Goal: Task Accomplishment & Management: Use online tool/utility

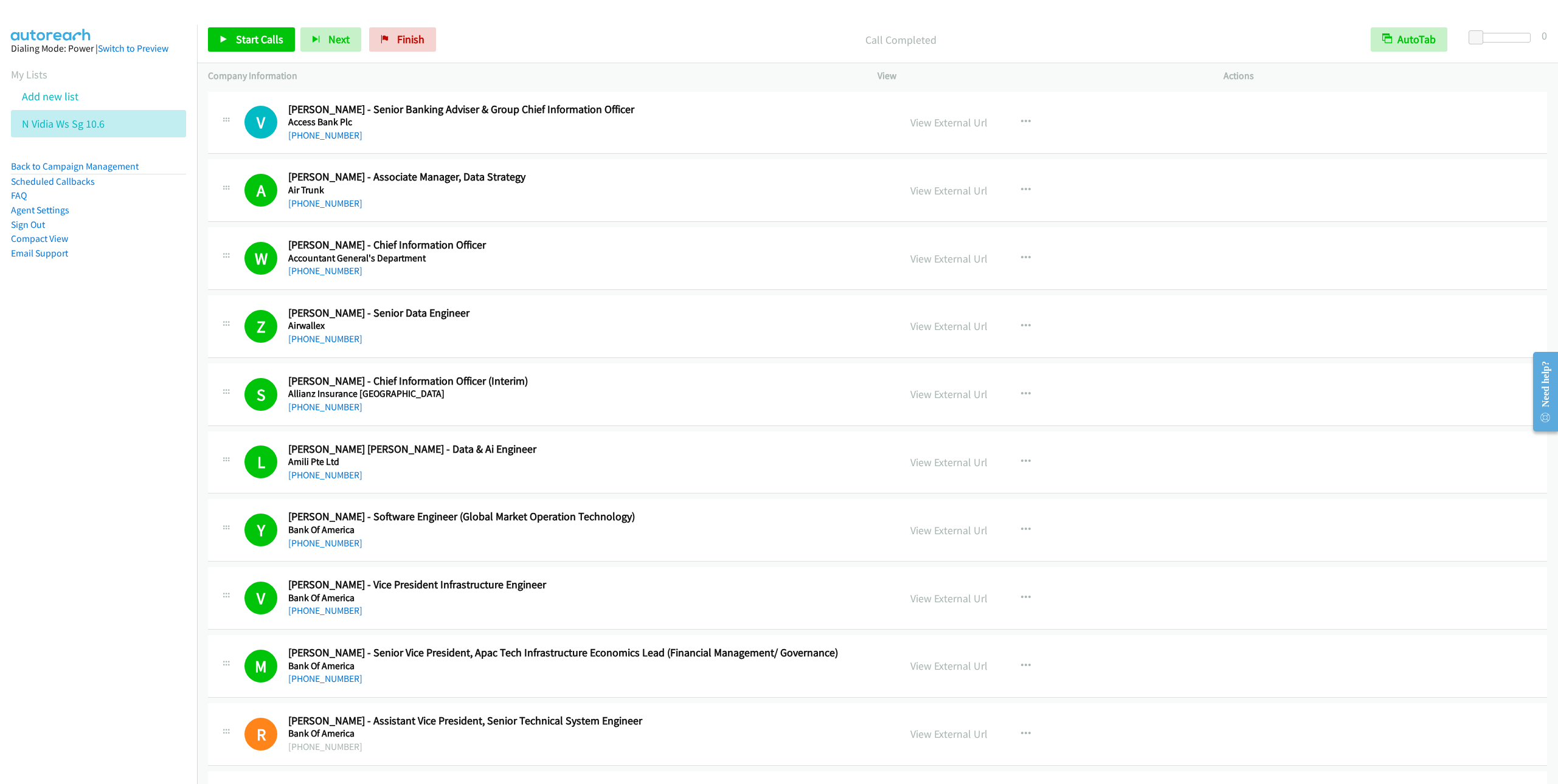
scroll to position [10546, 0]
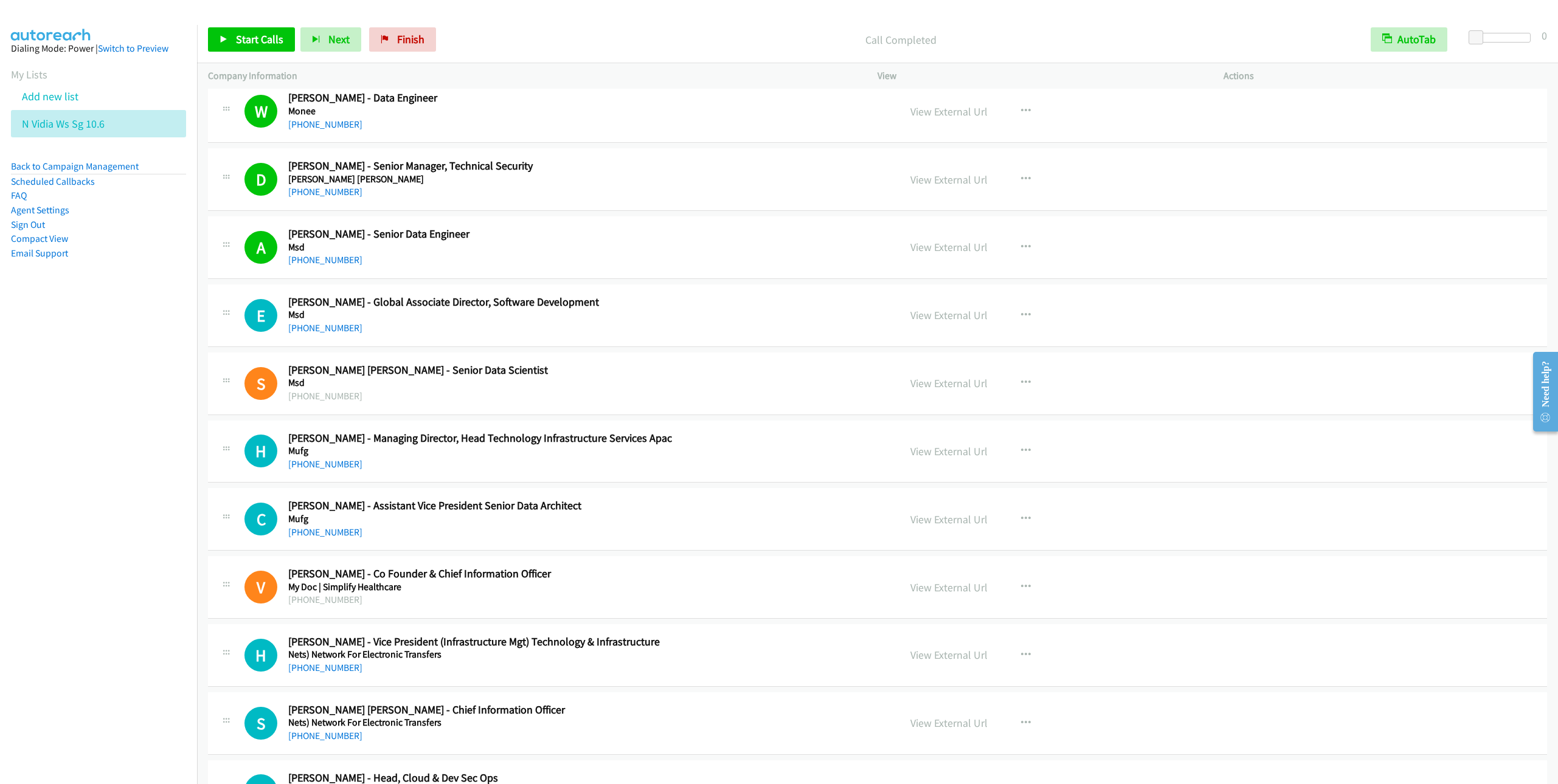
click at [39, 103] on li "Add new list" at bounding box center [109, 96] width 197 height 27
click at [76, 91] on link "Add new list" at bounding box center [50, 96] width 57 height 14
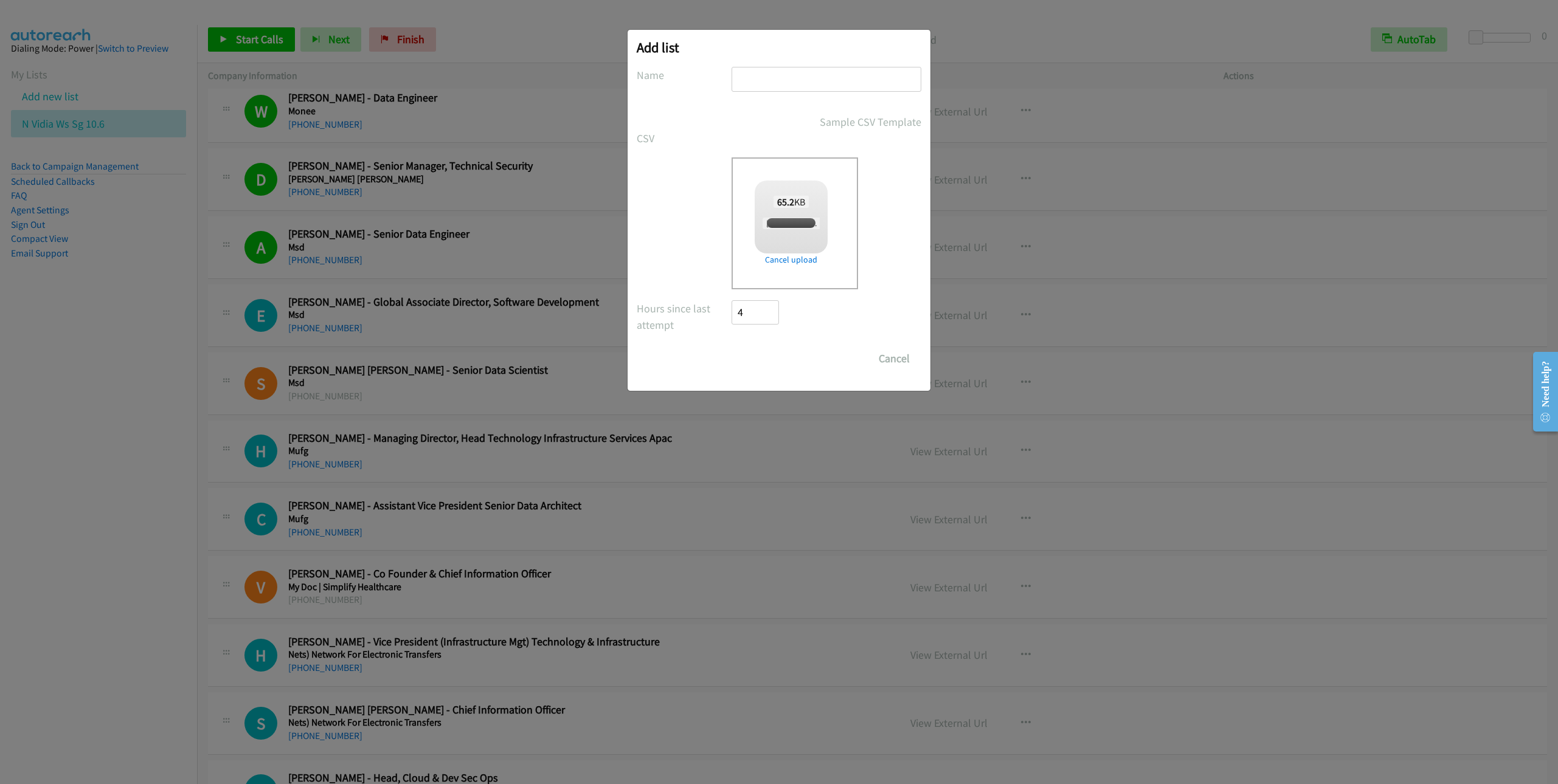
checkbox input "true"
click at [823, 82] on input "text" at bounding box center [826, 80] width 190 height 25
type input "RedHat AI IN- 10.6"
click at [767, 363] on input "Save List" at bounding box center [763, 358] width 64 height 24
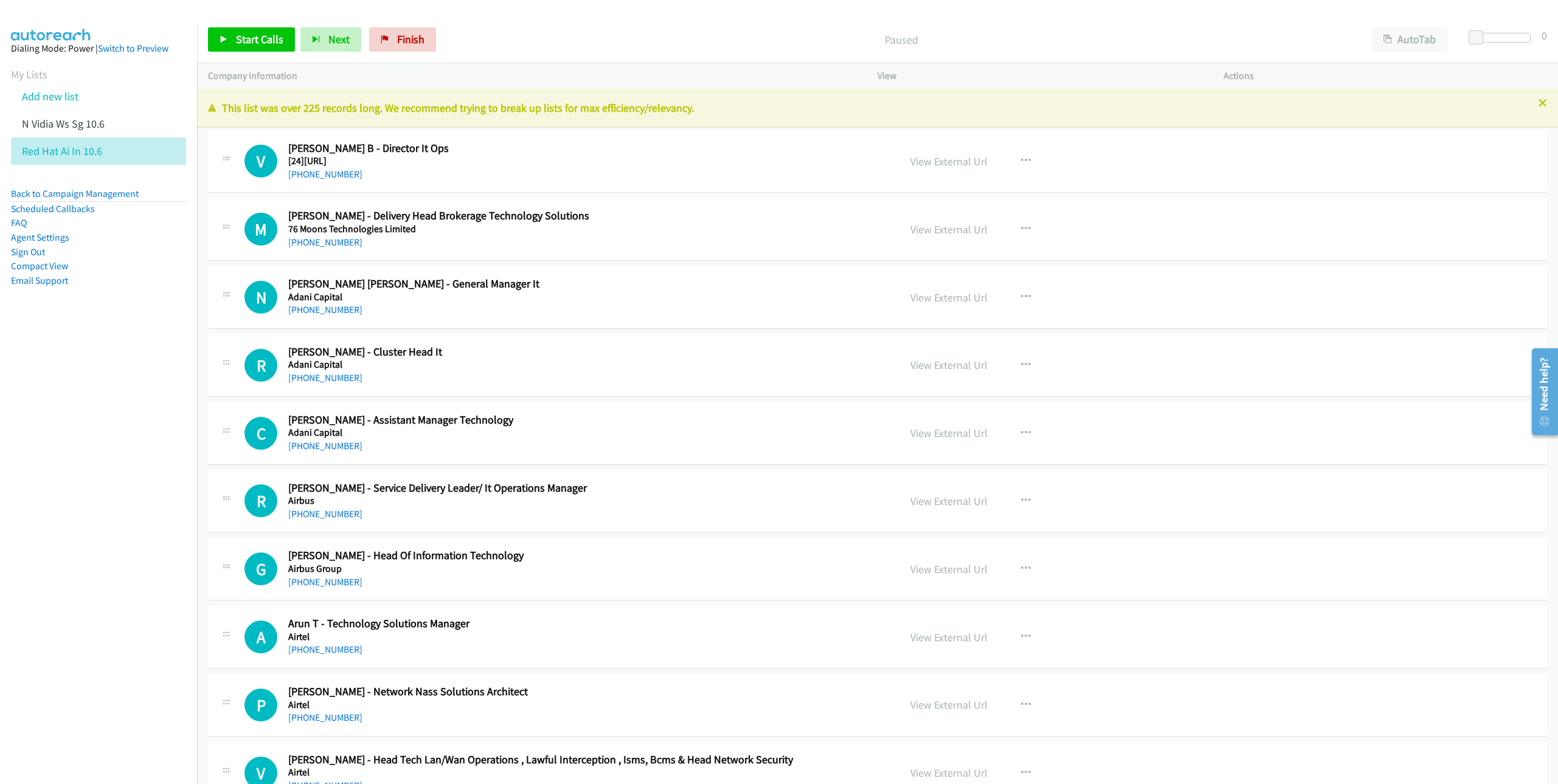
click at [1525, 110] on p "This list was over 225 records long. We recommend trying to break up lists for …" at bounding box center [878, 107] width 1339 height 16
click at [1416, 42] on button "AutoTab" at bounding box center [1409, 39] width 75 height 24
click at [1539, 106] on icon at bounding box center [1543, 104] width 9 height 9
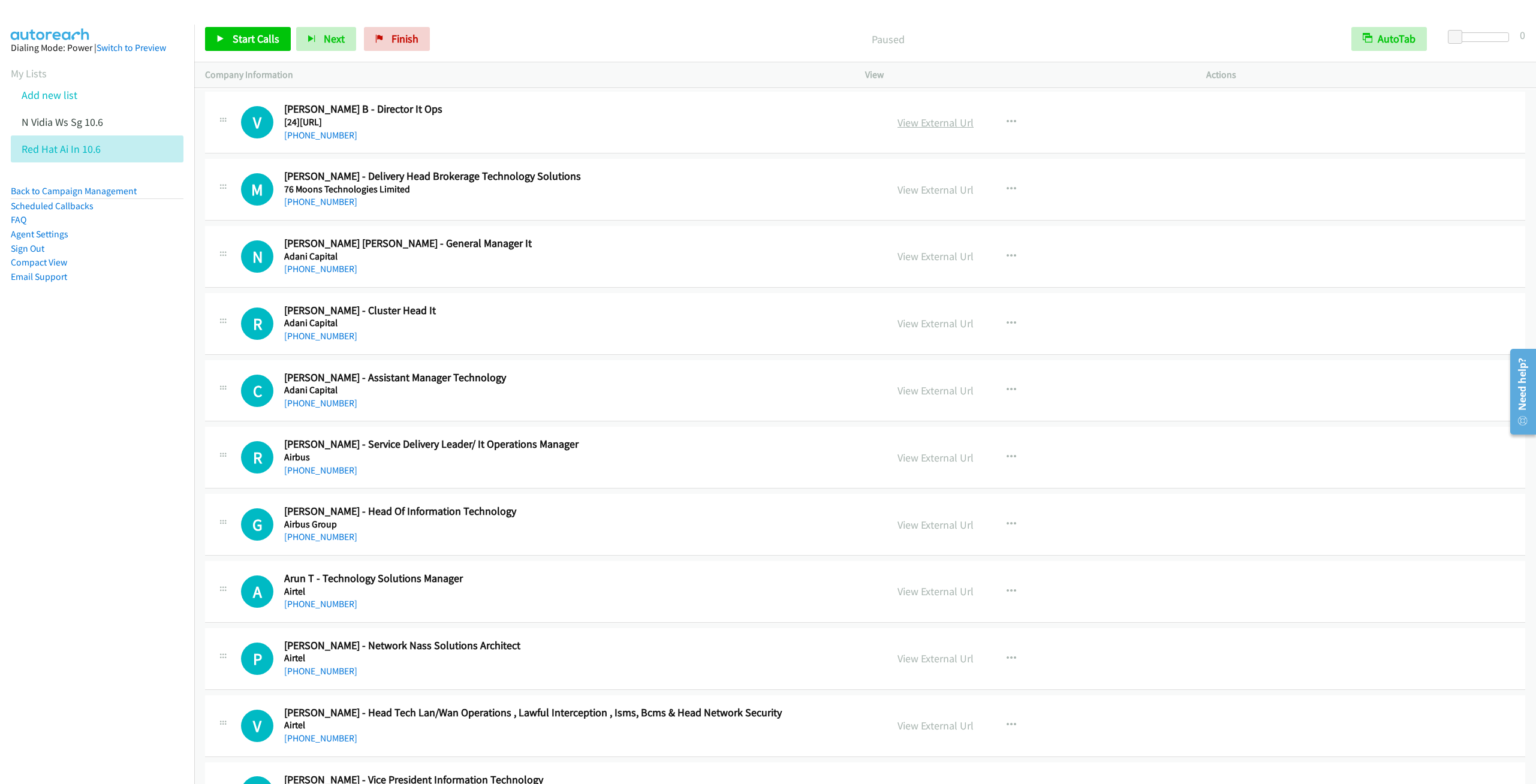
click at [940, 126] on link "View External Url" at bounding box center [936, 123] width 76 height 14
click at [241, 43] on span "Start Calls" at bounding box center [256, 39] width 47 height 14
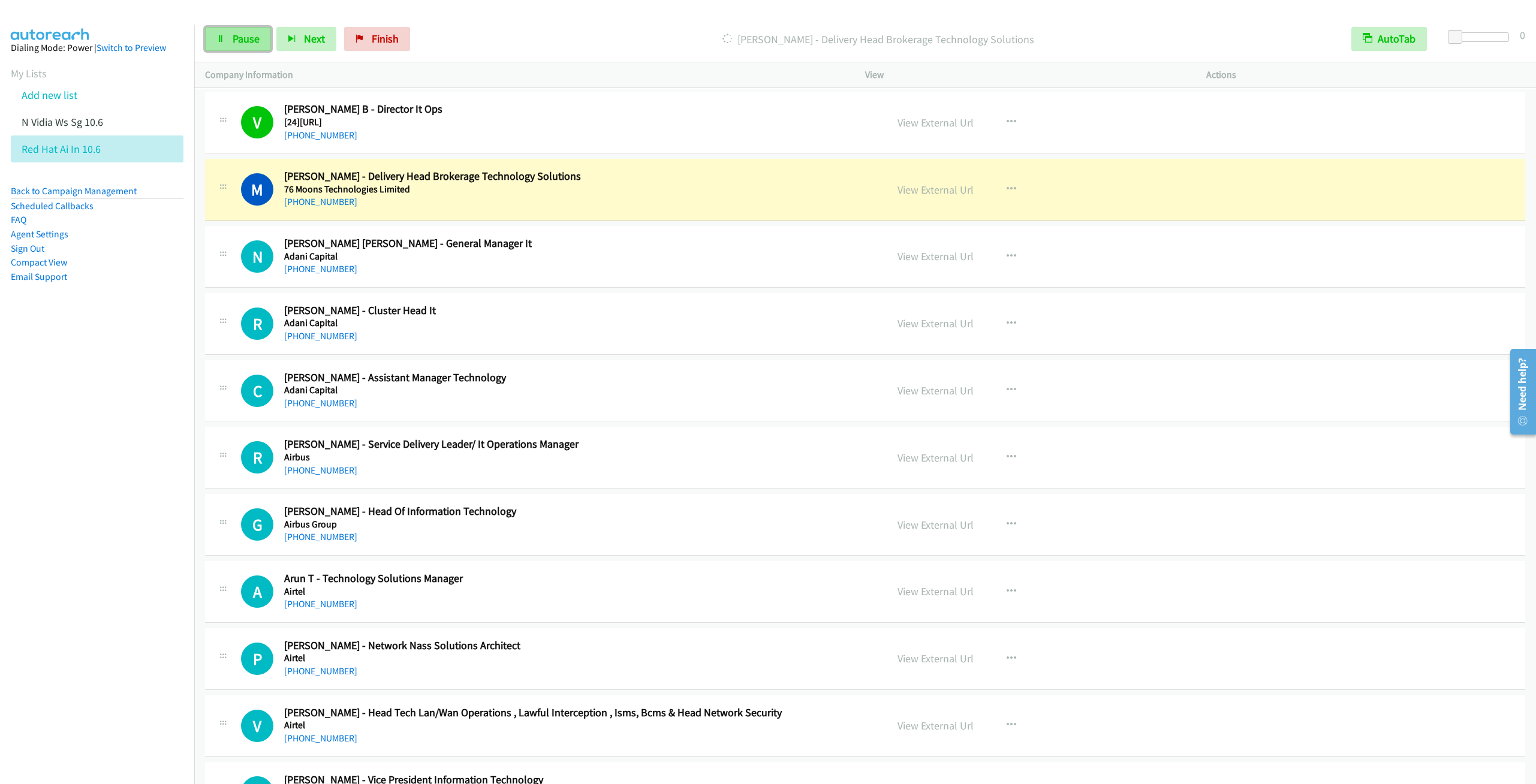
click at [243, 43] on span "Pause" at bounding box center [246, 39] width 27 height 14
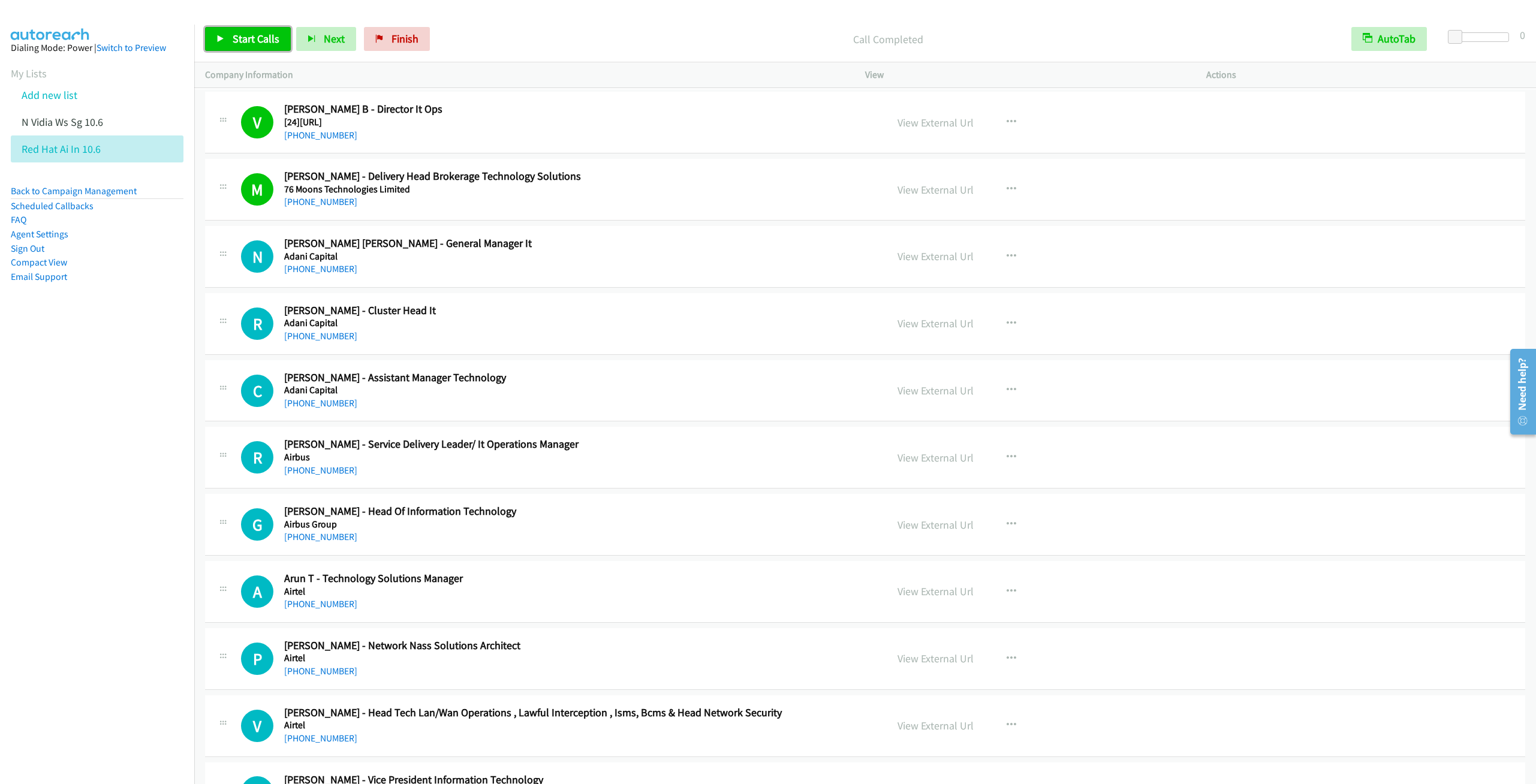
drag, startPoint x: 247, startPoint y: 42, endPoint x: 240, endPoint y: 60, distance: 19.3
click at [246, 42] on span "Start Calls" at bounding box center [256, 39] width 47 height 14
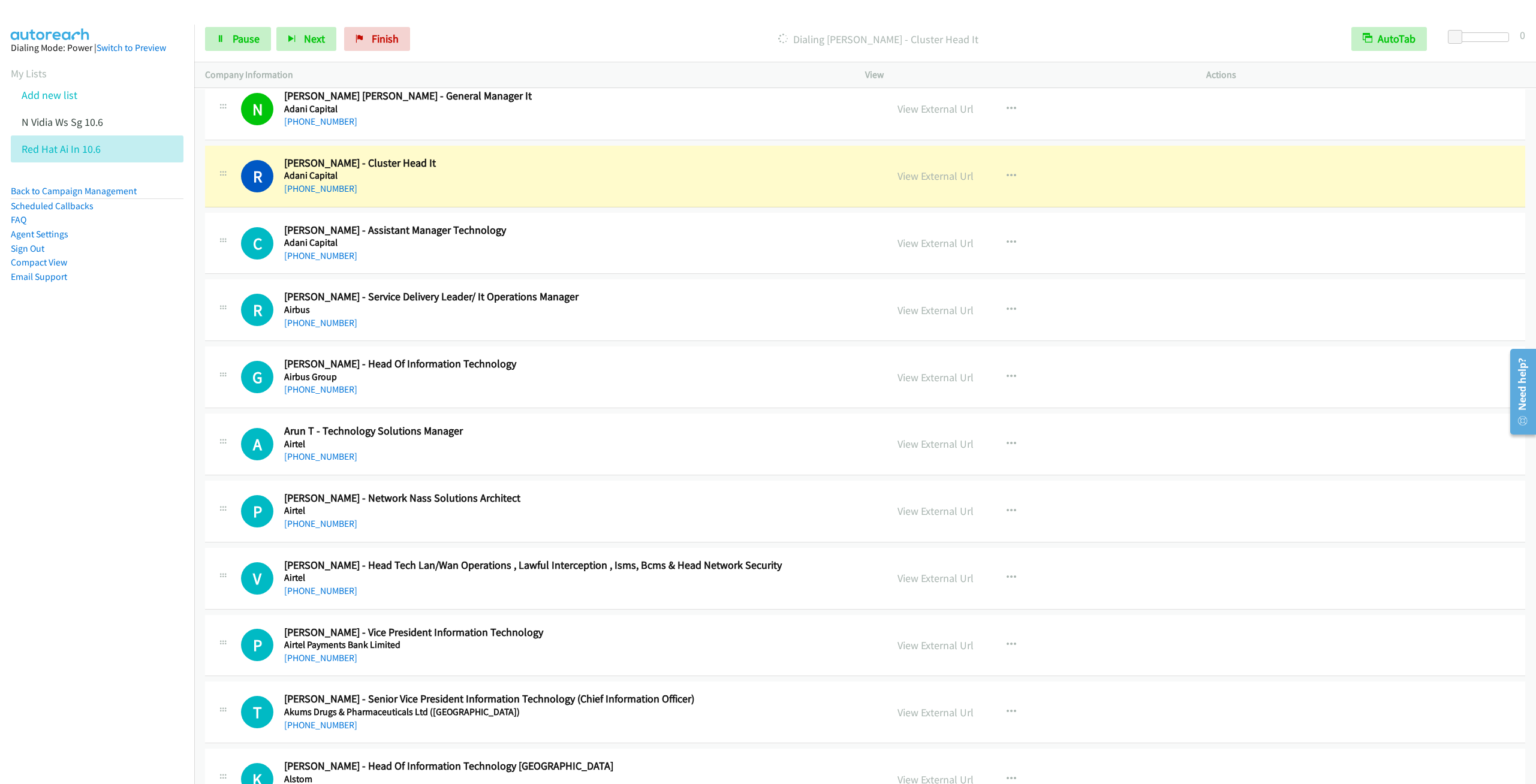
scroll to position [180, 0]
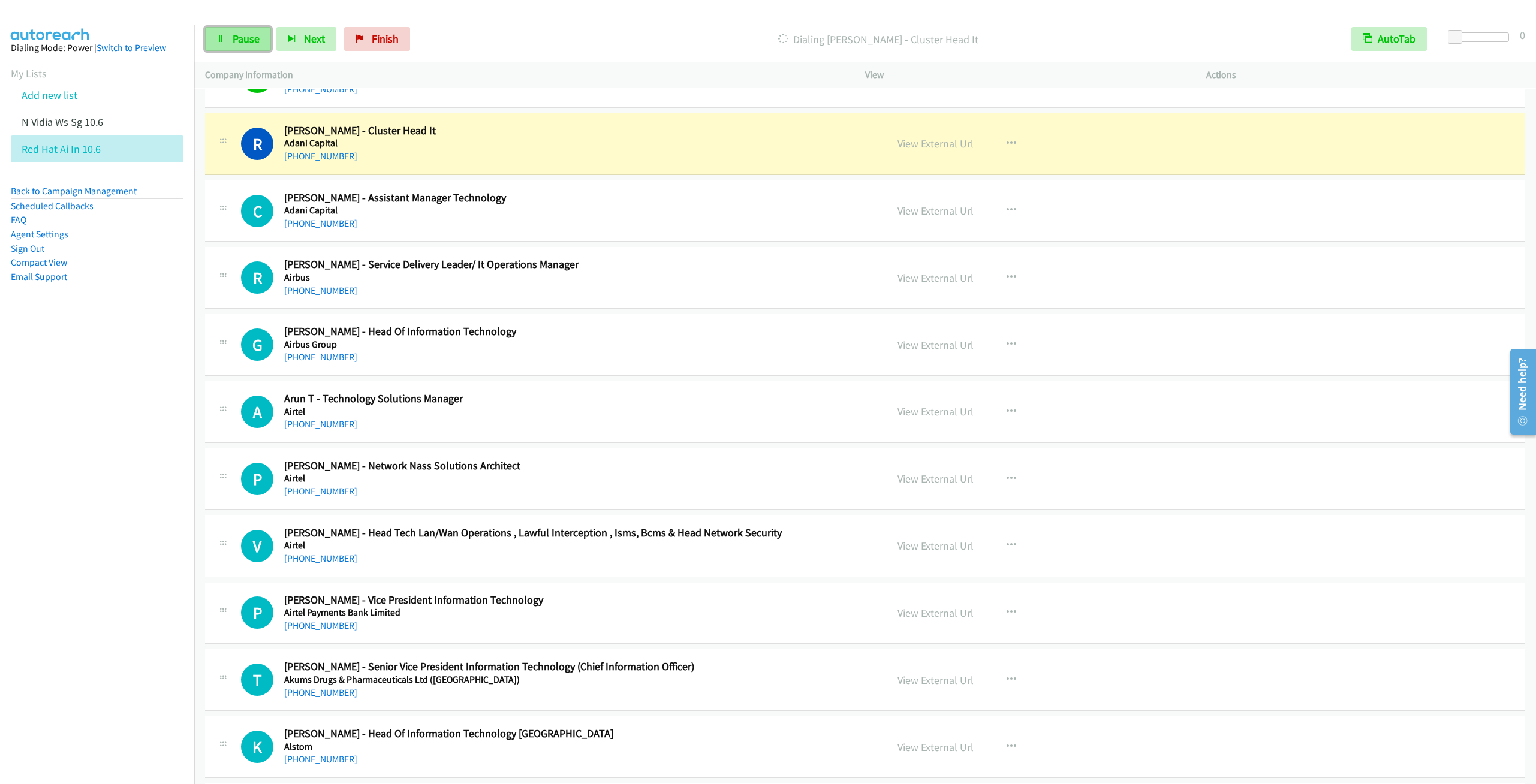
click at [227, 39] on link "Pause" at bounding box center [238, 39] width 66 height 24
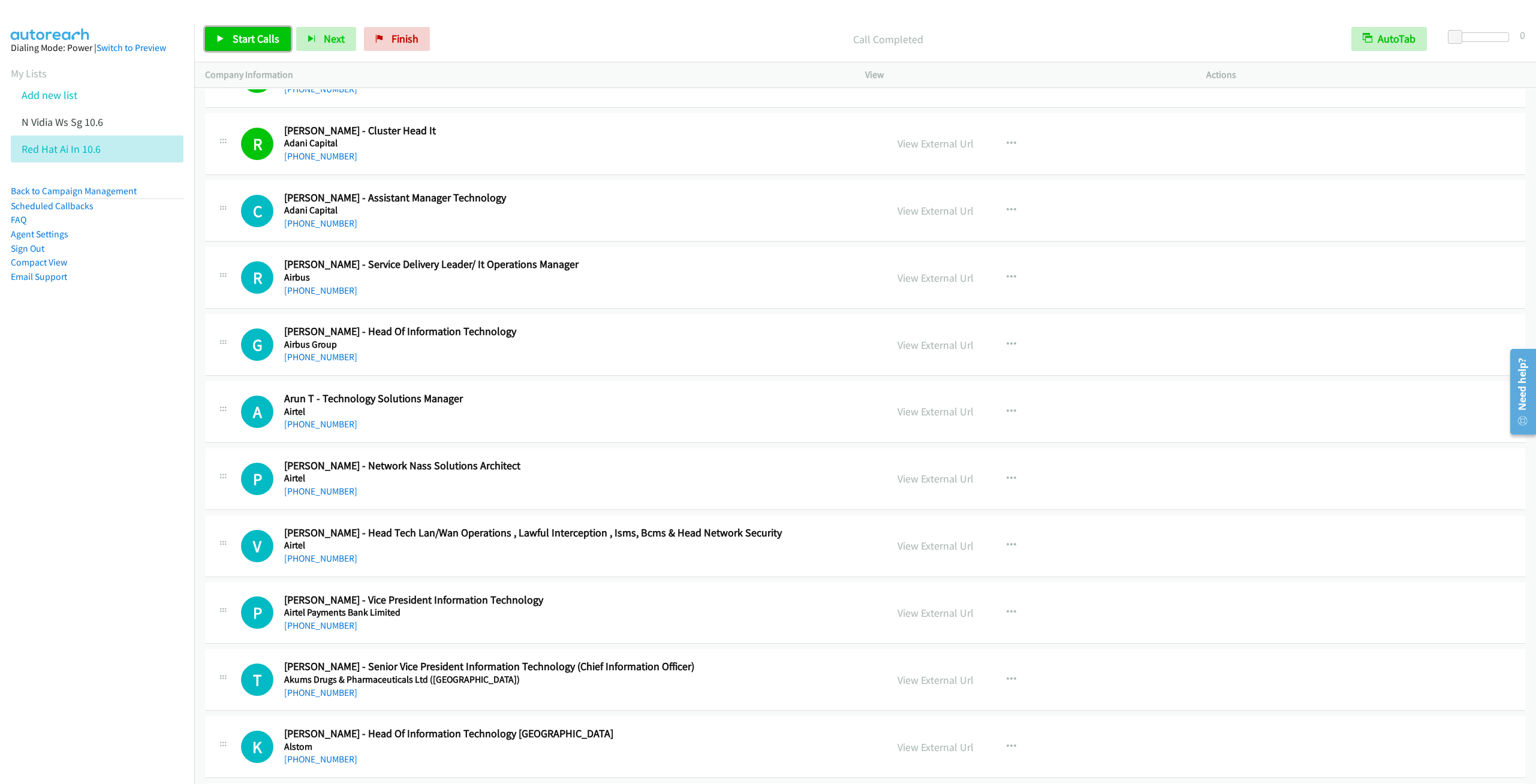
click at [251, 42] on span "Start Calls" at bounding box center [256, 39] width 47 height 14
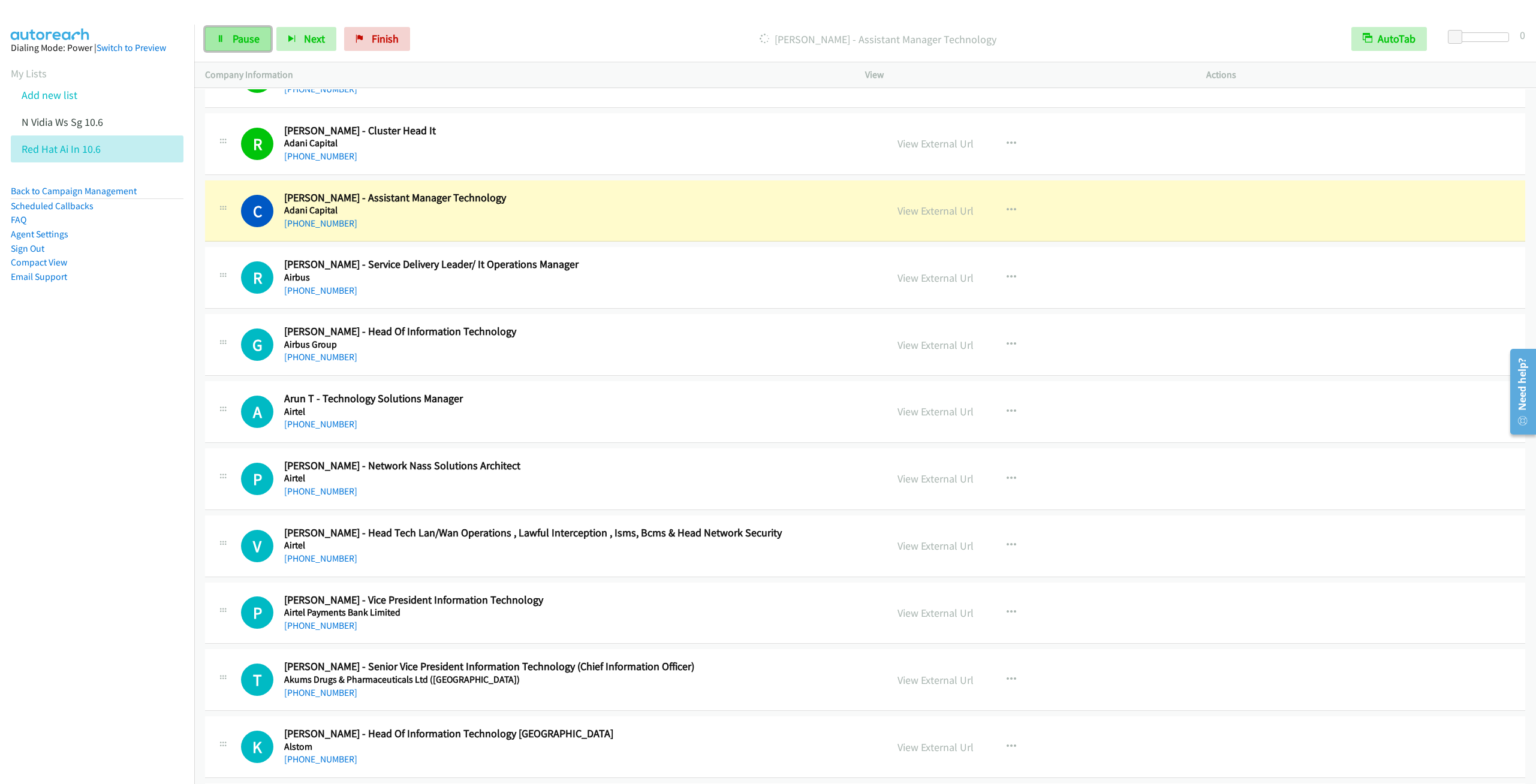
click at [229, 43] on link "Pause" at bounding box center [238, 39] width 66 height 24
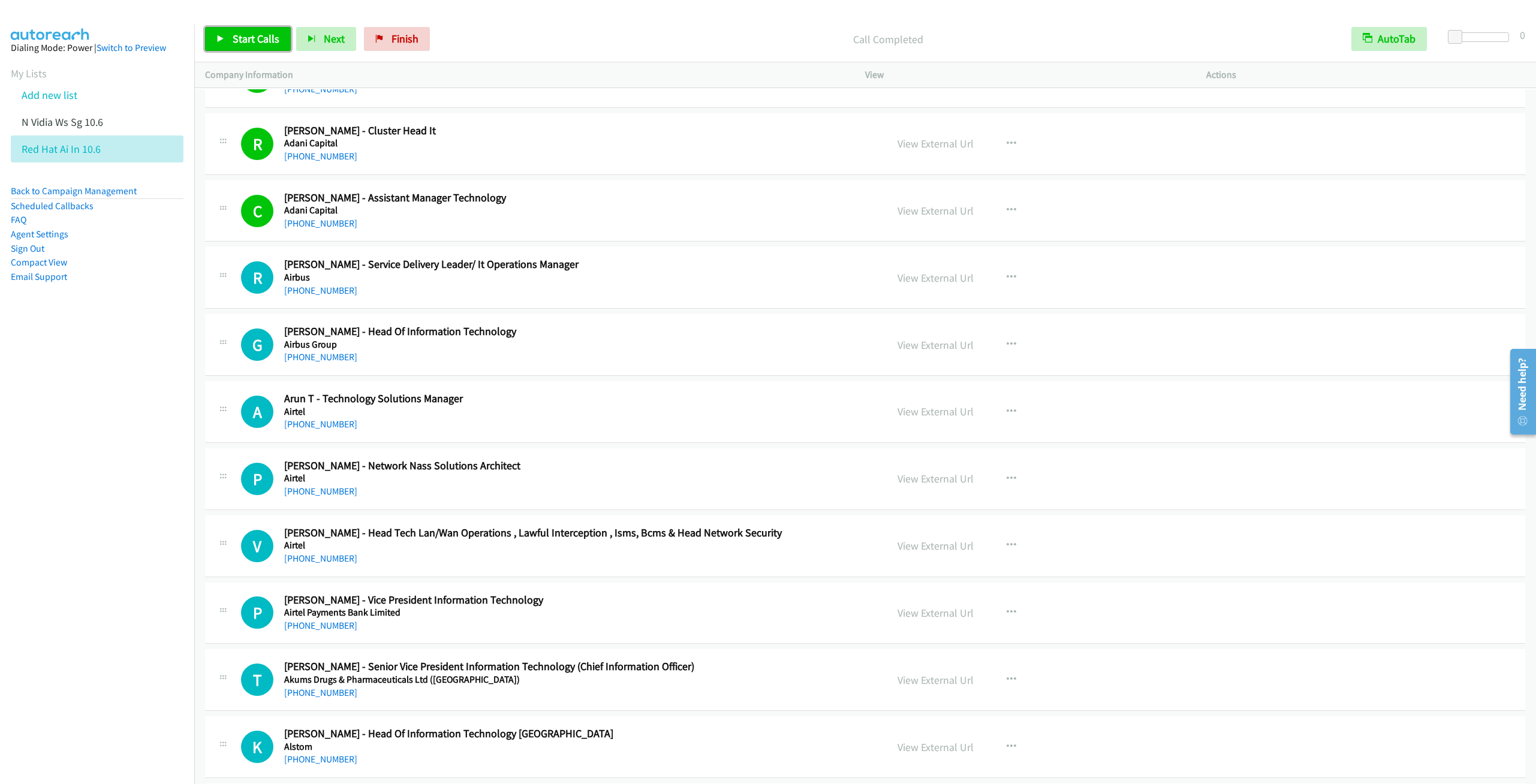
click at [252, 40] on span "Start Calls" at bounding box center [256, 39] width 47 height 14
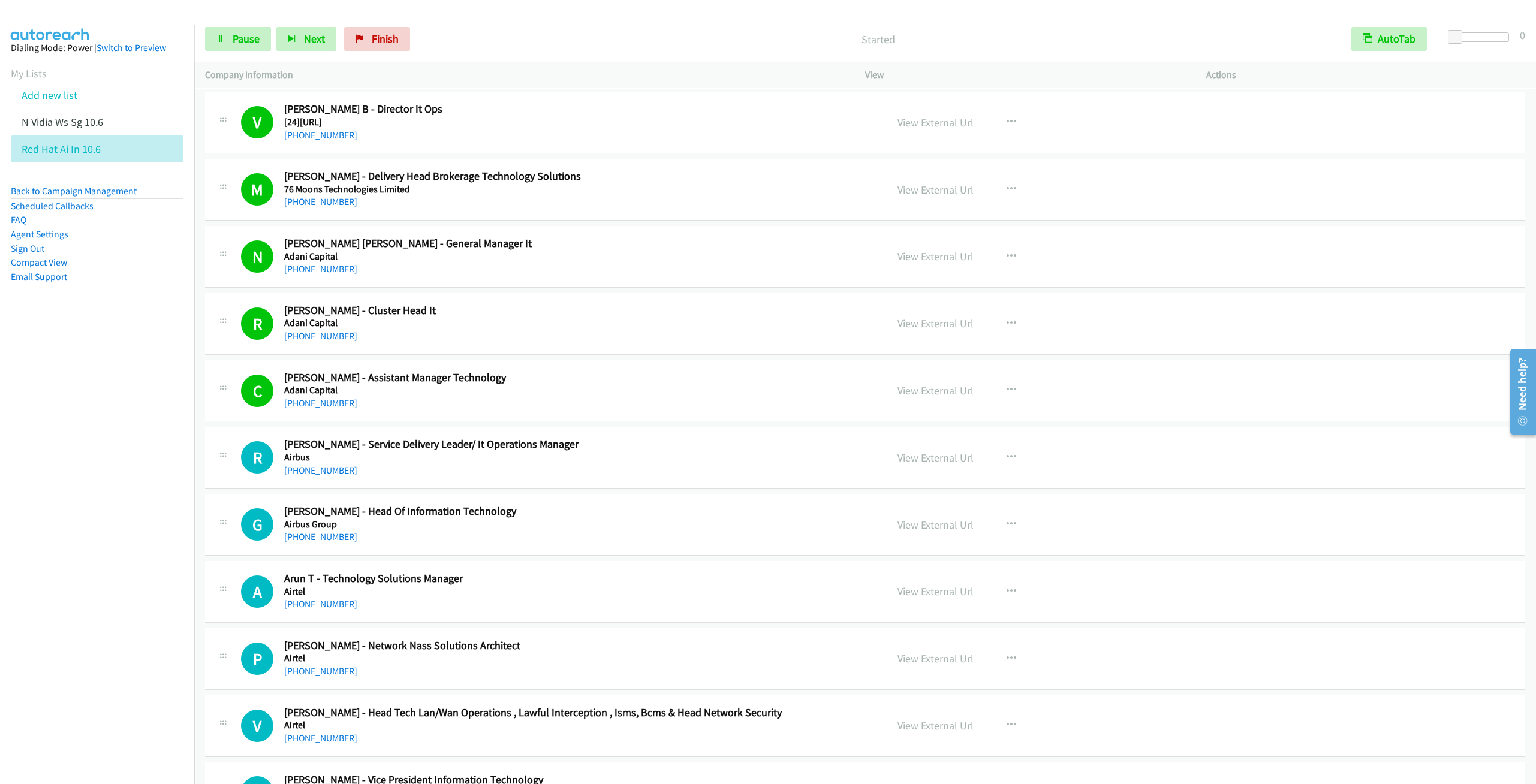
scroll to position [90, 0]
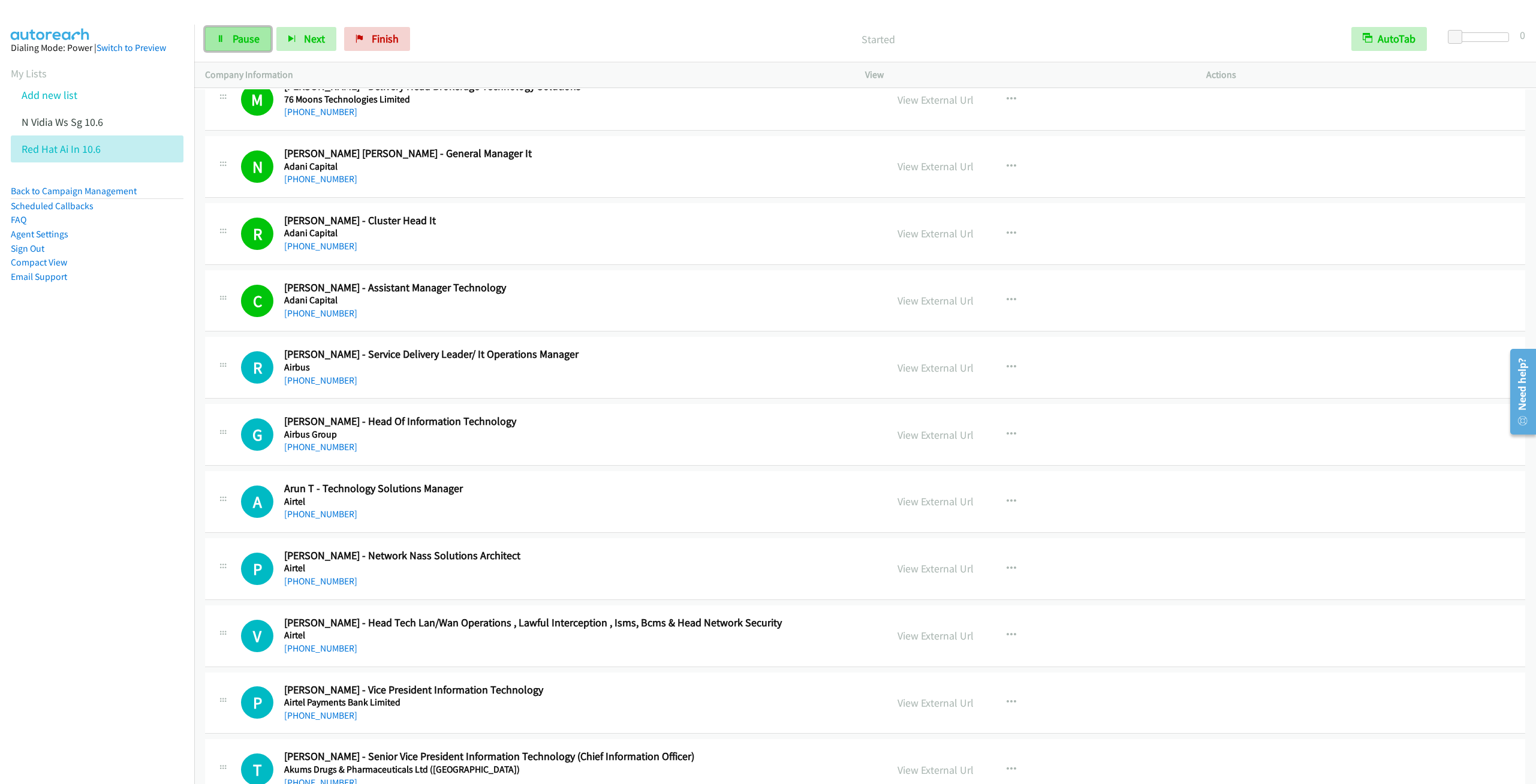
click at [229, 43] on link "Pause" at bounding box center [238, 39] width 66 height 24
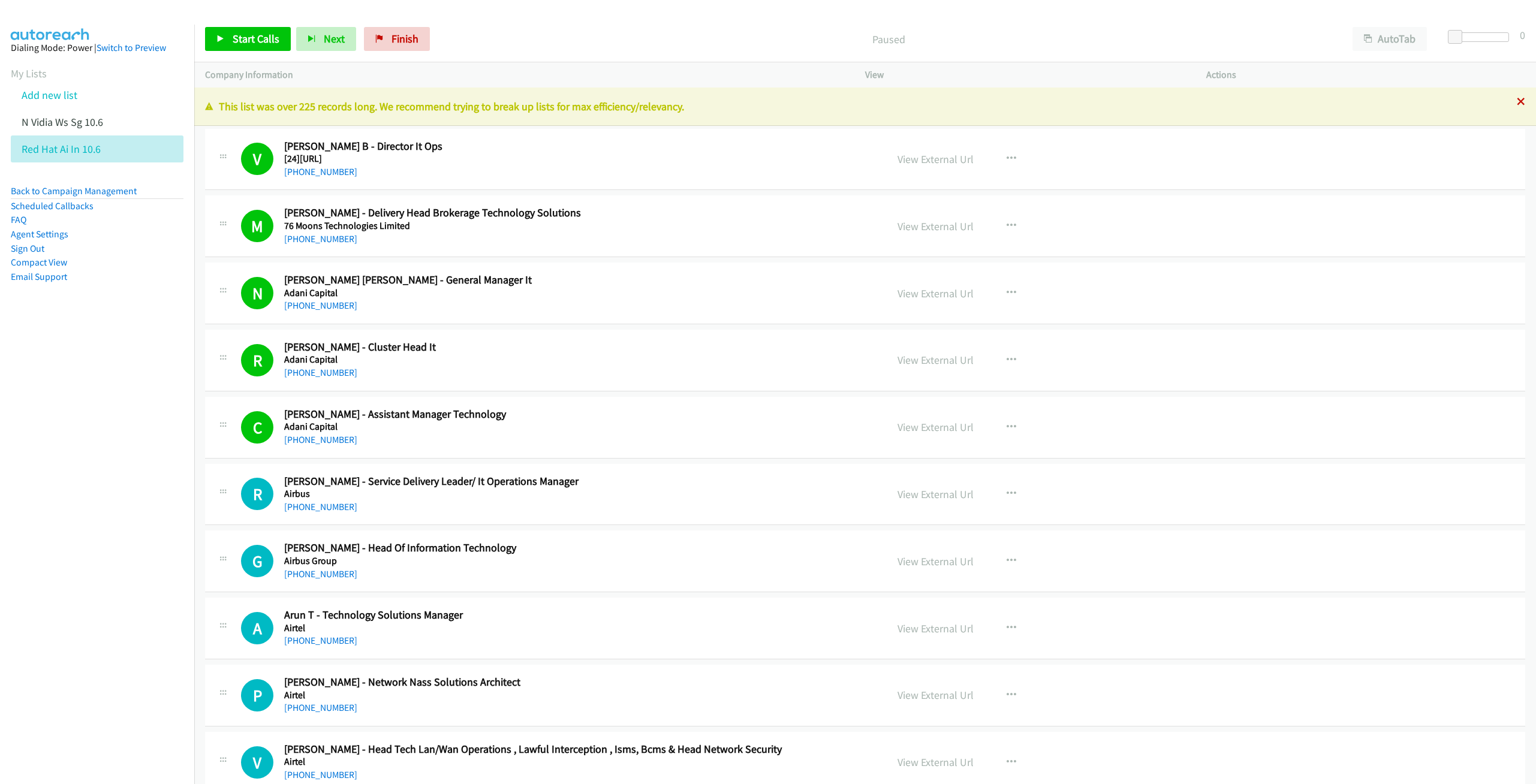
click at [1517, 100] on icon at bounding box center [1521, 102] width 9 height 9
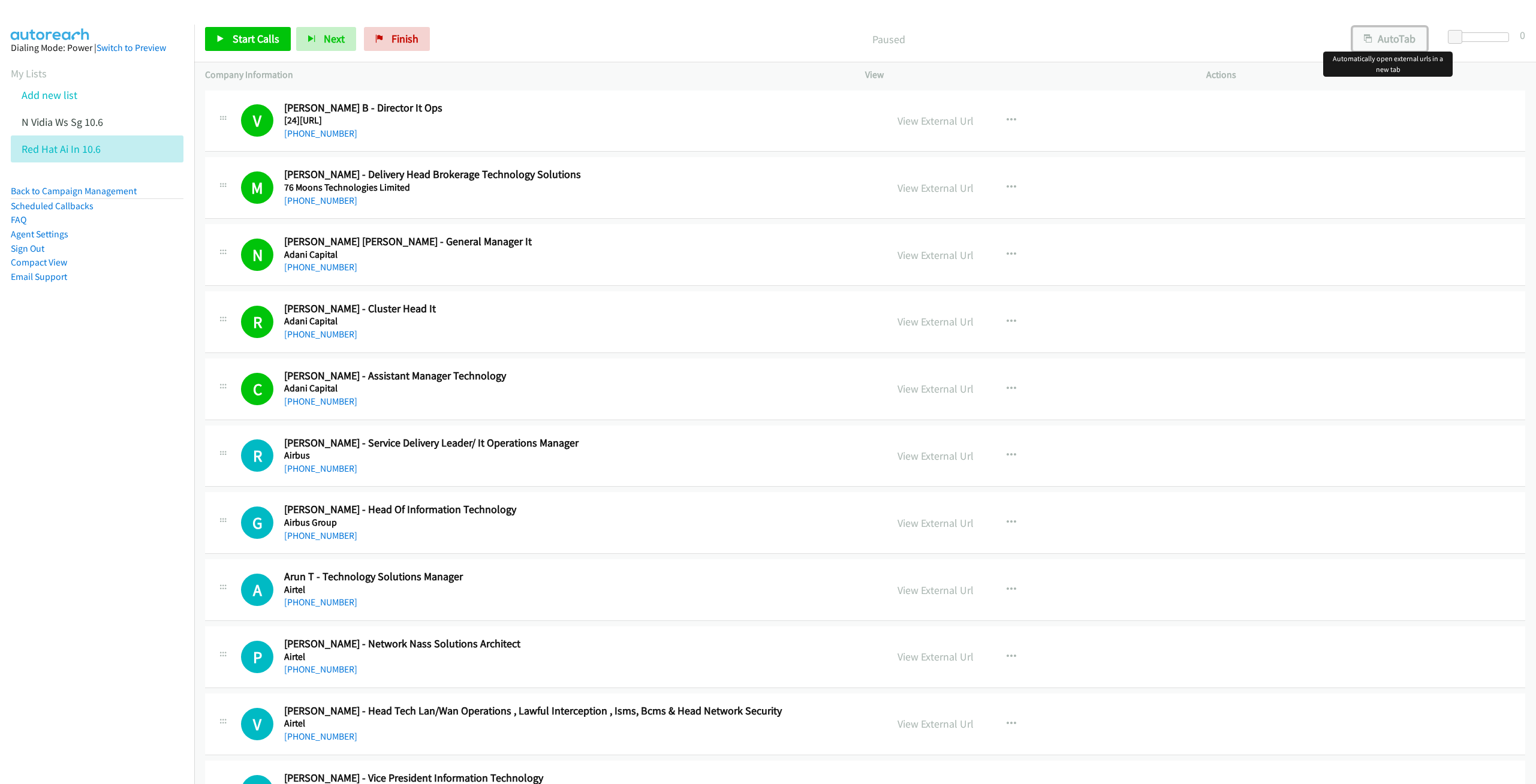
click at [1413, 43] on button "AutoTab" at bounding box center [1389, 39] width 74 height 24
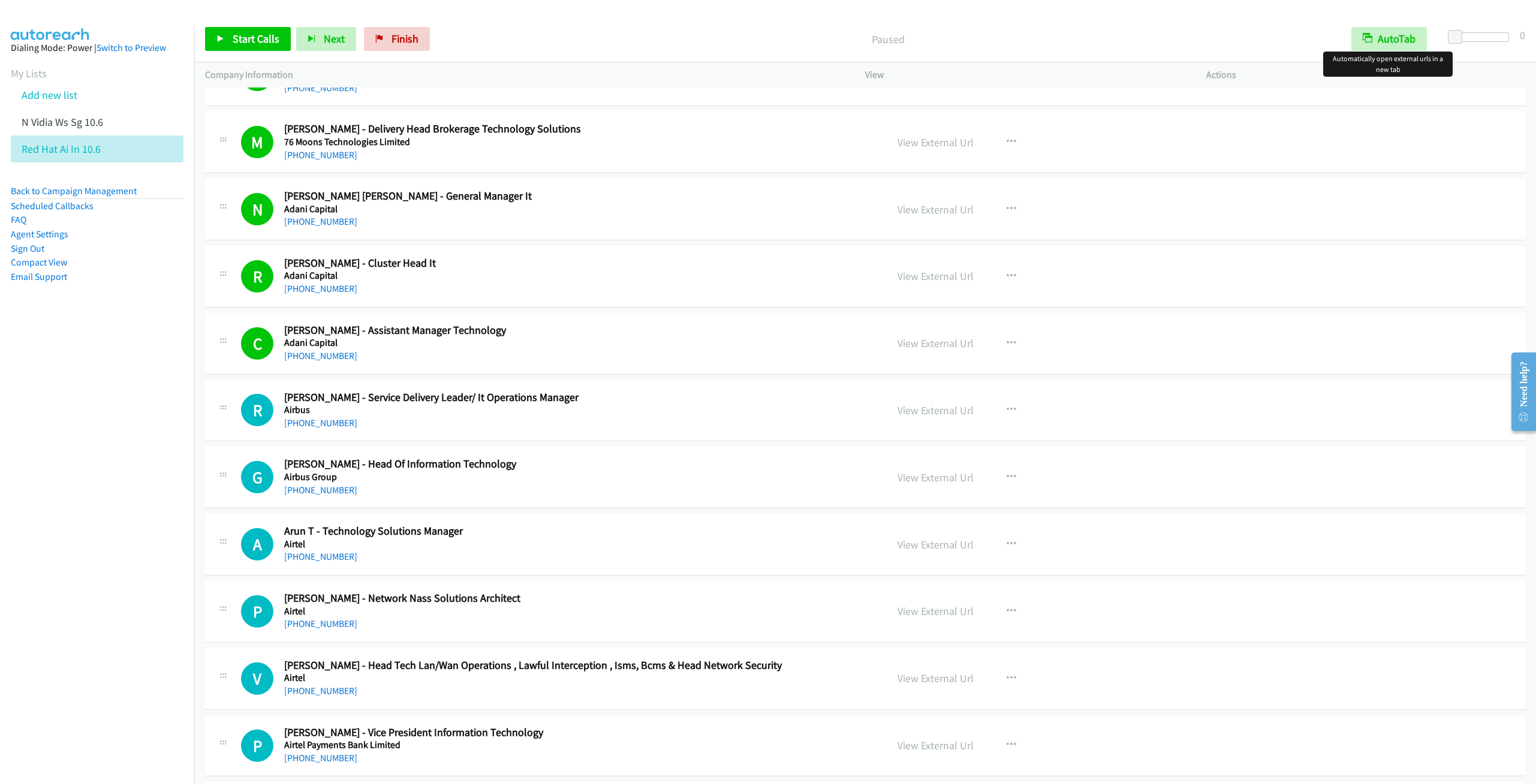
scroll to position [90, 0]
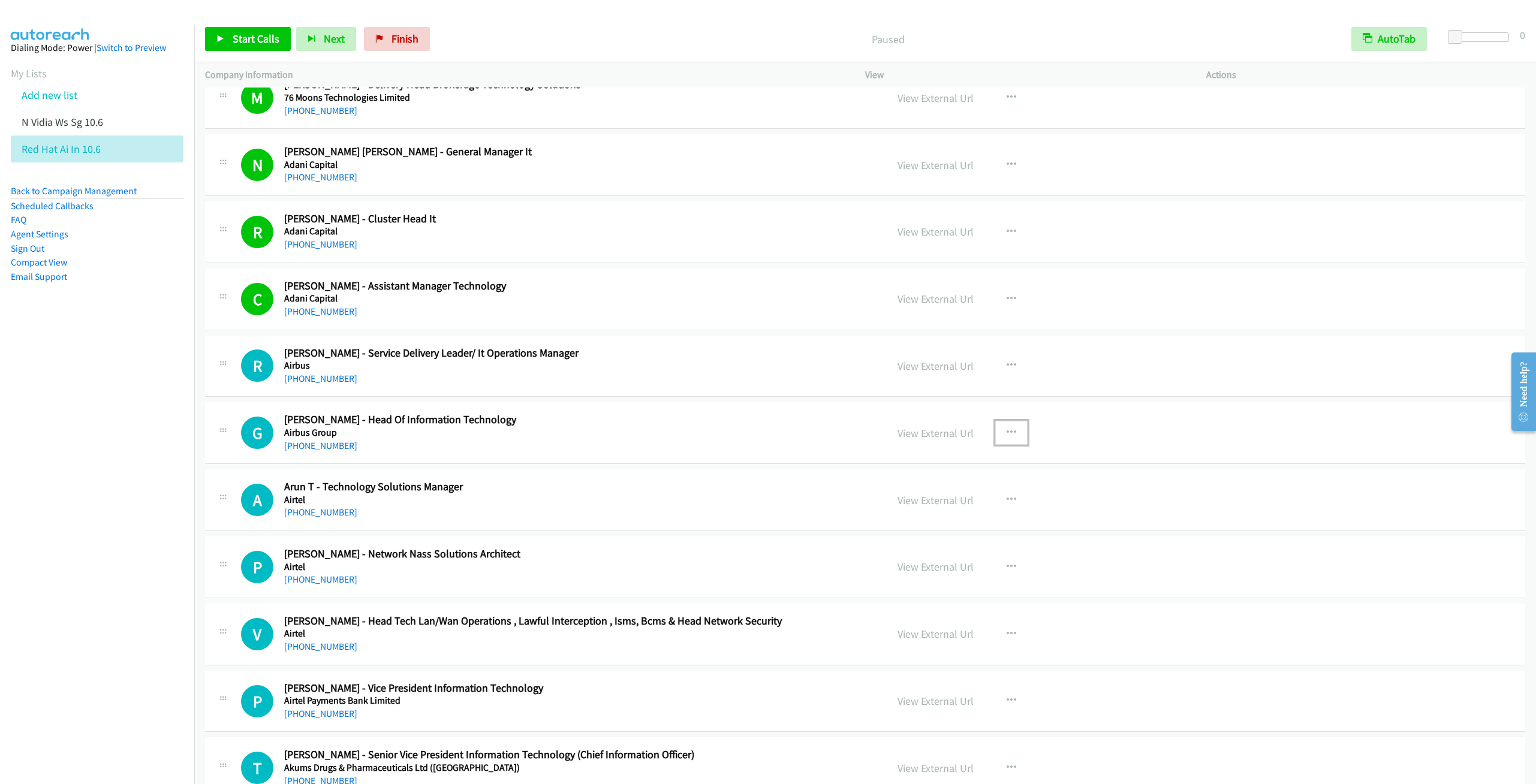
click at [1007, 432] on icon "button" at bounding box center [1012, 433] width 10 height 10
click at [912, 513] on link "Start Calls Here" at bounding box center [947, 511] width 159 height 24
click at [243, 40] on span "Start Calls" at bounding box center [256, 39] width 47 height 14
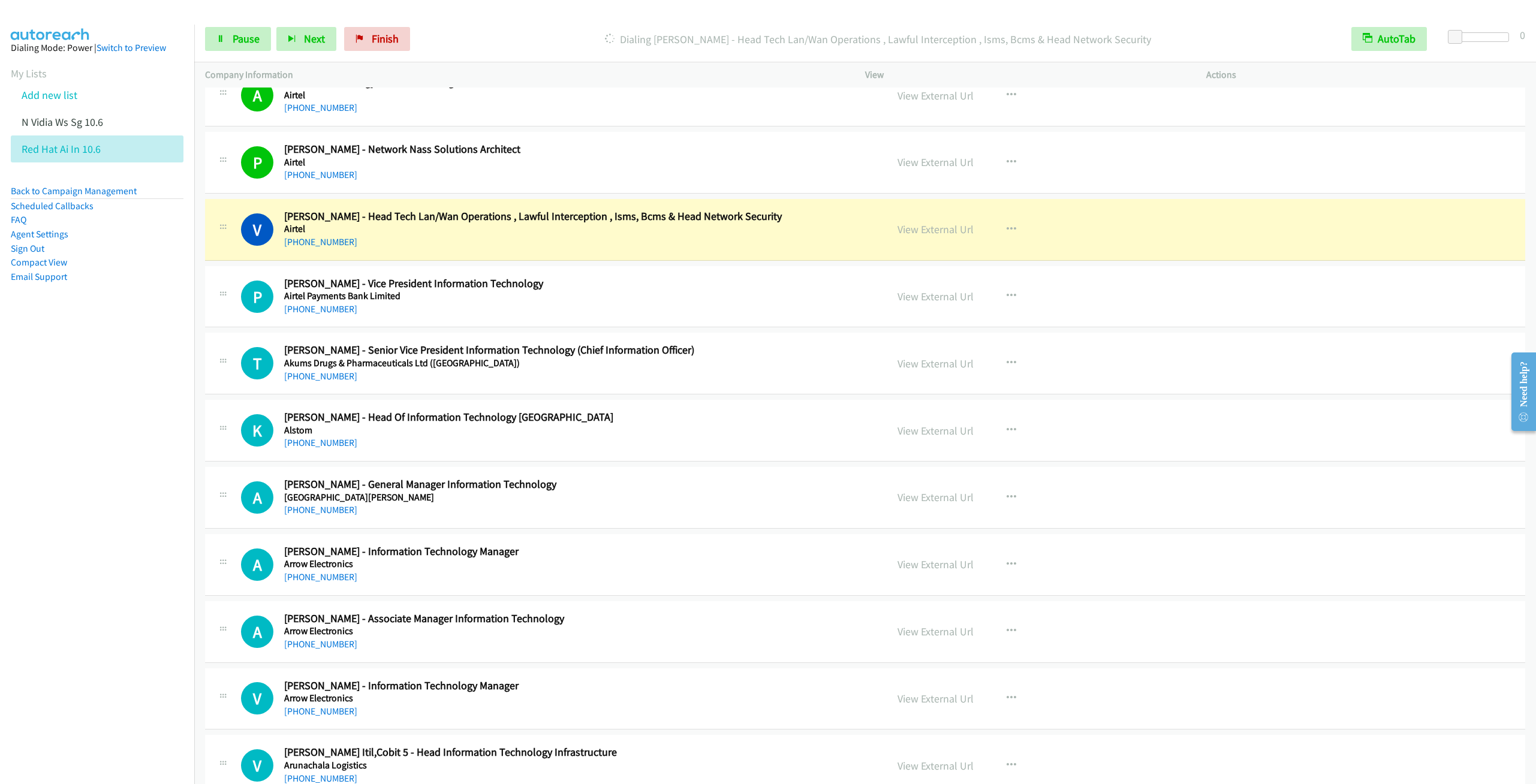
scroll to position [540, 0]
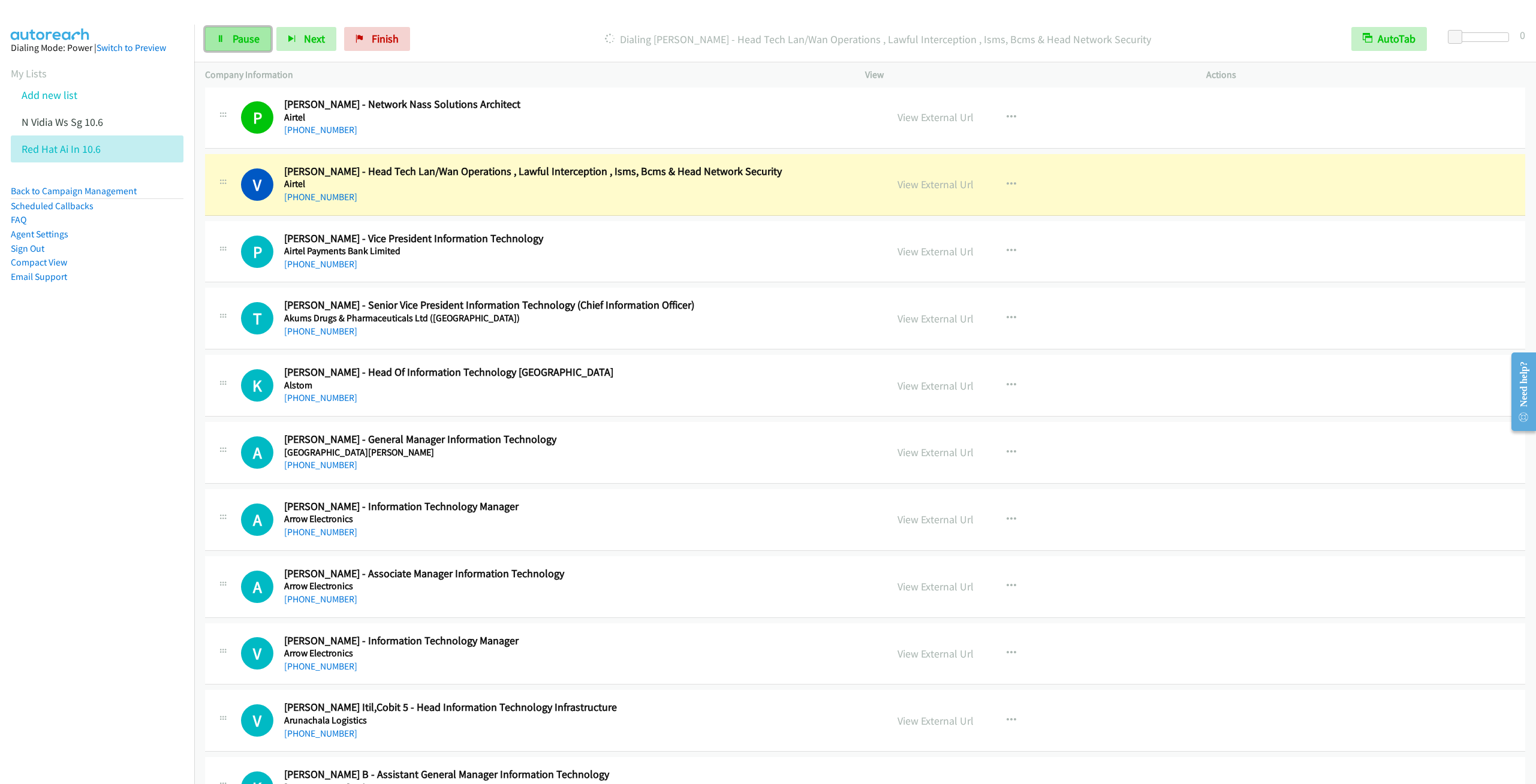
click at [243, 47] on link "Pause" at bounding box center [238, 39] width 66 height 24
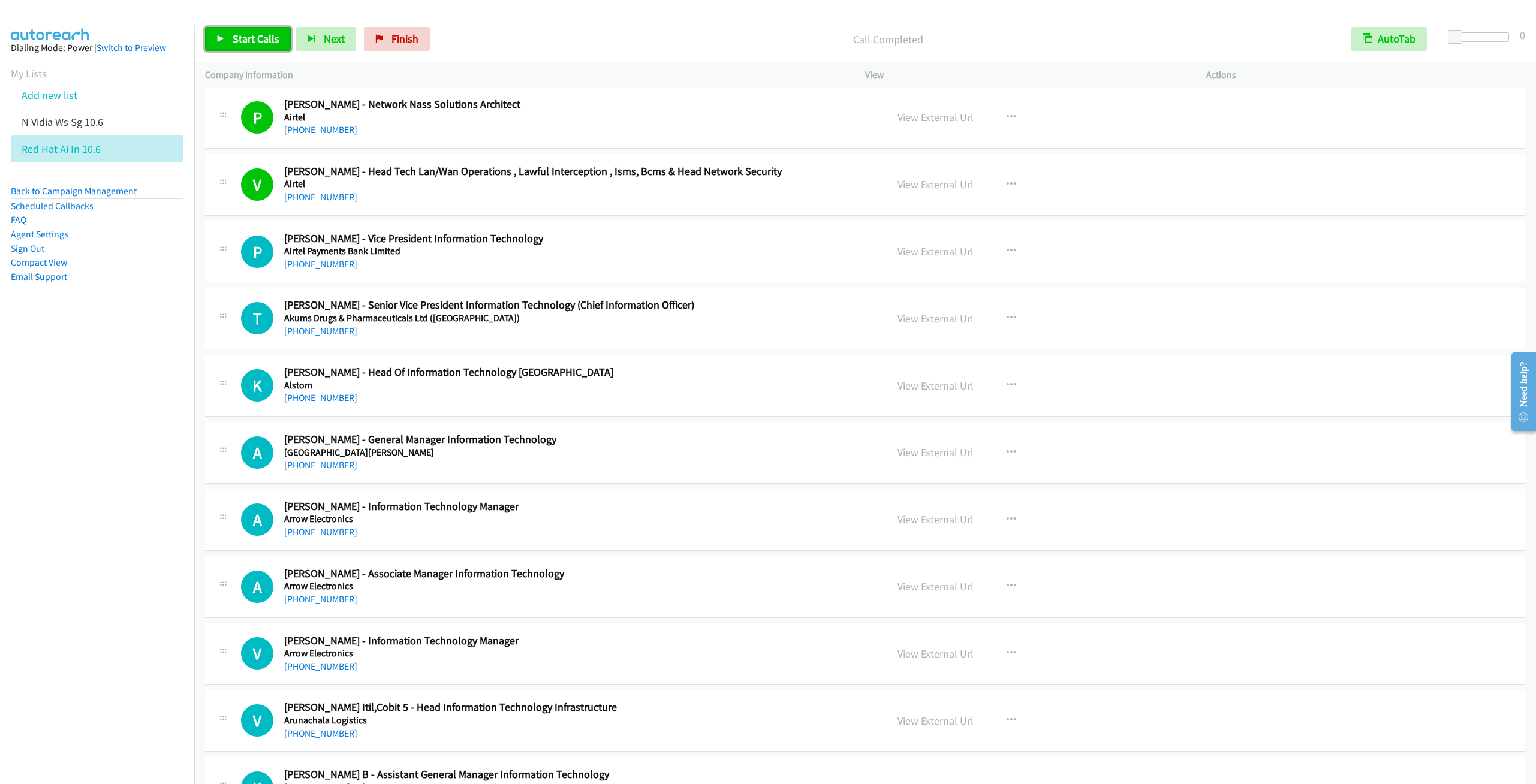
click at [241, 40] on span "Start Calls" at bounding box center [256, 39] width 47 height 14
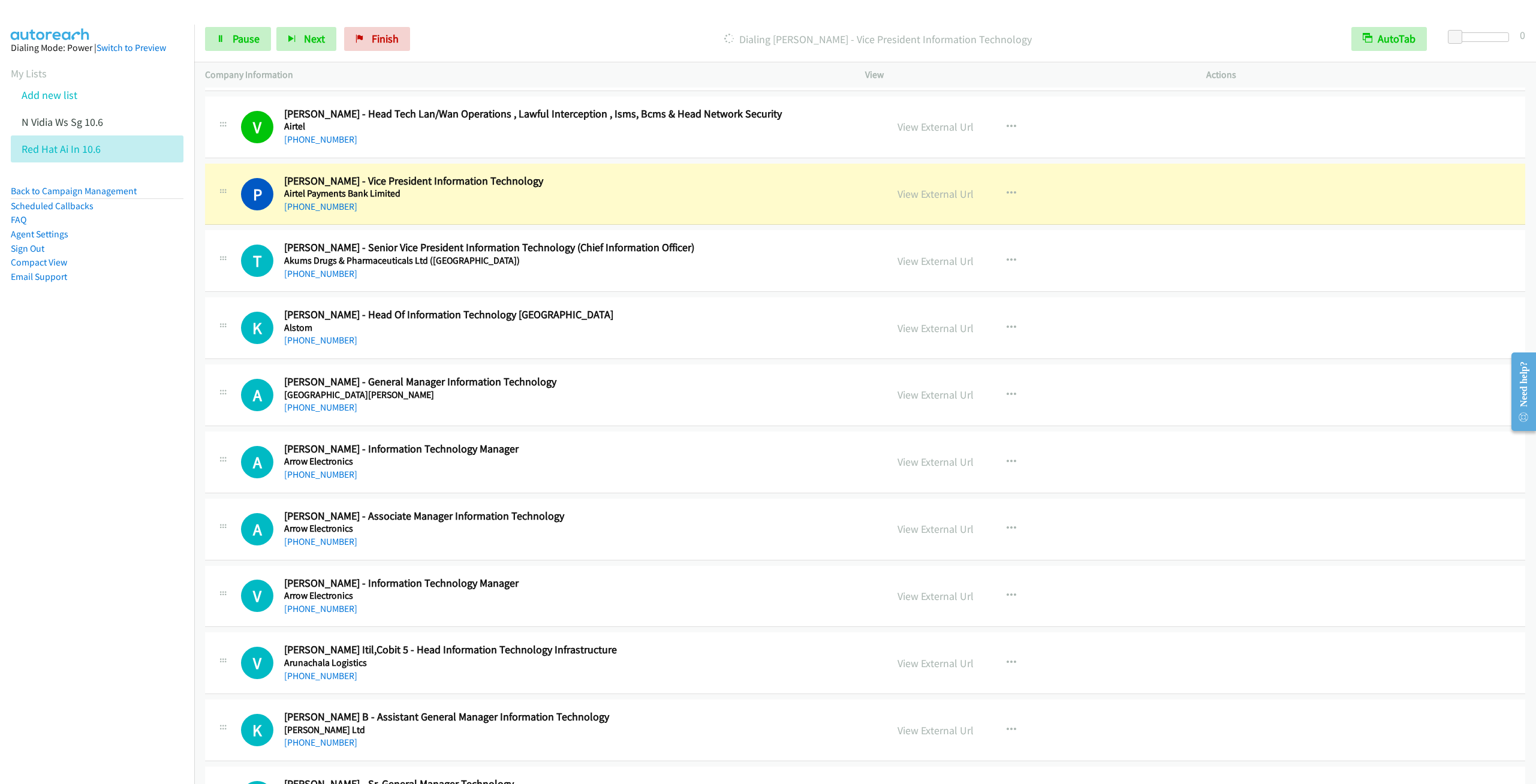
scroll to position [629, 0]
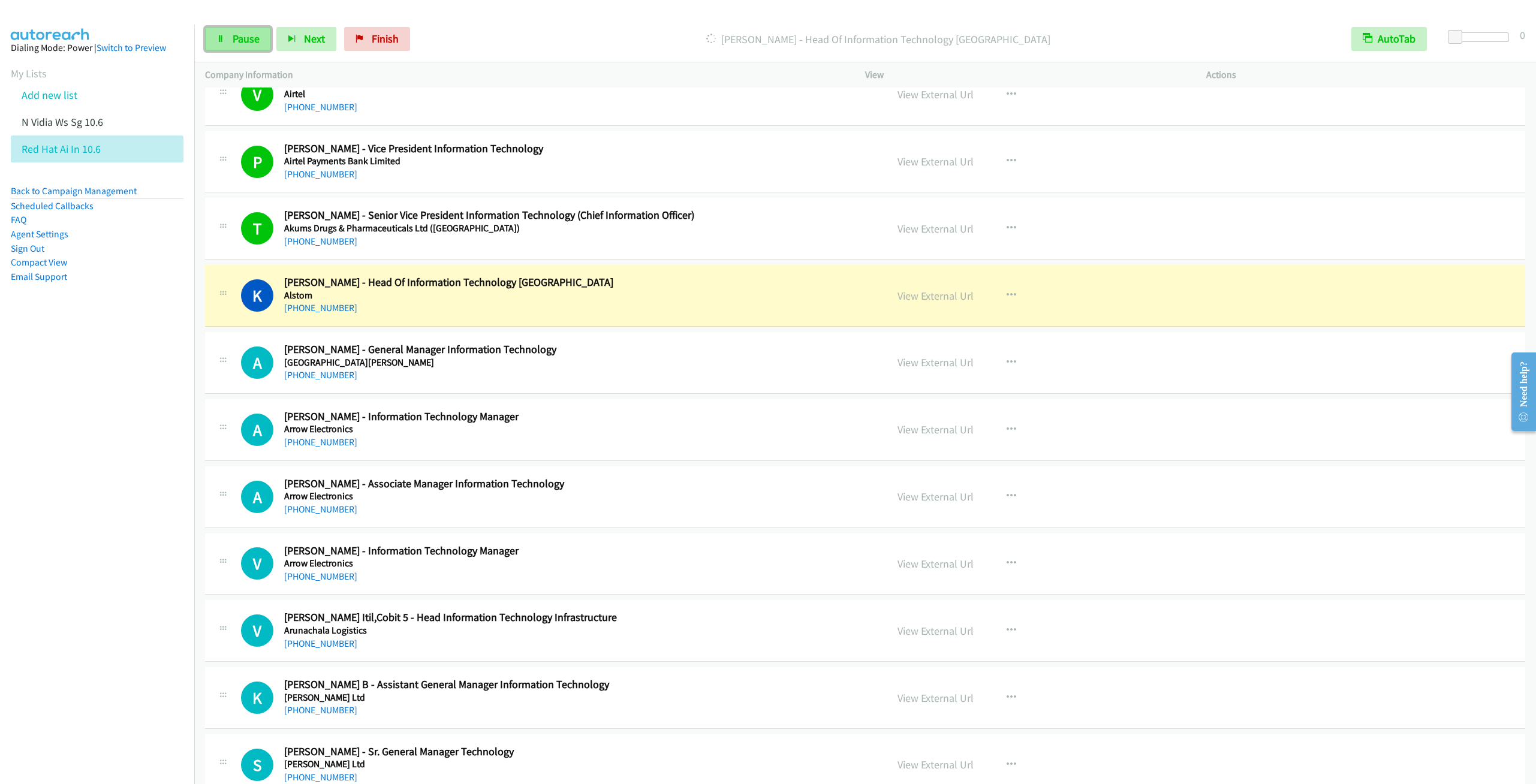
click at [234, 43] on span "Pause" at bounding box center [246, 39] width 27 height 14
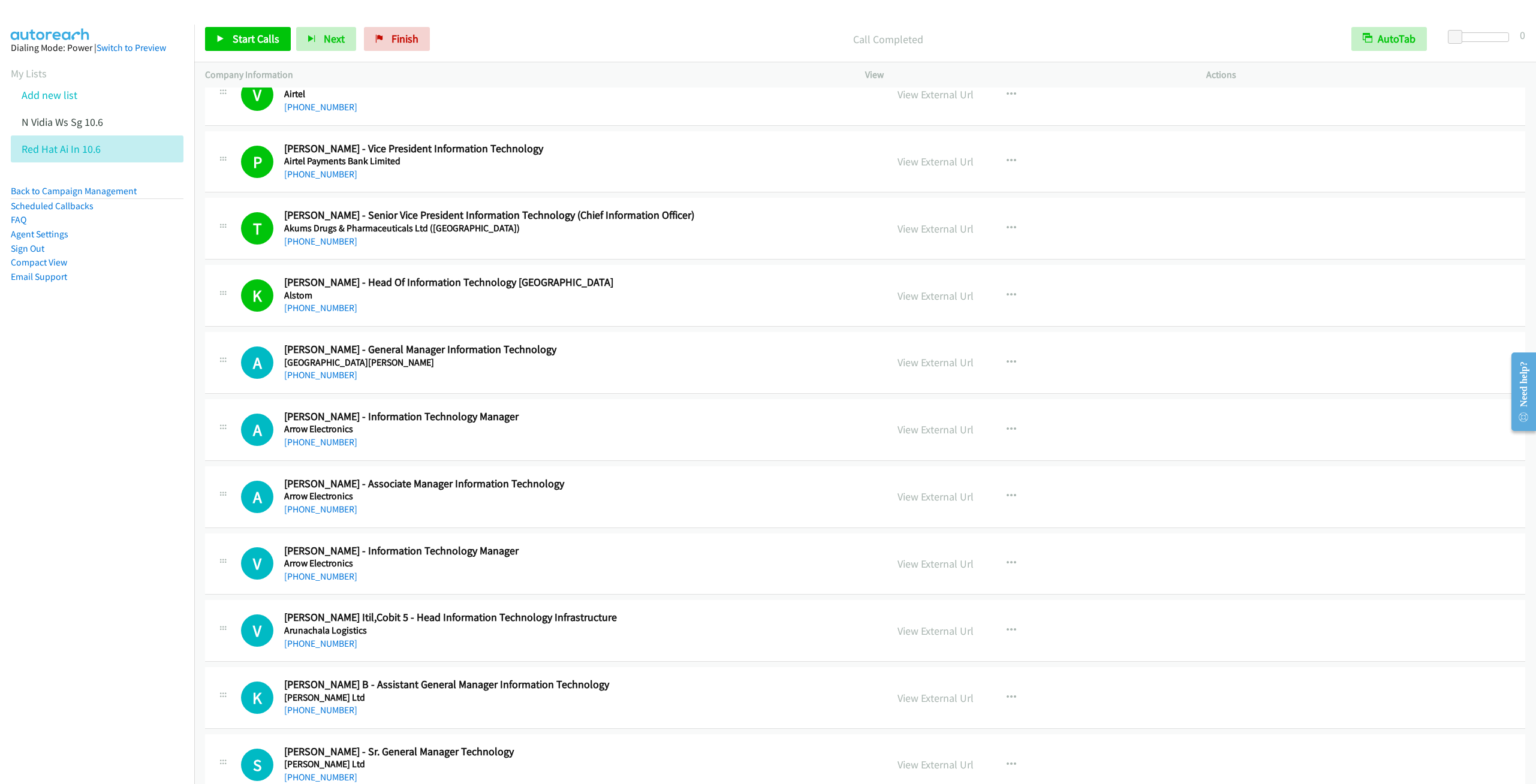
scroll to position [719, 0]
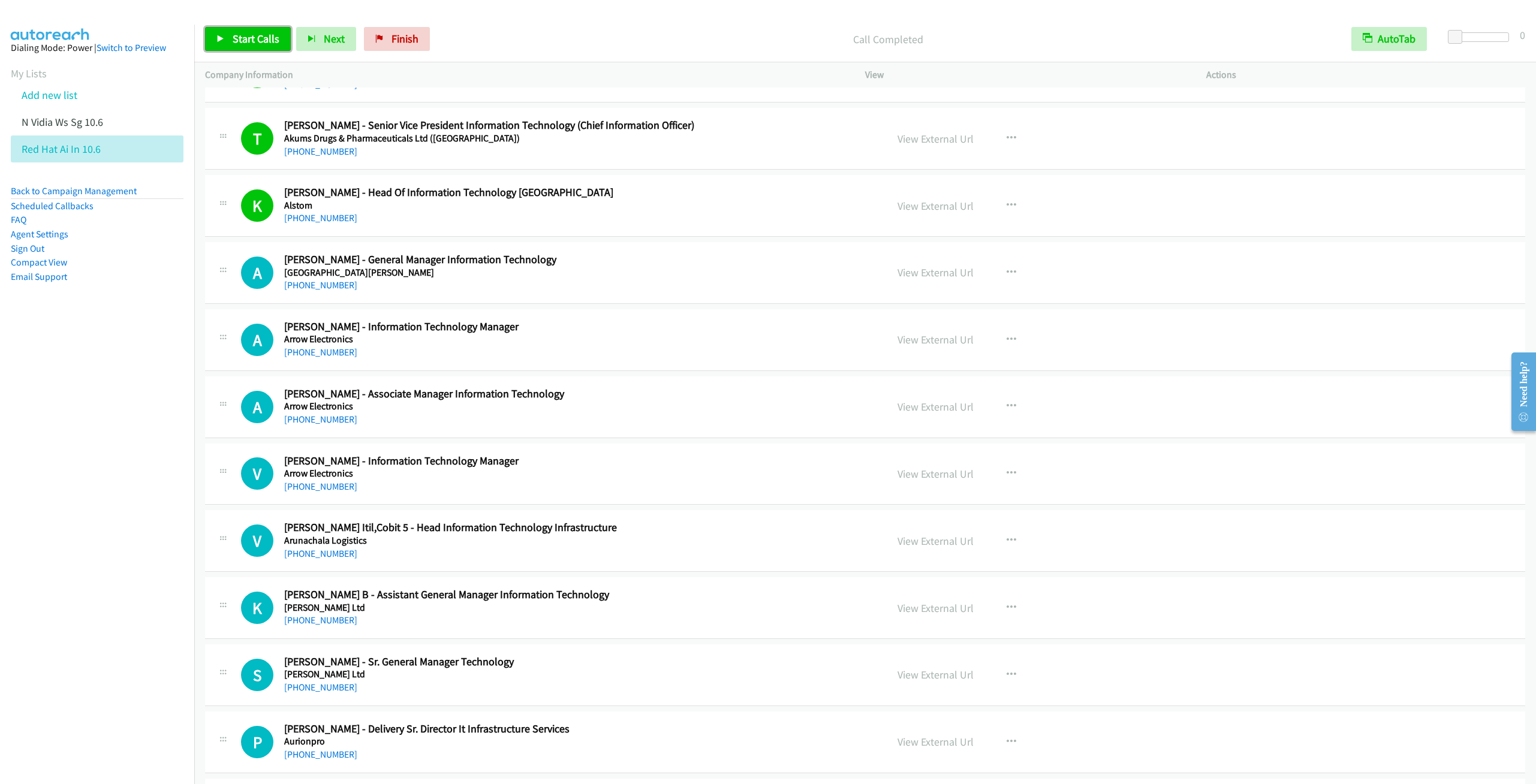
click at [254, 47] on link "Start Calls" at bounding box center [248, 39] width 86 height 24
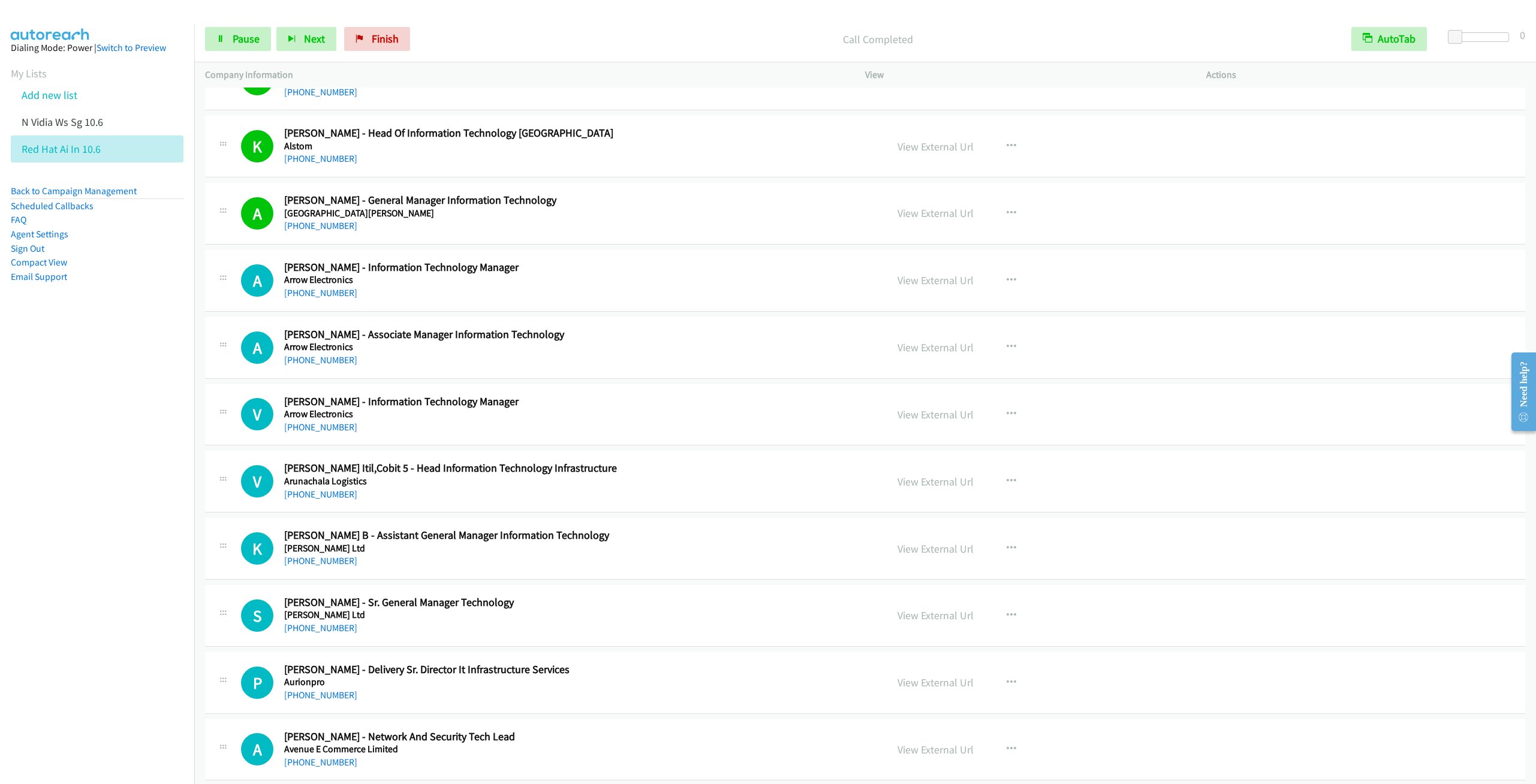
scroll to position [809, 0]
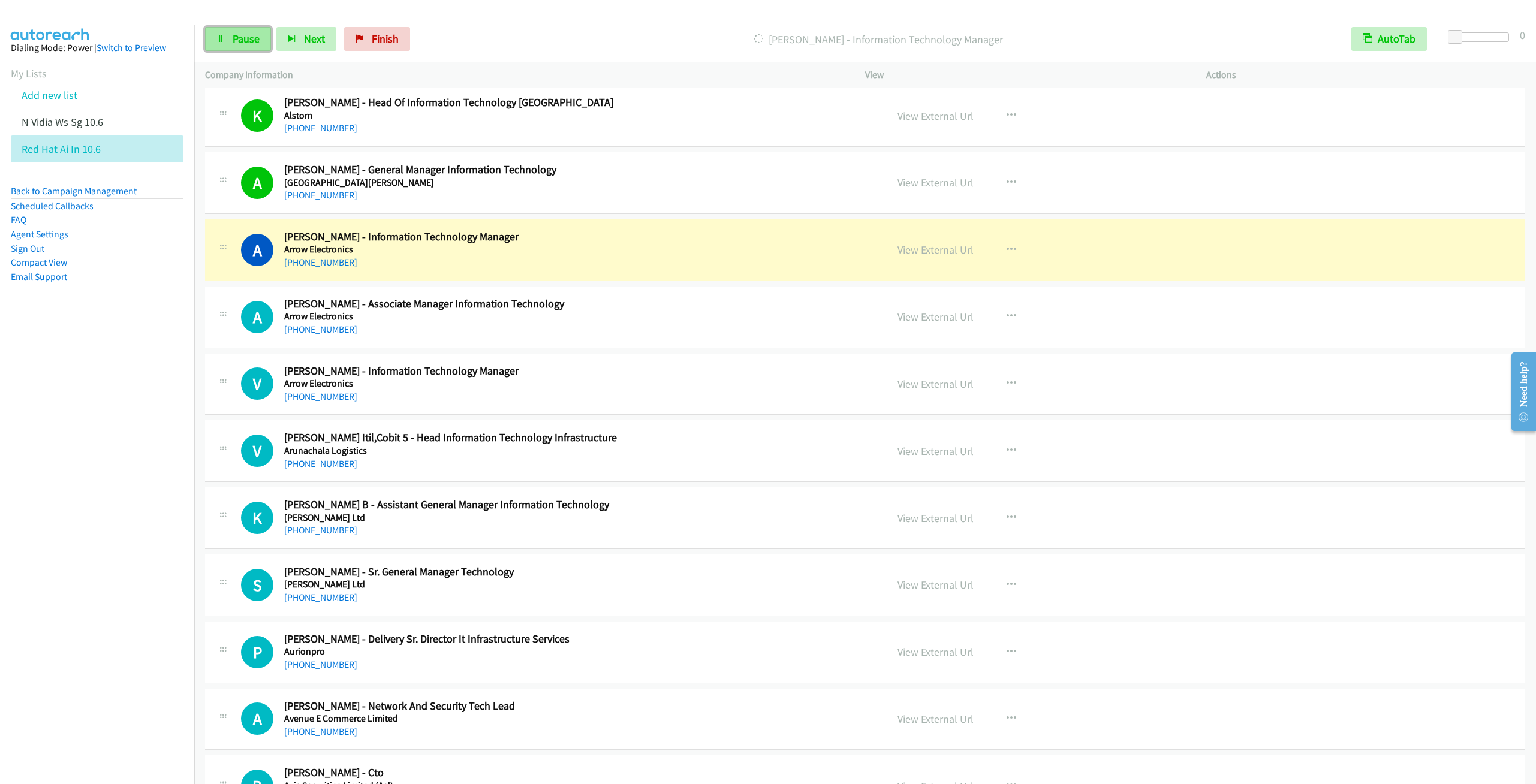
click at [256, 37] on span "Pause" at bounding box center [246, 39] width 27 height 14
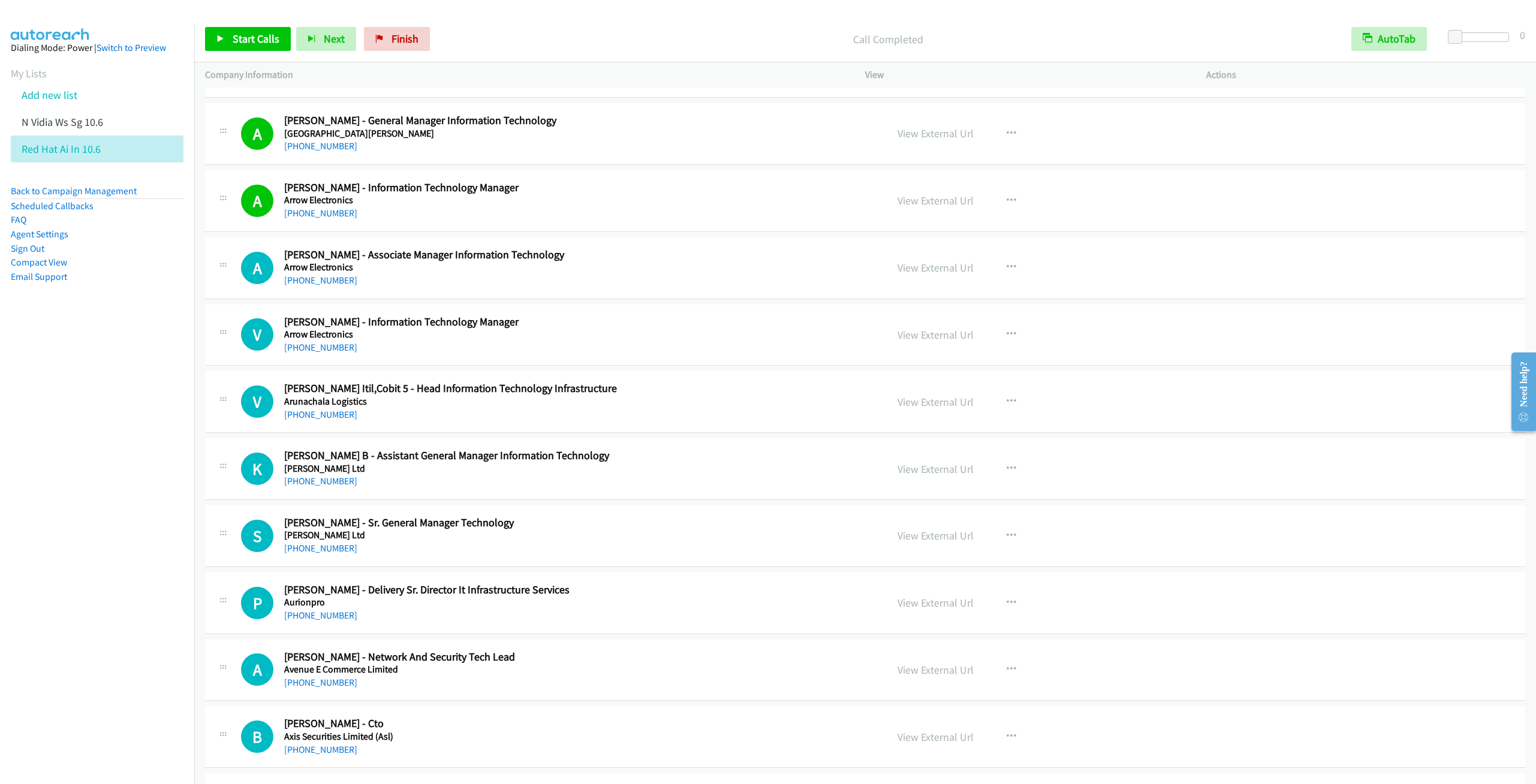
scroll to position [899, 0]
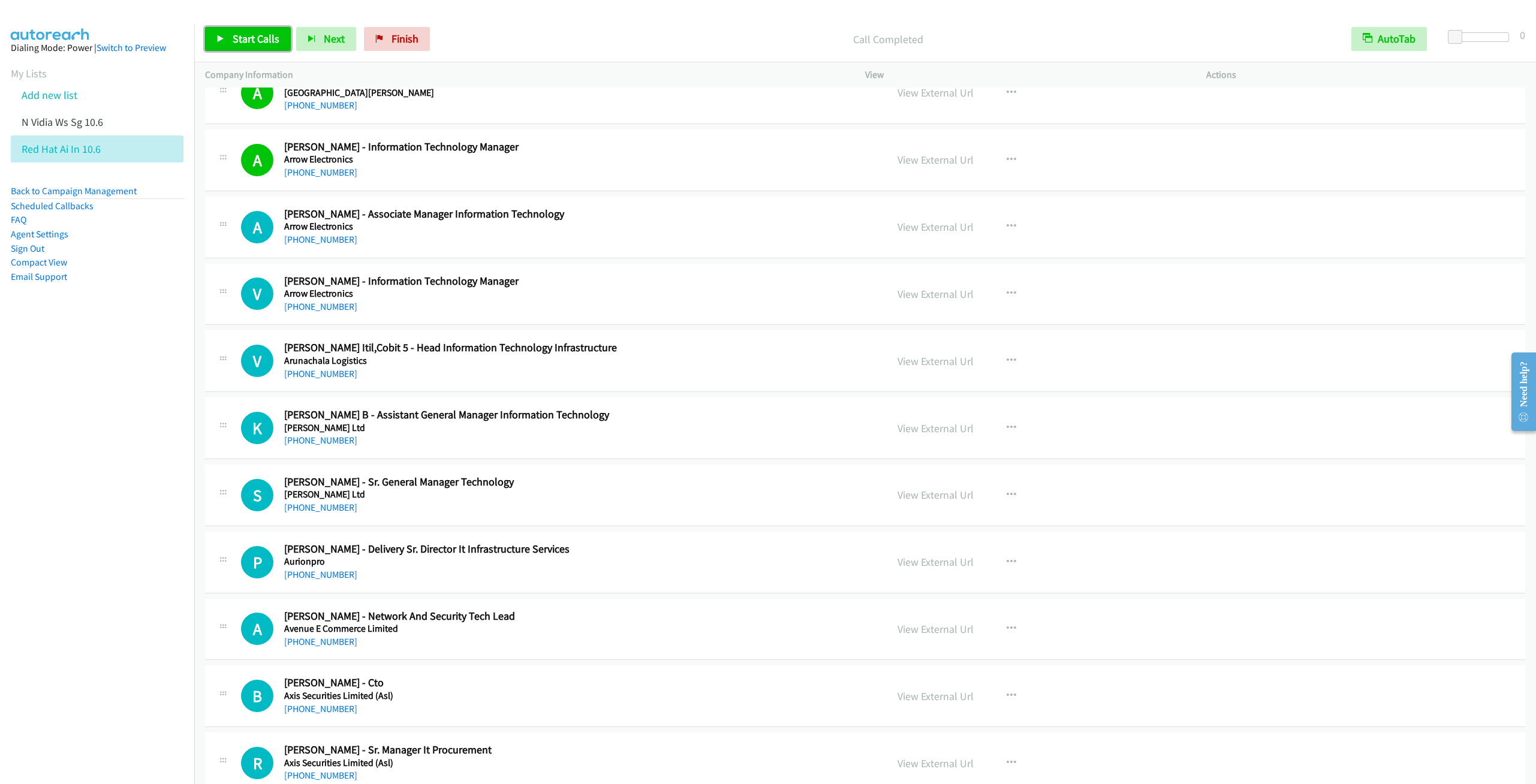
click at [225, 35] on link "Start Calls" at bounding box center [248, 39] width 86 height 24
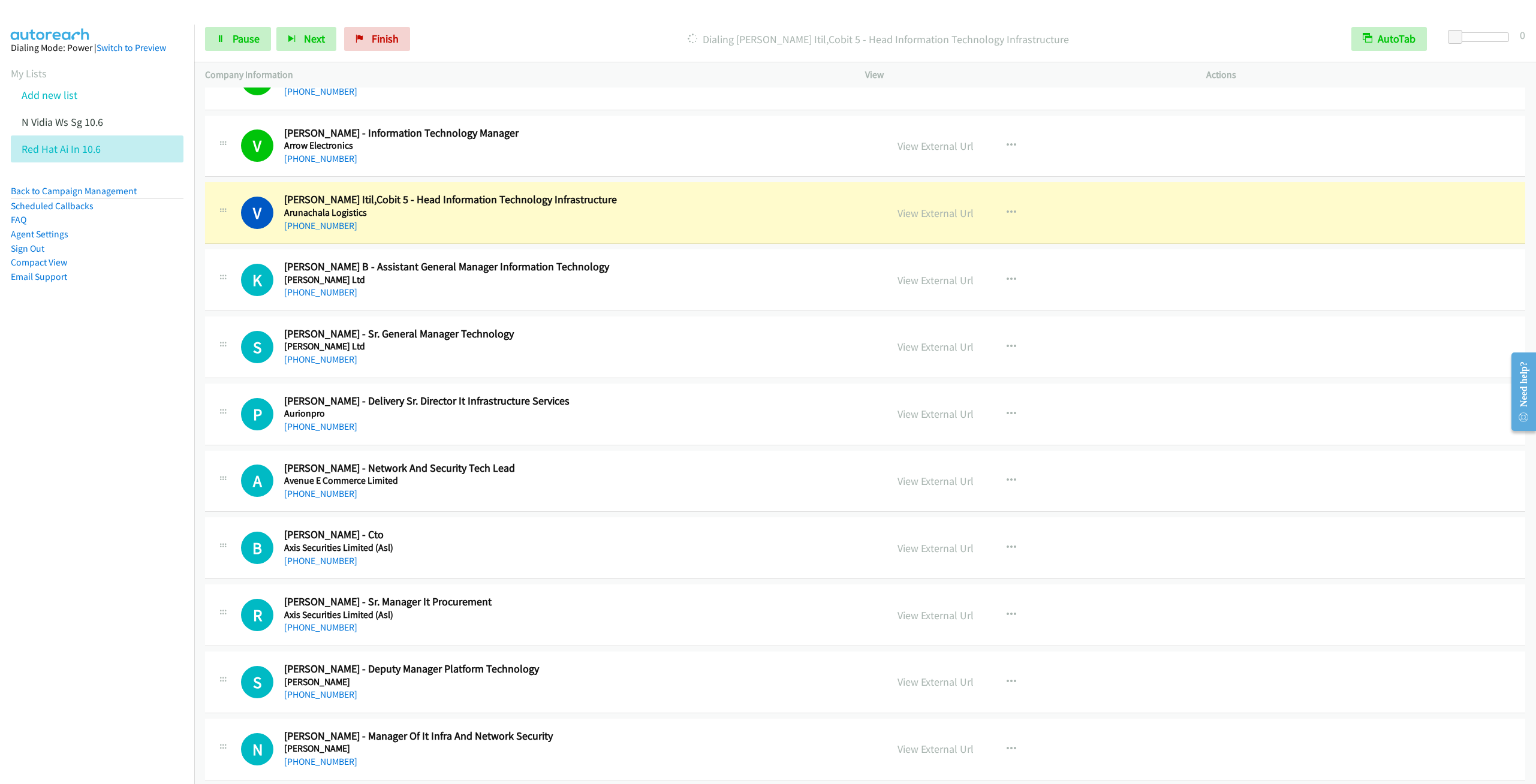
scroll to position [1079, 0]
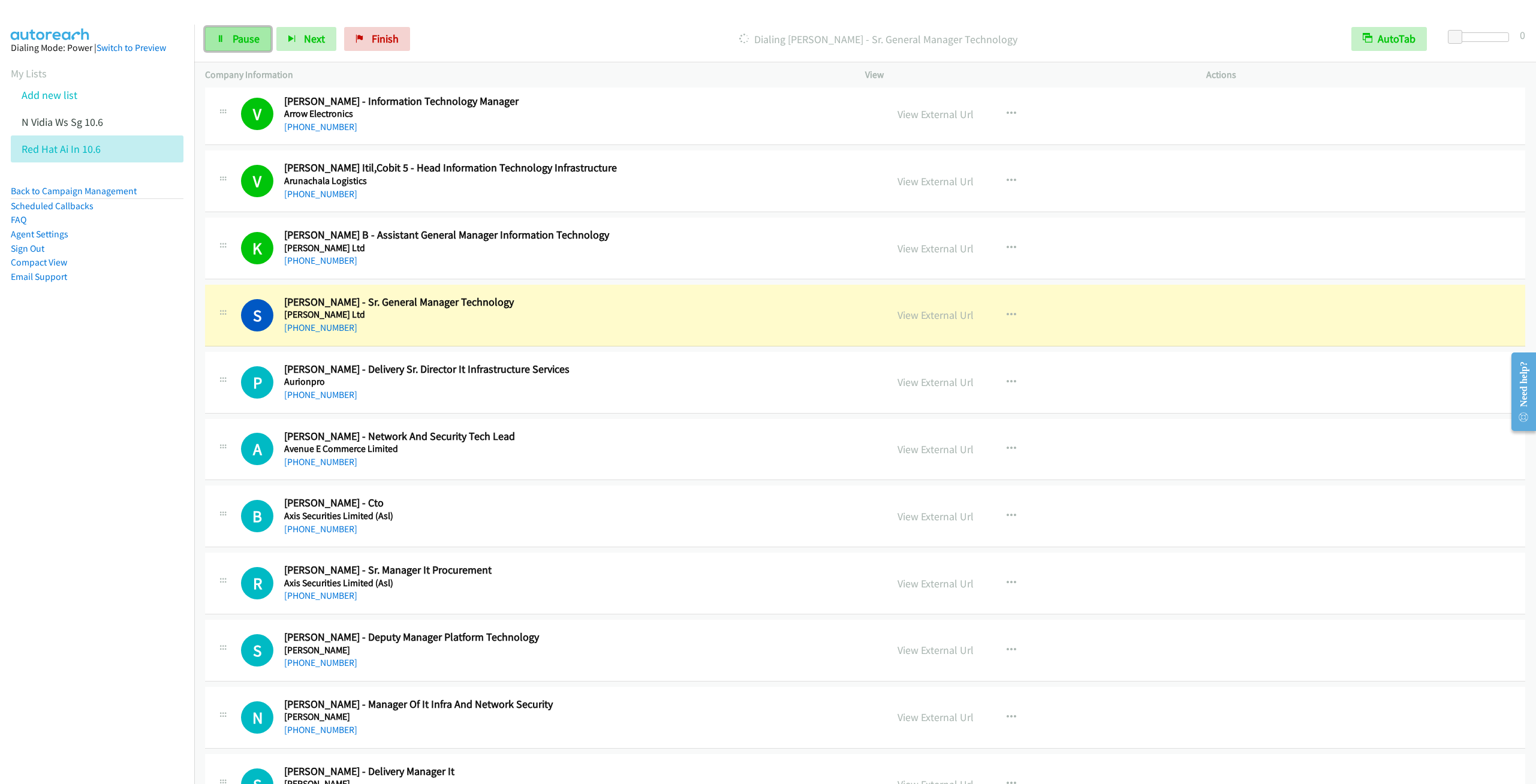
click at [237, 40] on span "Pause" at bounding box center [246, 39] width 27 height 14
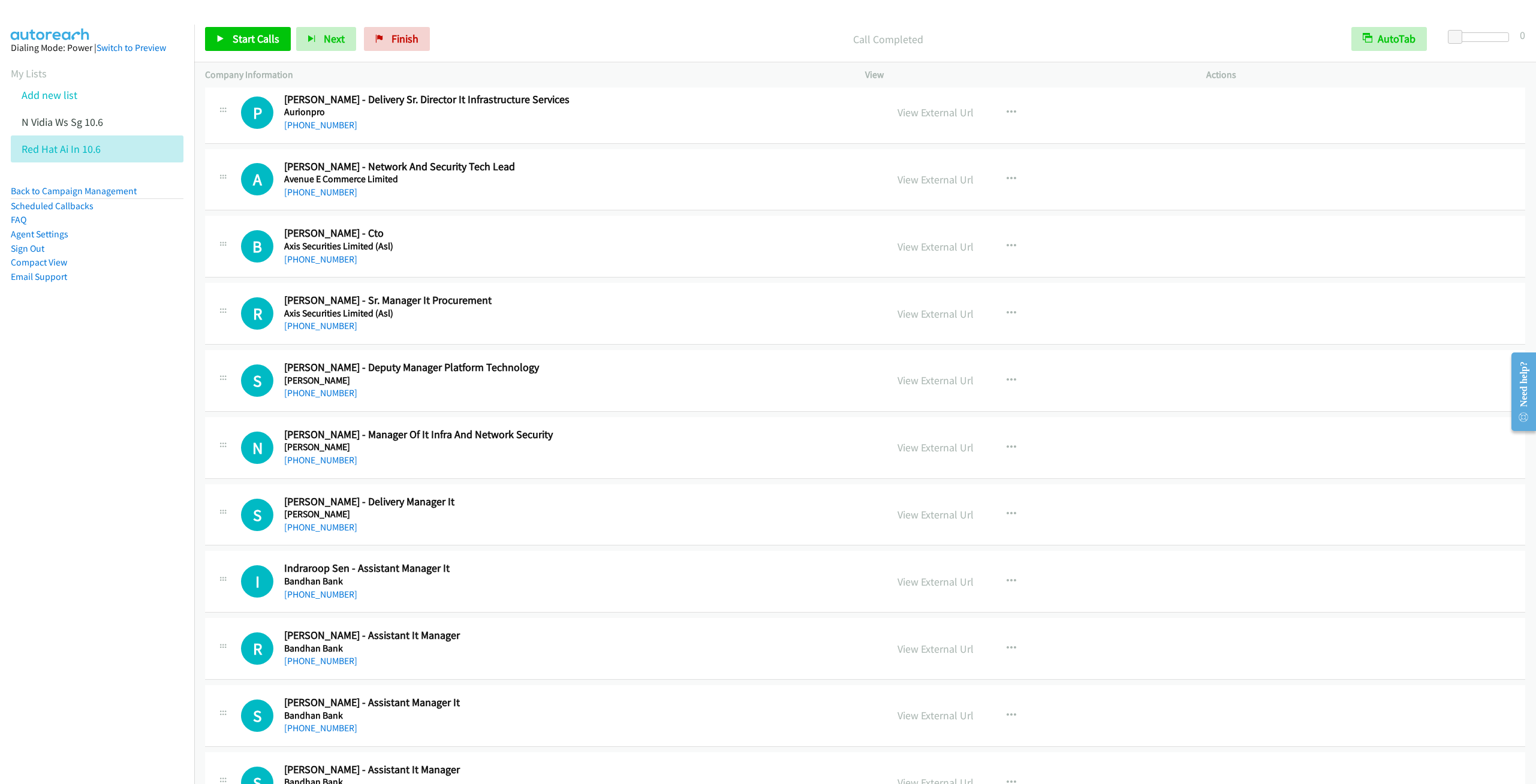
scroll to position [1259, 0]
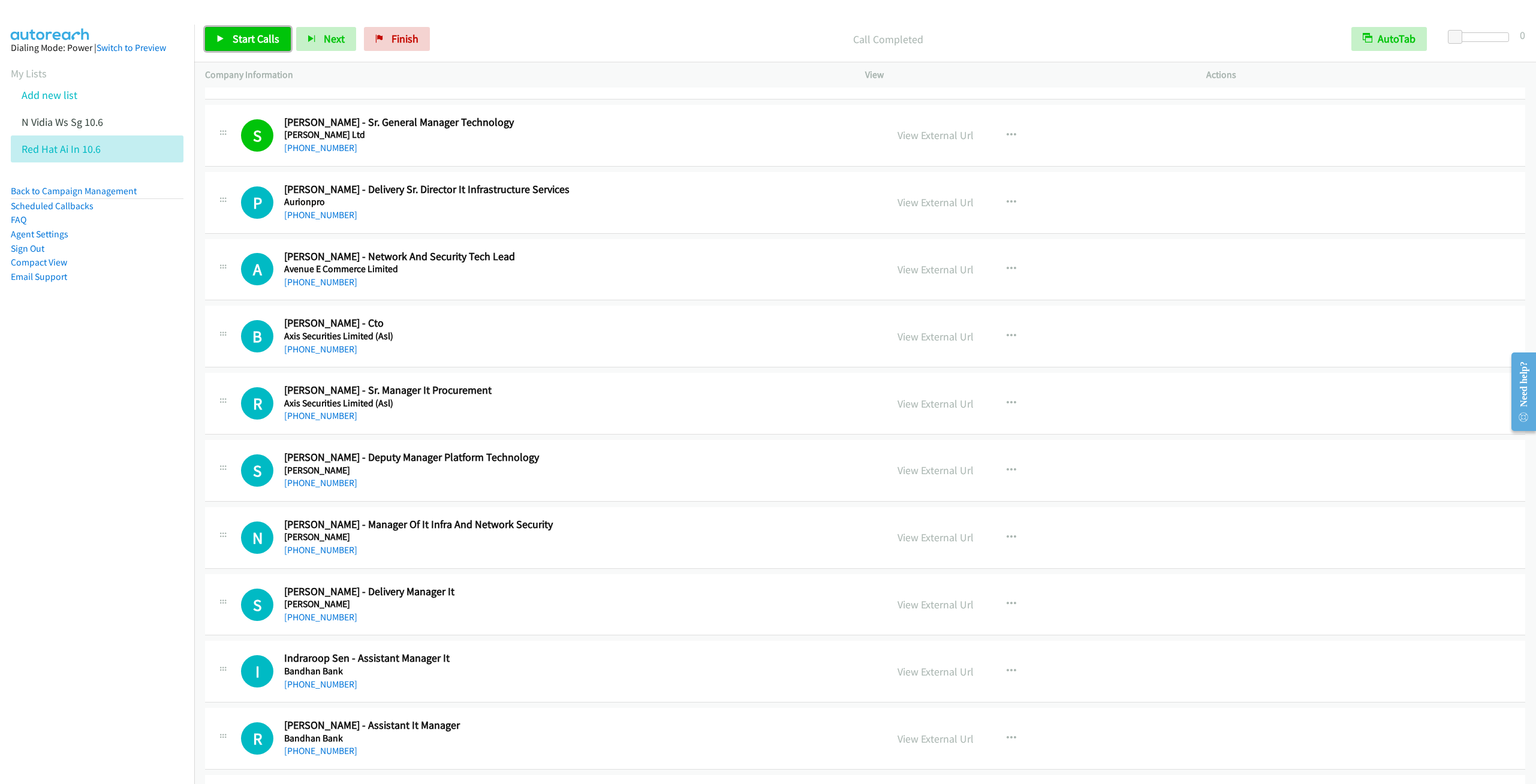
click at [254, 45] on span "Start Calls" at bounding box center [256, 39] width 47 height 14
drag, startPoint x: 262, startPoint y: 37, endPoint x: 241, endPoint y: 64, distance: 34.2
click at [262, 36] on link "Pause" at bounding box center [238, 39] width 66 height 24
click at [249, 43] on span "Start Calls" at bounding box center [256, 39] width 47 height 14
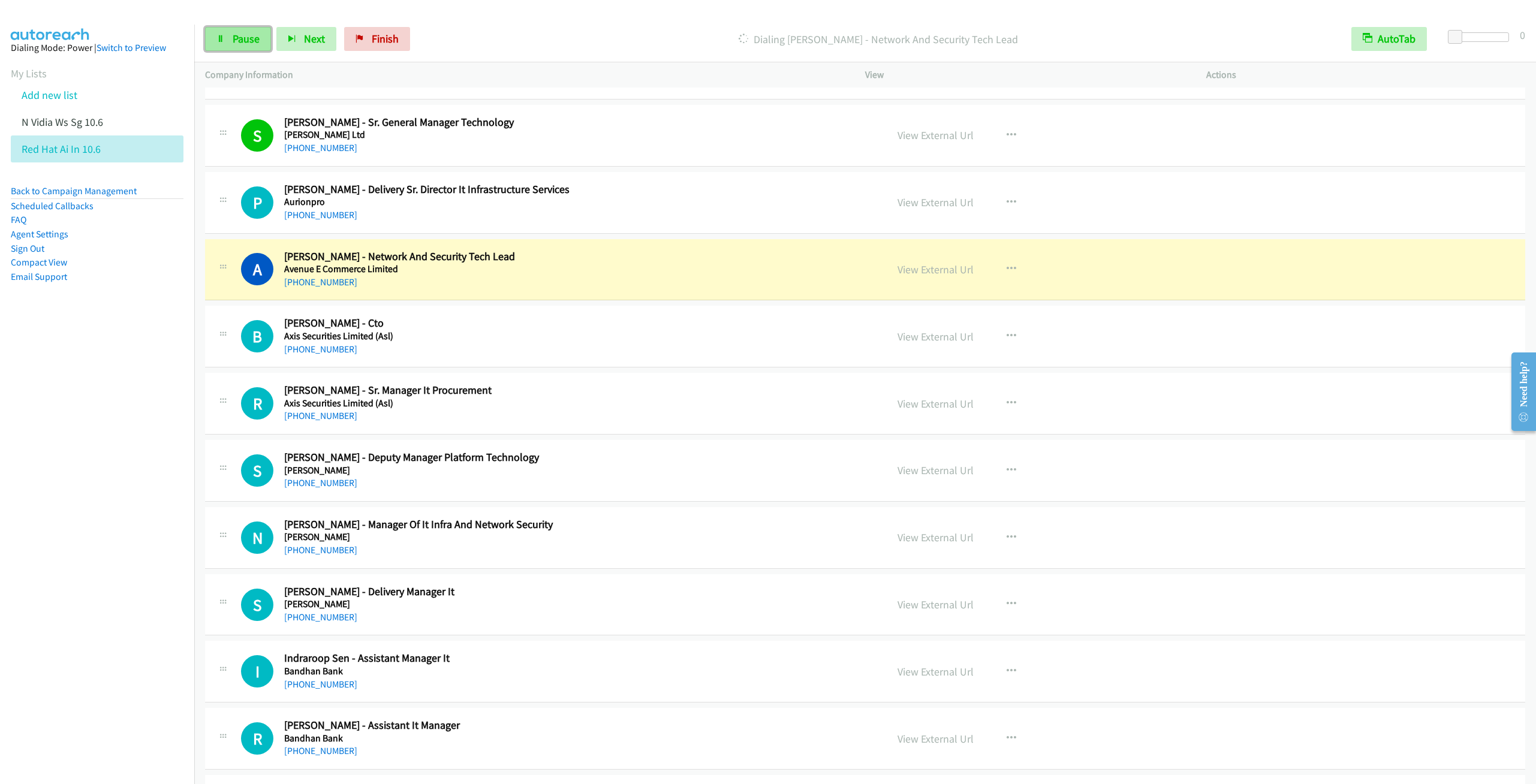
click at [208, 42] on link "Pause" at bounding box center [238, 39] width 66 height 24
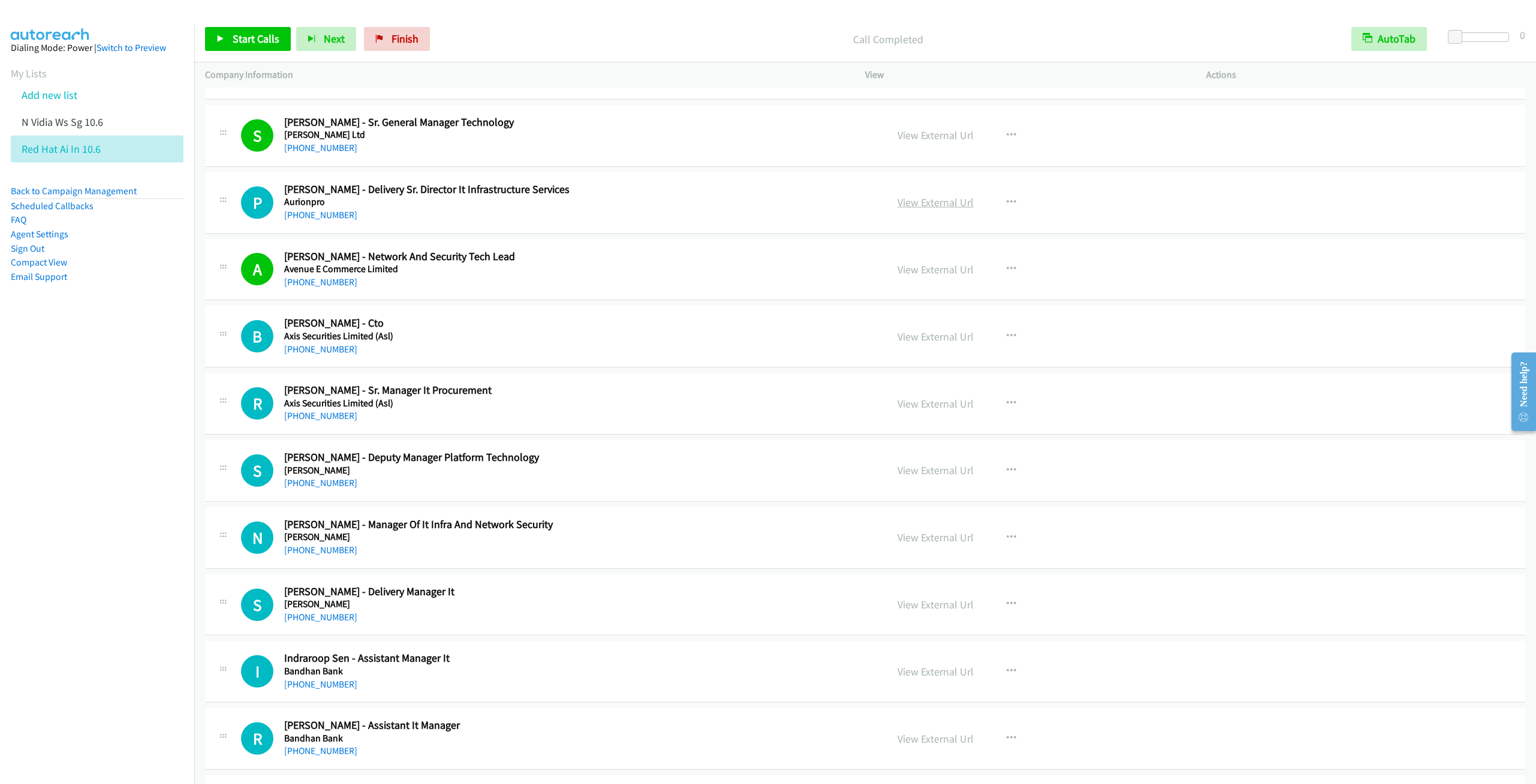
click at [933, 205] on link "View External Url" at bounding box center [936, 202] width 76 height 14
click at [224, 34] on link "Start Calls" at bounding box center [248, 39] width 86 height 24
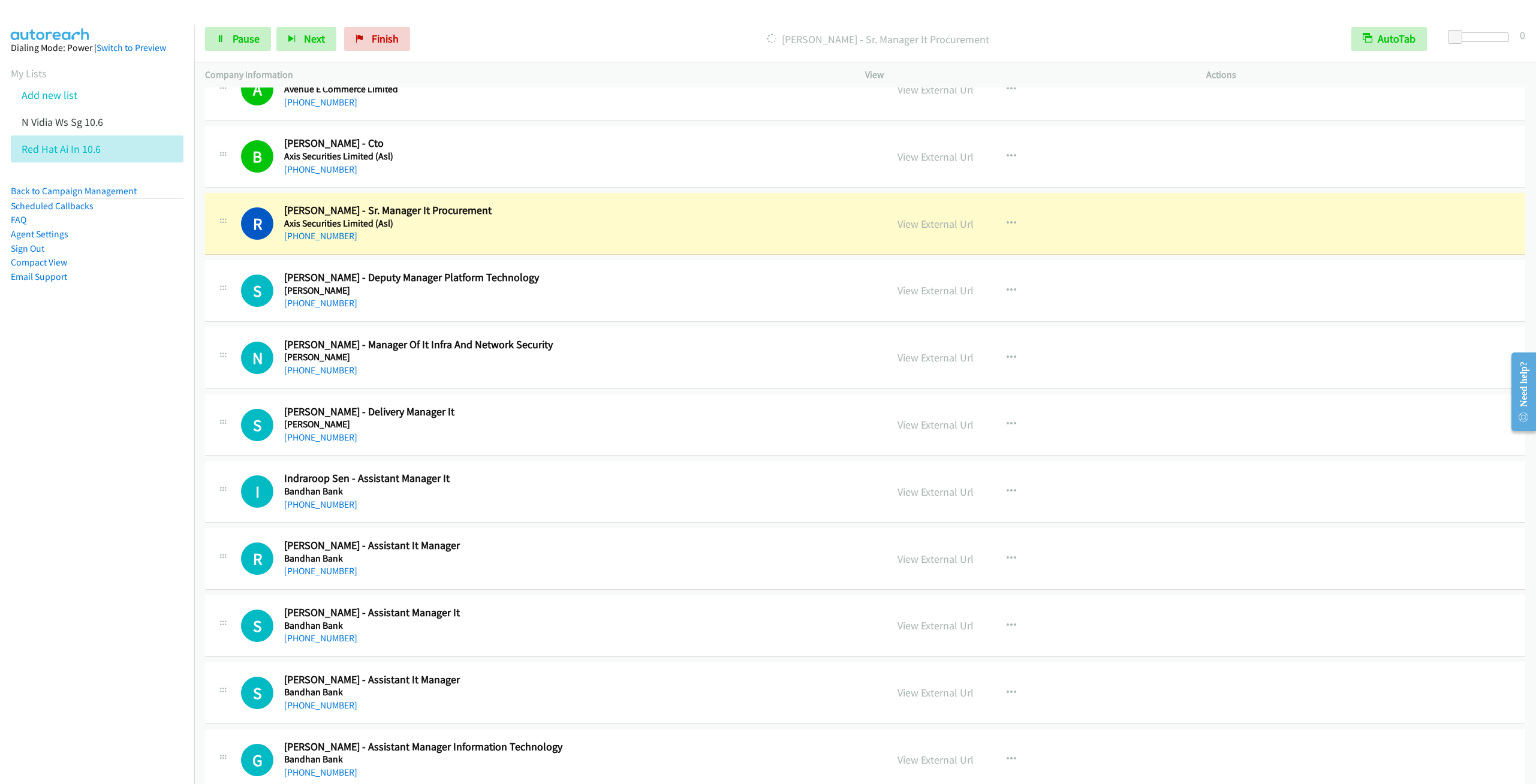
scroll to position [1528, 0]
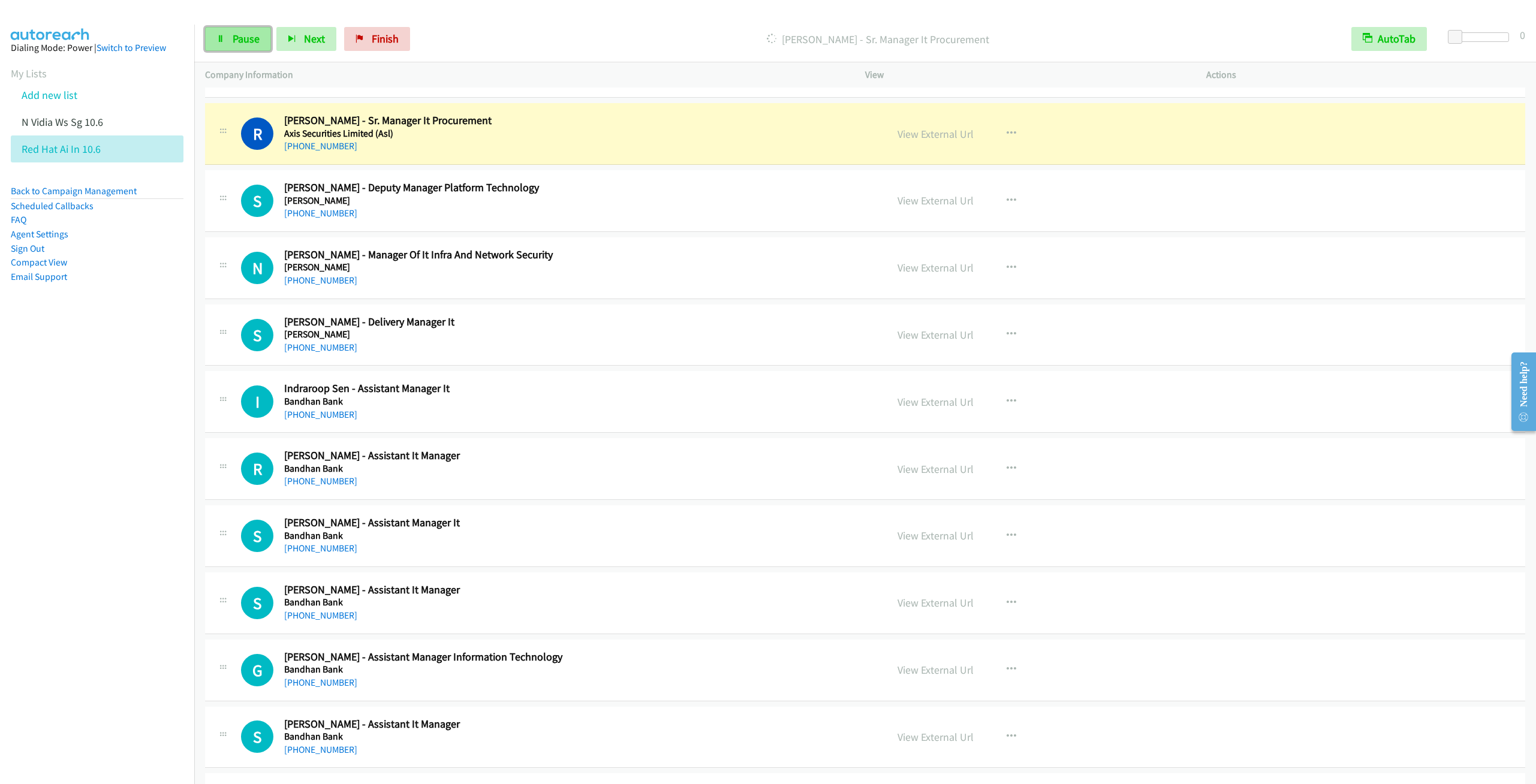
click at [239, 43] on span "Pause" at bounding box center [246, 39] width 27 height 14
click at [230, 47] on link "Start Calls" at bounding box center [248, 39] width 86 height 24
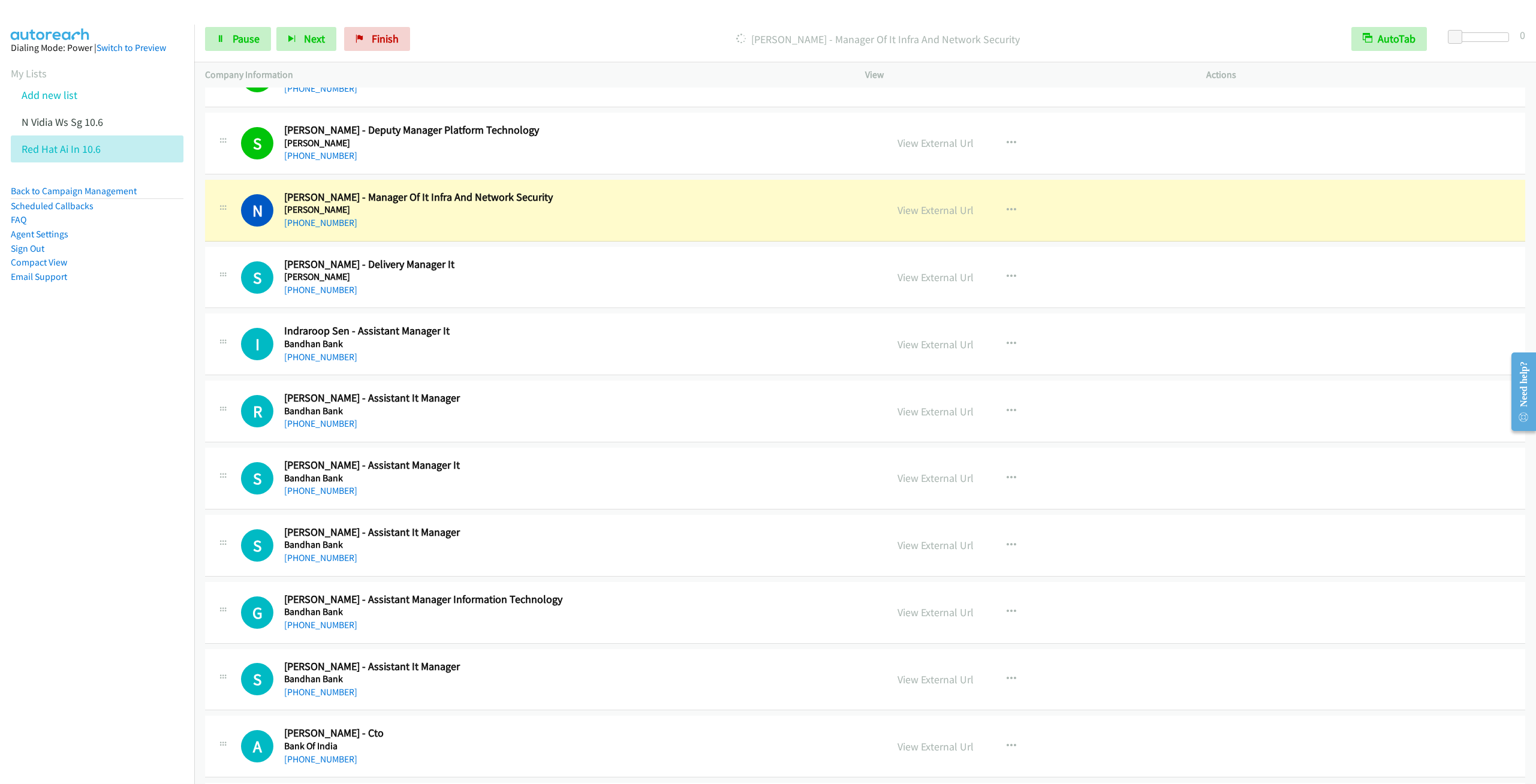
scroll to position [1618, 0]
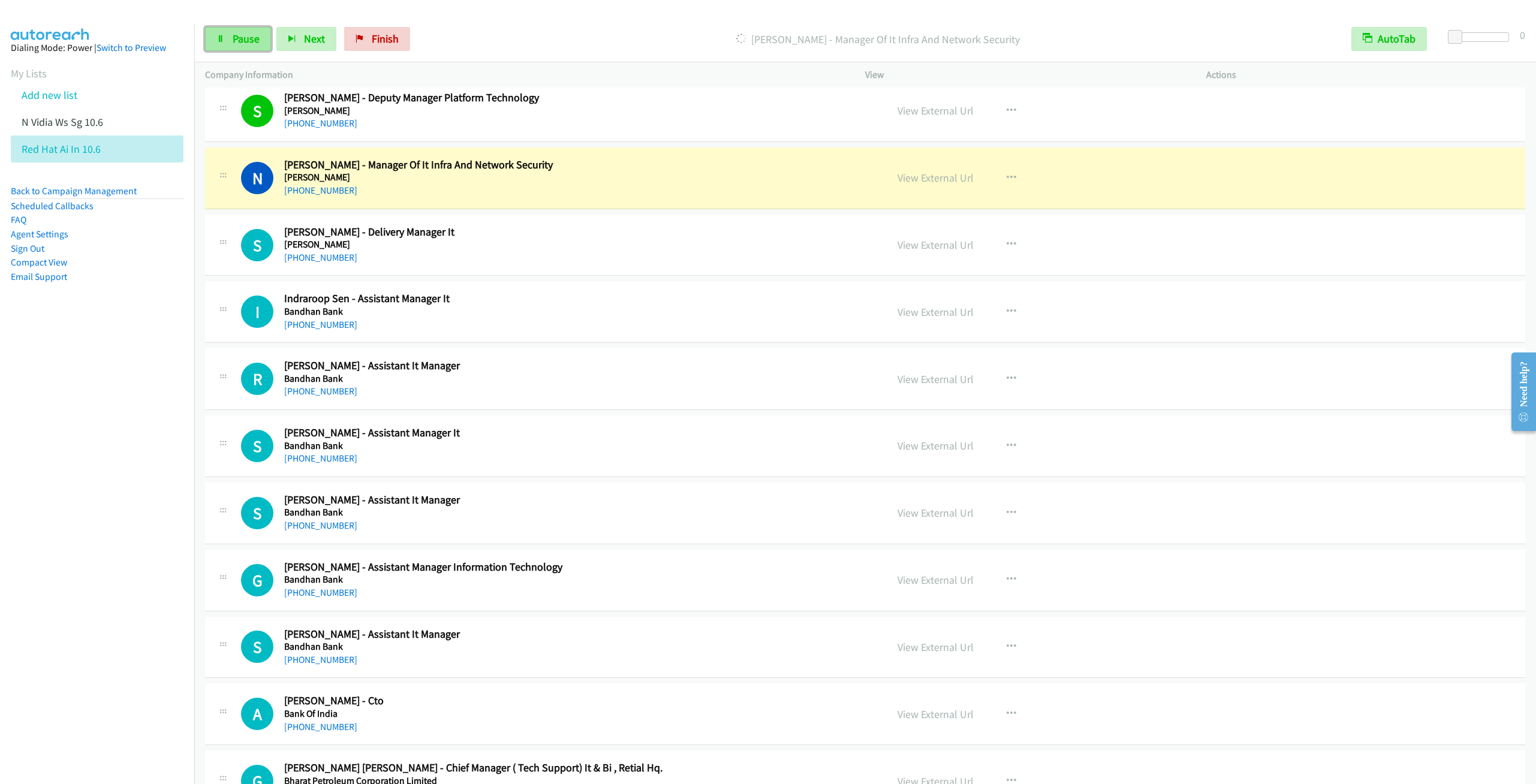
click at [237, 42] on span "Pause" at bounding box center [246, 39] width 27 height 14
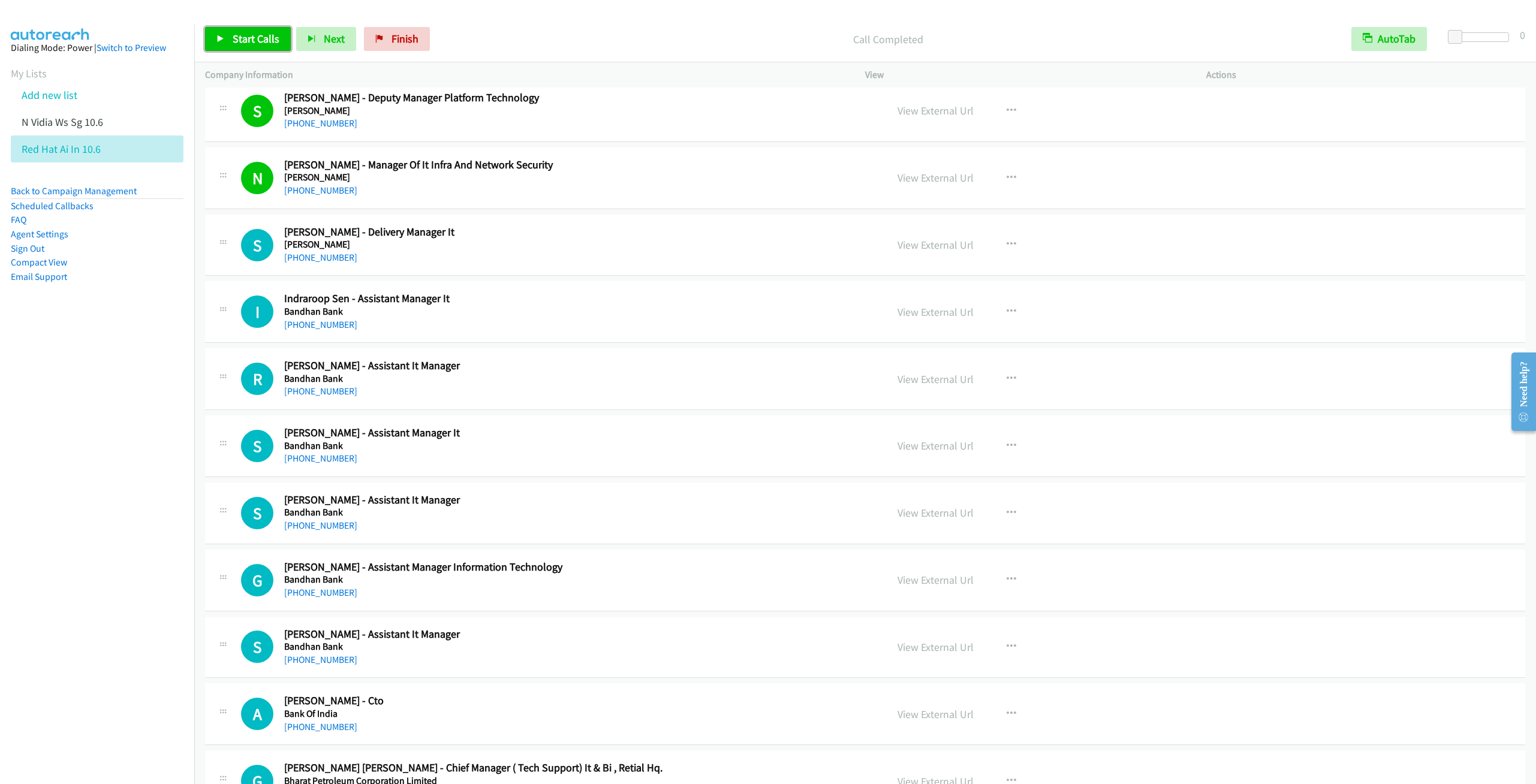
click at [233, 35] on span "Start Calls" at bounding box center [256, 39] width 47 height 14
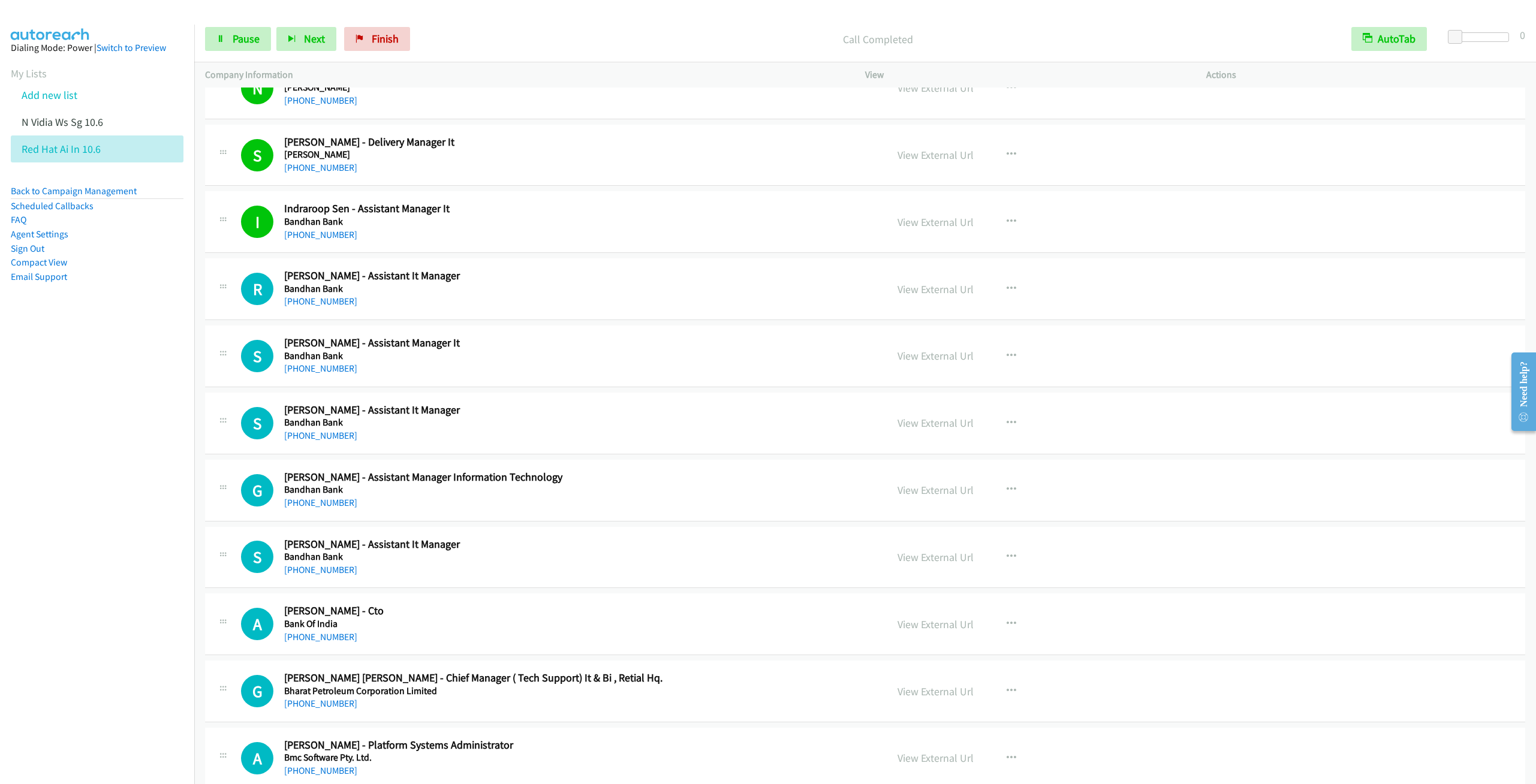
scroll to position [1798, 0]
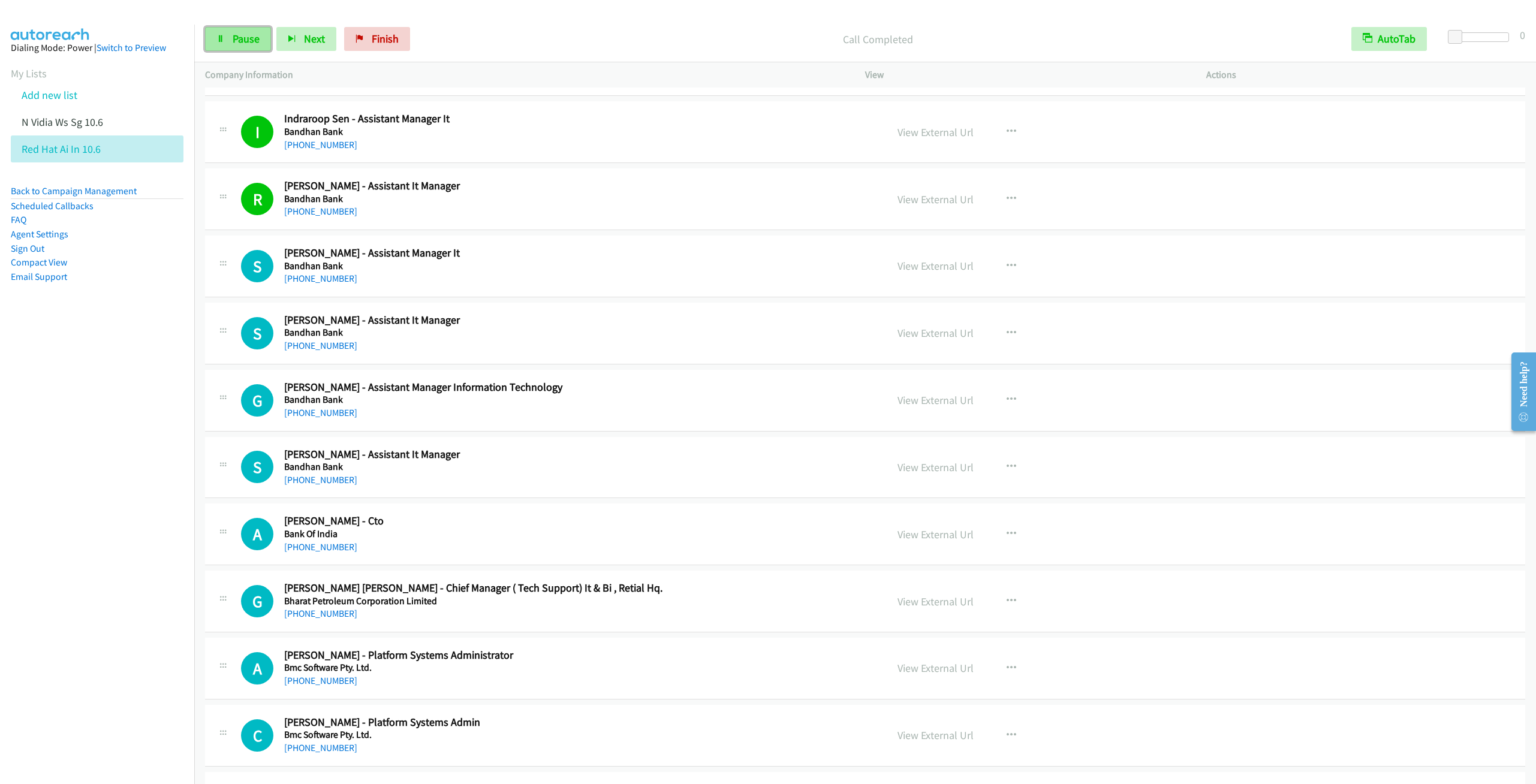
click at [234, 45] on span "Pause" at bounding box center [246, 39] width 27 height 14
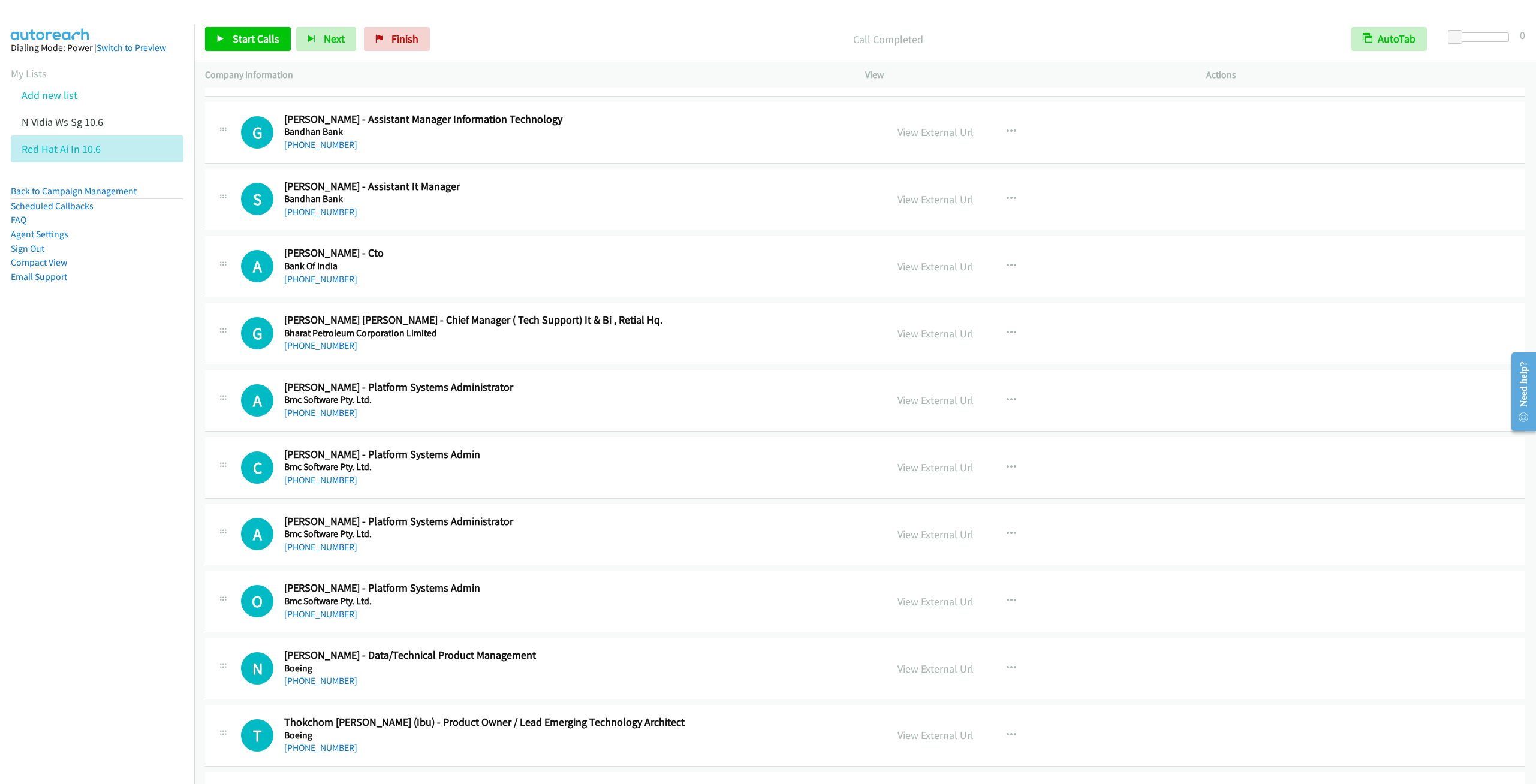
scroll to position [2068, 0]
click at [1007, 269] on icon "button" at bounding box center [1012, 265] width 10 height 10
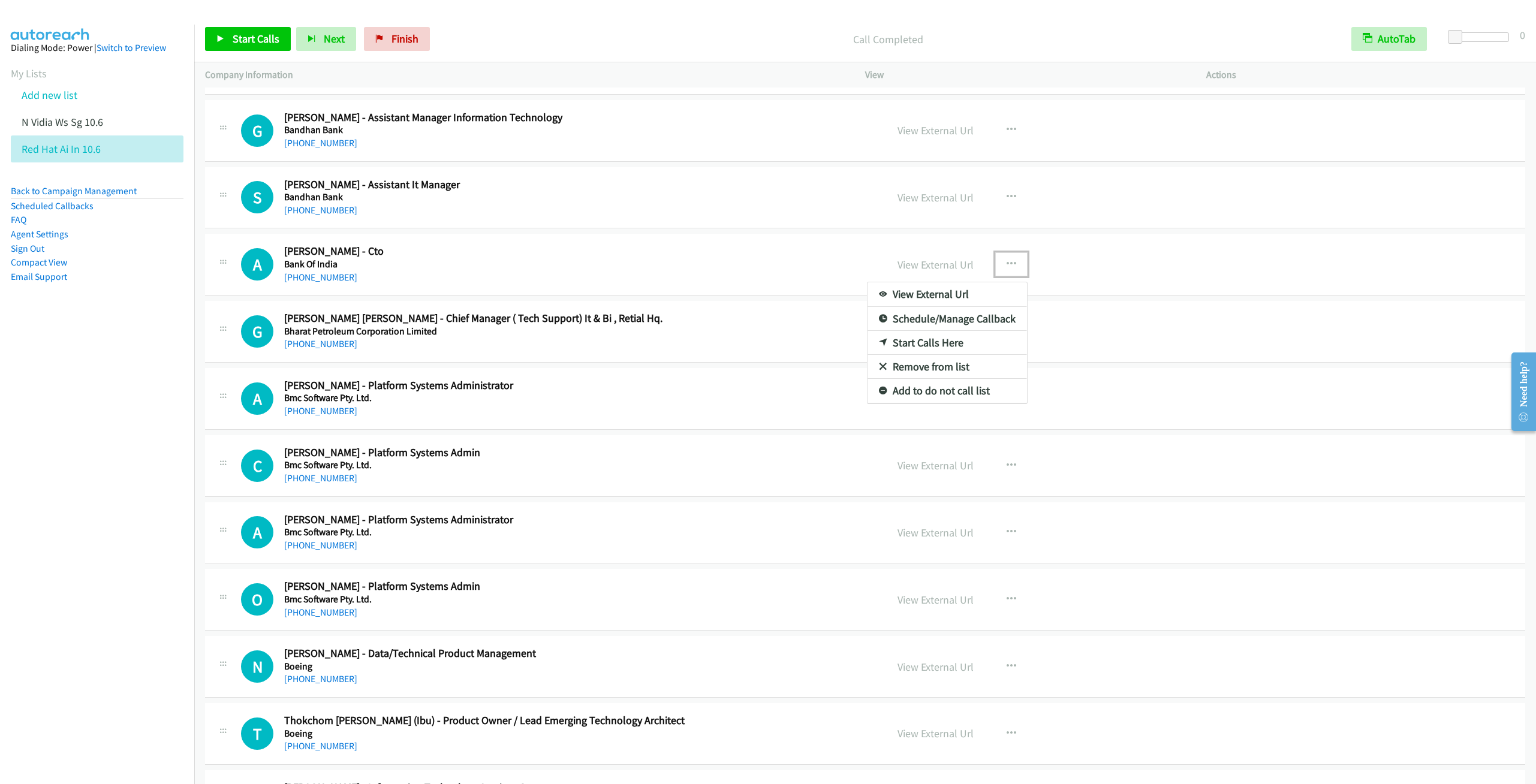
click at [905, 355] on link "Start Calls Here" at bounding box center [947, 342] width 159 height 24
click at [244, 36] on span "Start Calls" at bounding box center [256, 39] width 47 height 14
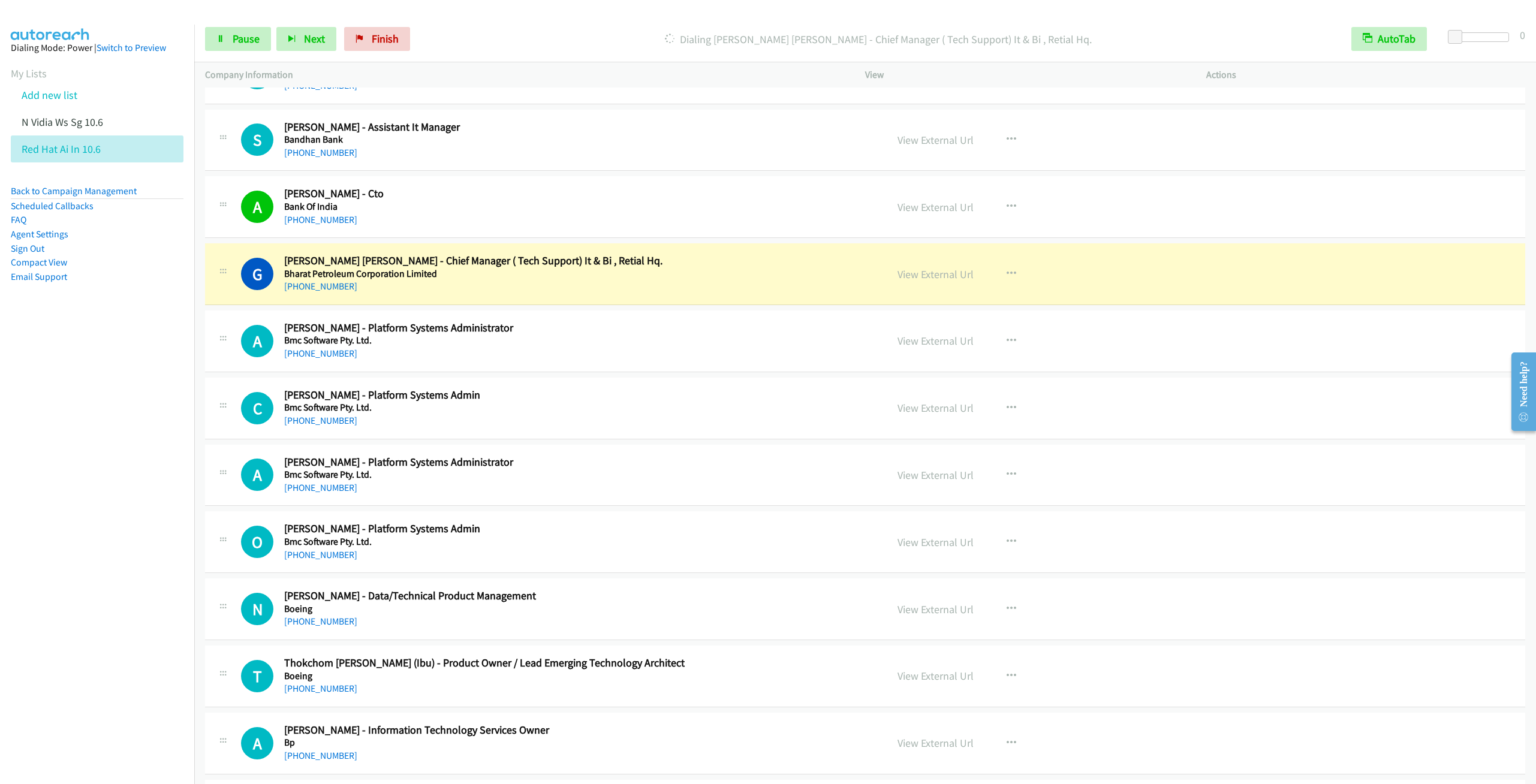
scroll to position [2158, 0]
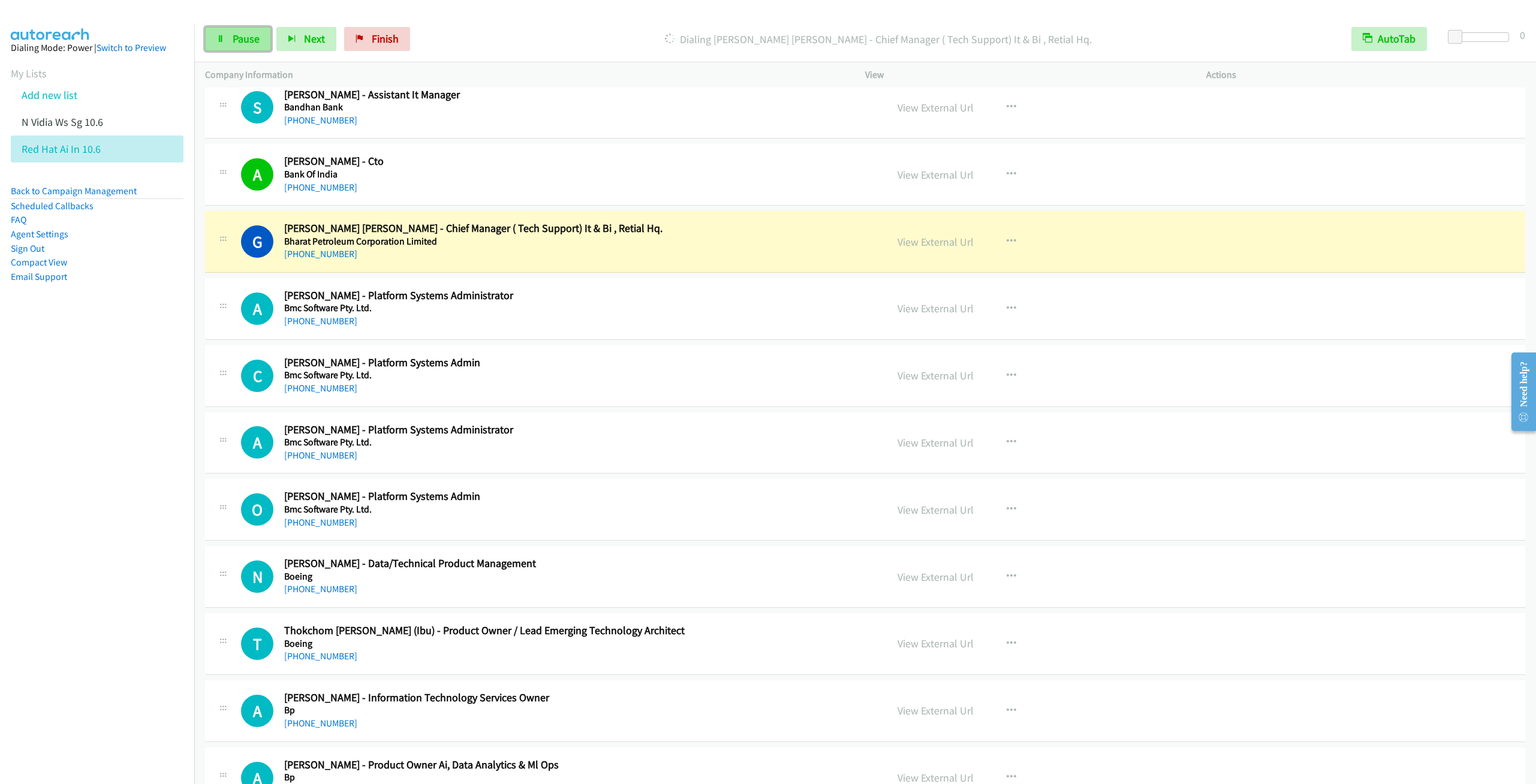
click at [245, 37] on span "Pause" at bounding box center [246, 39] width 27 height 14
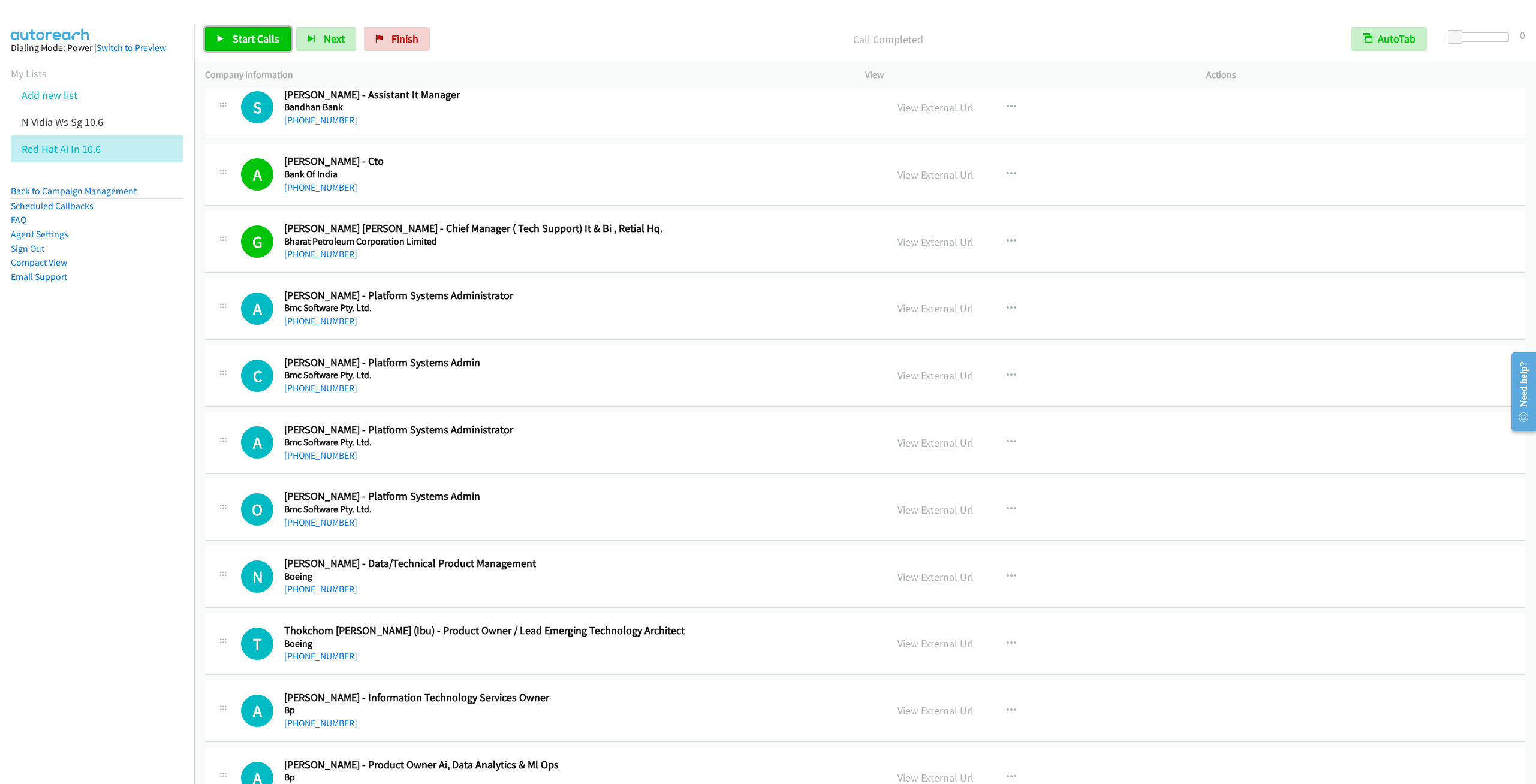
click at [237, 37] on span "Start Calls" at bounding box center [256, 39] width 47 height 14
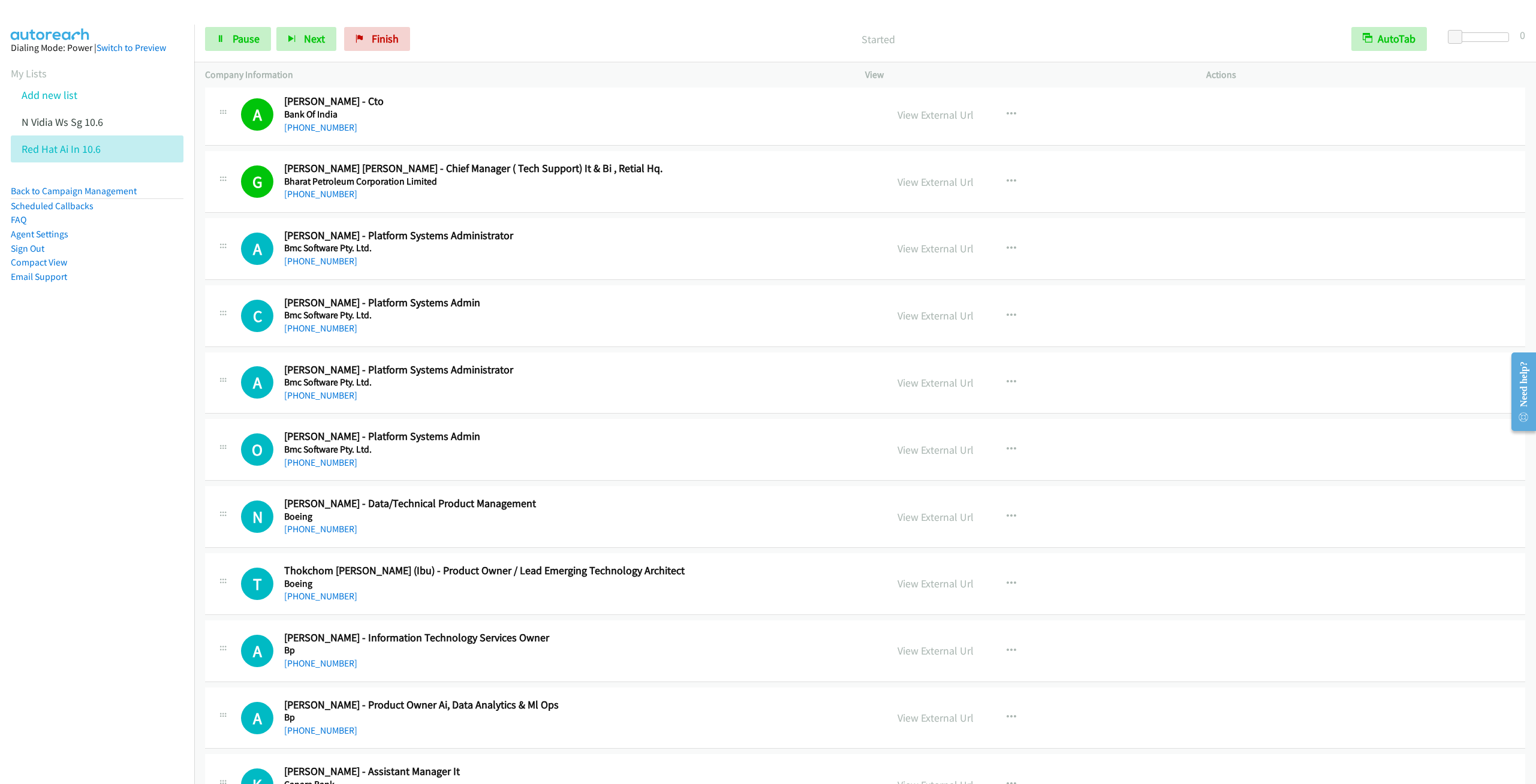
scroll to position [2247, 0]
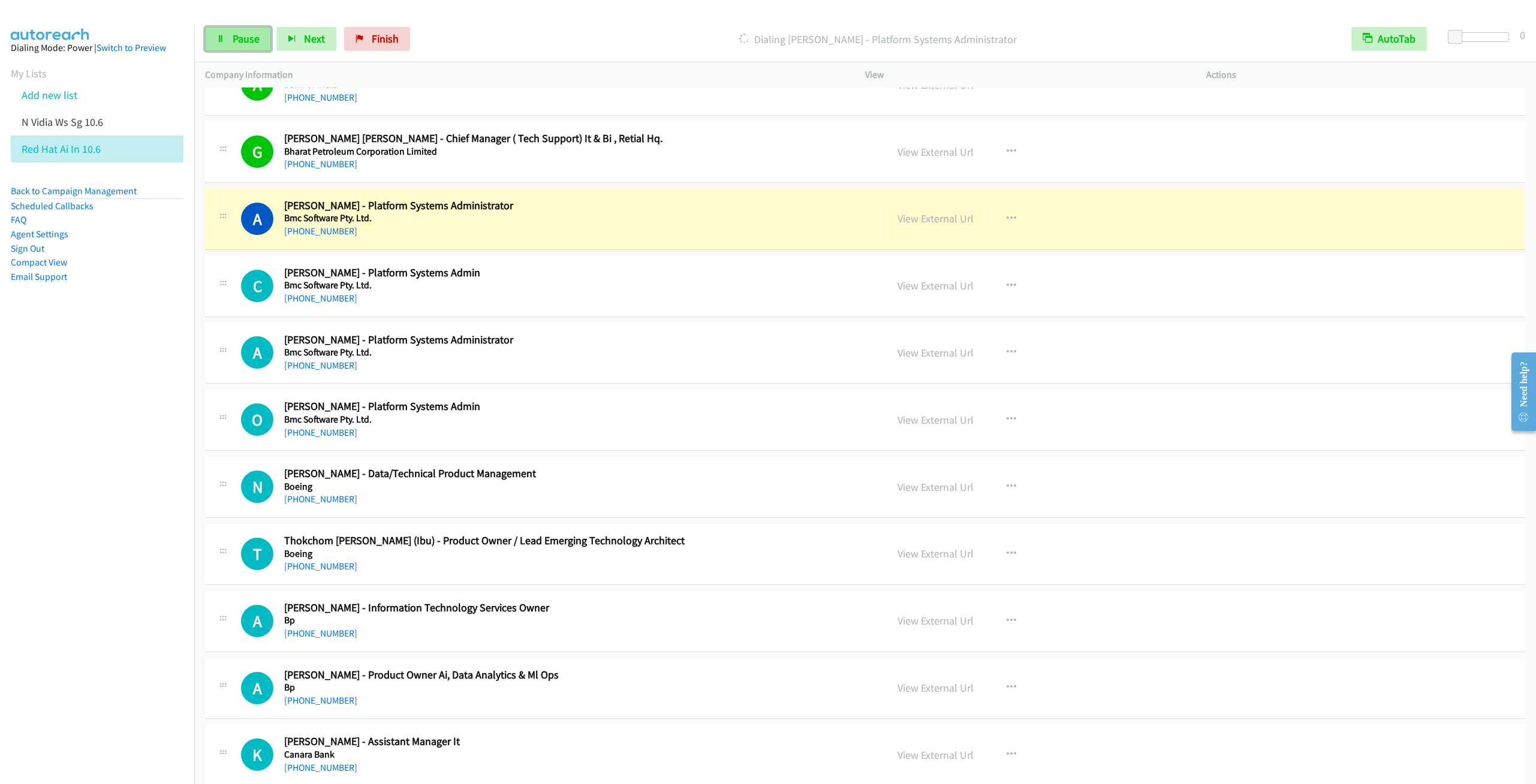
click at [224, 43] on link "Pause" at bounding box center [238, 39] width 66 height 24
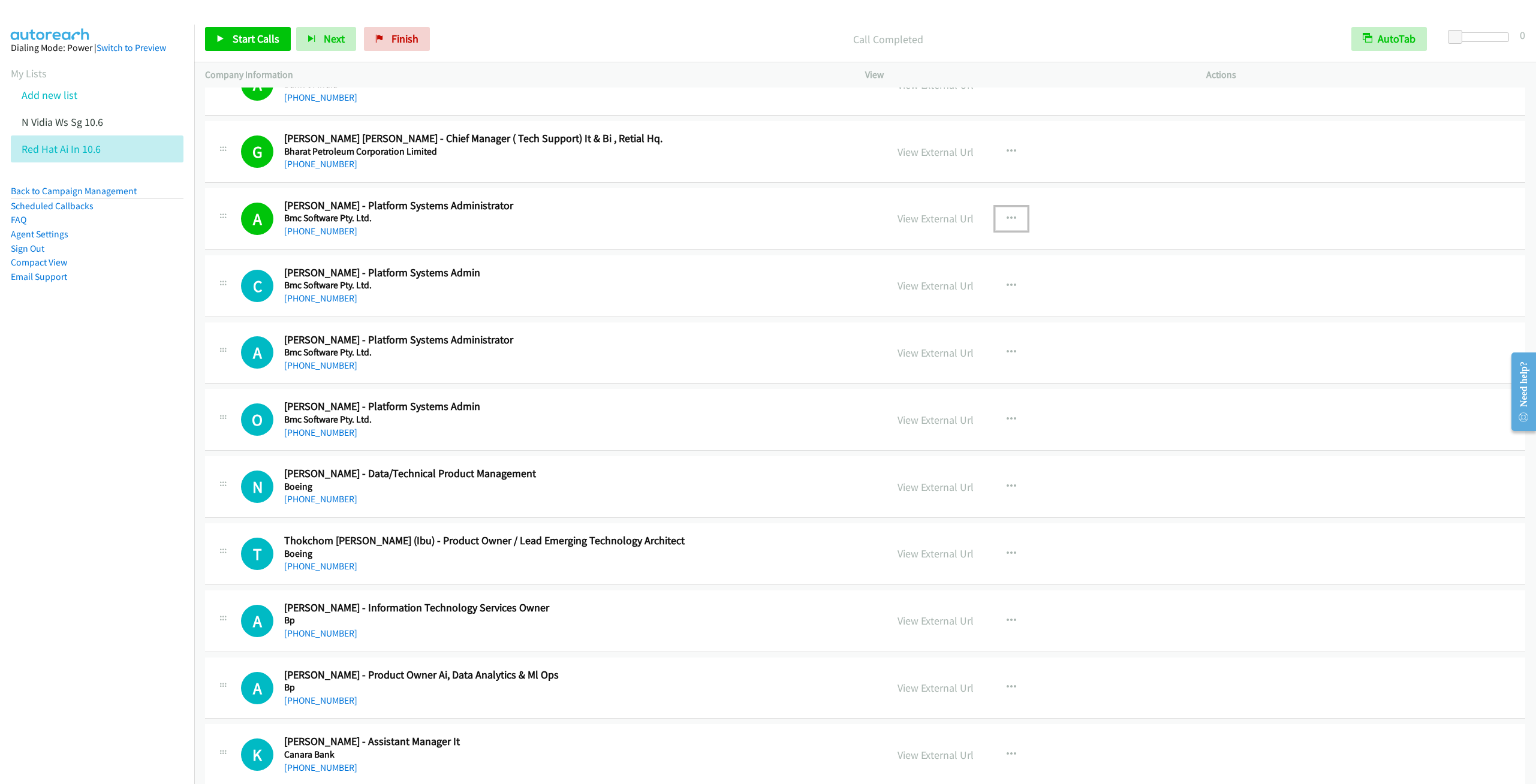
click at [1007, 224] on icon "button" at bounding box center [1012, 219] width 10 height 10
click at [912, 333] on link "Remove from list" at bounding box center [947, 321] width 159 height 24
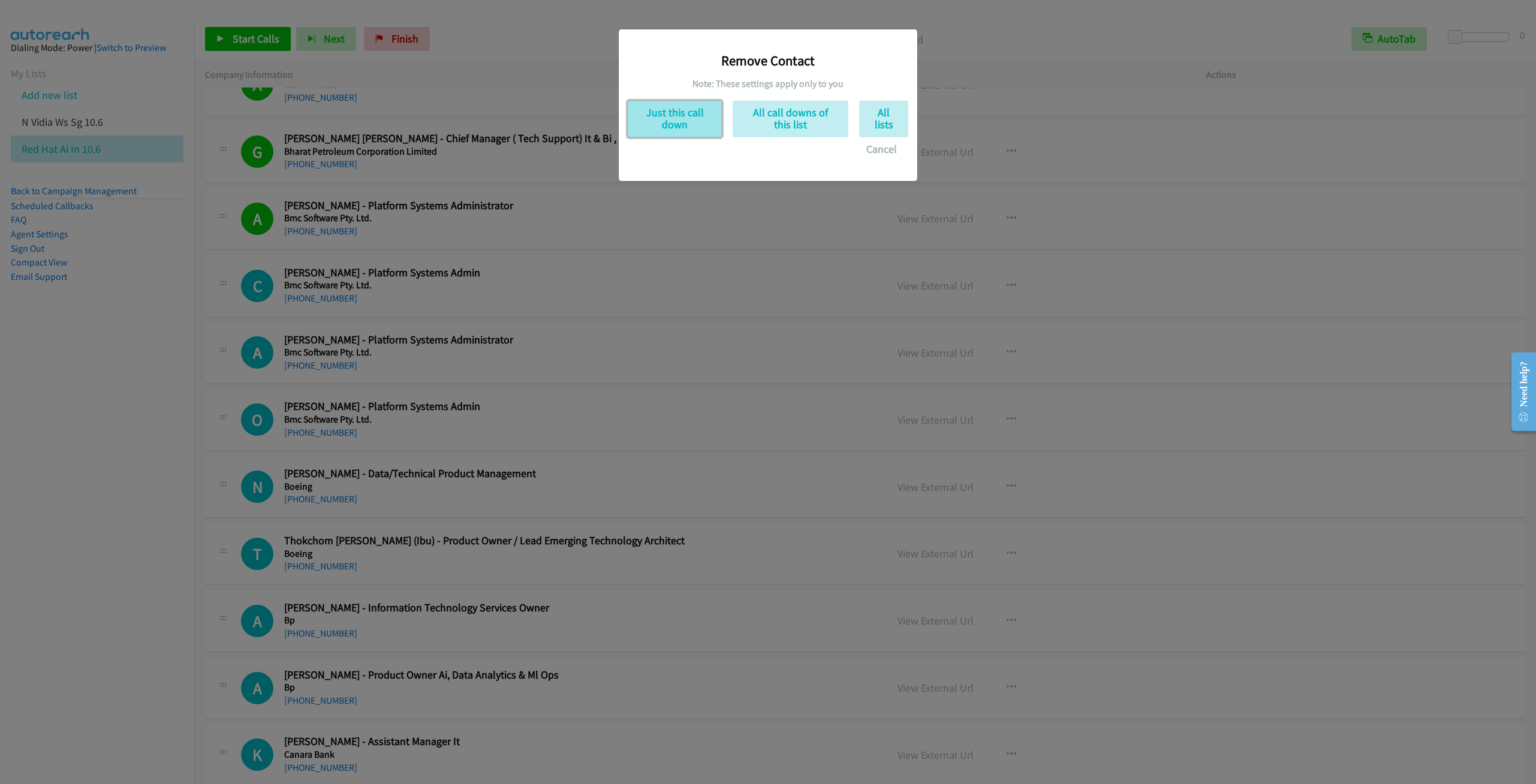
click at [673, 135] on button "Just this call down" at bounding box center [675, 119] width 94 height 37
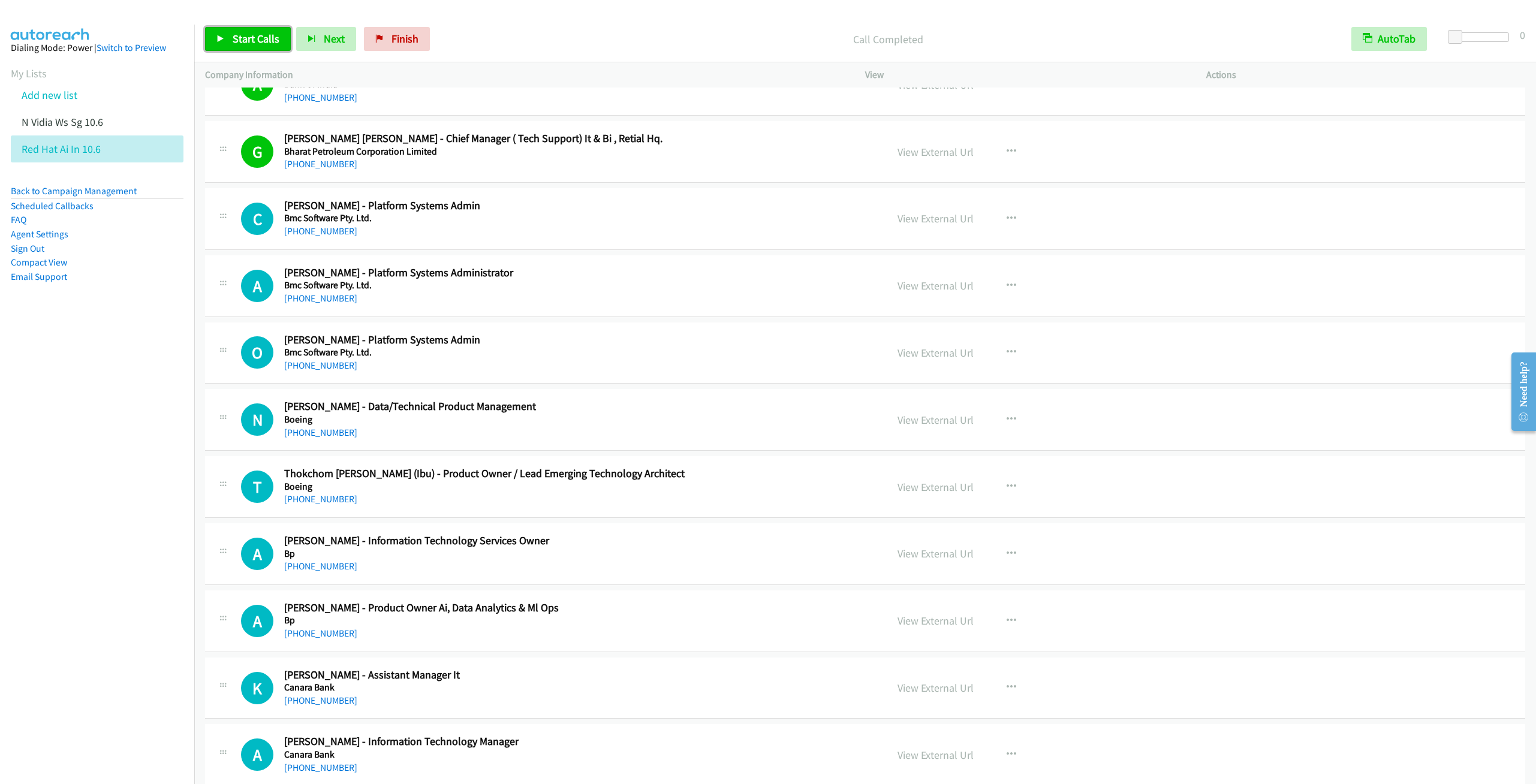
click at [229, 43] on link "Start Calls" at bounding box center [248, 39] width 86 height 24
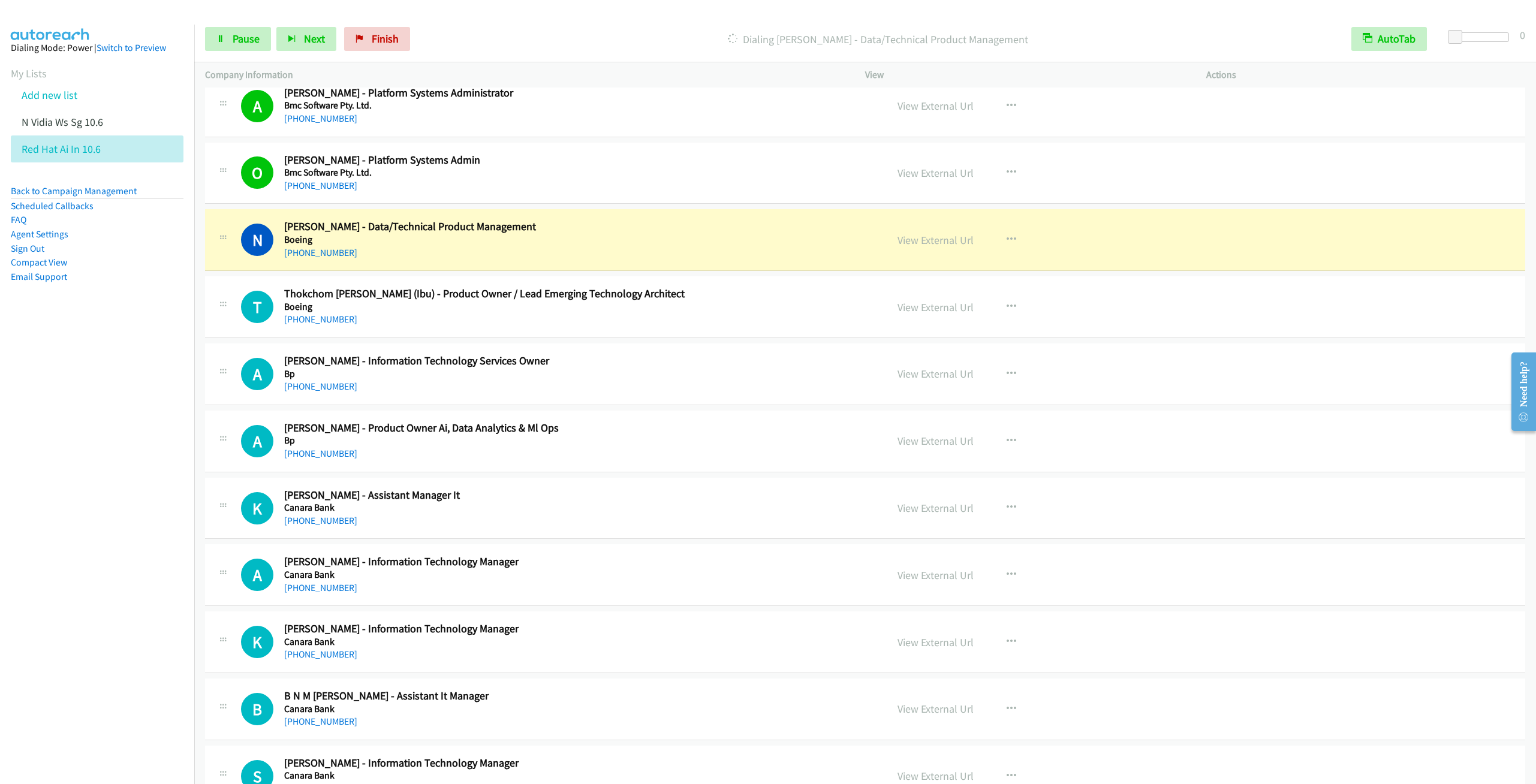
scroll to position [2517, 0]
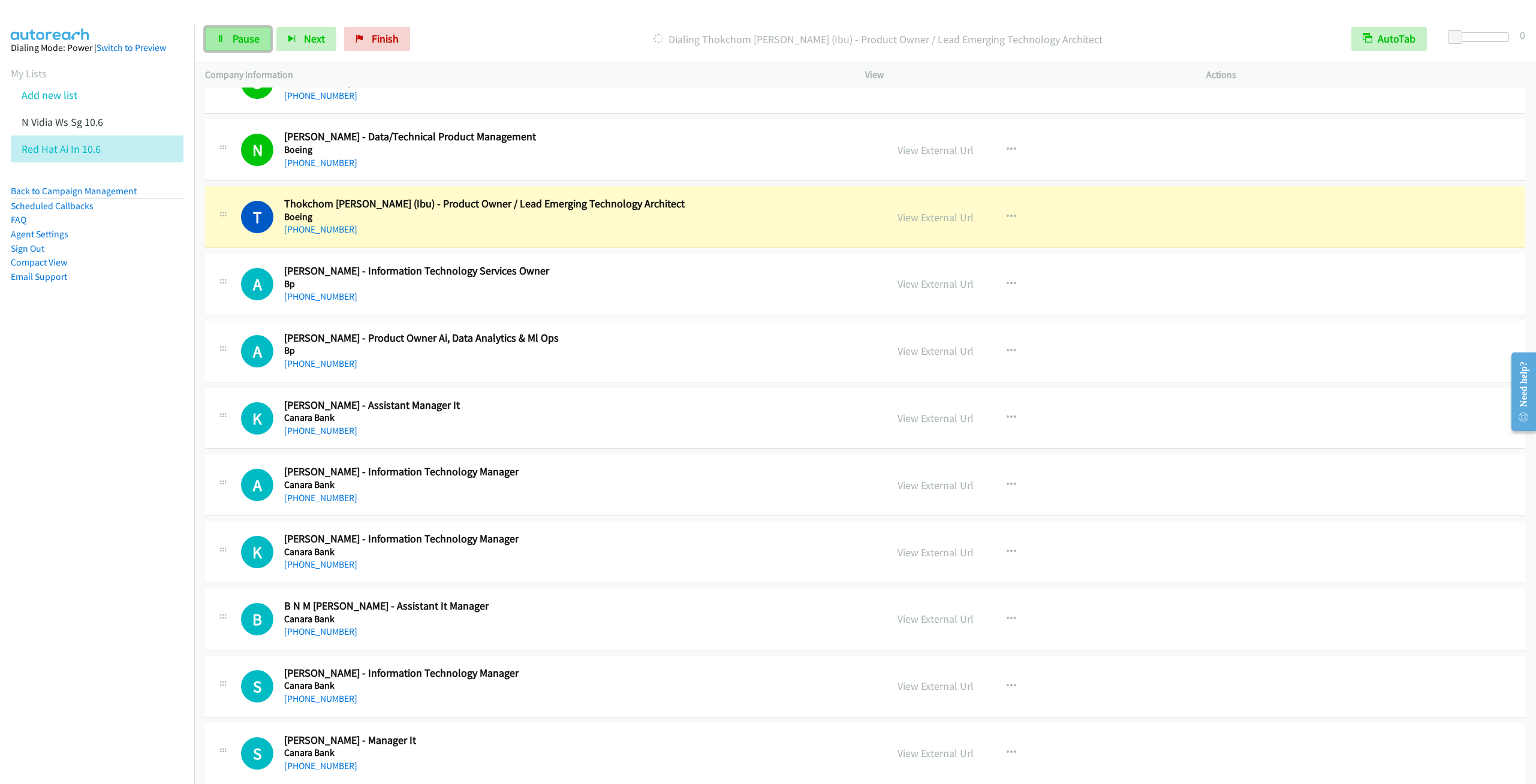
click at [238, 39] on span "Pause" at bounding box center [246, 39] width 27 height 14
click at [239, 43] on span "Start Calls" at bounding box center [256, 39] width 47 height 14
click at [233, 45] on link "Pause" at bounding box center [238, 39] width 66 height 24
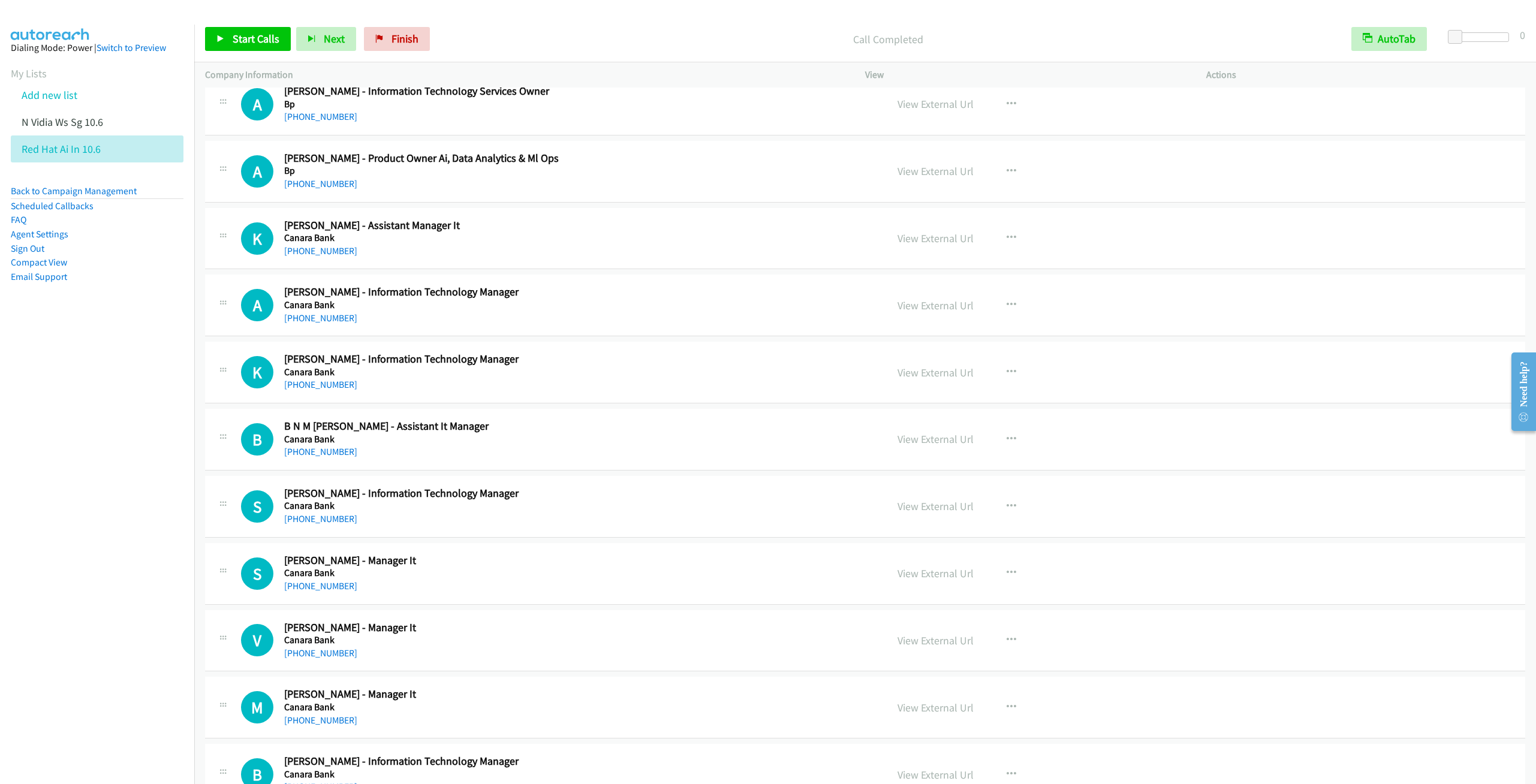
scroll to position [2607, 0]
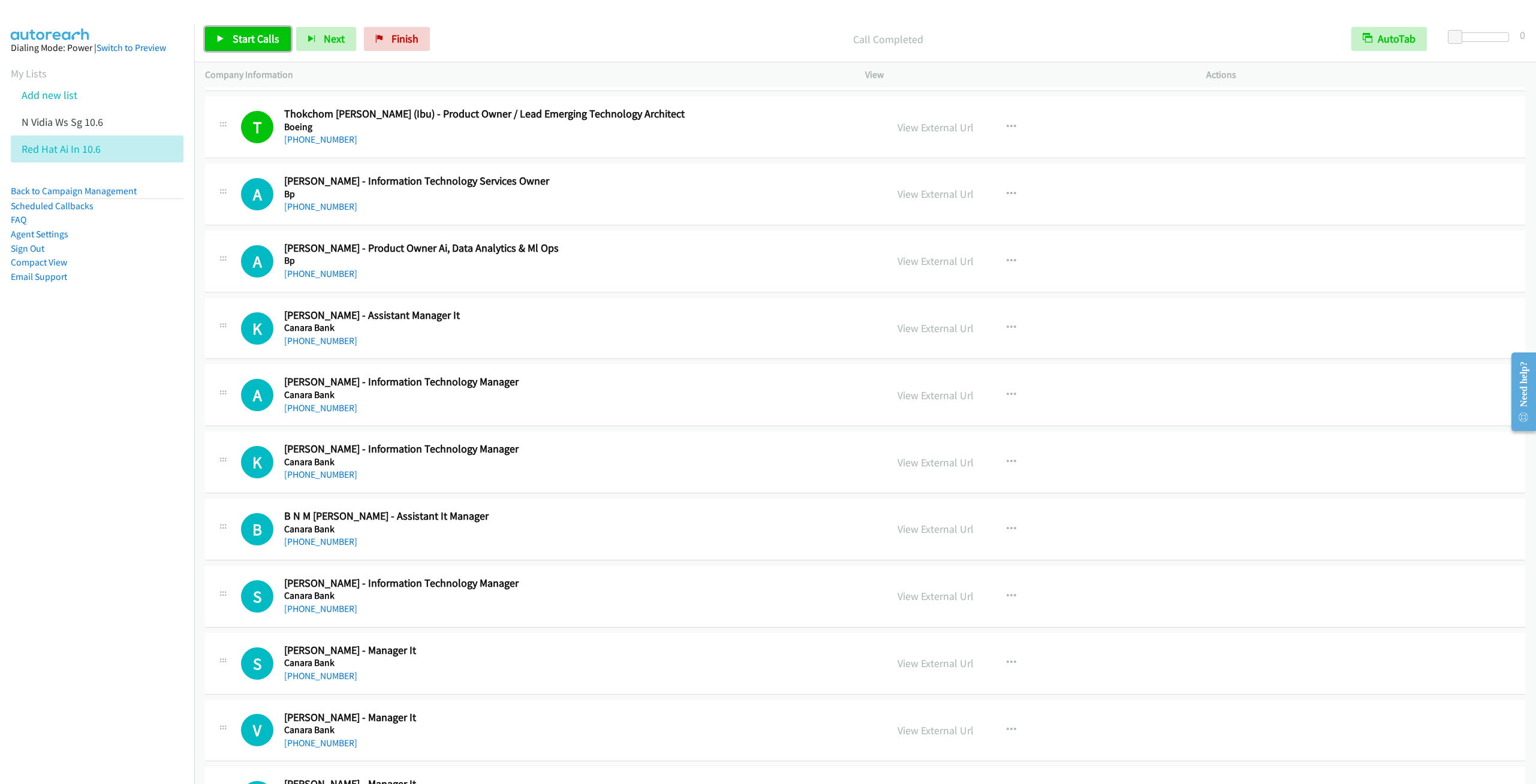
click at [235, 35] on span "Start Calls" at bounding box center [256, 39] width 47 height 14
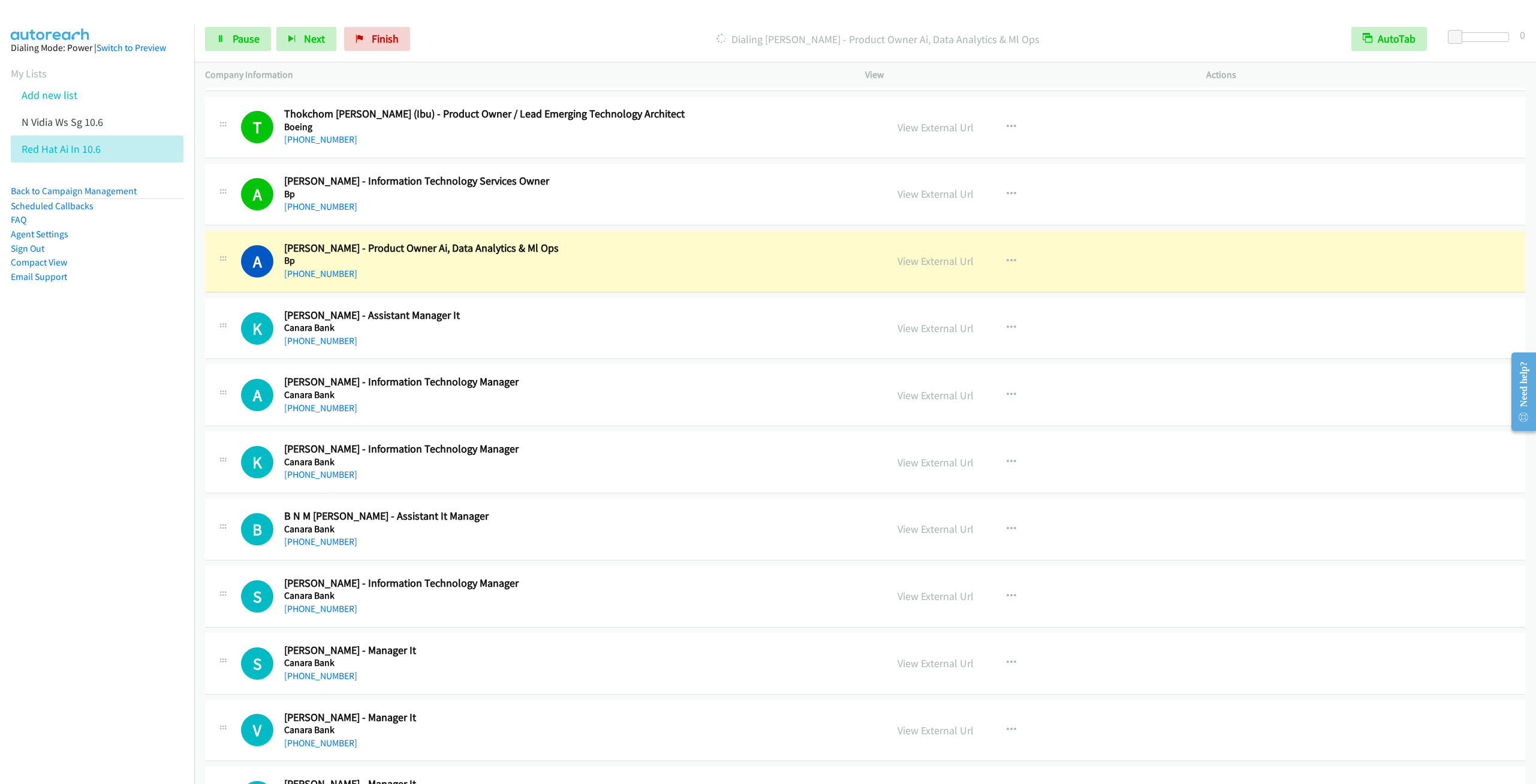
click at [121, 367] on nav "Dialing Mode: Power | Switch to Preview My Lists Add new list N Vidia Ws Sg 10.…" at bounding box center [97, 417] width 195 height 784
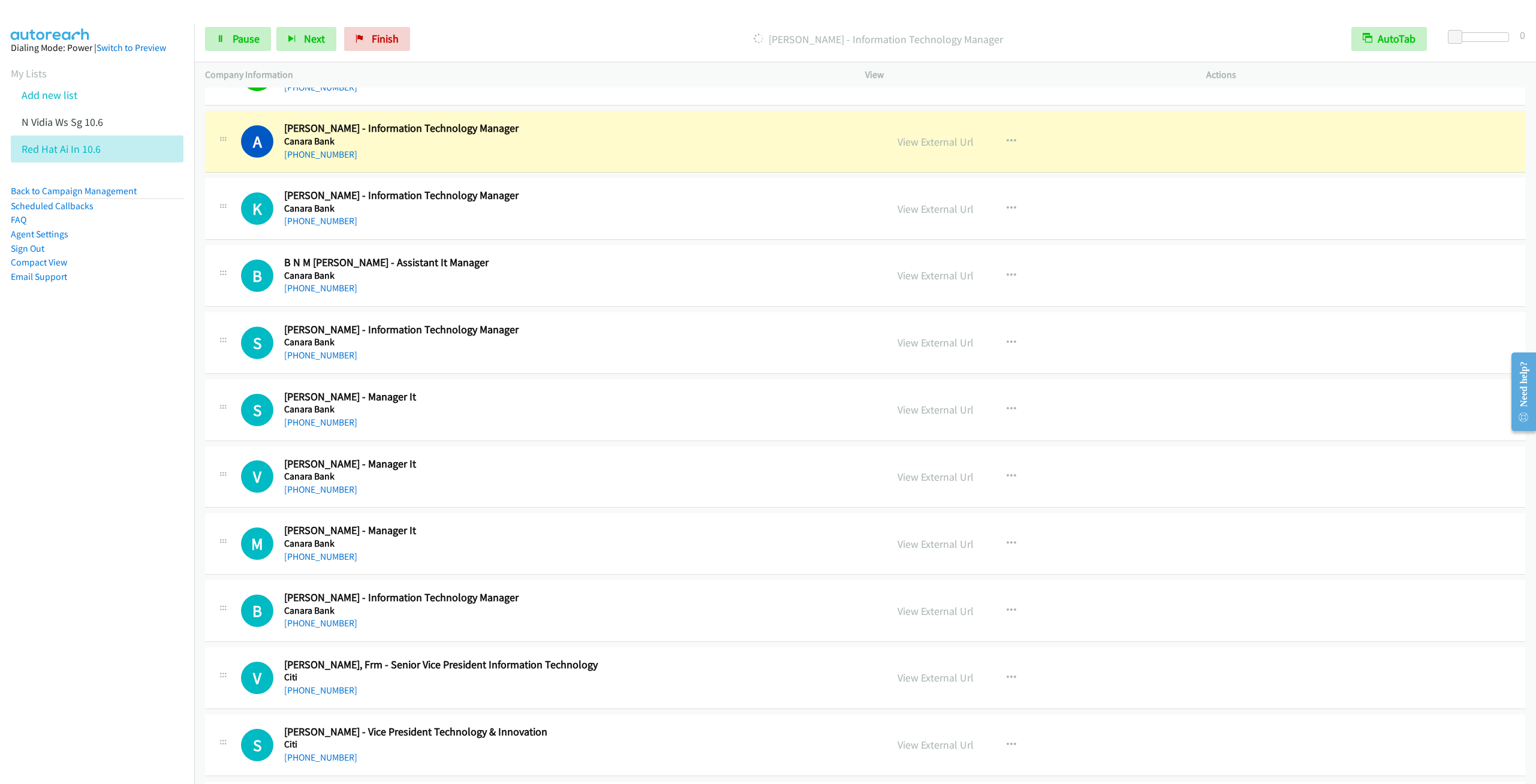
scroll to position [2877, 0]
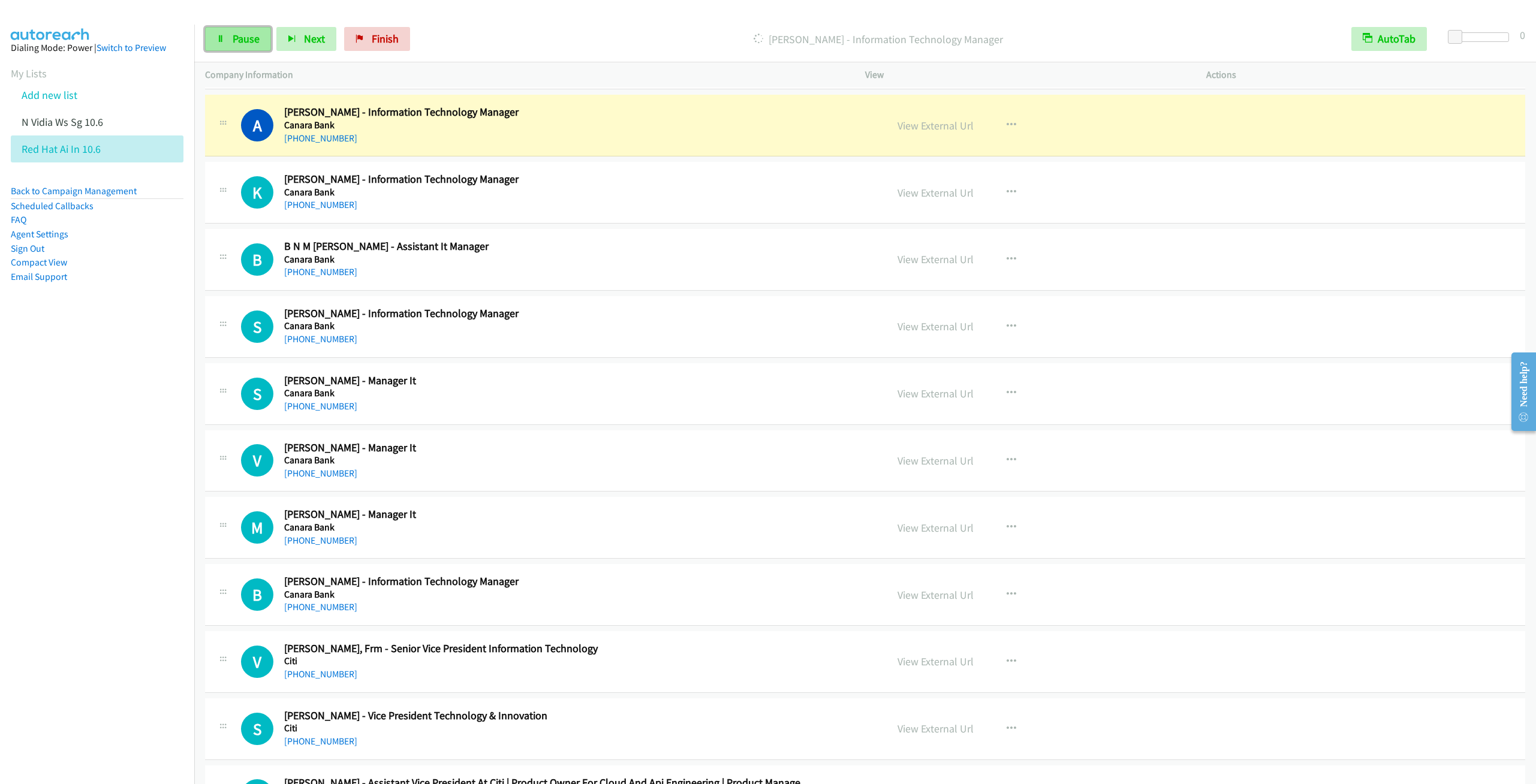
click at [218, 36] on icon at bounding box center [221, 40] width 9 height 9
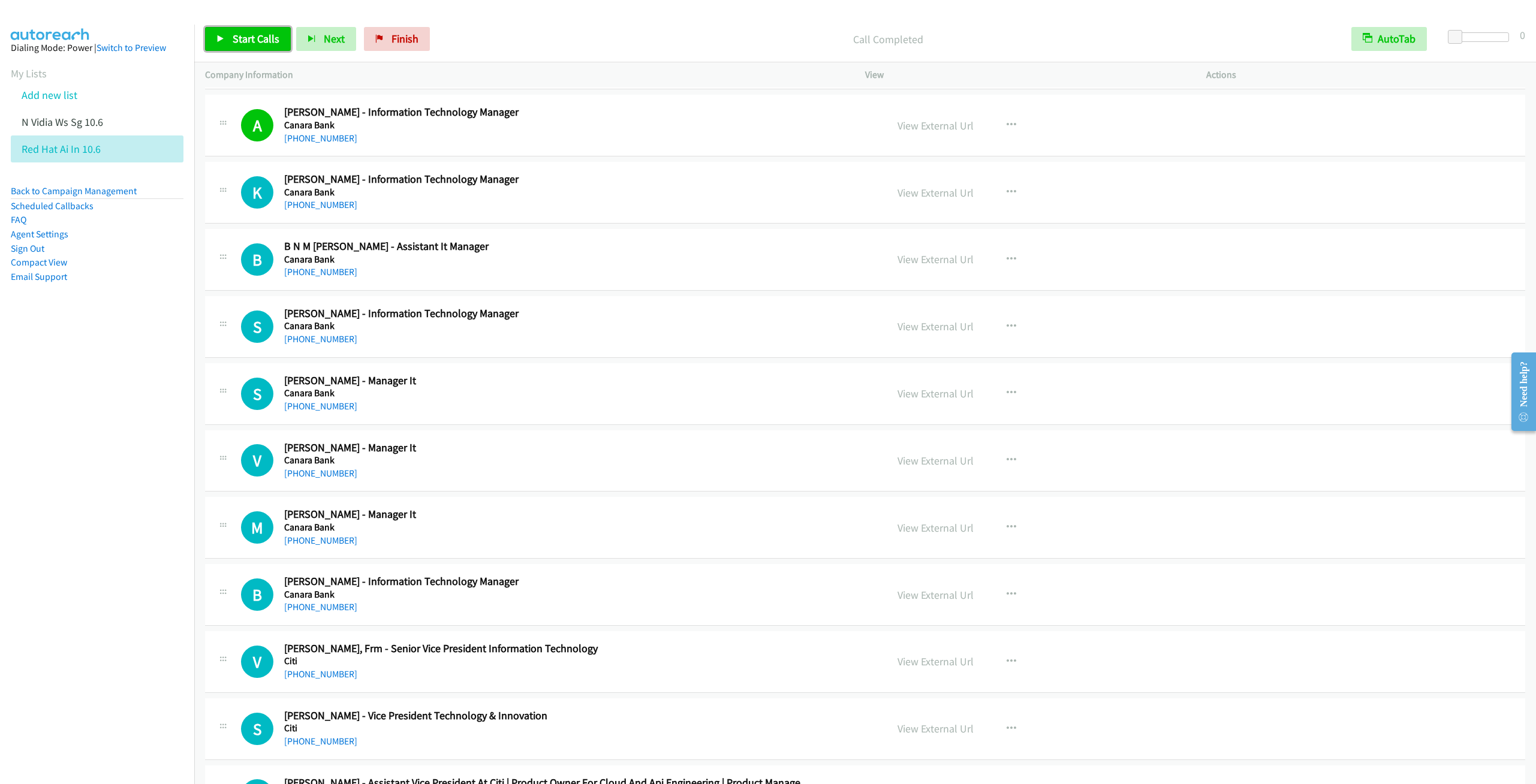
click at [256, 27] on link "Start Calls" at bounding box center [248, 39] width 86 height 24
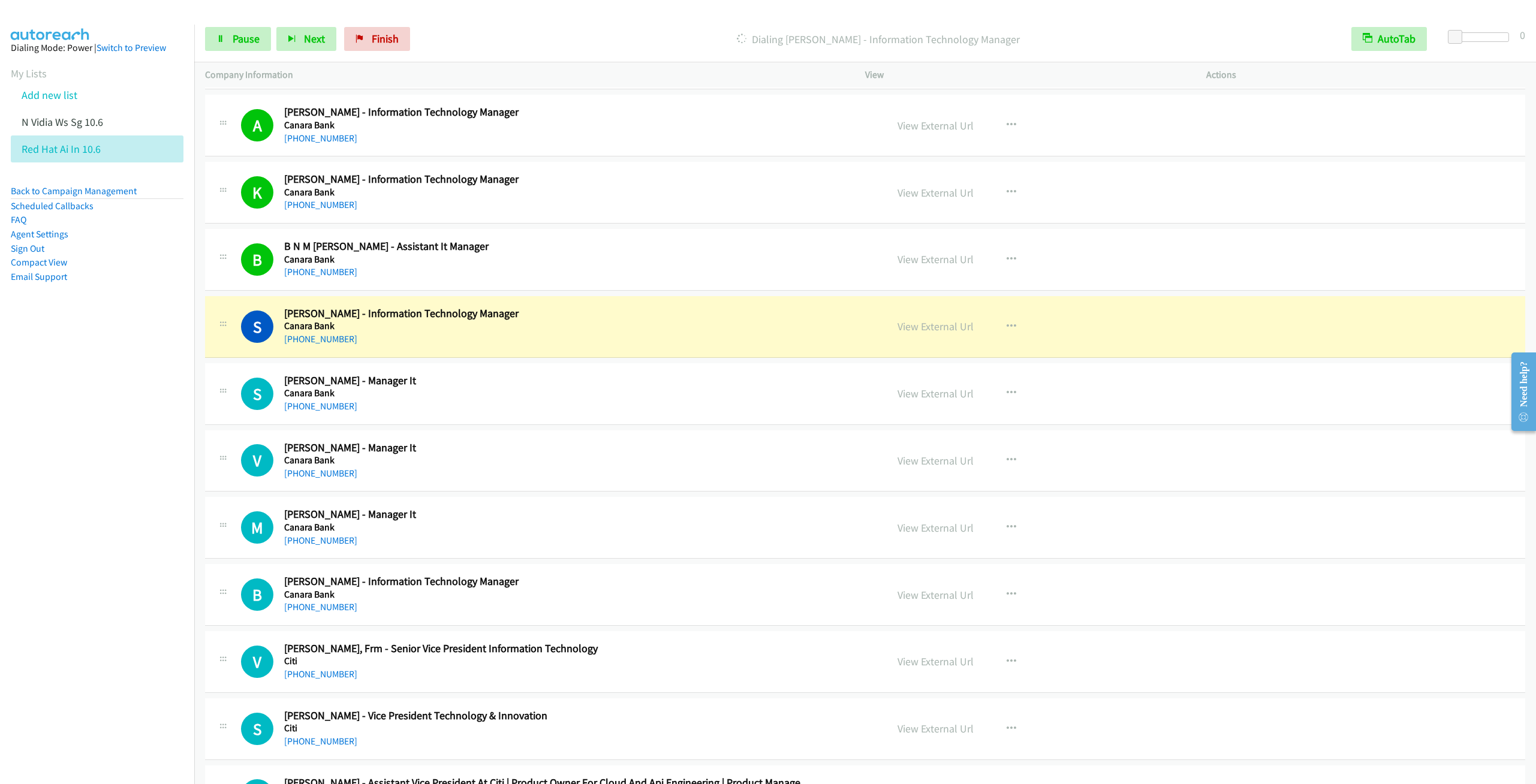
scroll to position [2967, 0]
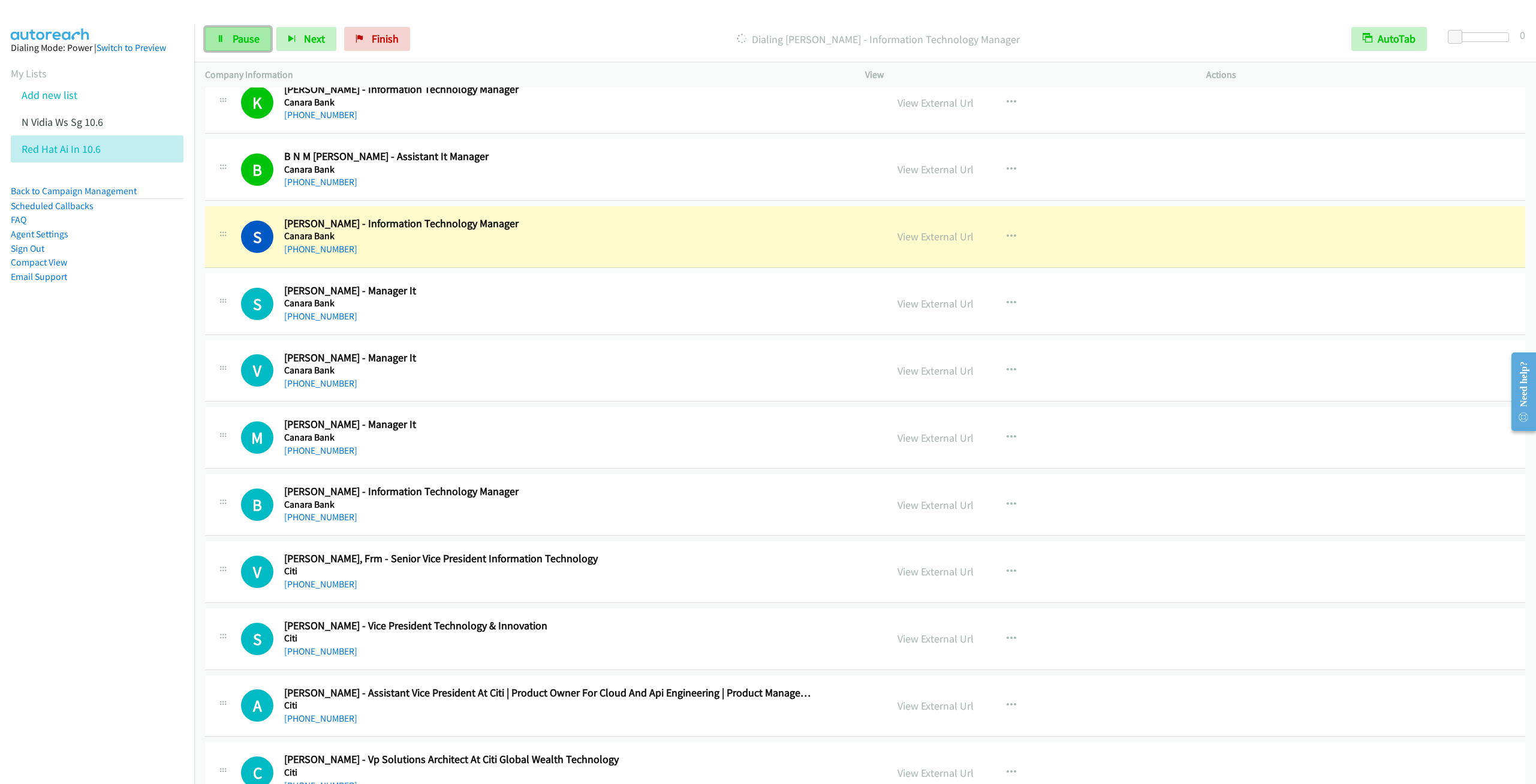
click at [248, 35] on span "Pause" at bounding box center [246, 39] width 27 height 14
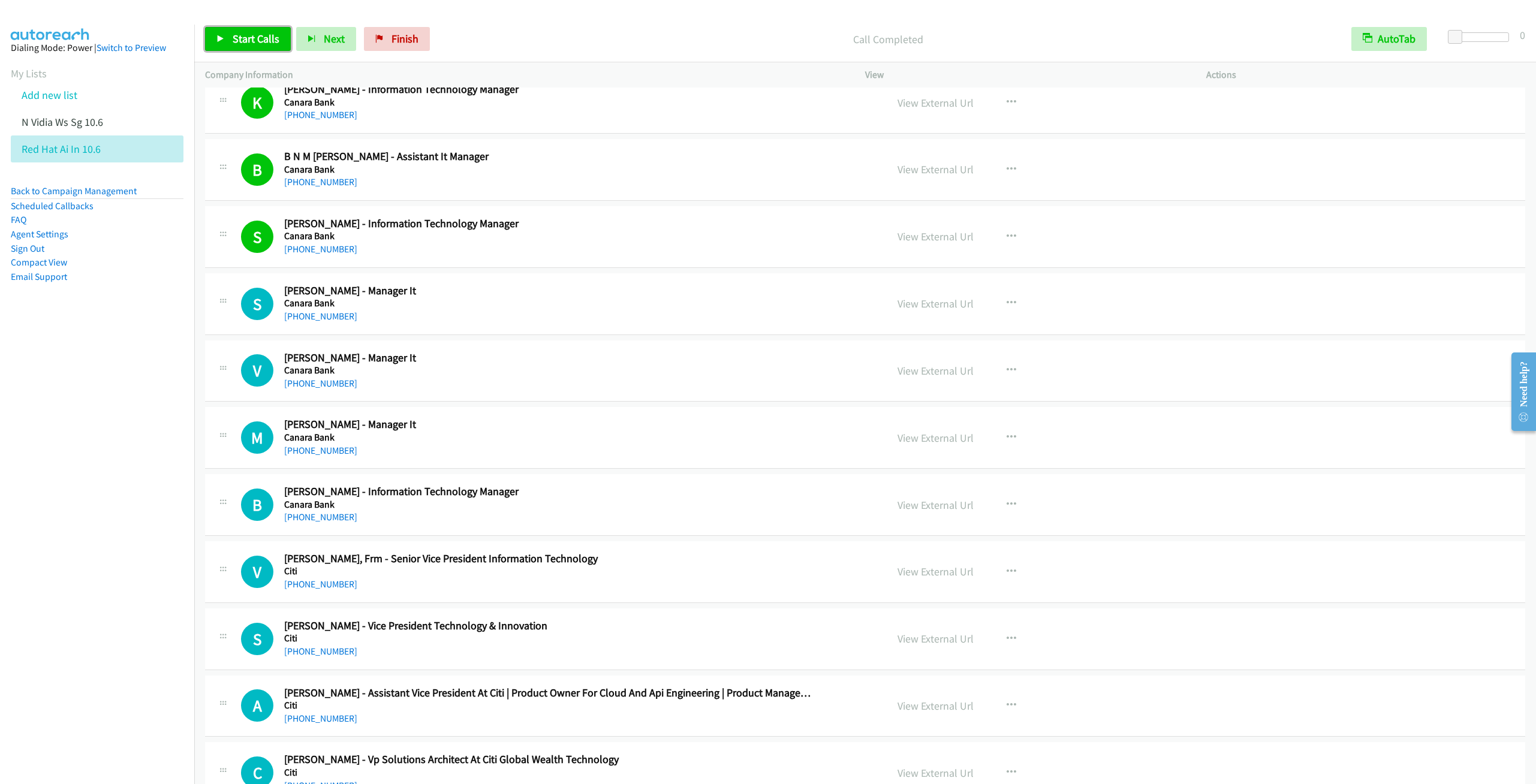
click at [246, 34] on span "Start Calls" at bounding box center [256, 39] width 47 height 14
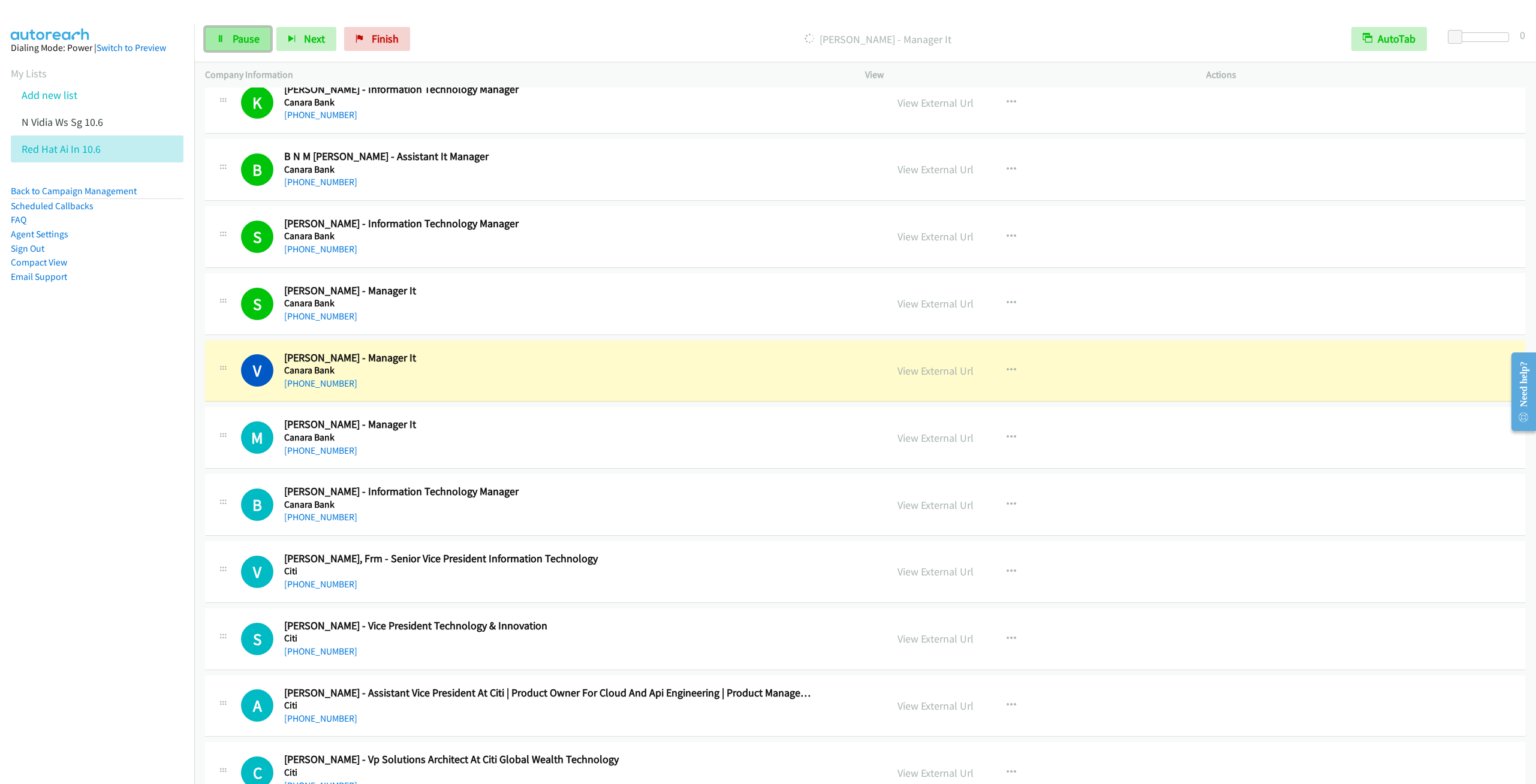
click at [240, 49] on link "Pause" at bounding box center [238, 39] width 66 height 24
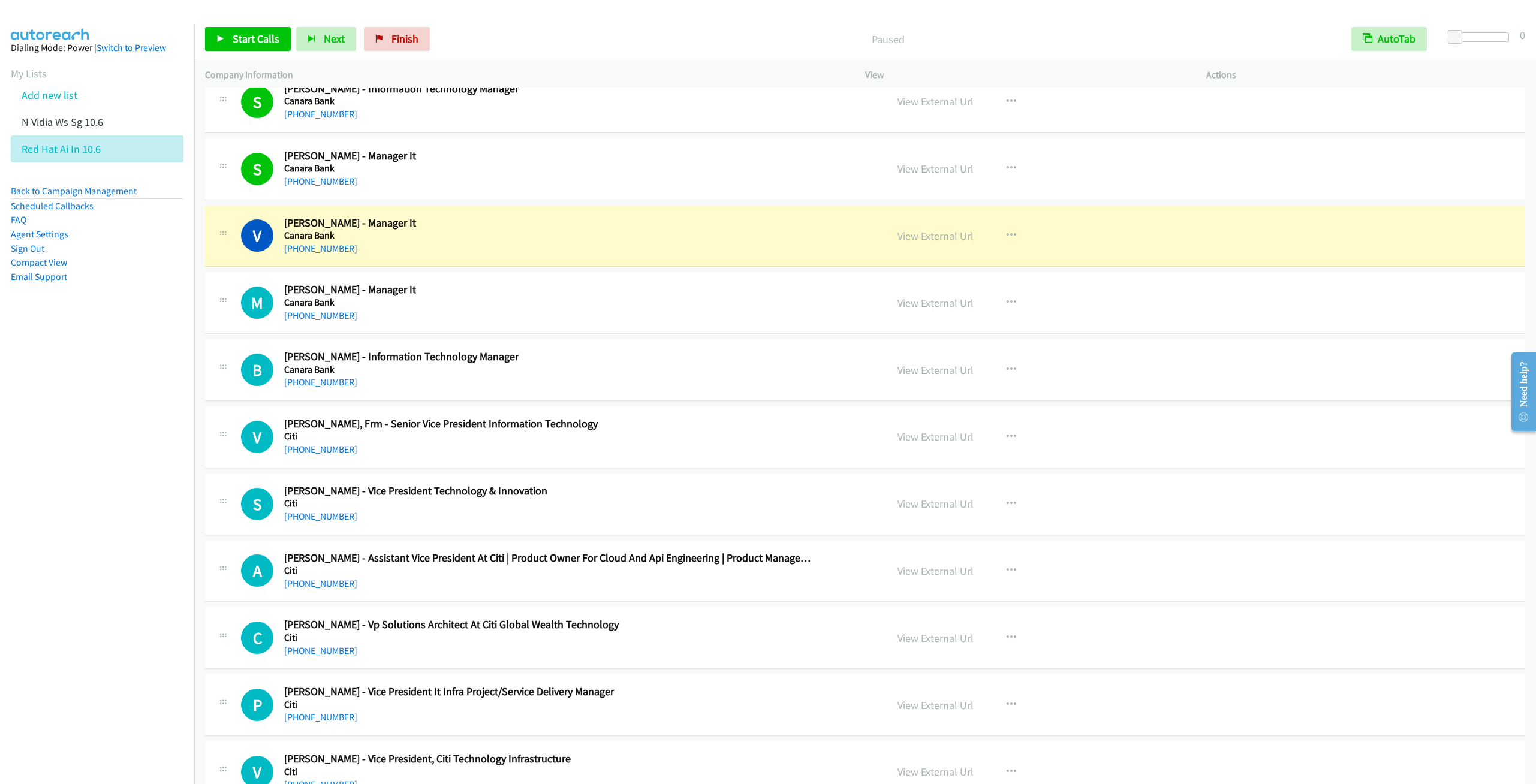
scroll to position [3146, 0]
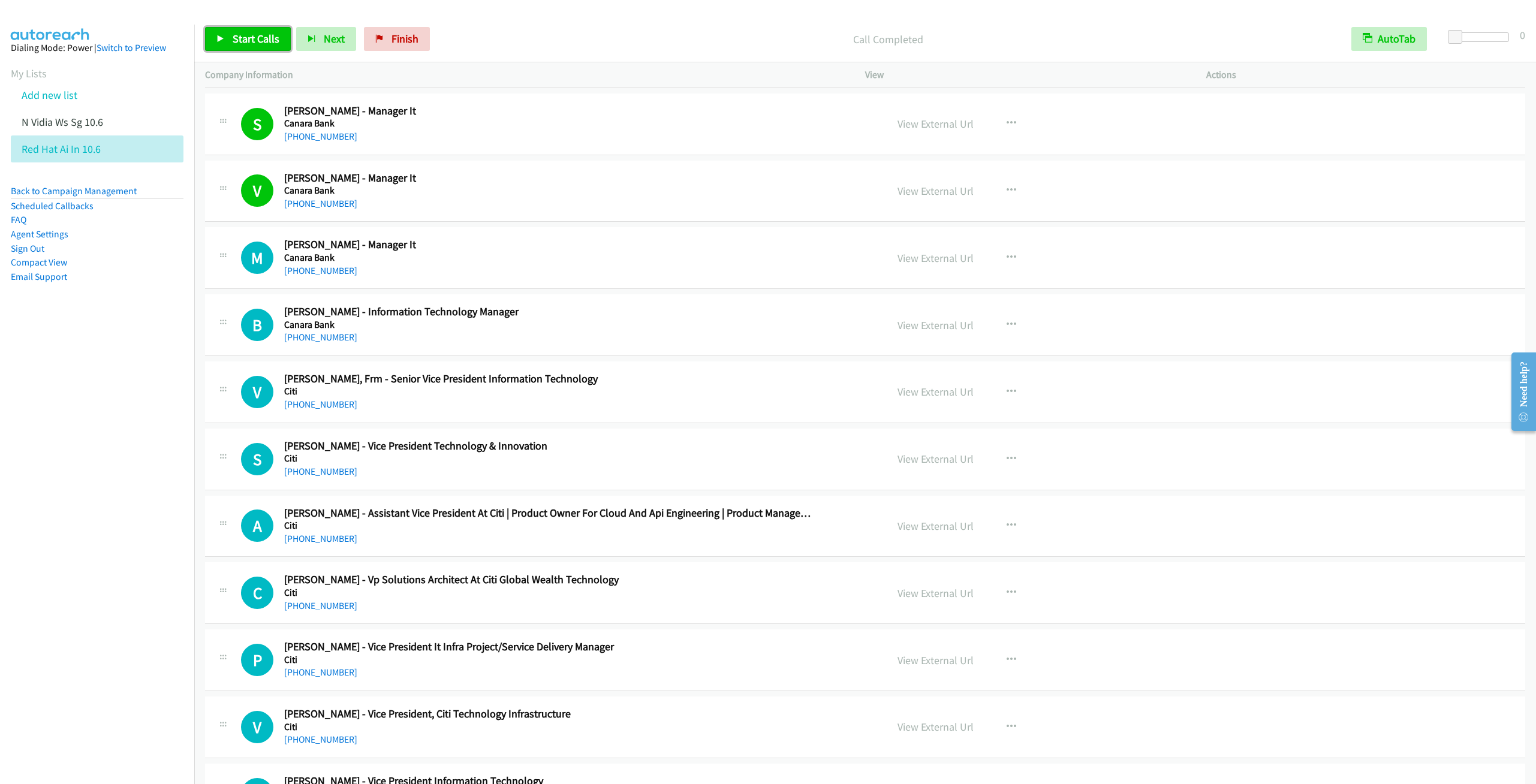
click at [241, 40] on span "Start Calls" at bounding box center [256, 39] width 47 height 14
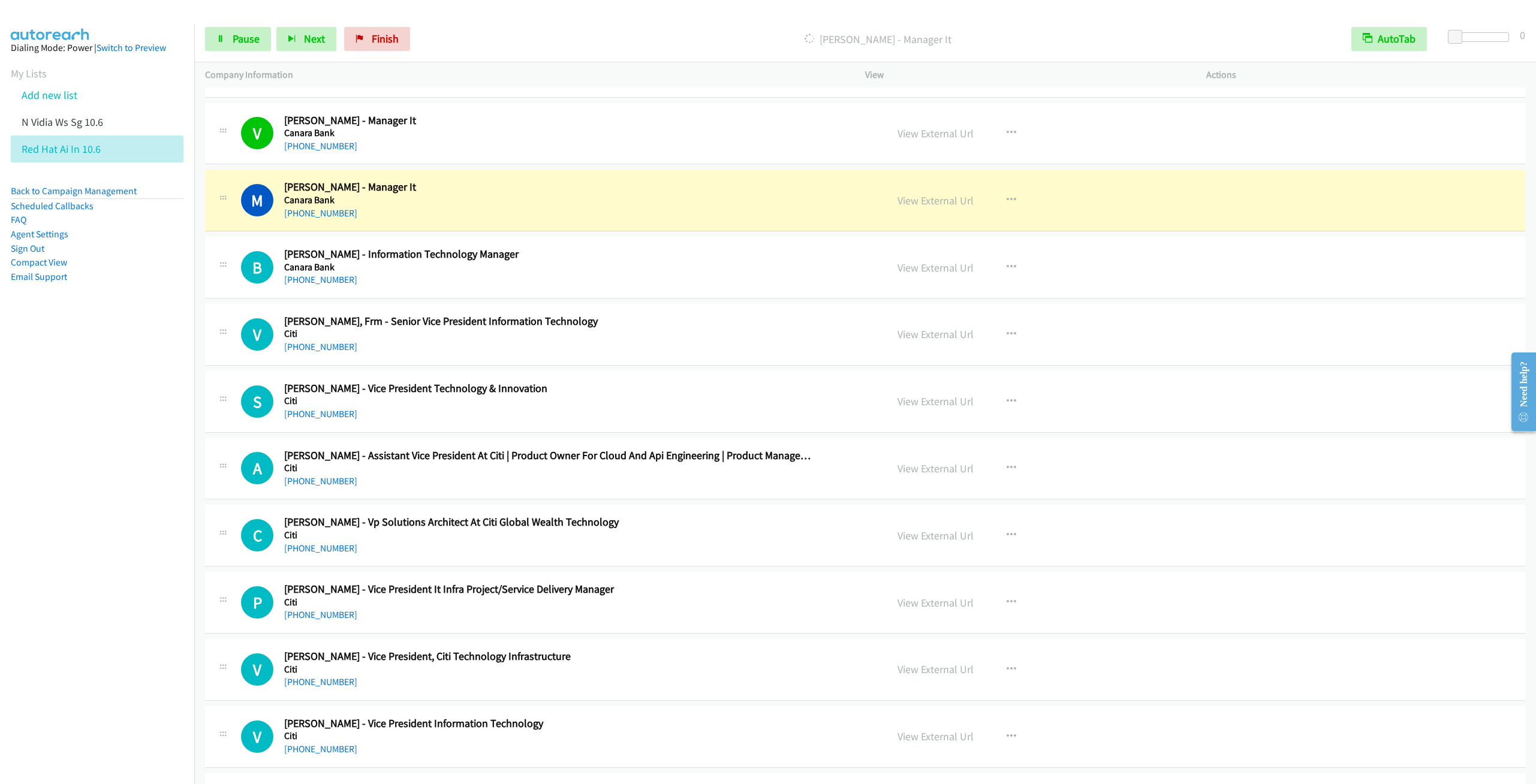
scroll to position [3236, 0]
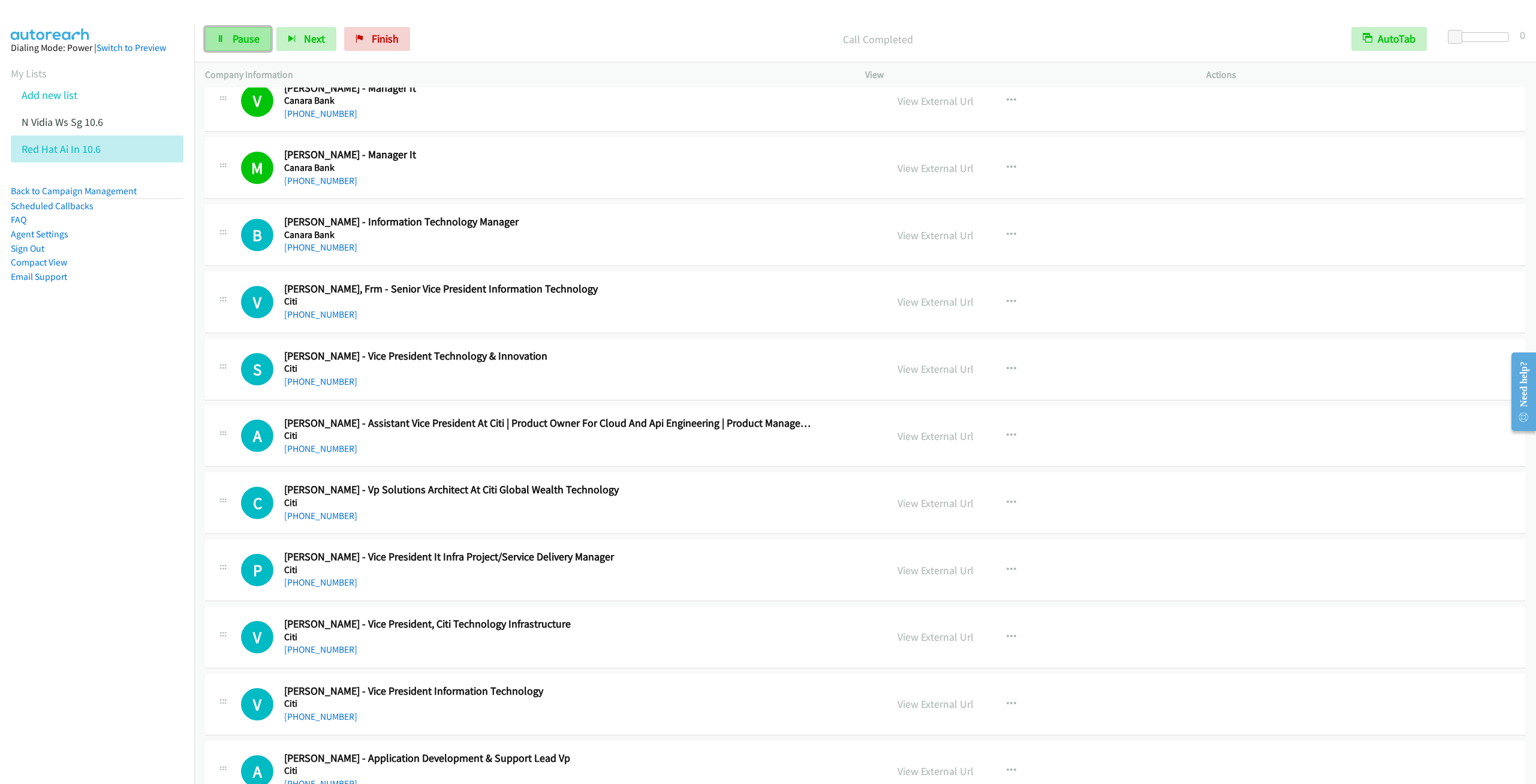
click at [254, 43] on span "Pause" at bounding box center [246, 39] width 27 height 14
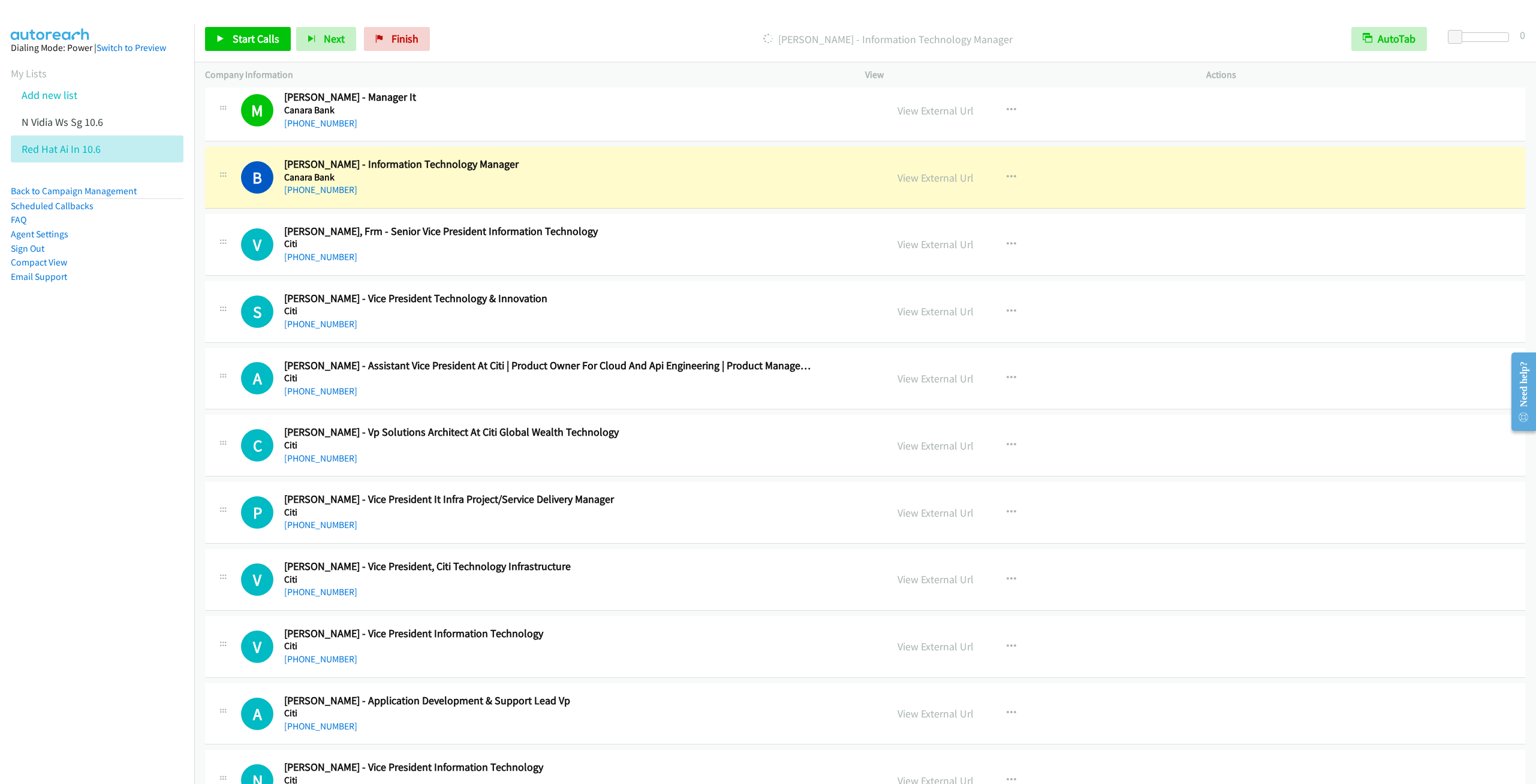
scroll to position [3326, 0]
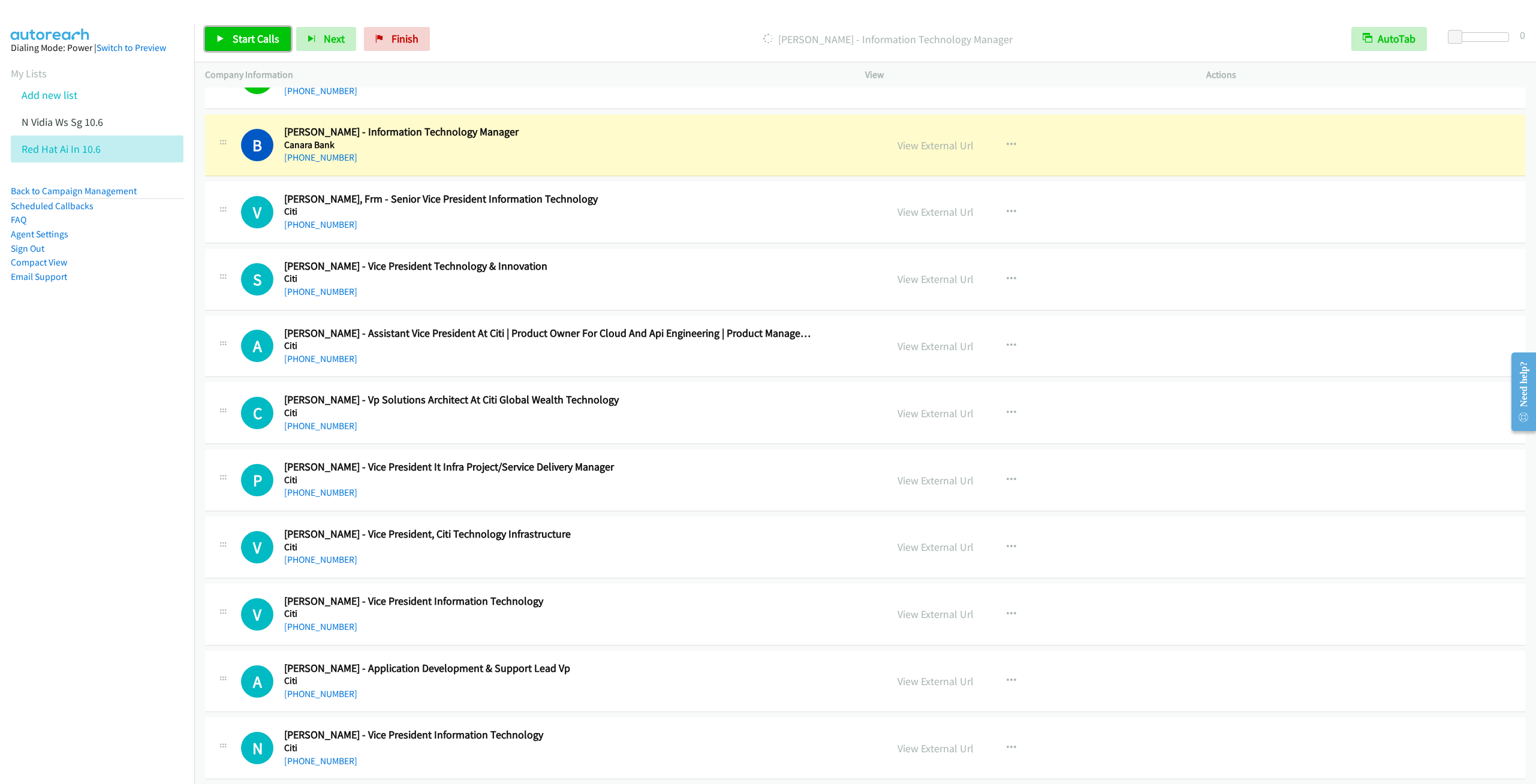
click at [239, 37] on span "Start Calls" at bounding box center [256, 39] width 47 height 14
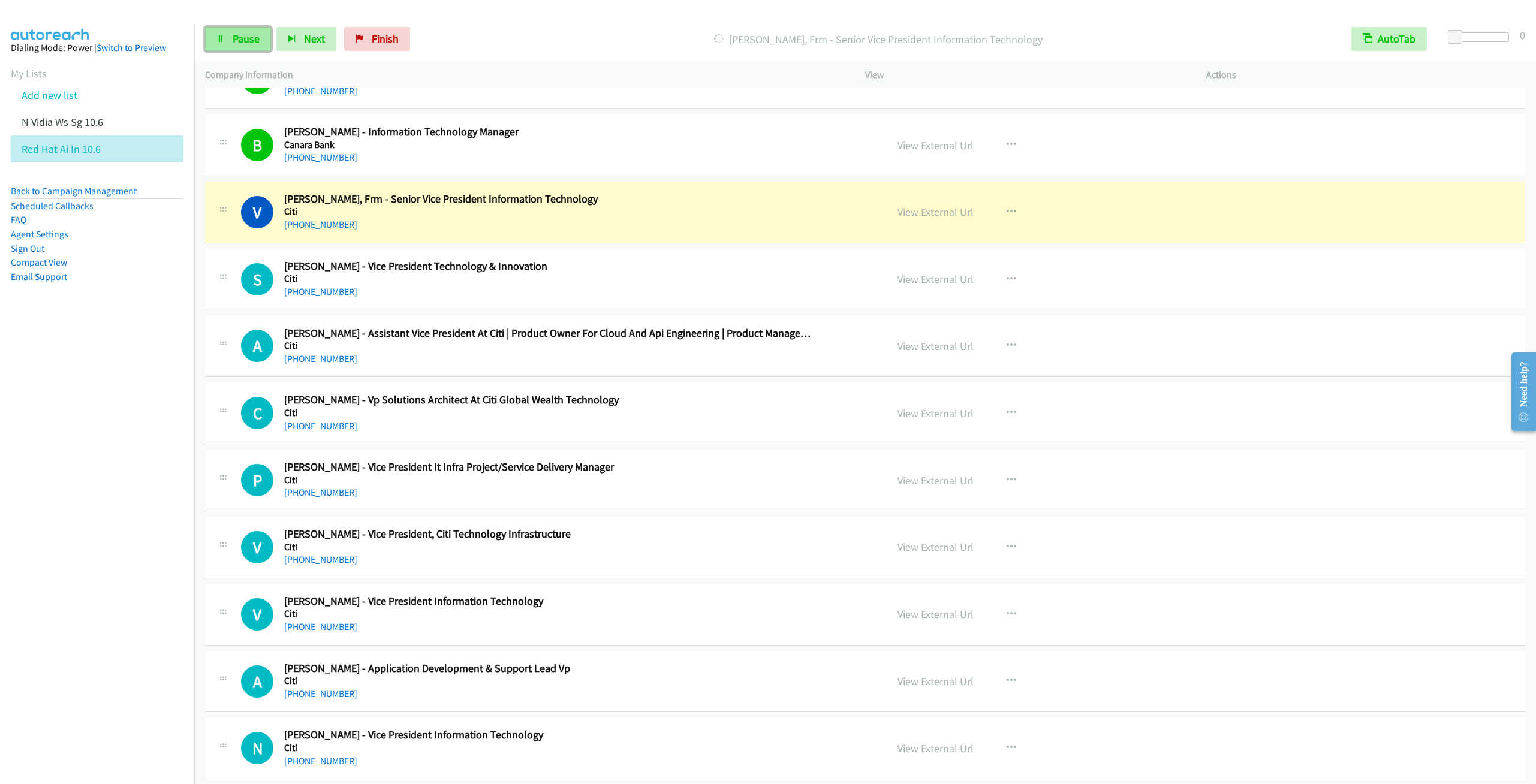
click at [233, 36] on span "Pause" at bounding box center [246, 39] width 27 height 14
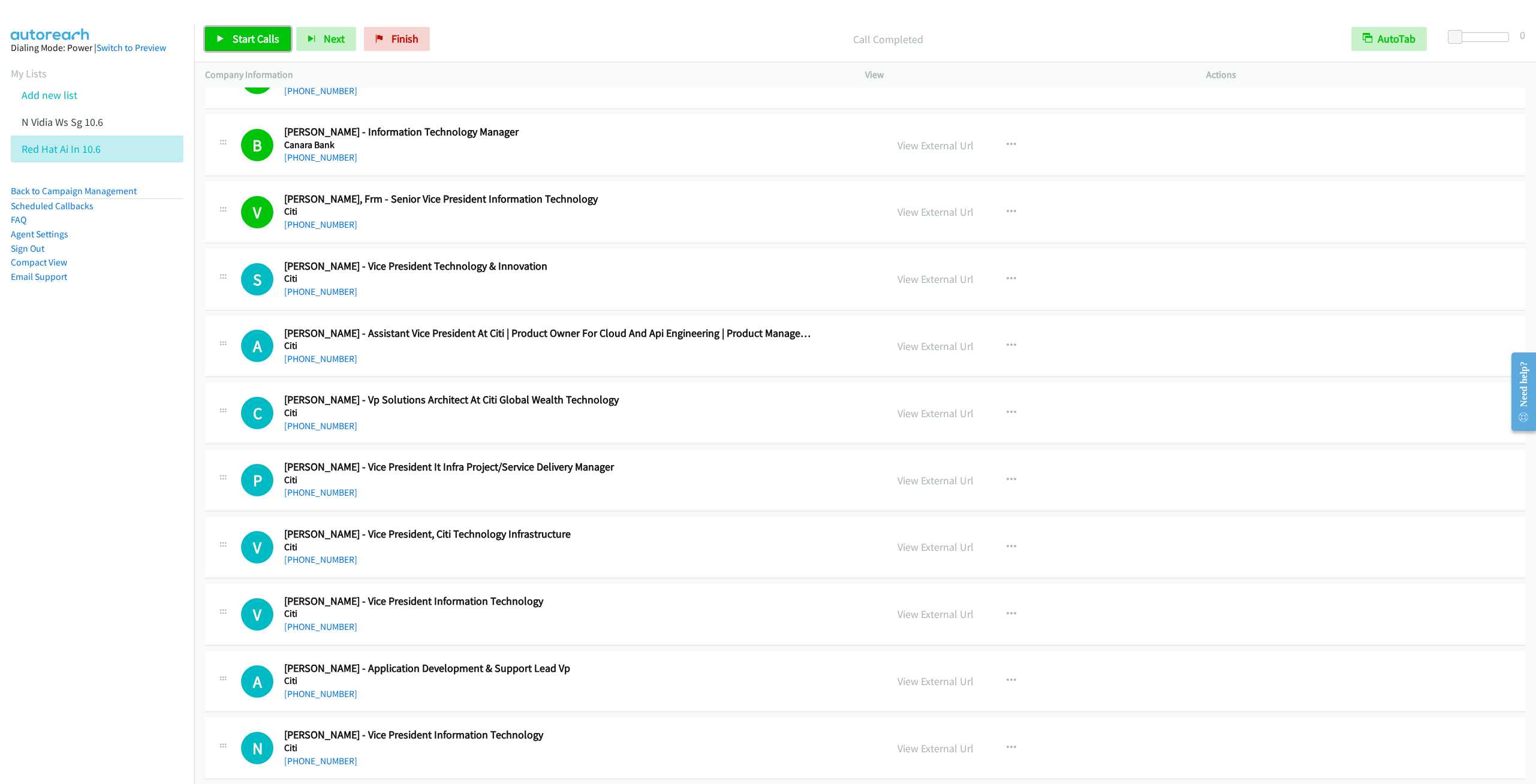
click at [240, 38] on span "Start Calls" at bounding box center [256, 39] width 47 height 14
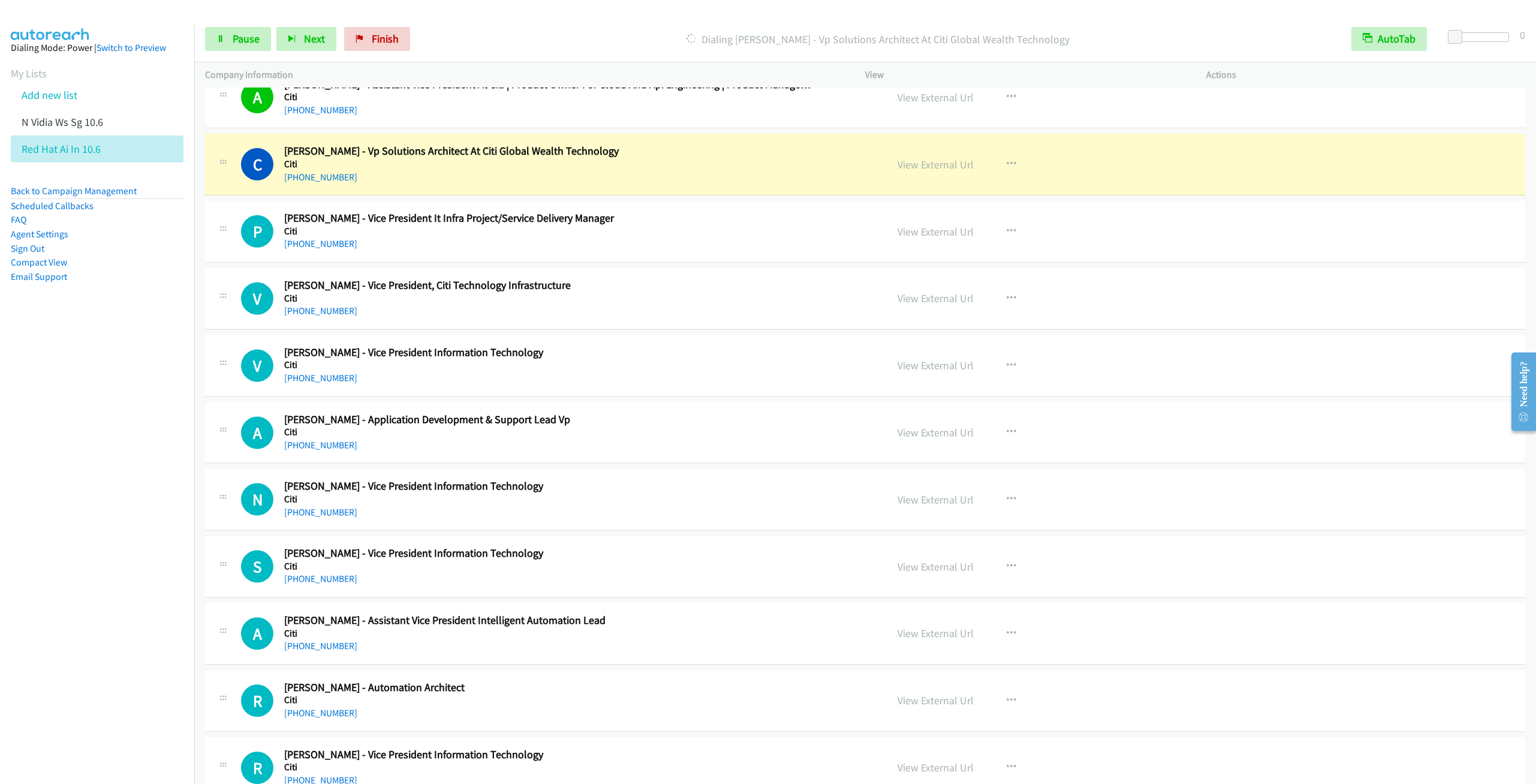
scroll to position [3596, 0]
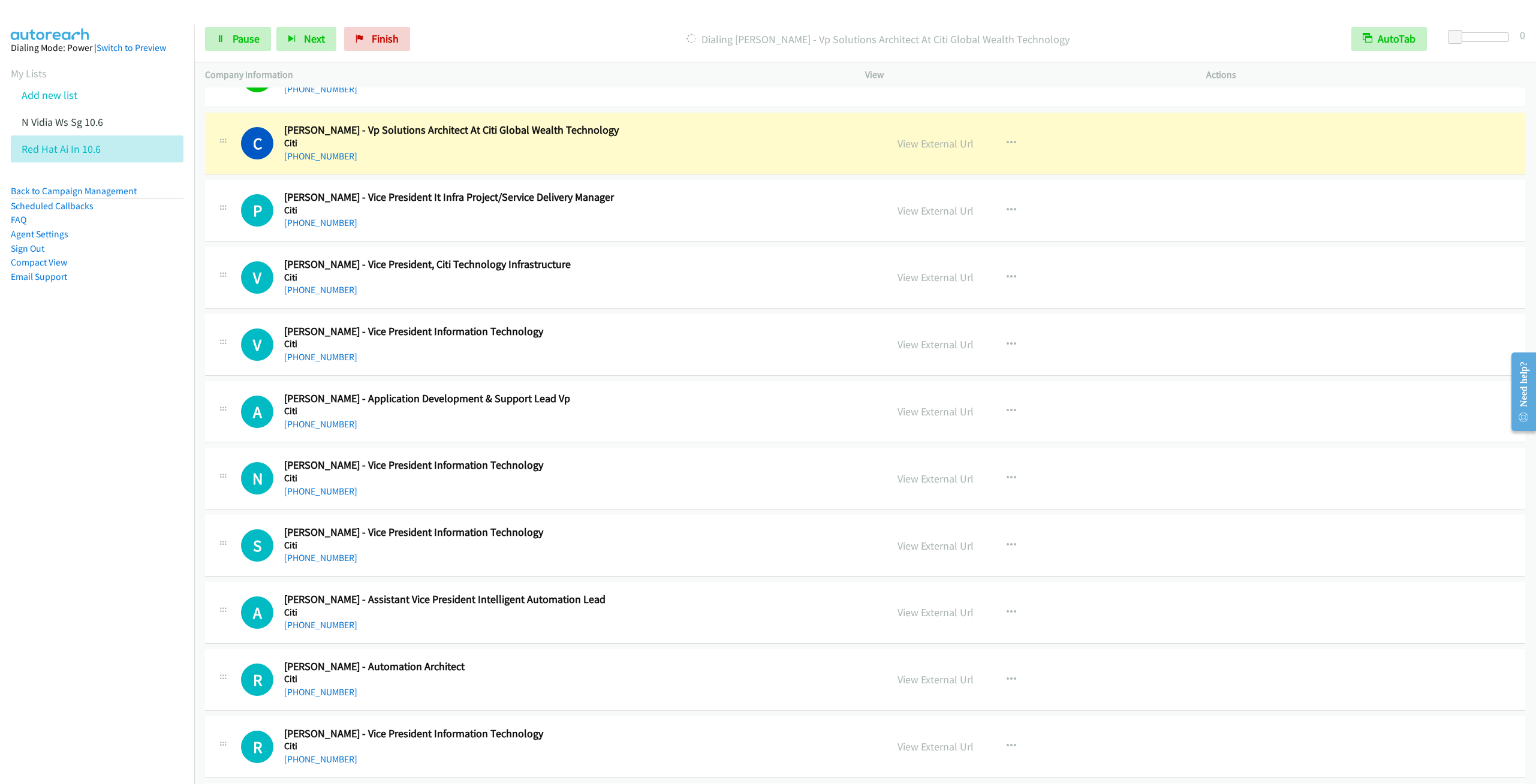
click at [146, 439] on nav "Dialing Mode: Power | Switch to Preview My Lists Add new list N Vidia Ws Sg 10.…" at bounding box center [97, 417] width 195 height 784
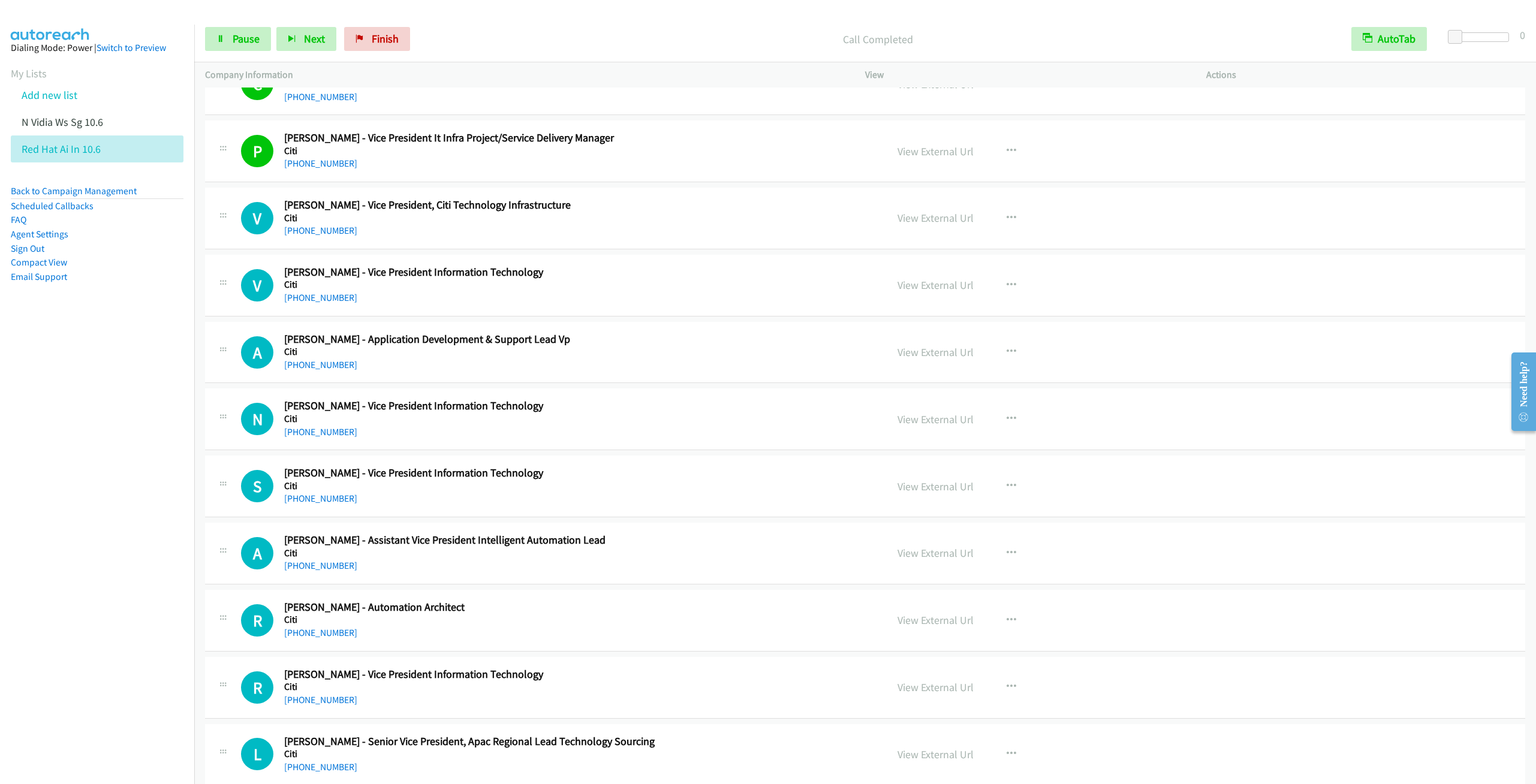
scroll to position [3686, 0]
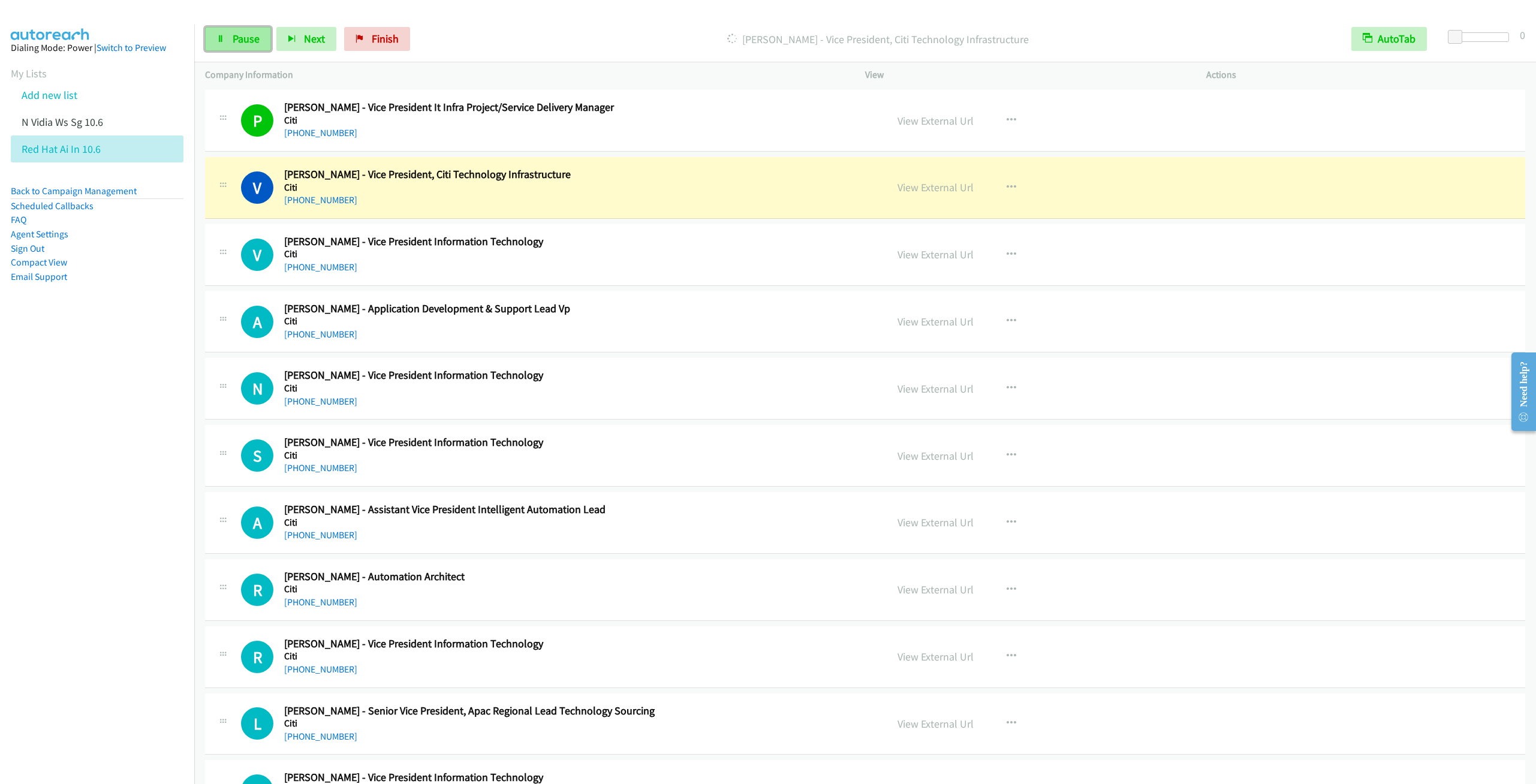
click at [252, 34] on span "Pause" at bounding box center [246, 39] width 27 height 14
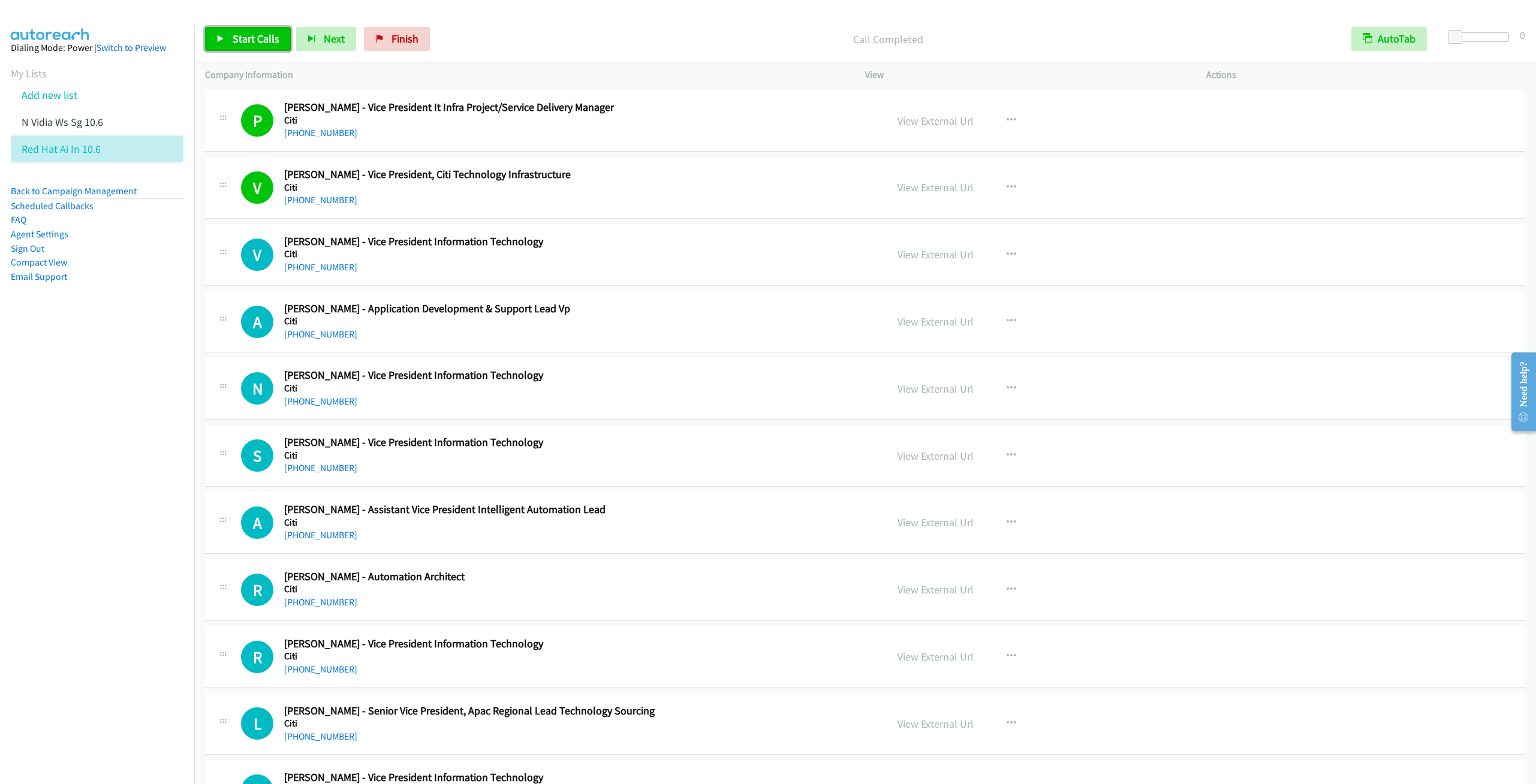
click at [243, 36] on span "Start Calls" at bounding box center [256, 39] width 47 height 14
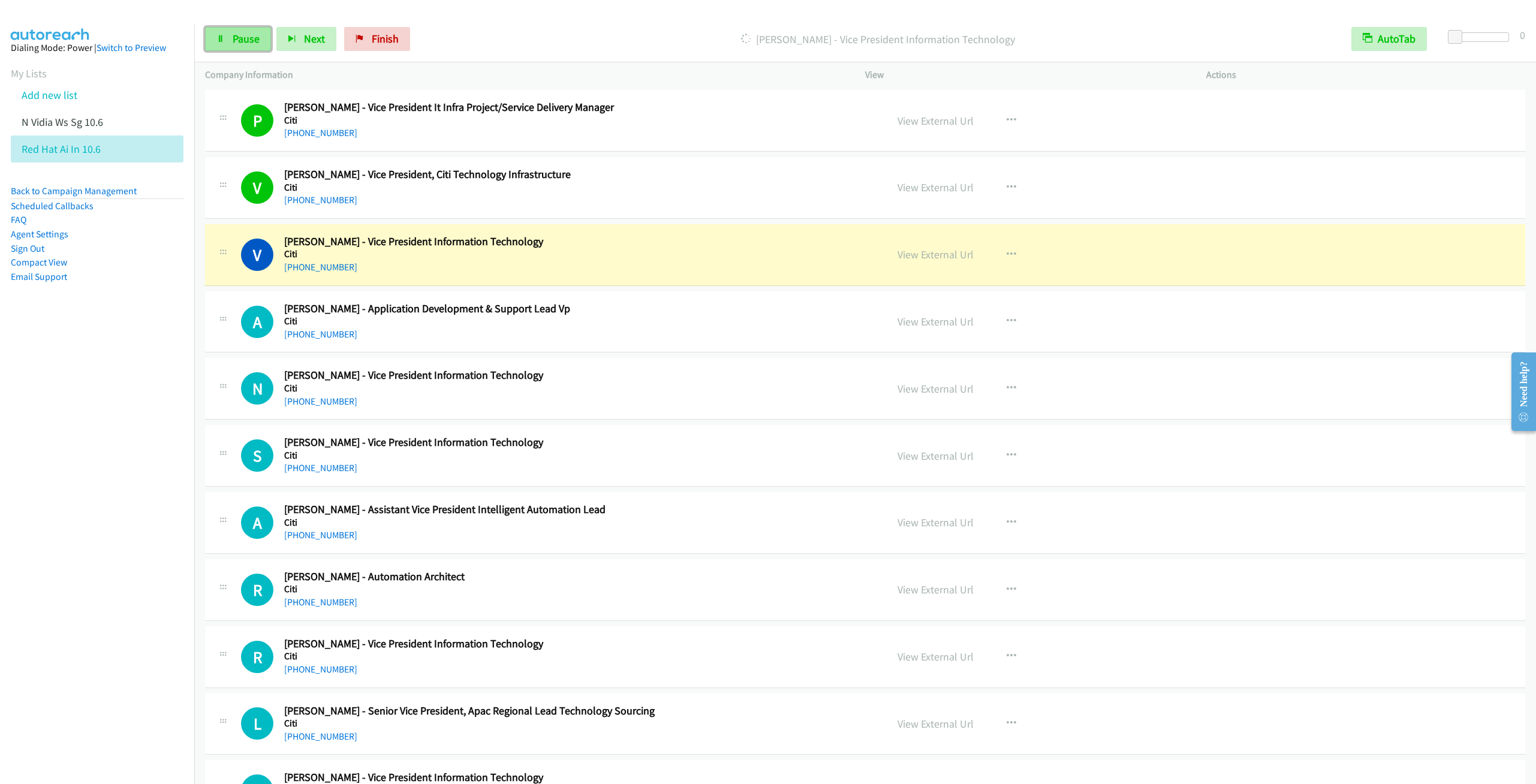
click at [237, 47] on link "Pause" at bounding box center [238, 39] width 66 height 24
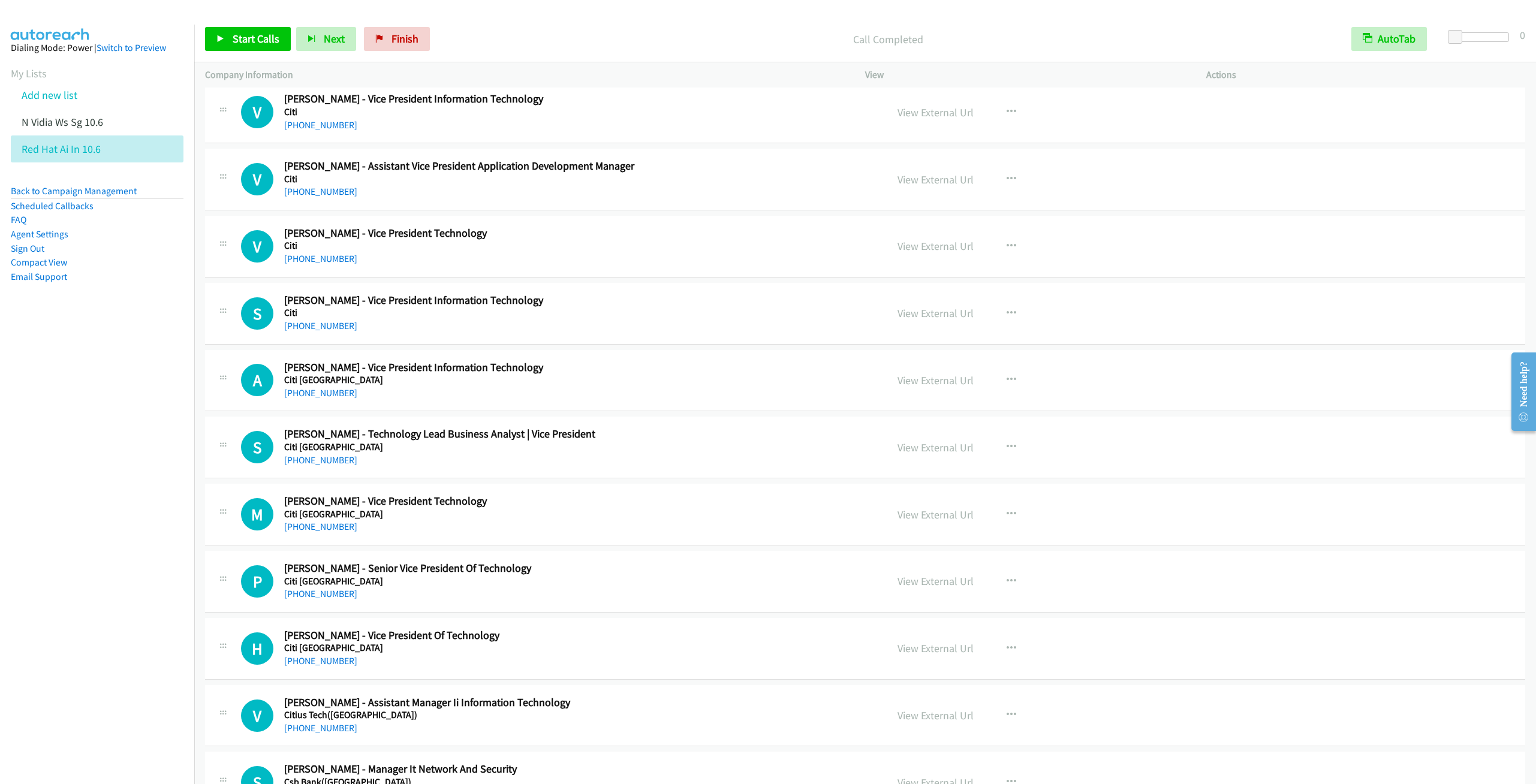
scroll to position [4405, 0]
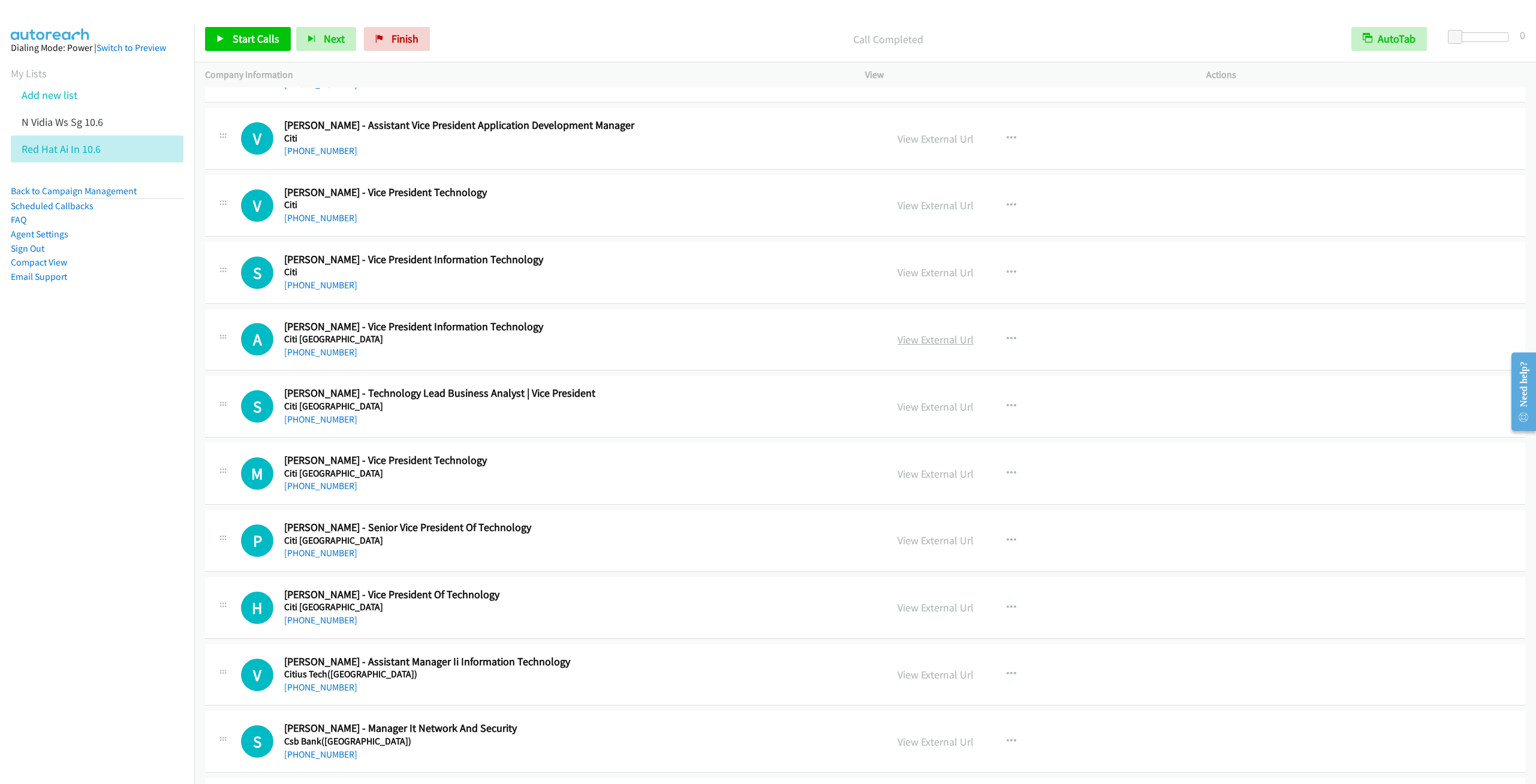
click at [940, 347] on link "View External Url" at bounding box center [936, 339] width 76 height 14
click at [1007, 344] on icon "button" at bounding box center [1012, 339] width 10 height 10
click at [1012, 355] on div at bounding box center [768, 392] width 1536 height 784
click at [1007, 344] on icon "button" at bounding box center [1012, 339] width 10 height 10
click at [927, 430] on link "Start Calls Here" at bounding box center [947, 417] width 159 height 24
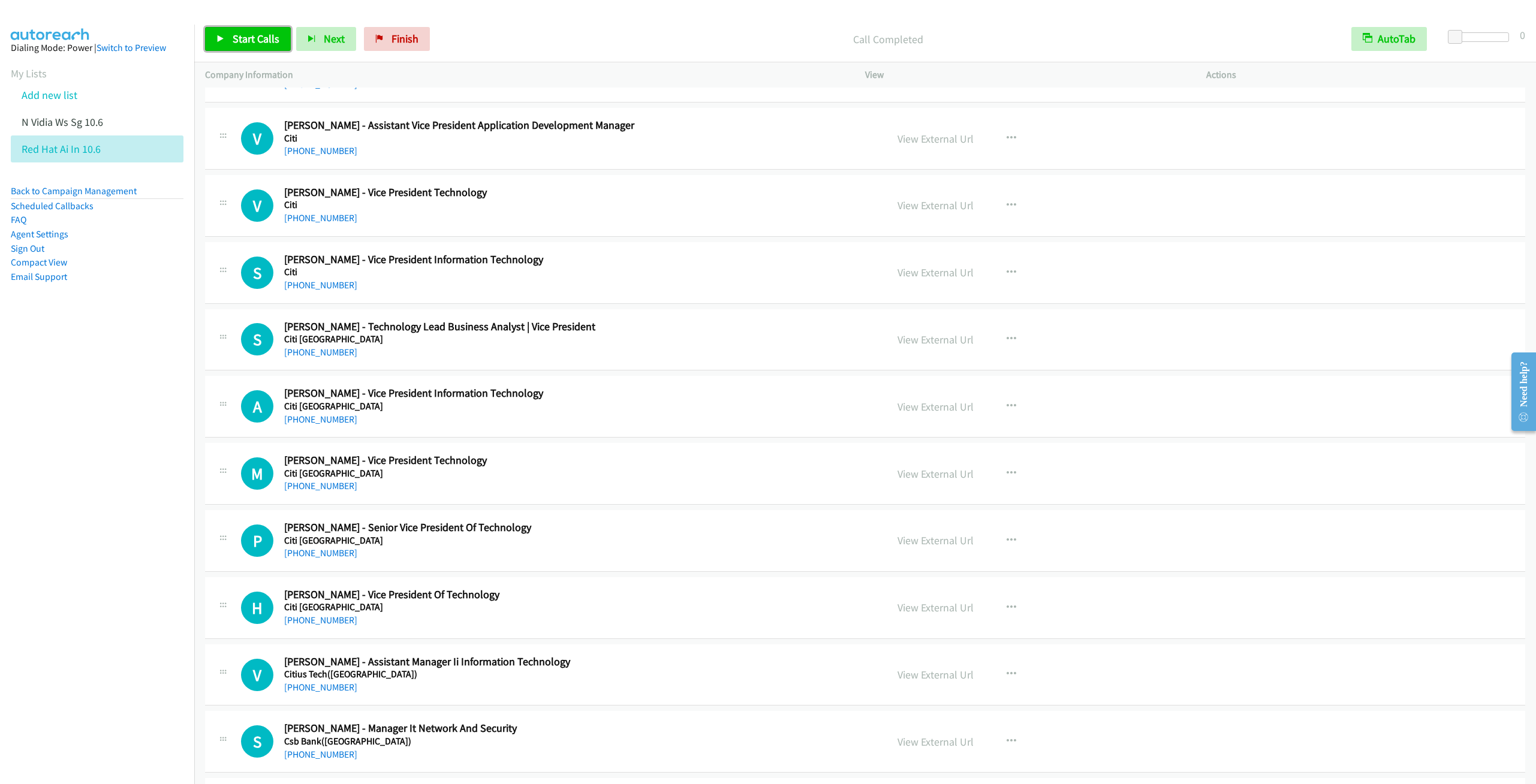
click at [235, 47] on link "Start Calls" at bounding box center [248, 39] width 86 height 24
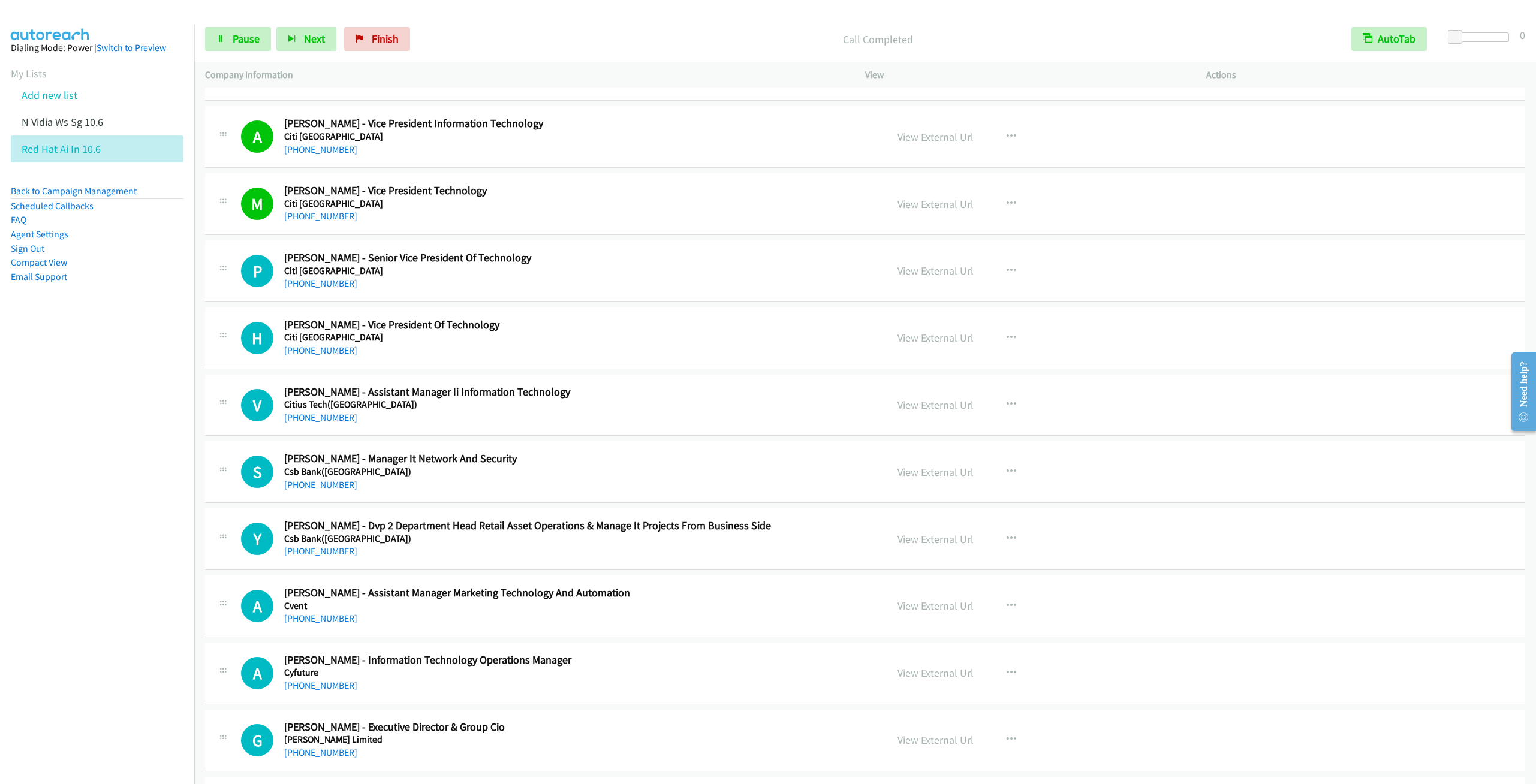
scroll to position [4765, 0]
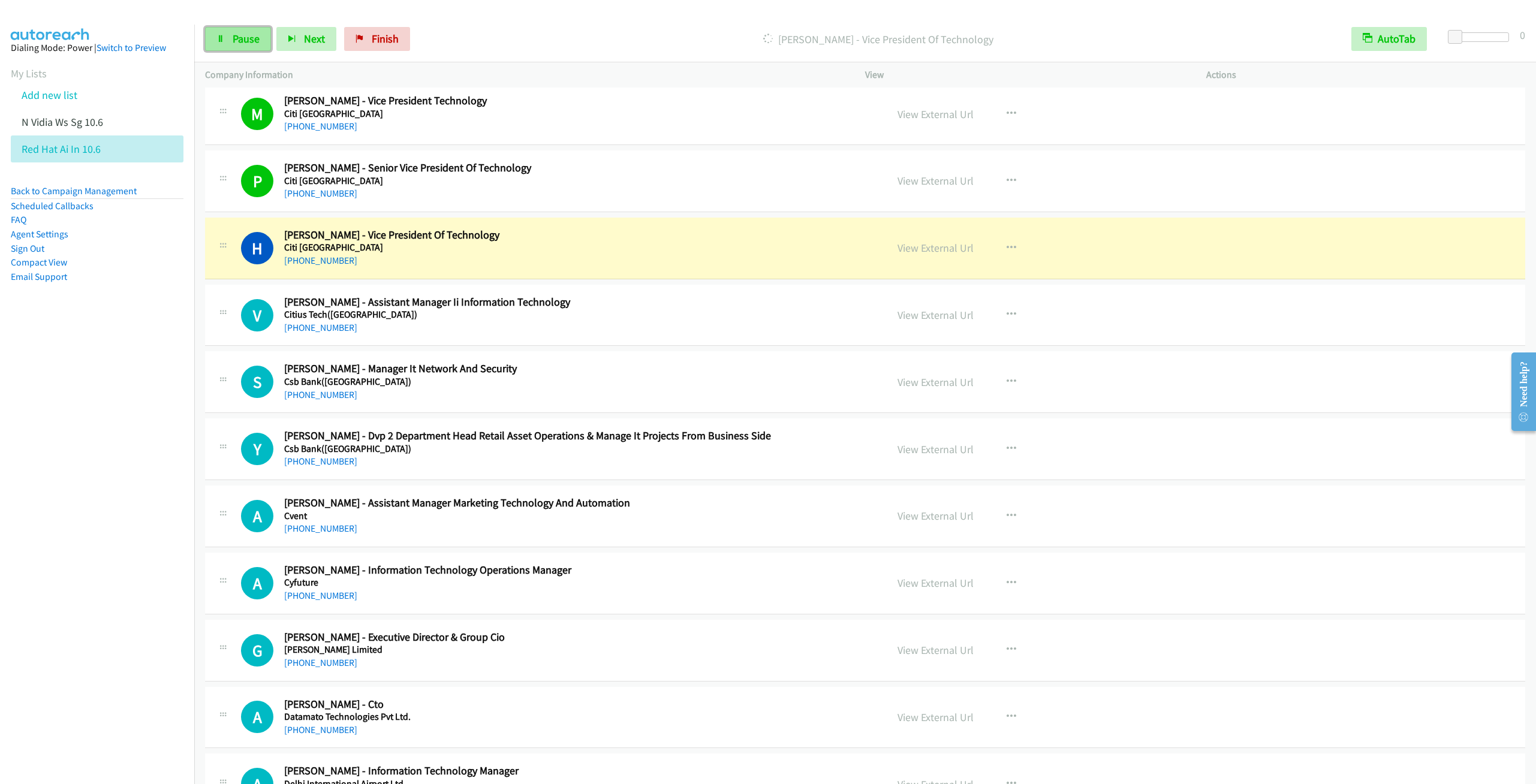
click at [235, 32] on span "Pause" at bounding box center [246, 39] width 27 height 14
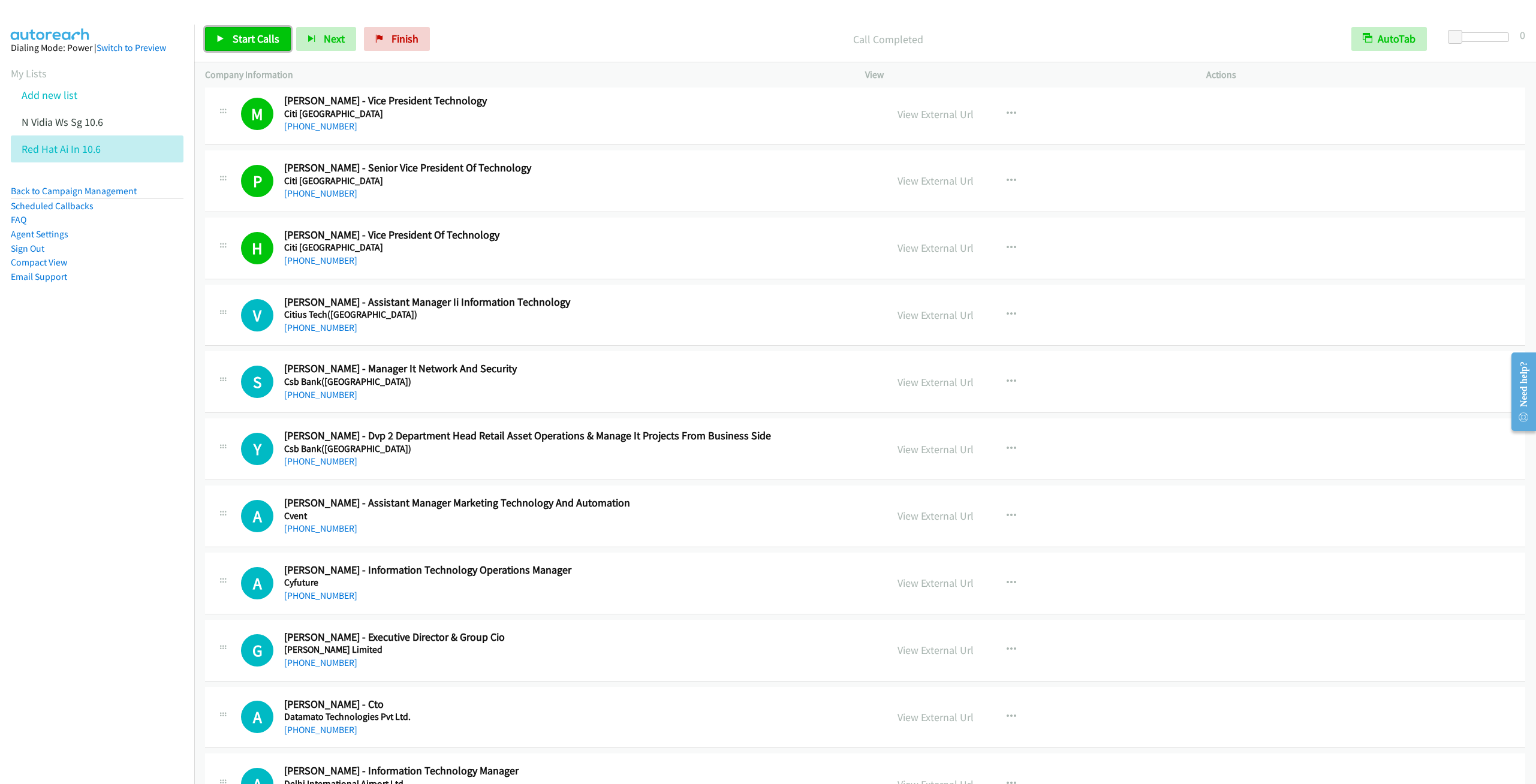
click at [230, 42] on link "Start Calls" at bounding box center [248, 39] width 86 height 24
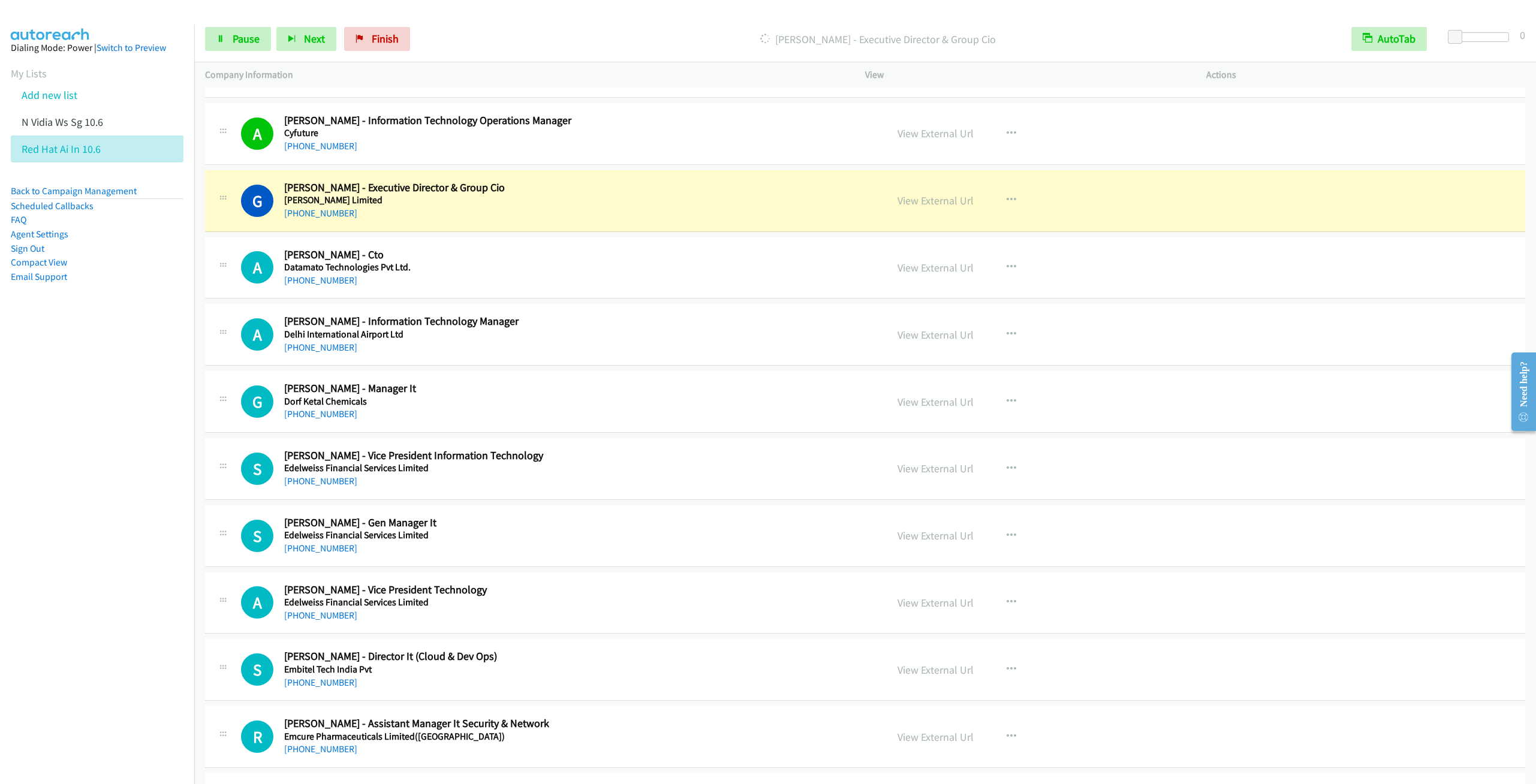
scroll to position [5304, 0]
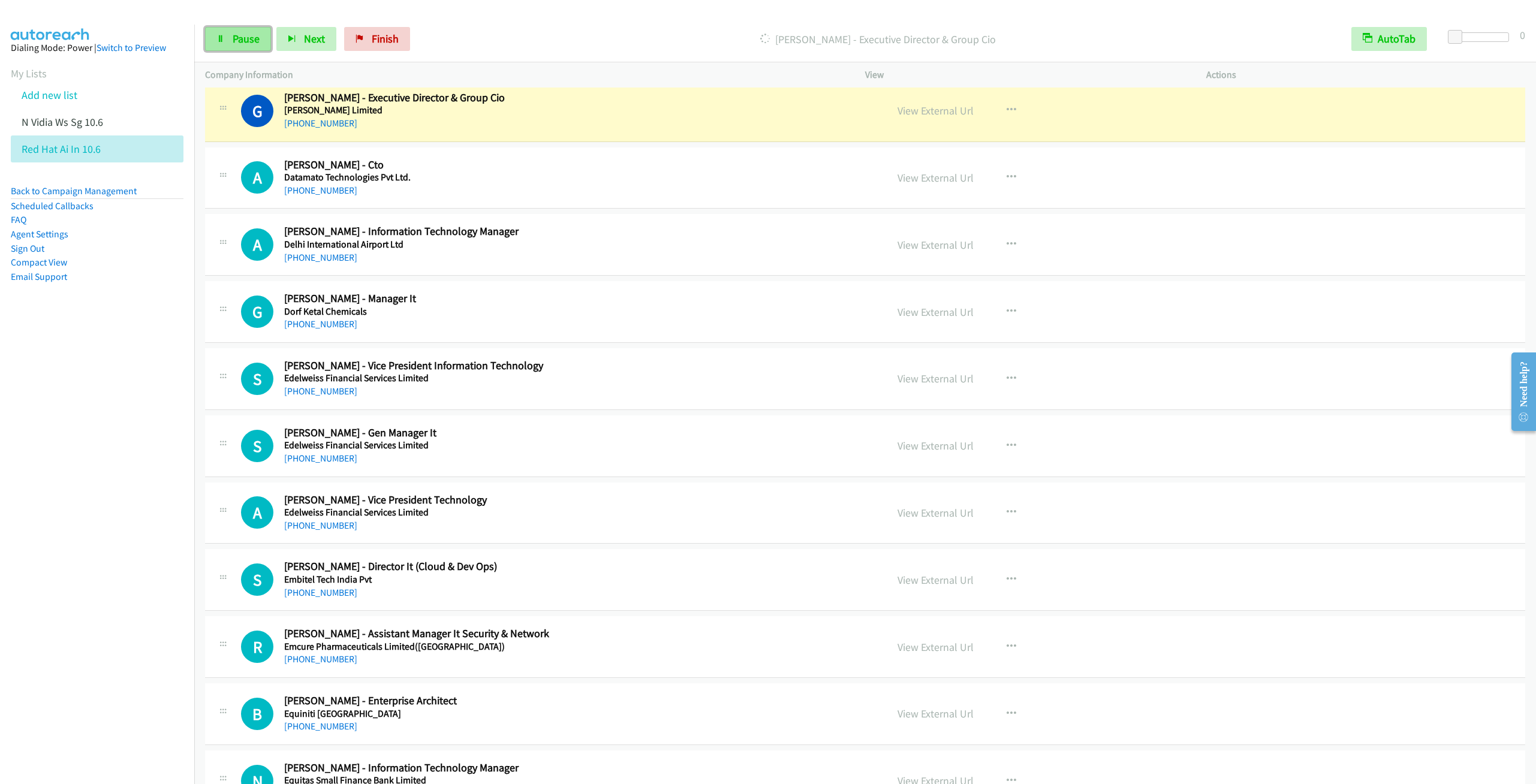
click at [219, 38] on icon at bounding box center [221, 40] width 9 height 9
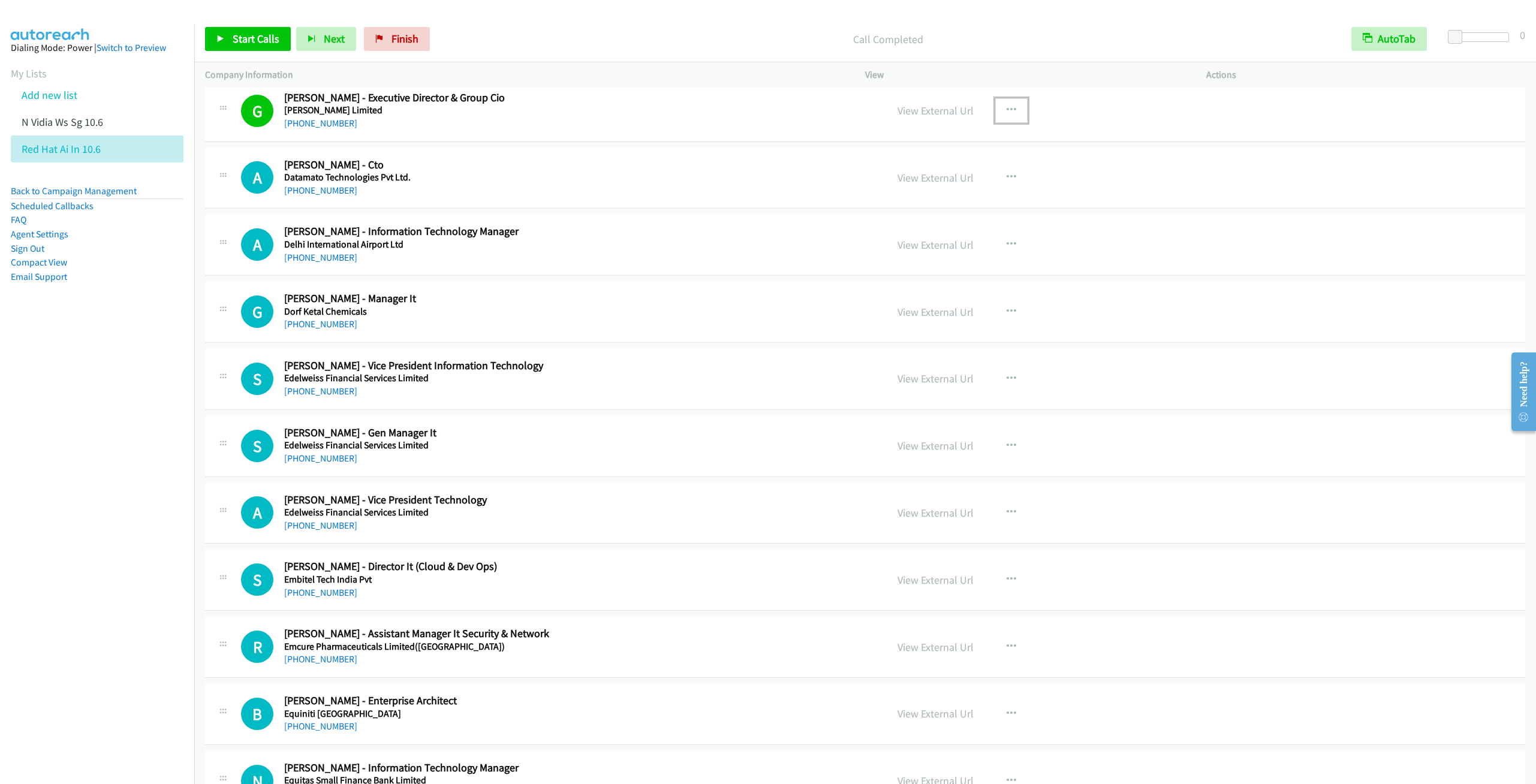
click at [1010, 123] on button "button" at bounding box center [1011, 110] width 32 height 24
click at [929, 249] on link "Add to do not call list" at bounding box center [947, 237] width 159 height 24
click at [241, 31] on link "Start Calls" at bounding box center [248, 39] width 86 height 24
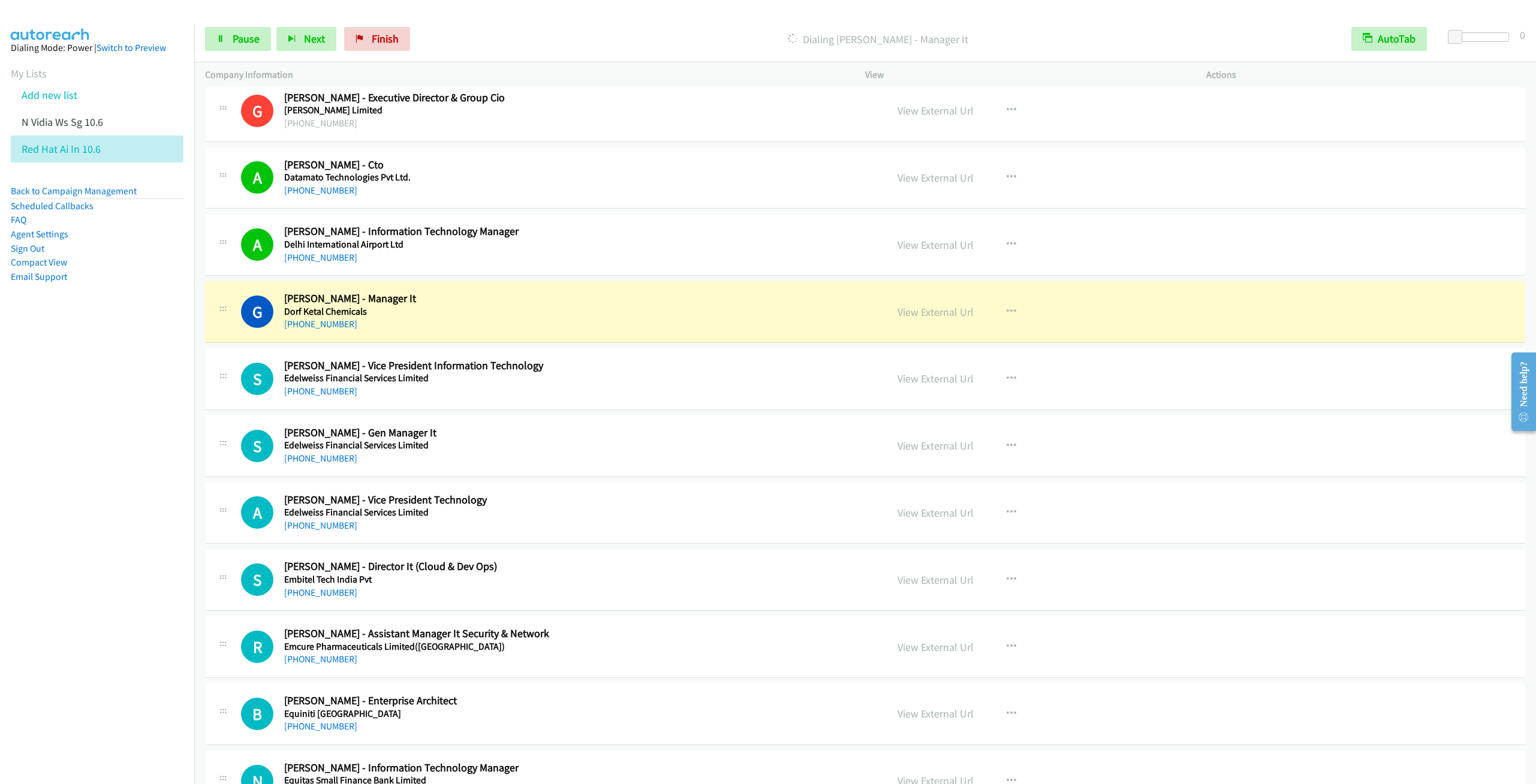
scroll to position [5394, 0]
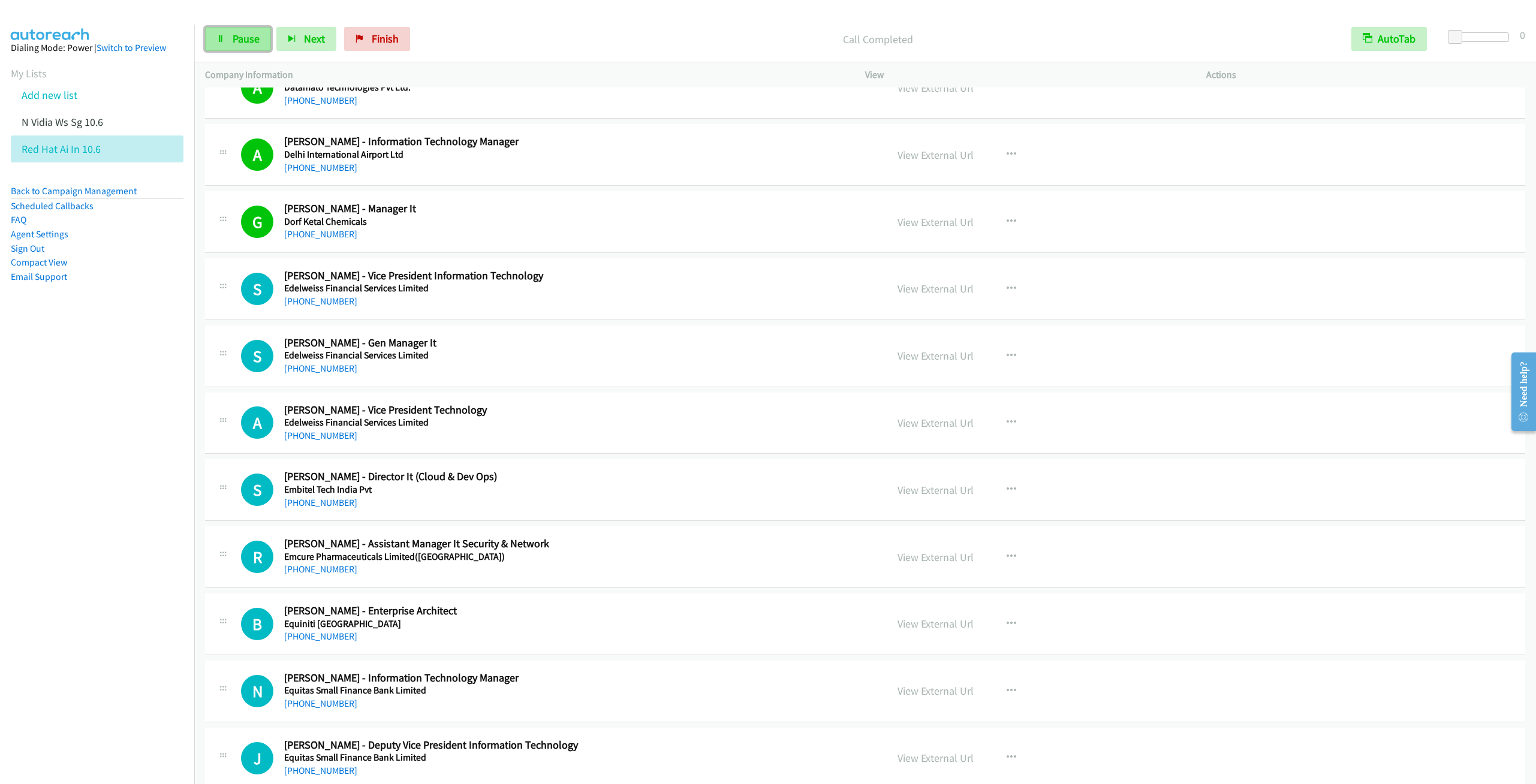
click at [224, 36] on link "Pause" at bounding box center [238, 39] width 66 height 24
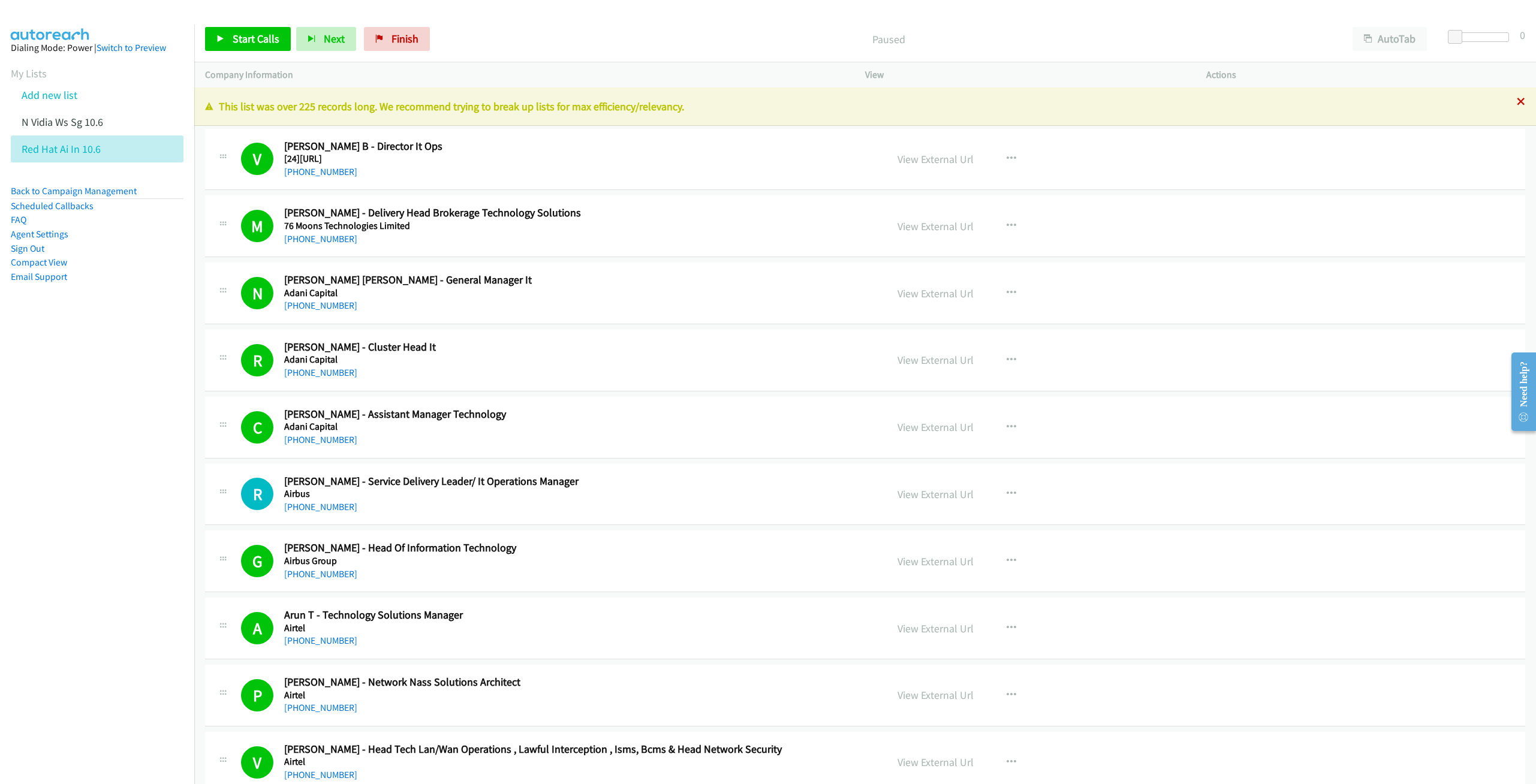
click at [1517, 104] on icon at bounding box center [1521, 102] width 9 height 9
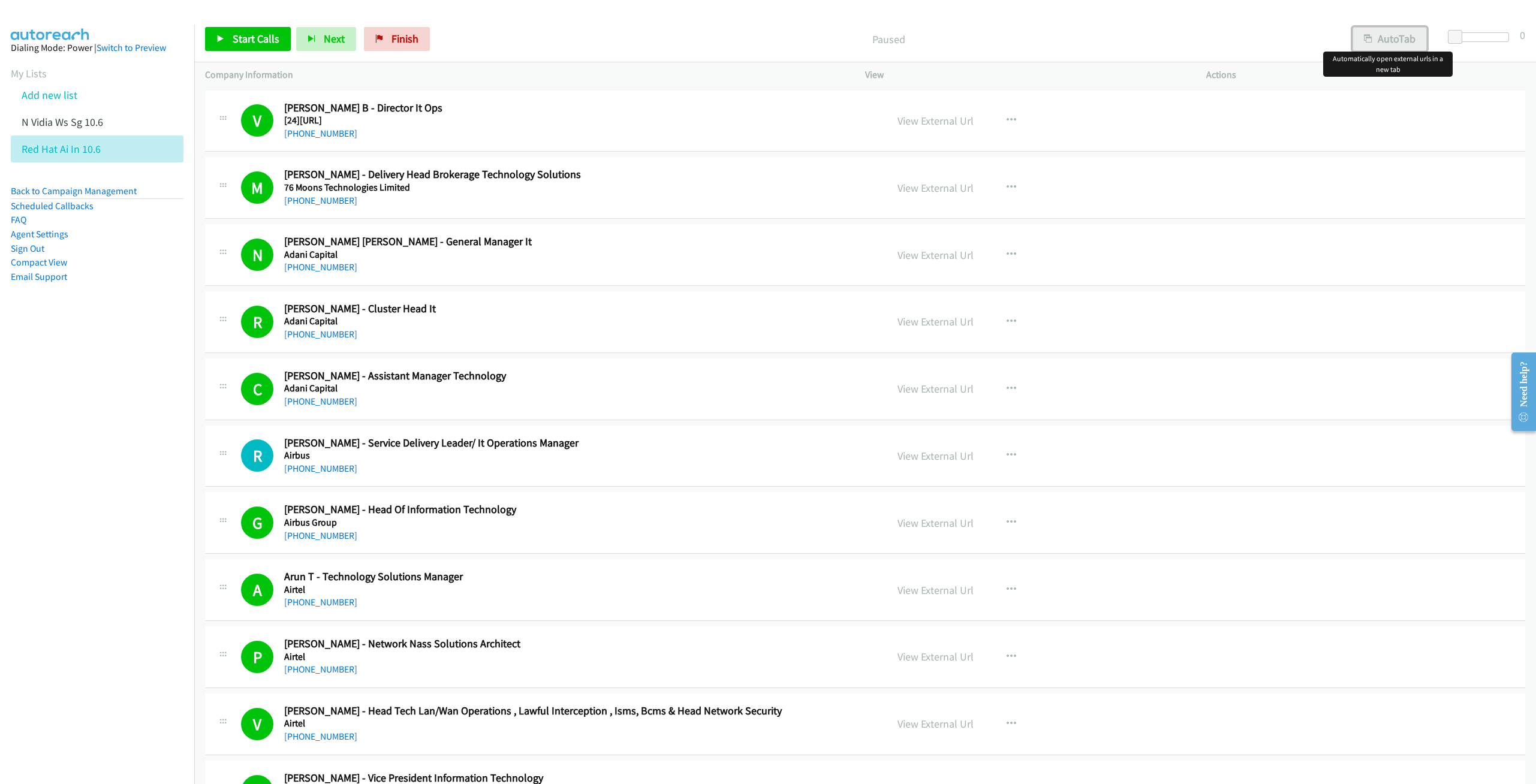
click at [1404, 45] on button "AutoTab" at bounding box center [1389, 39] width 74 height 24
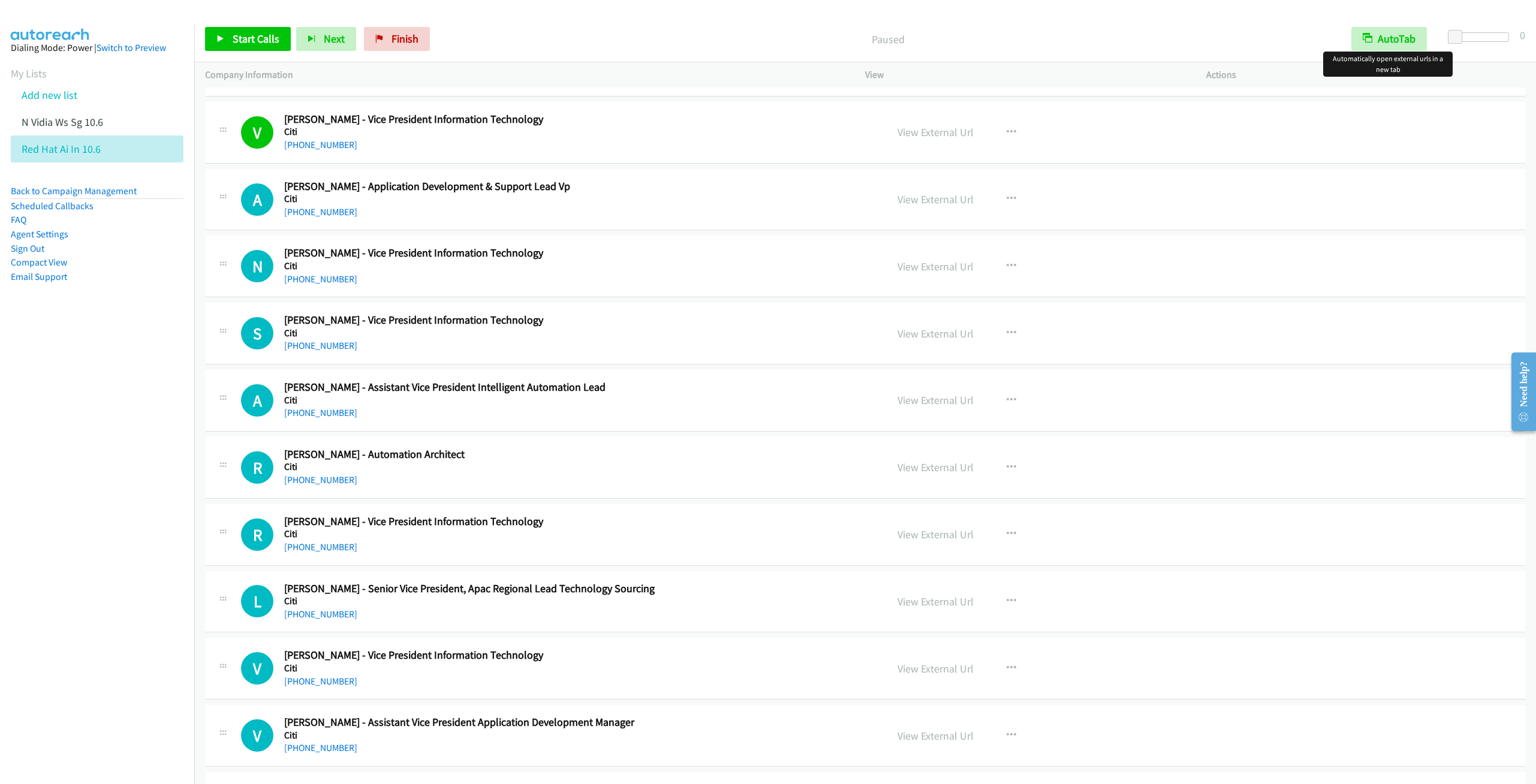
scroll to position [3775, 0]
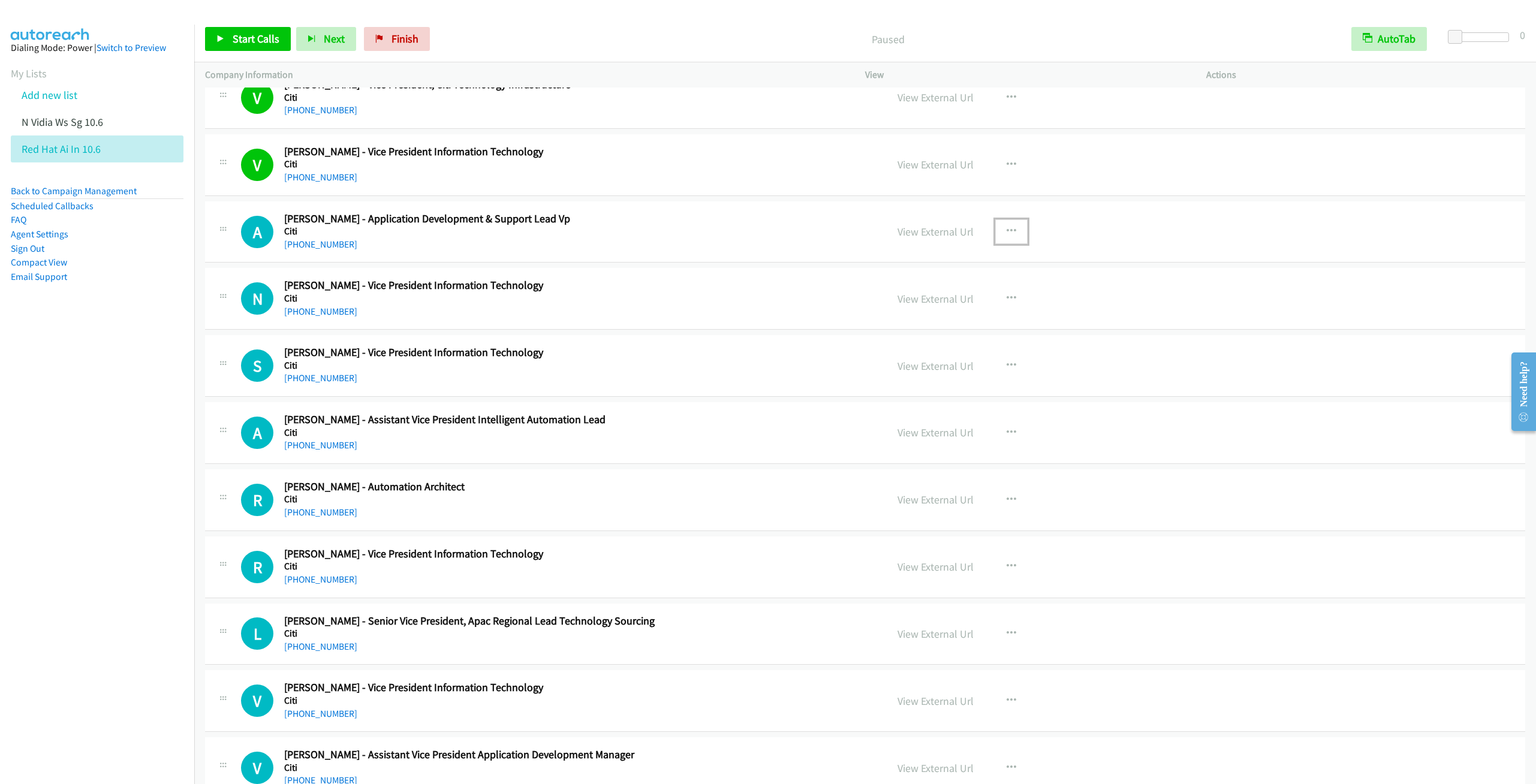
click at [1009, 236] on icon "button" at bounding box center [1012, 232] width 10 height 10
click at [115, 406] on nav "Dialing Mode: Power | Switch to Preview My Lists Add new list N Vidia Ws Sg 10.…" at bounding box center [97, 417] width 195 height 784
click at [683, 390] on div at bounding box center [768, 392] width 1536 height 784
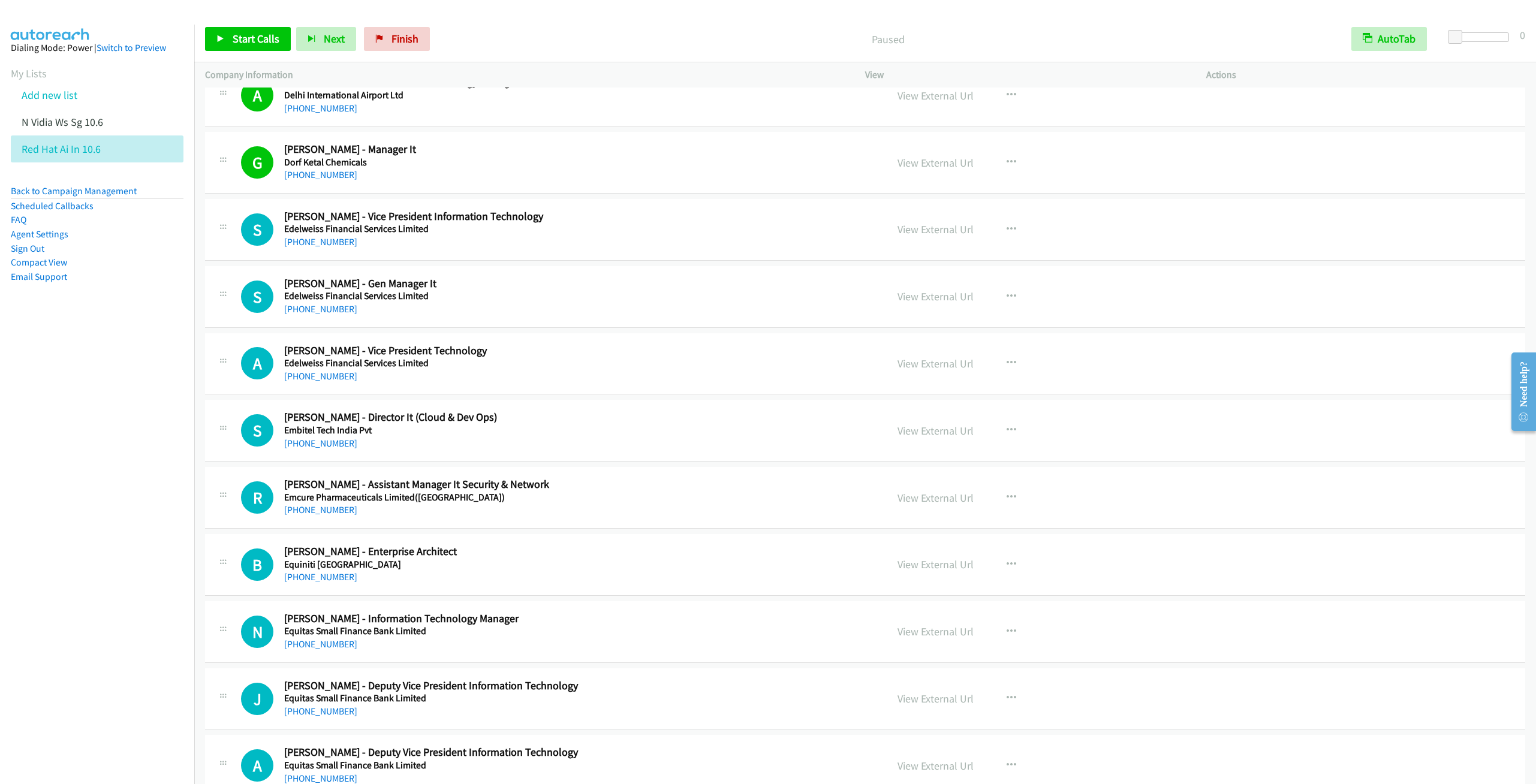
scroll to position [5484, 0]
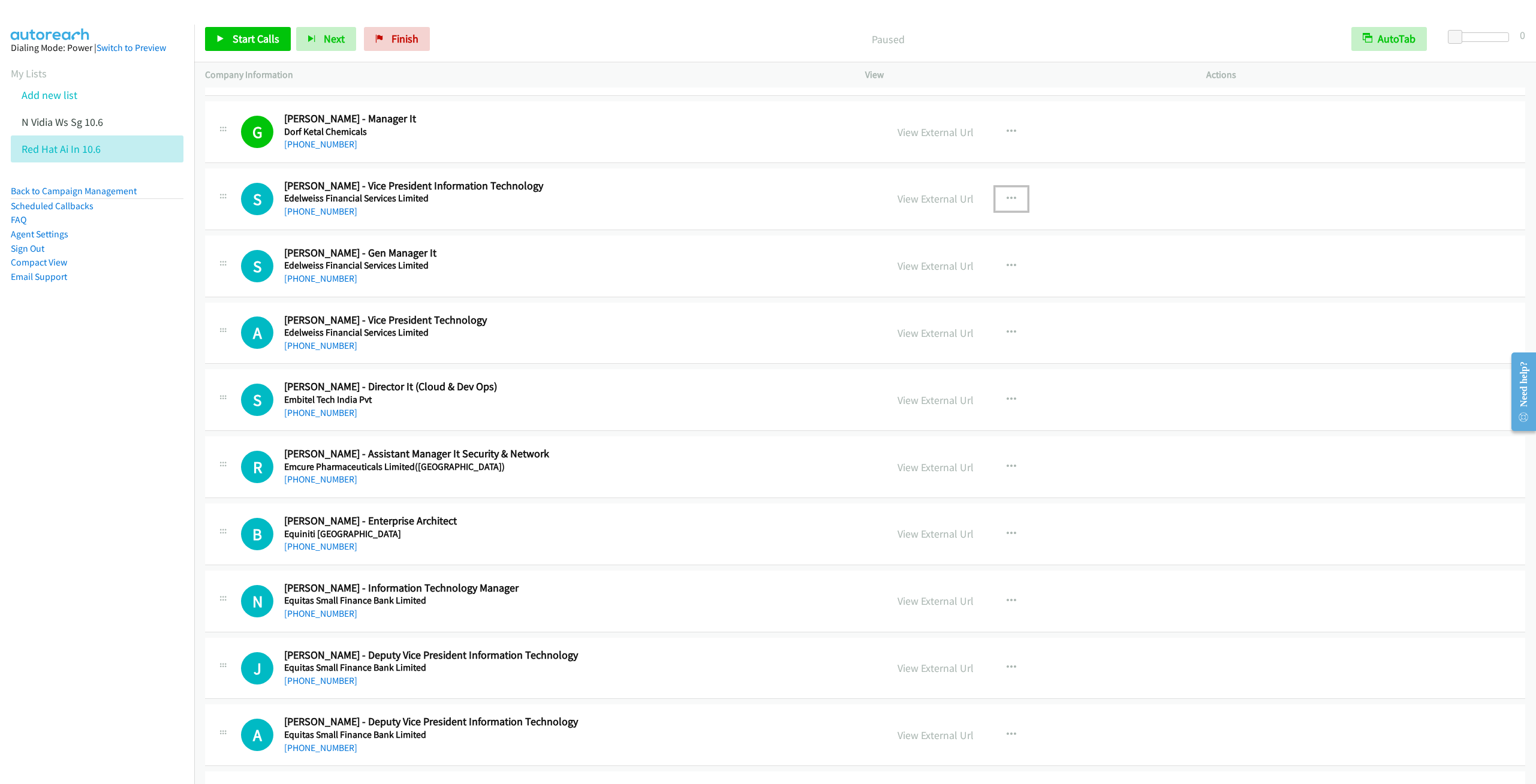
click at [1013, 211] on button "button" at bounding box center [1011, 198] width 32 height 24
click at [914, 289] on link "Start Calls Here" at bounding box center [947, 276] width 159 height 24
click at [252, 42] on span "Start Calls" at bounding box center [256, 39] width 47 height 14
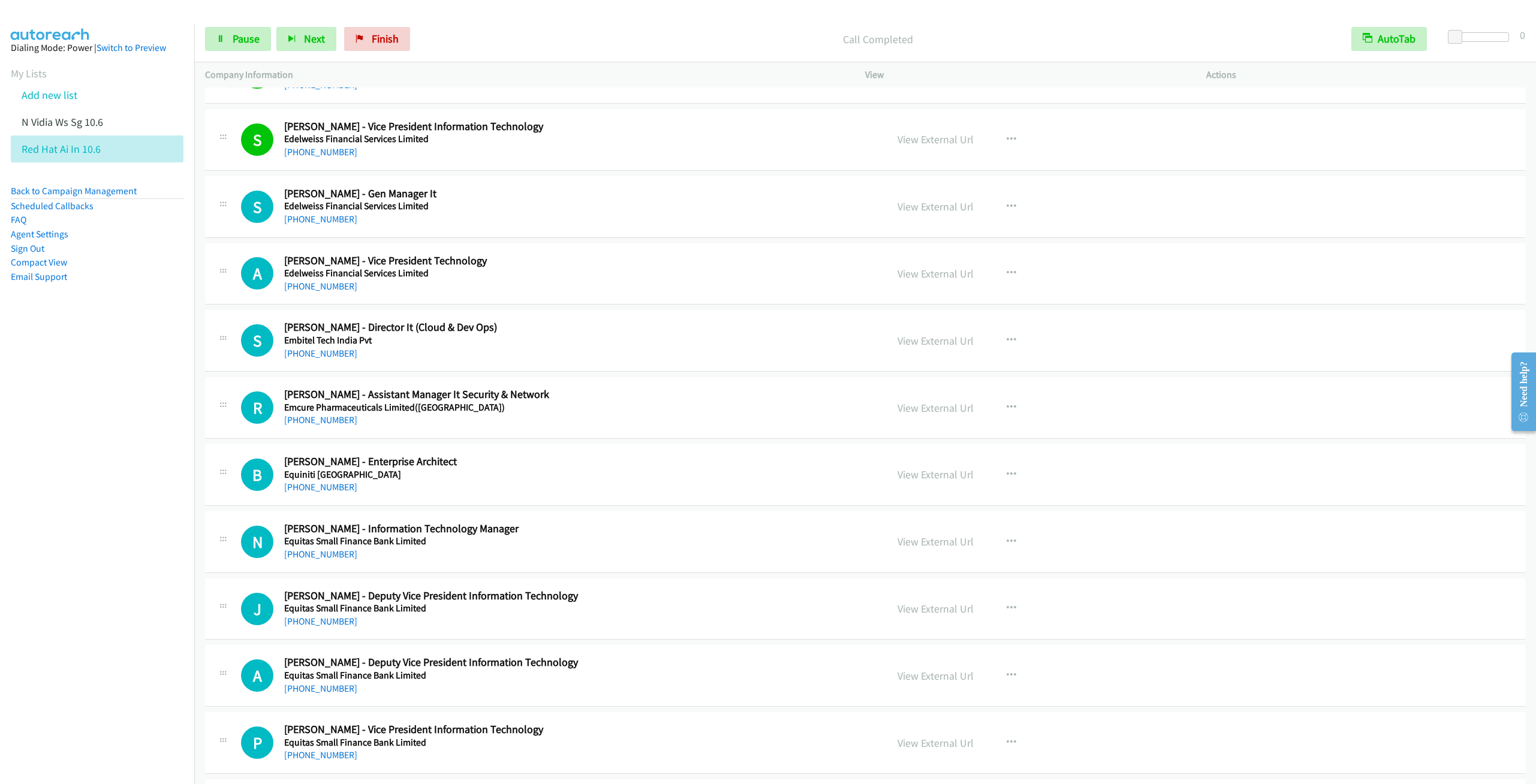
scroll to position [5574, 0]
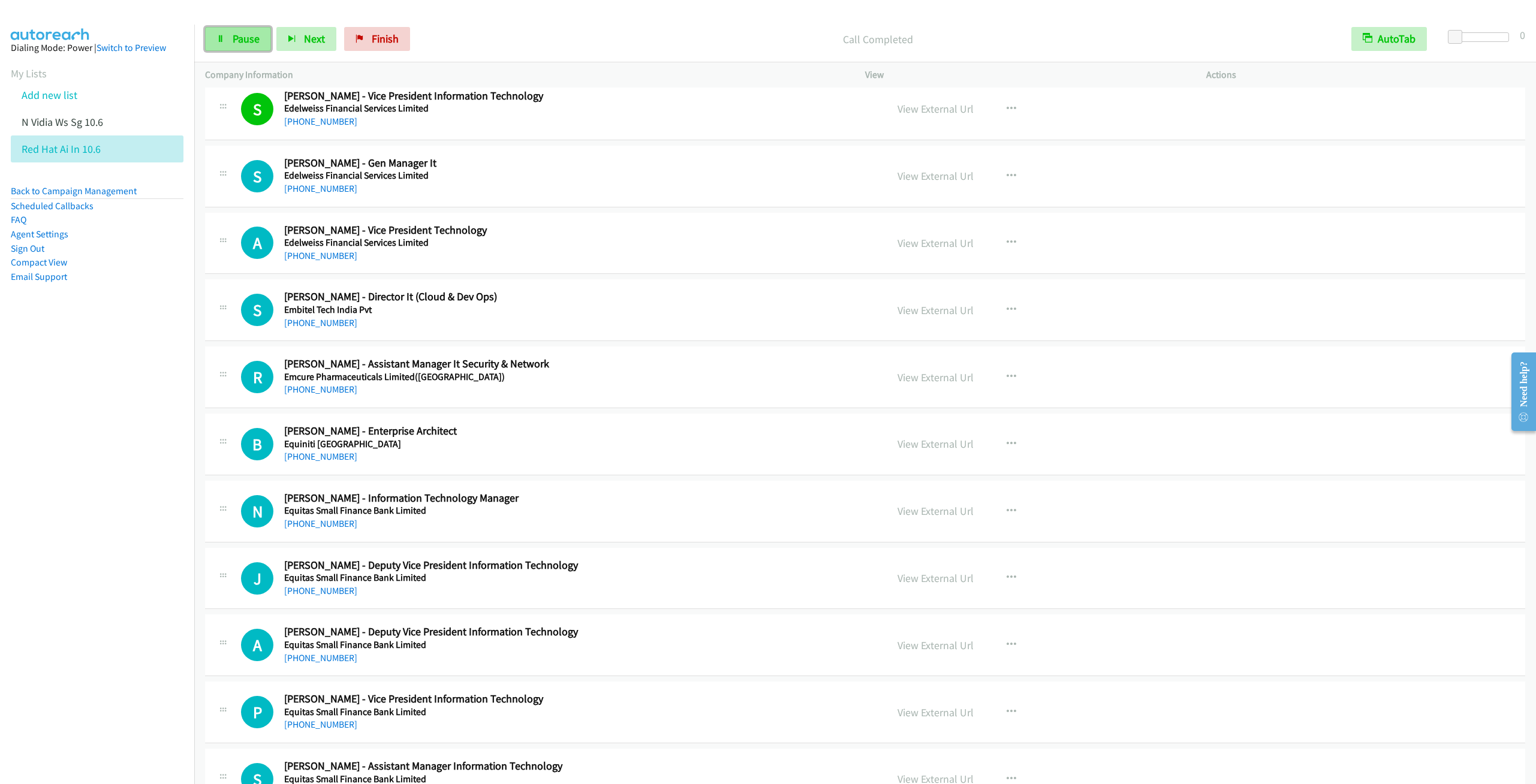
click at [249, 47] on link "Pause" at bounding box center [238, 39] width 66 height 24
click at [1007, 181] on icon "button" at bounding box center [1012, 176] width 10 height 10
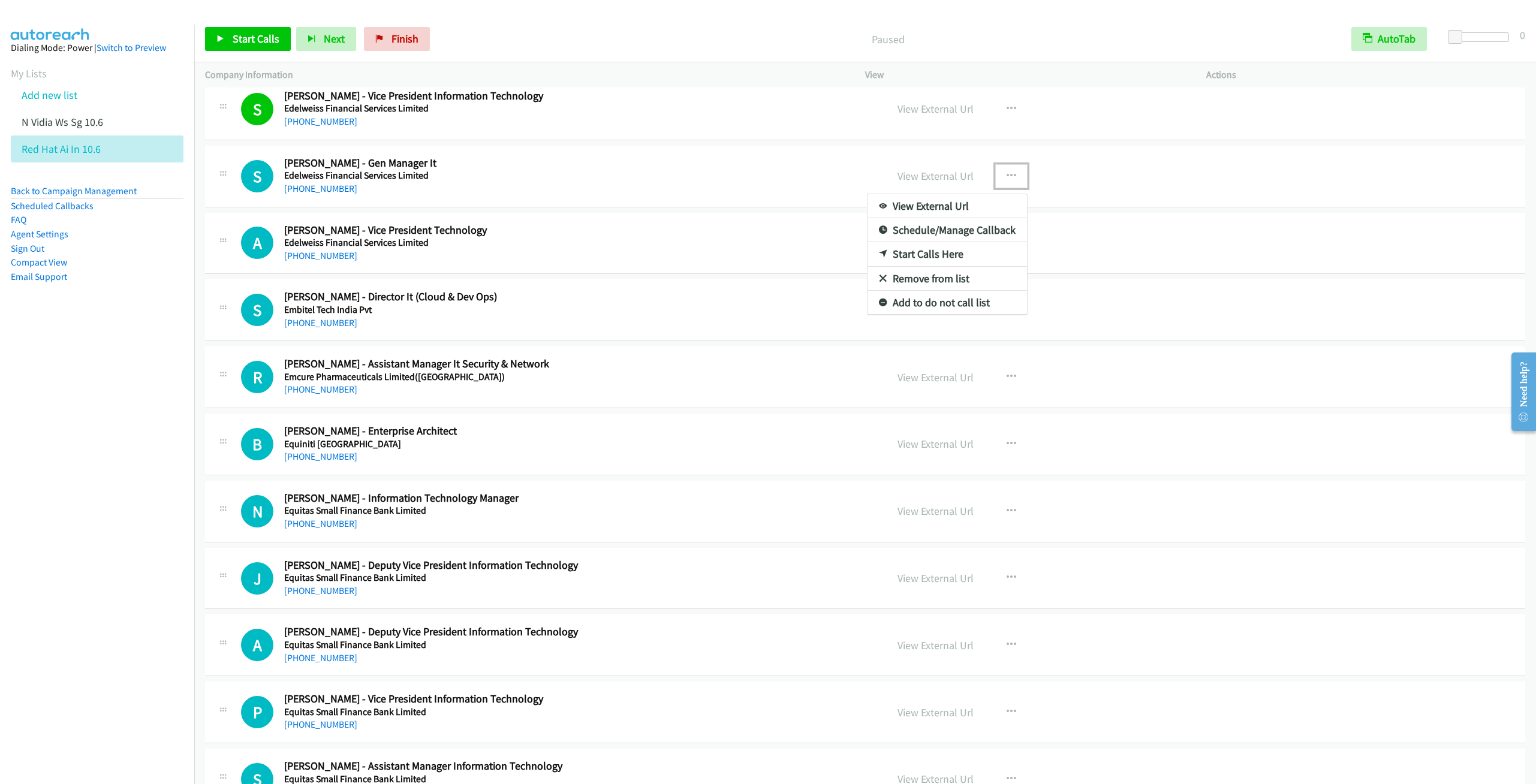
click at [923, 266] on link "Start Calls Here" at bounding box center [947, 254] width 159 height 24
click at [246, 37] on span "Start Calls" at bounding box center [256, 39] width 47 height 14
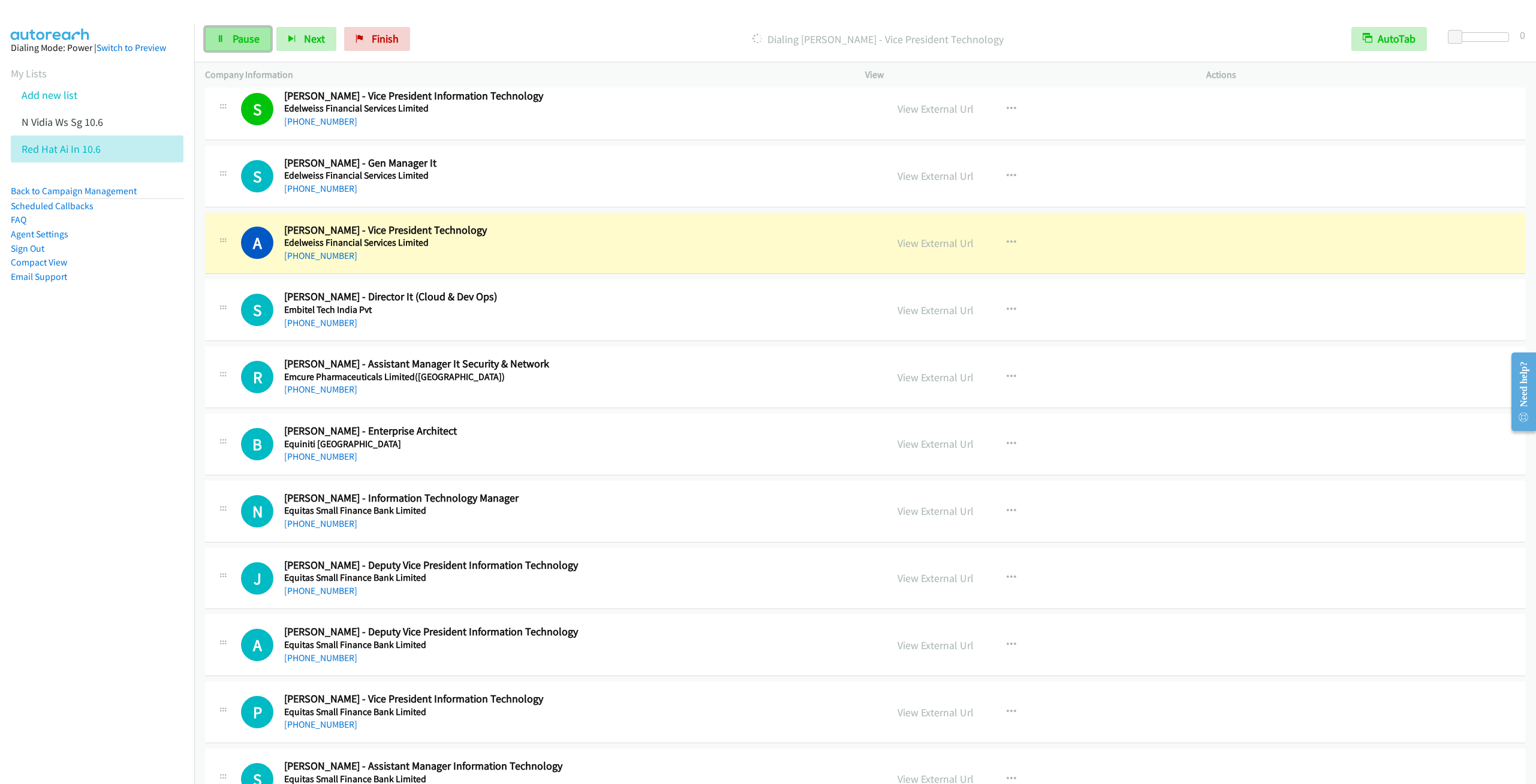
click at [239, 43] on span "Pause" at bounding box center [246, 39] width 27 height 14
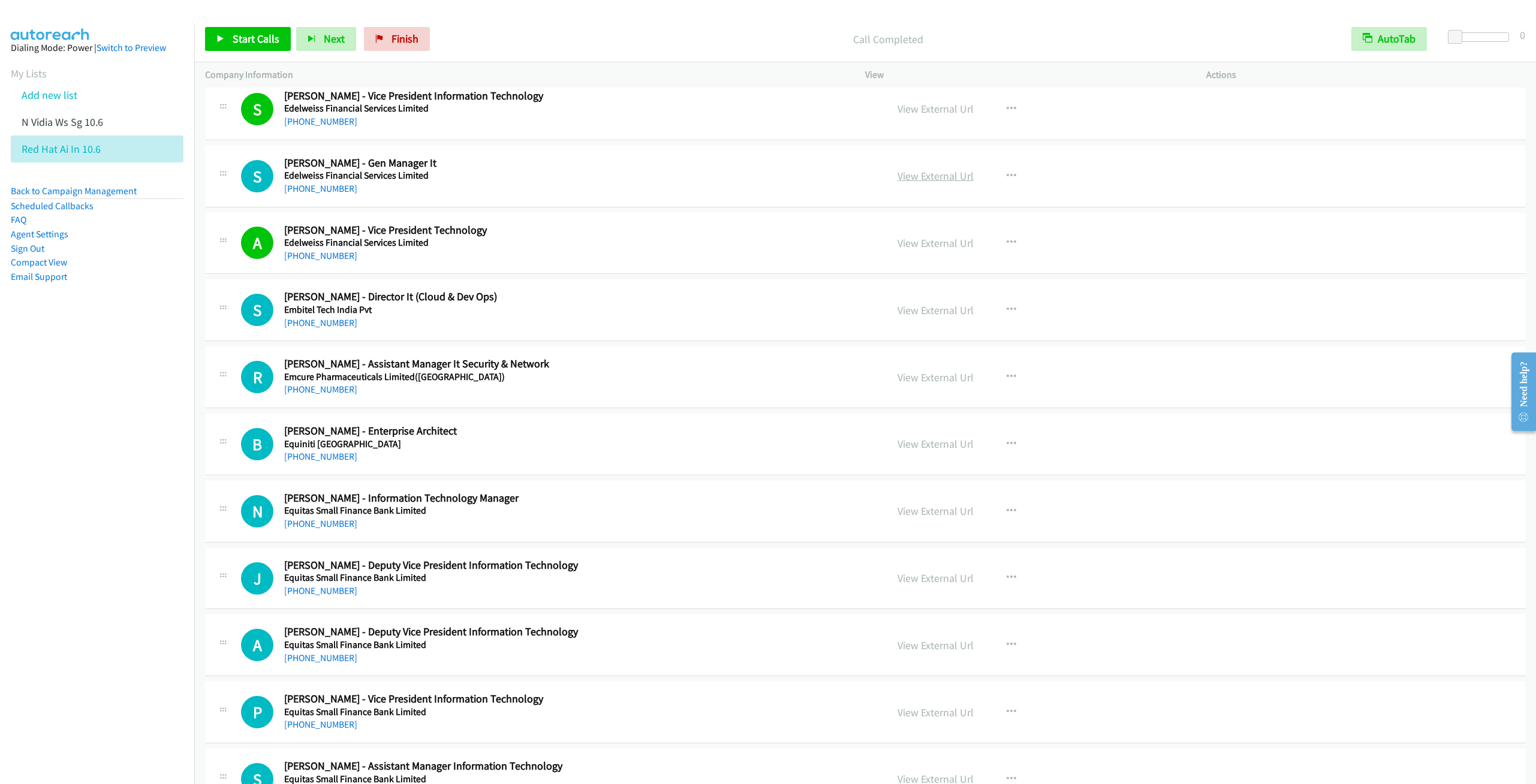
click at [932, 183] on link "View External Url" at bounding box center [936, 176] width 76 height 14
click at [252, 33] on span "Start Calls" at bounding box center [256, 39] width 47 height 14
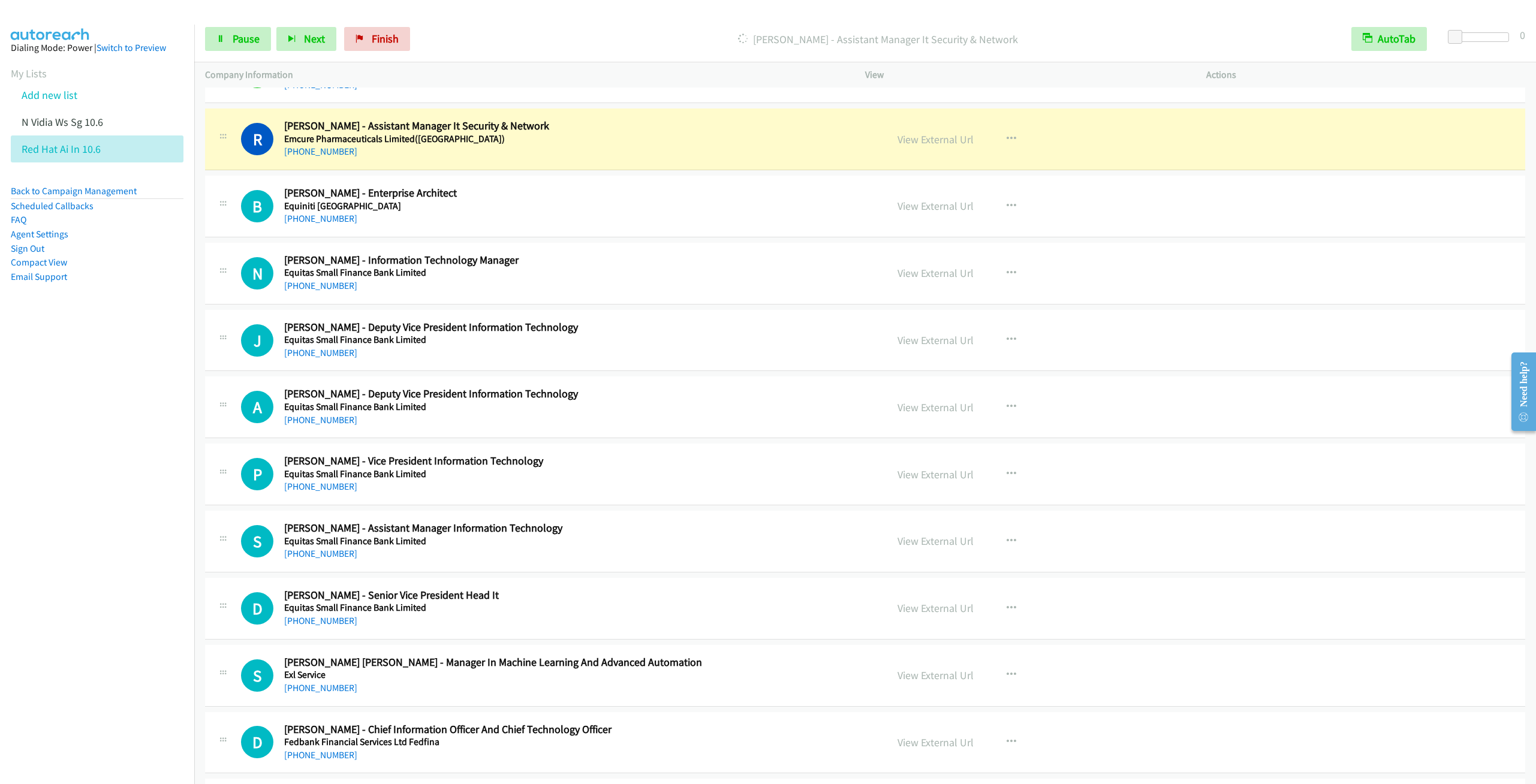
scroll to position [5843, 0]
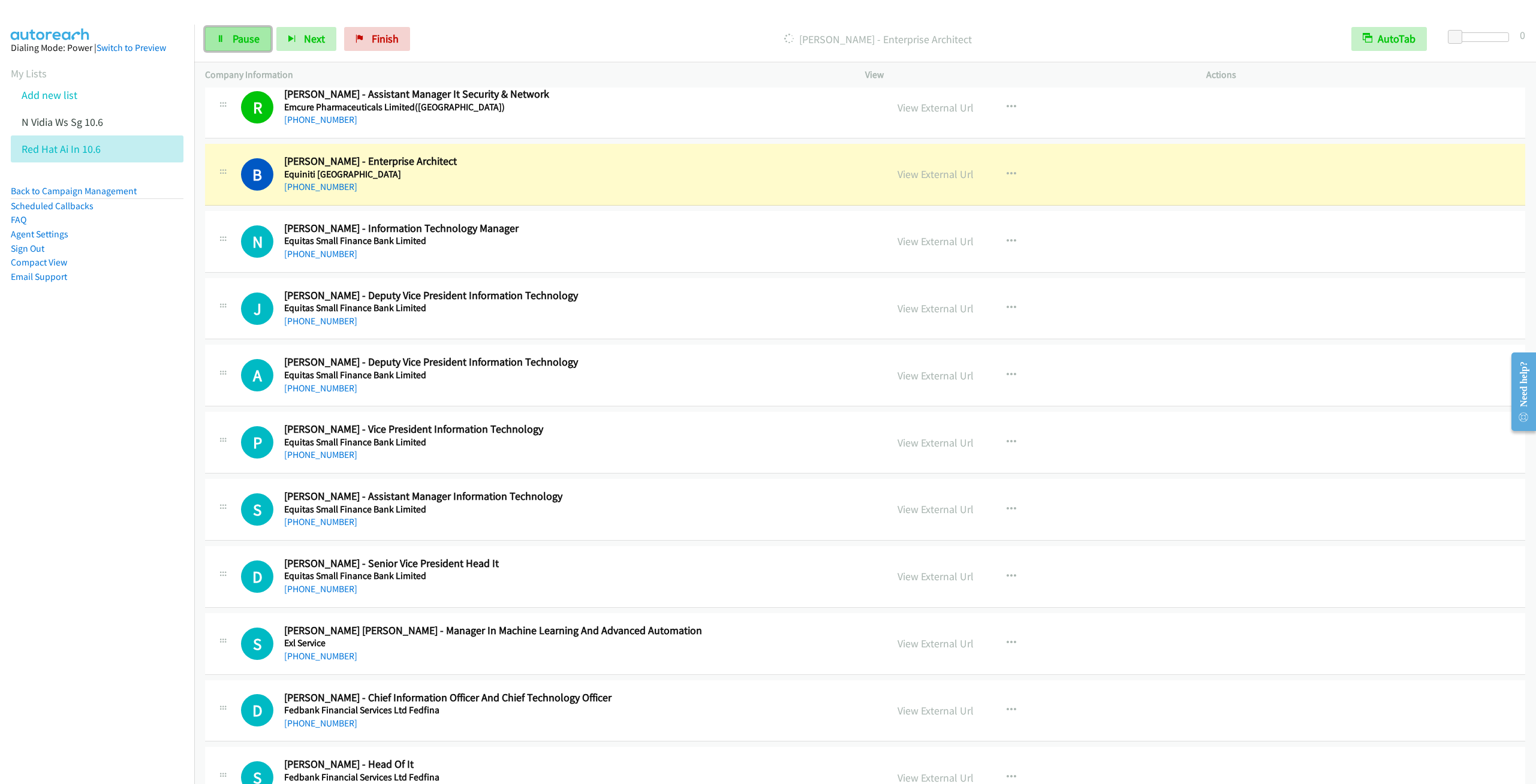
click at [237, 40] on span "Pause" at bounding box center [246, 39] width 27 height 14
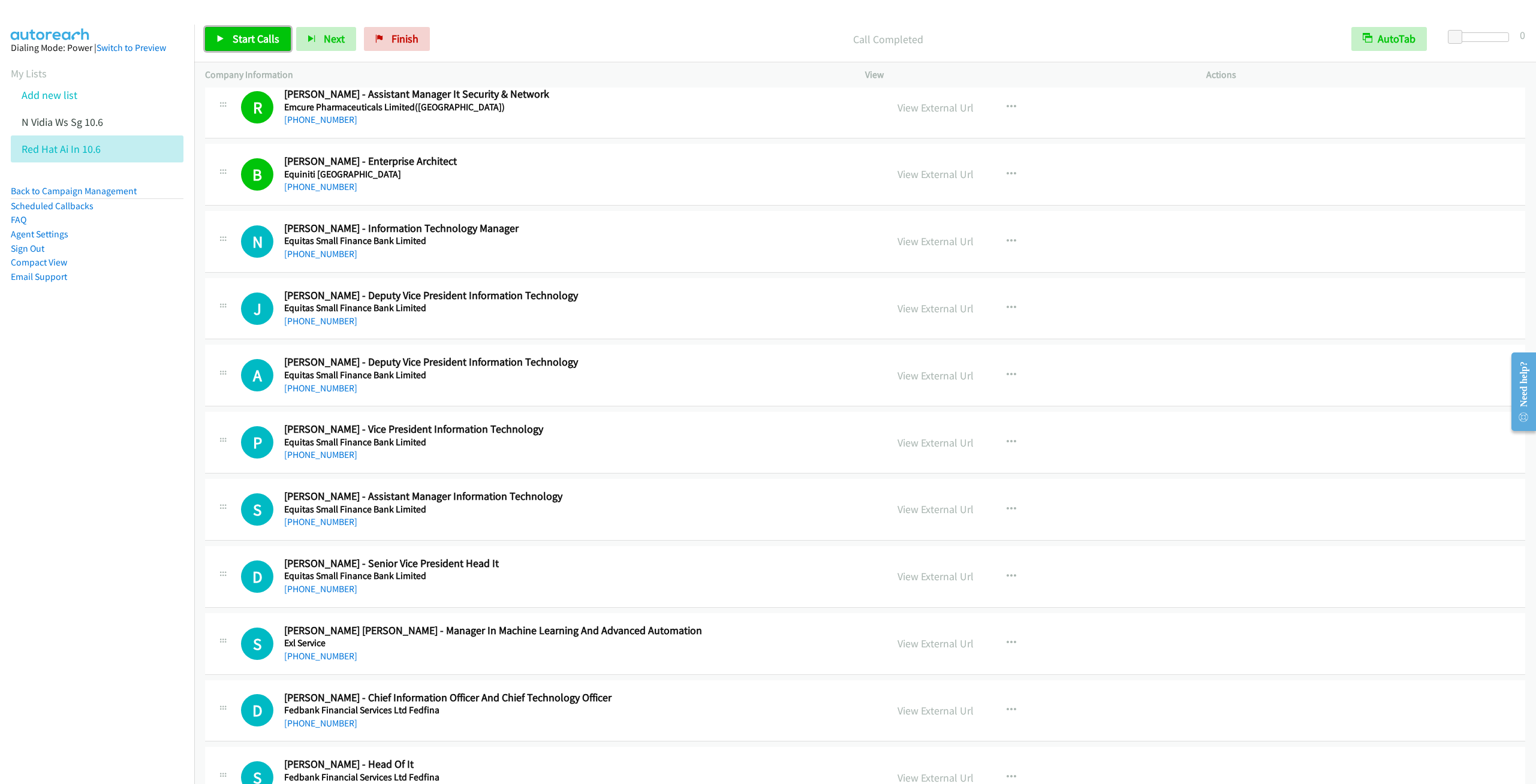
click at [252, 43] on span "Start Calls" at bounding box center [256, 39] width 47 height 14
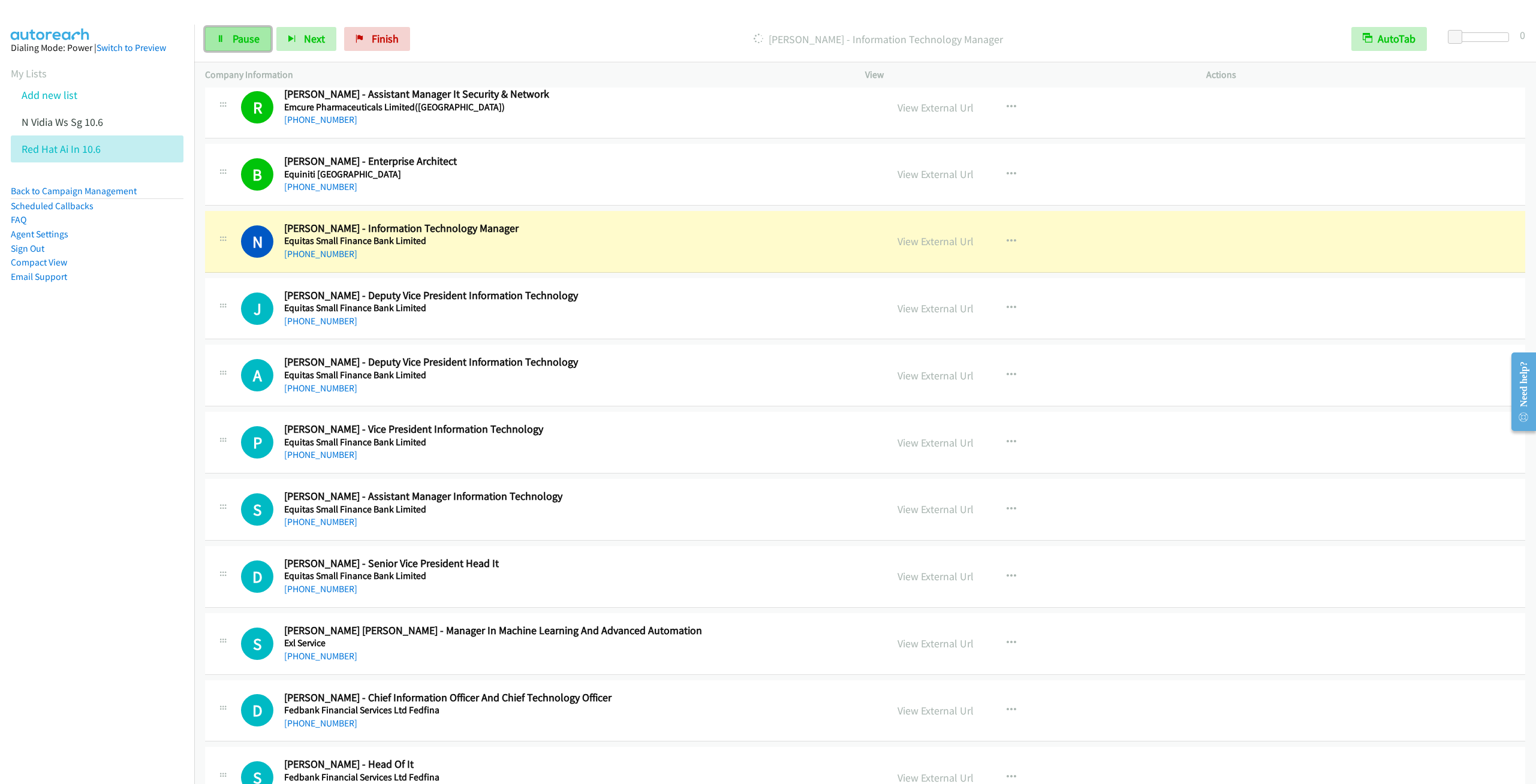
click at [239, 47] on link "Pause" at bounding box center [238, 39] width 66 height 24
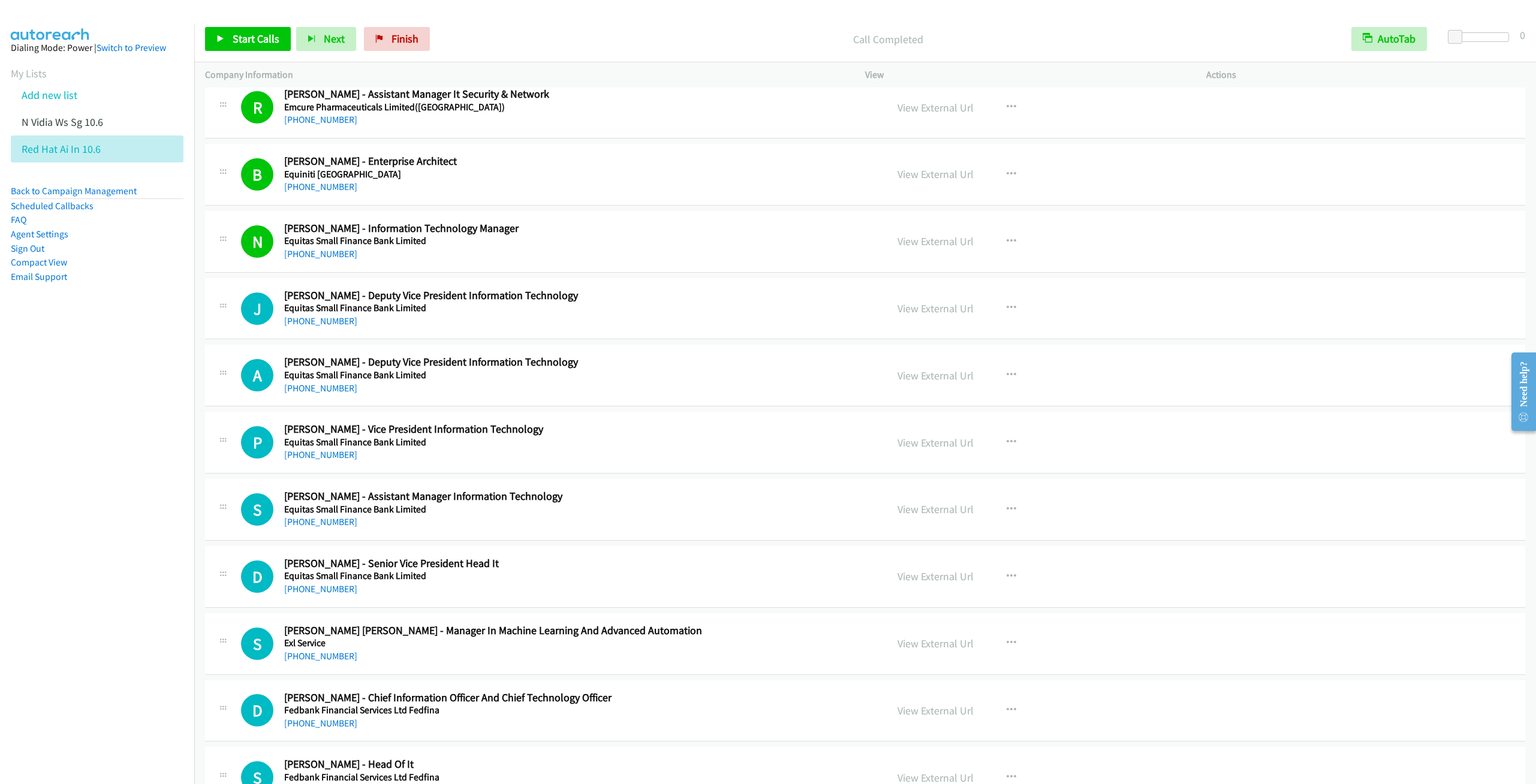
scroll to position [6023, 0]
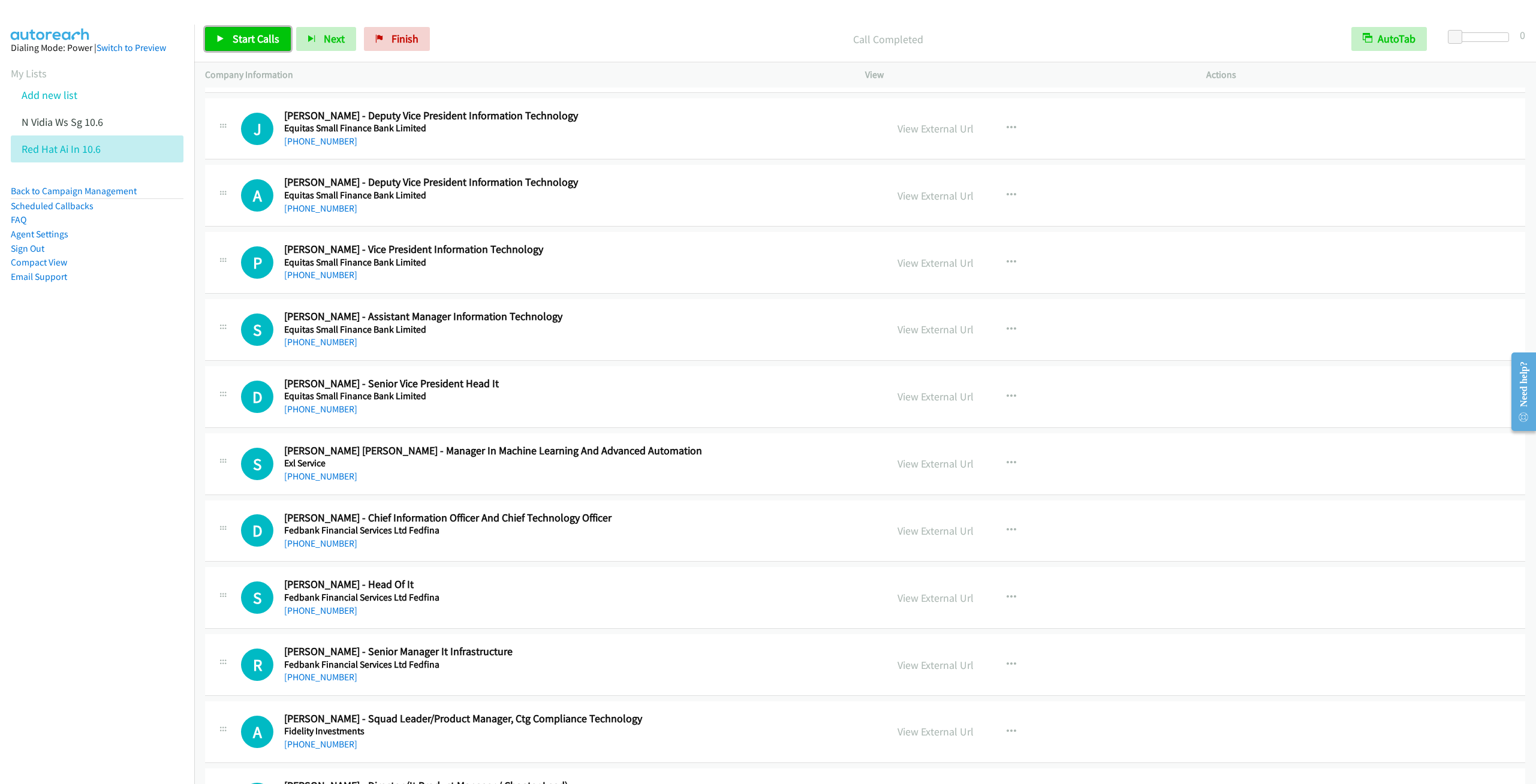
click at [241, 36] on span "Start Calls" at bounding box center [256, 39] width 47 height 14
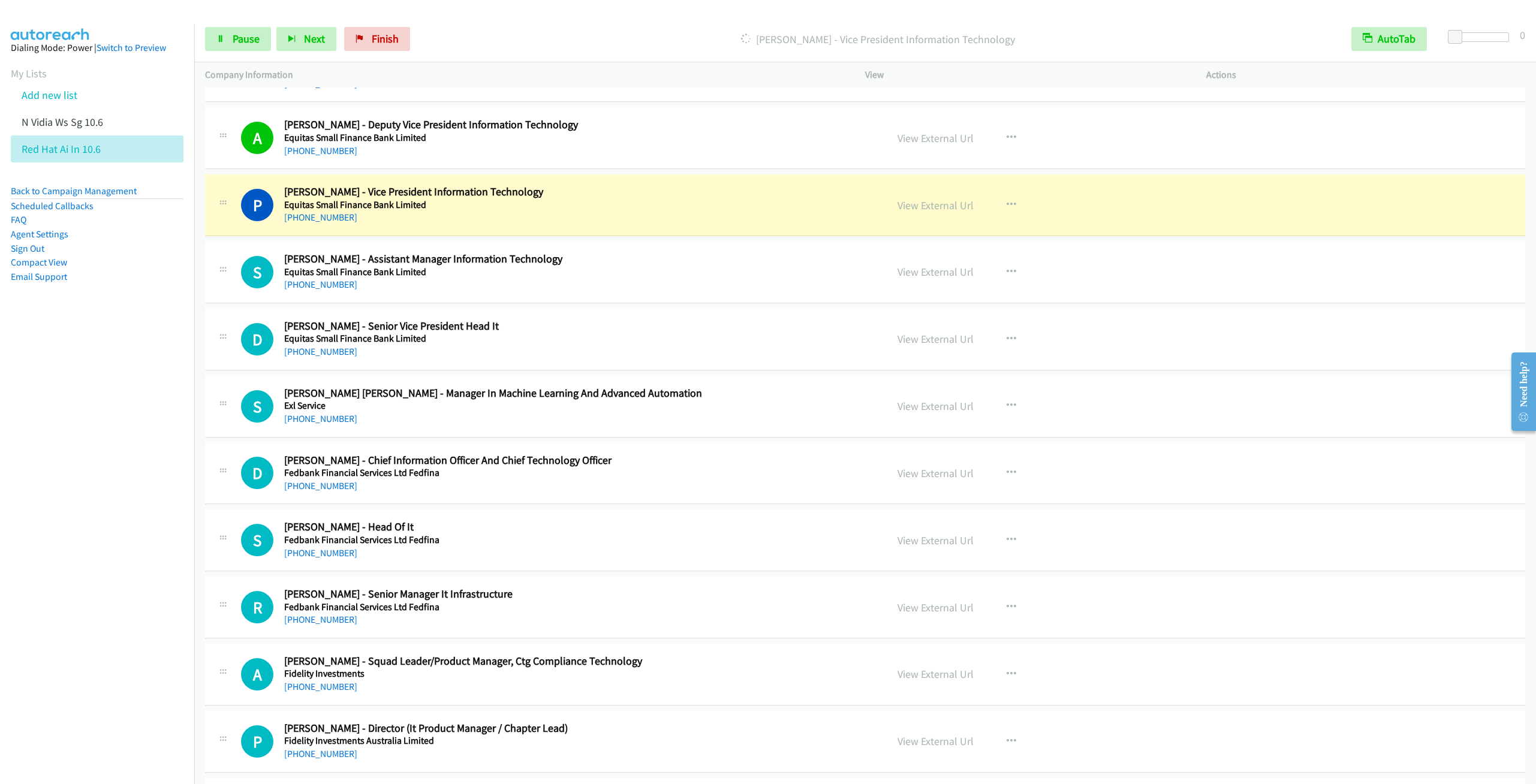
scroll to position [6113, 0]
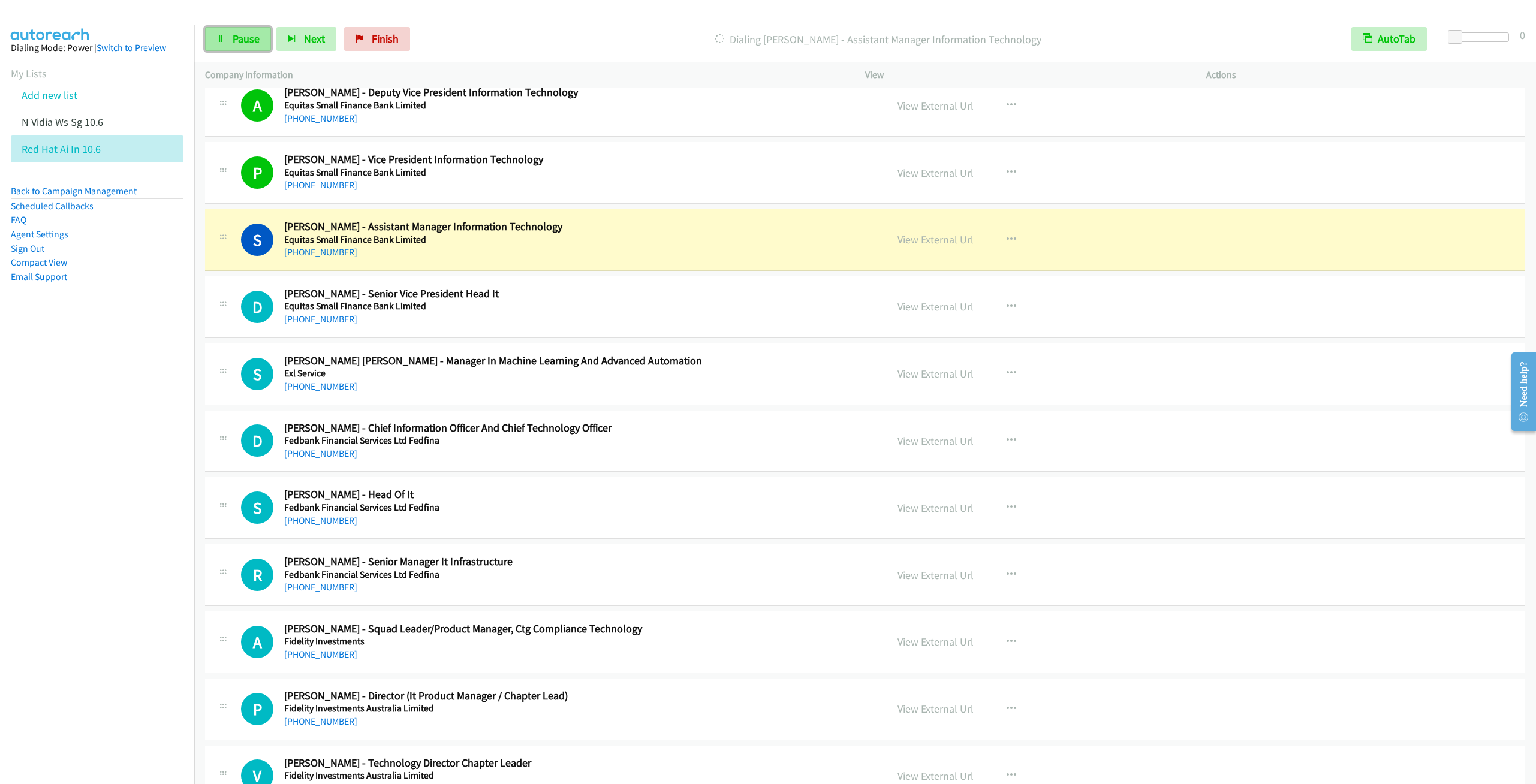
click at [236, 33] on span "Pause" at bounding box center [246, 39] width 27 height 14
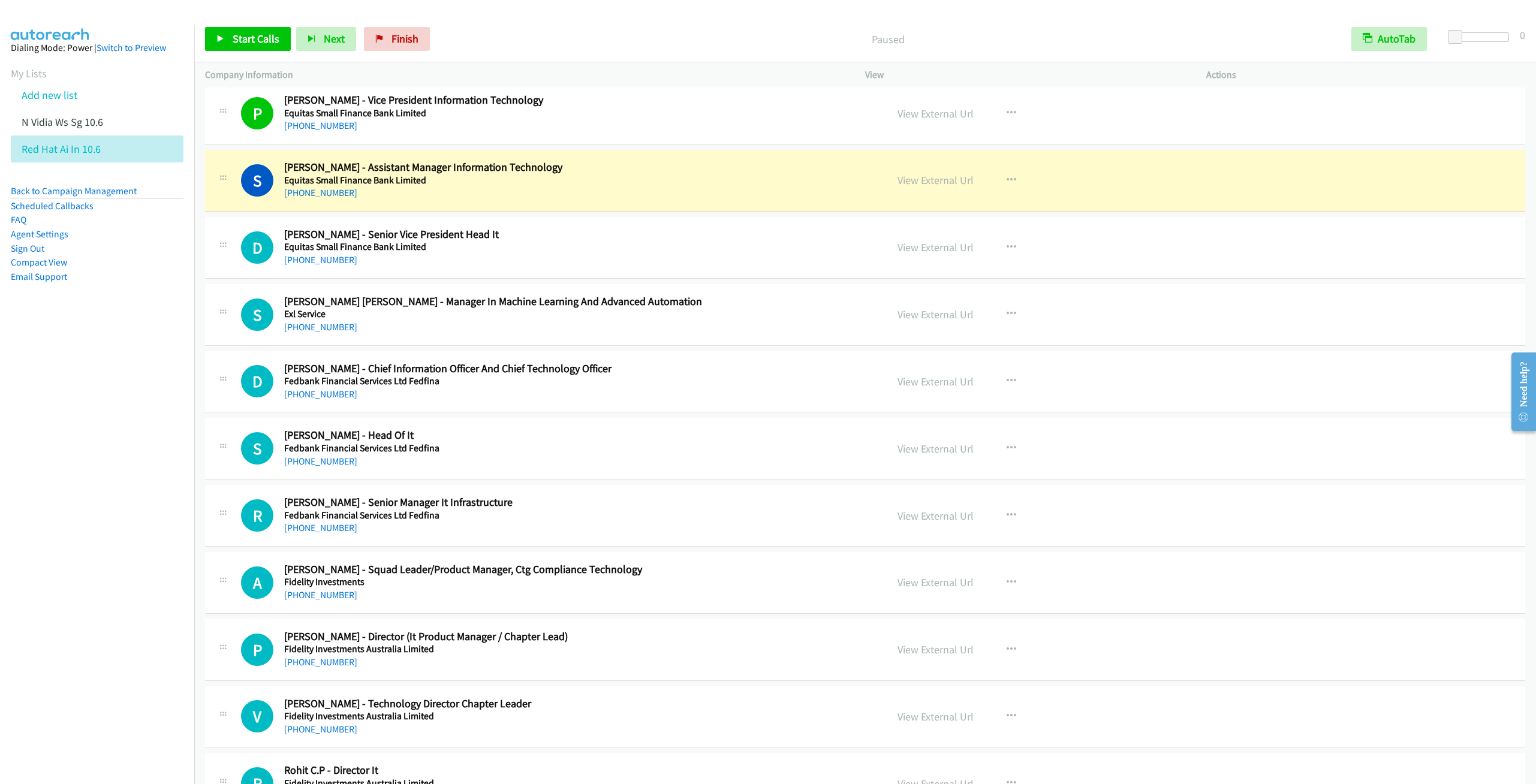
scroll to position [6203, 0]
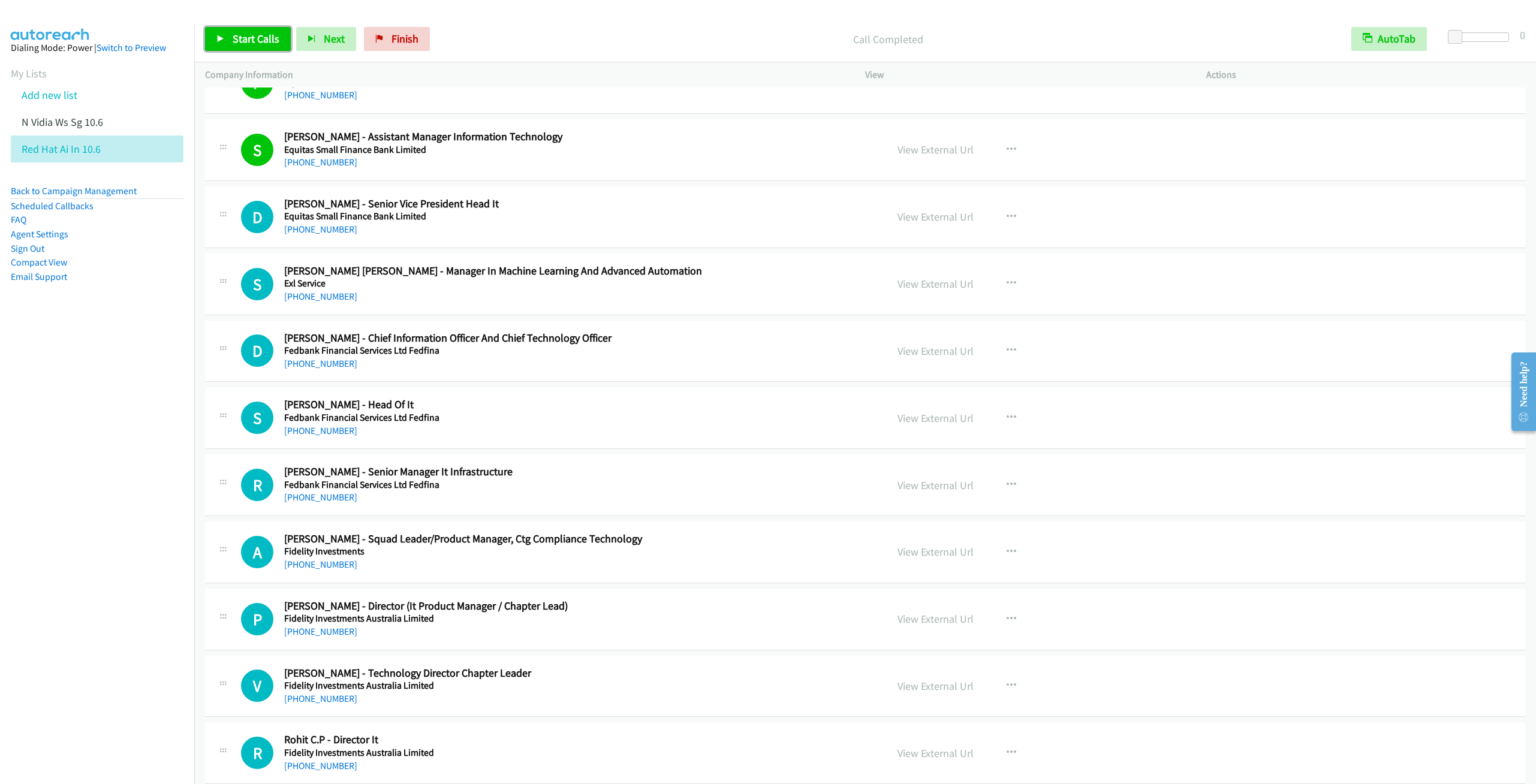
click at [225, 49] on link "Start Calls" at bounding box center [248, 39] width 86 height 24
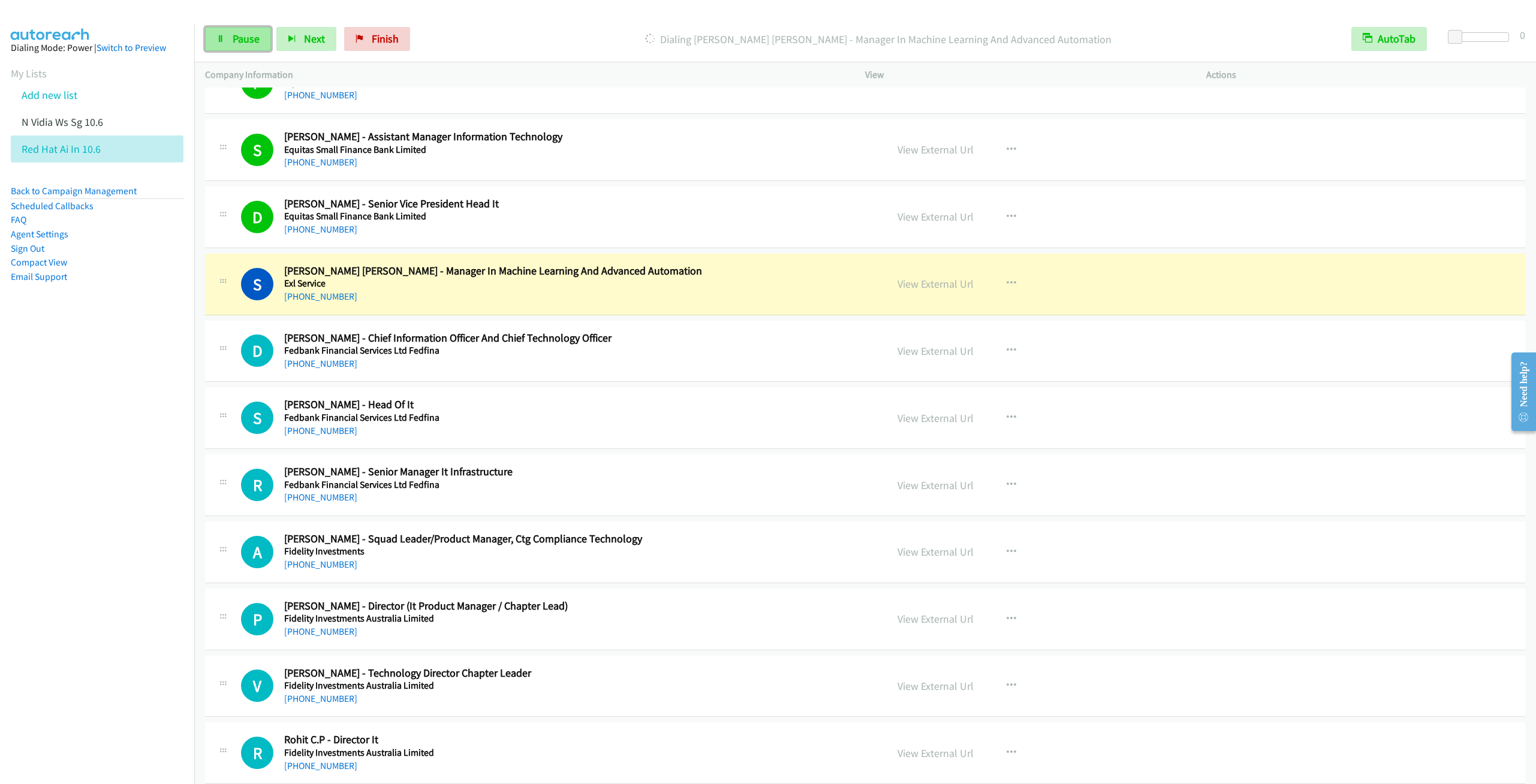
click at [225, 43] on link "Pause" at bounding box center [238, 39] width 66 height 24
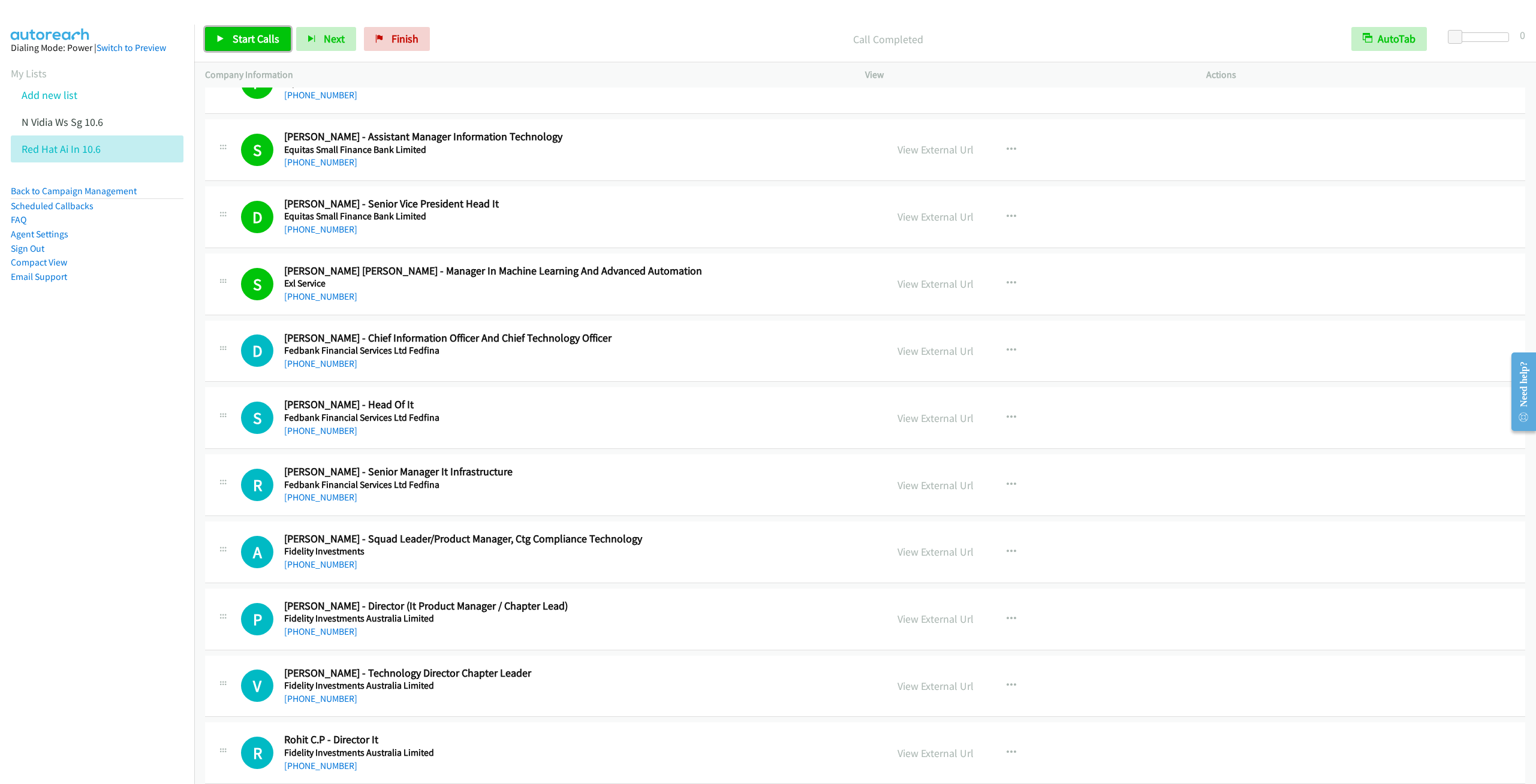
click at [251, 45] on link "Start Calls" at bounding box center [248, 39] width 86 height 24
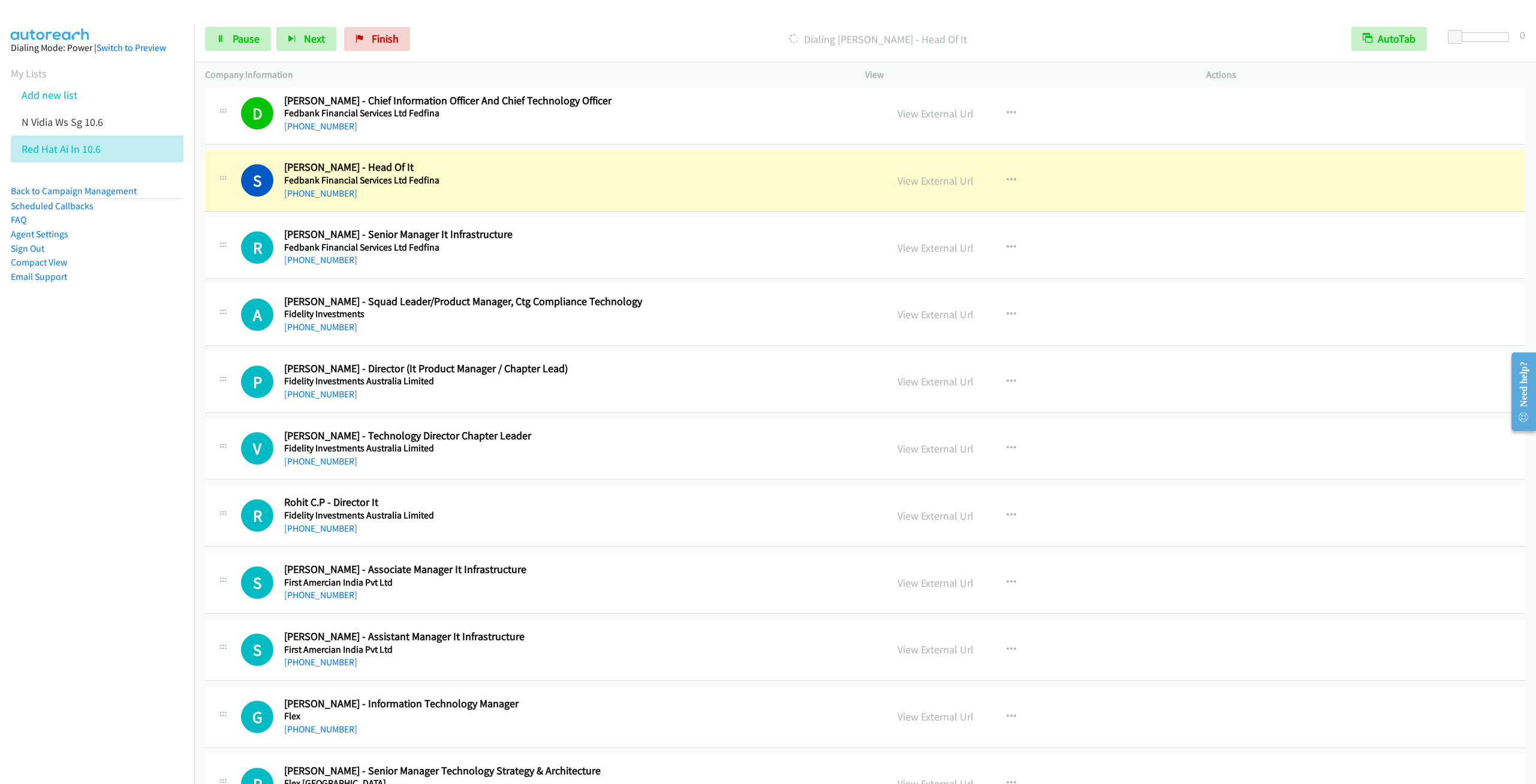
scroll to position [6473, 0]
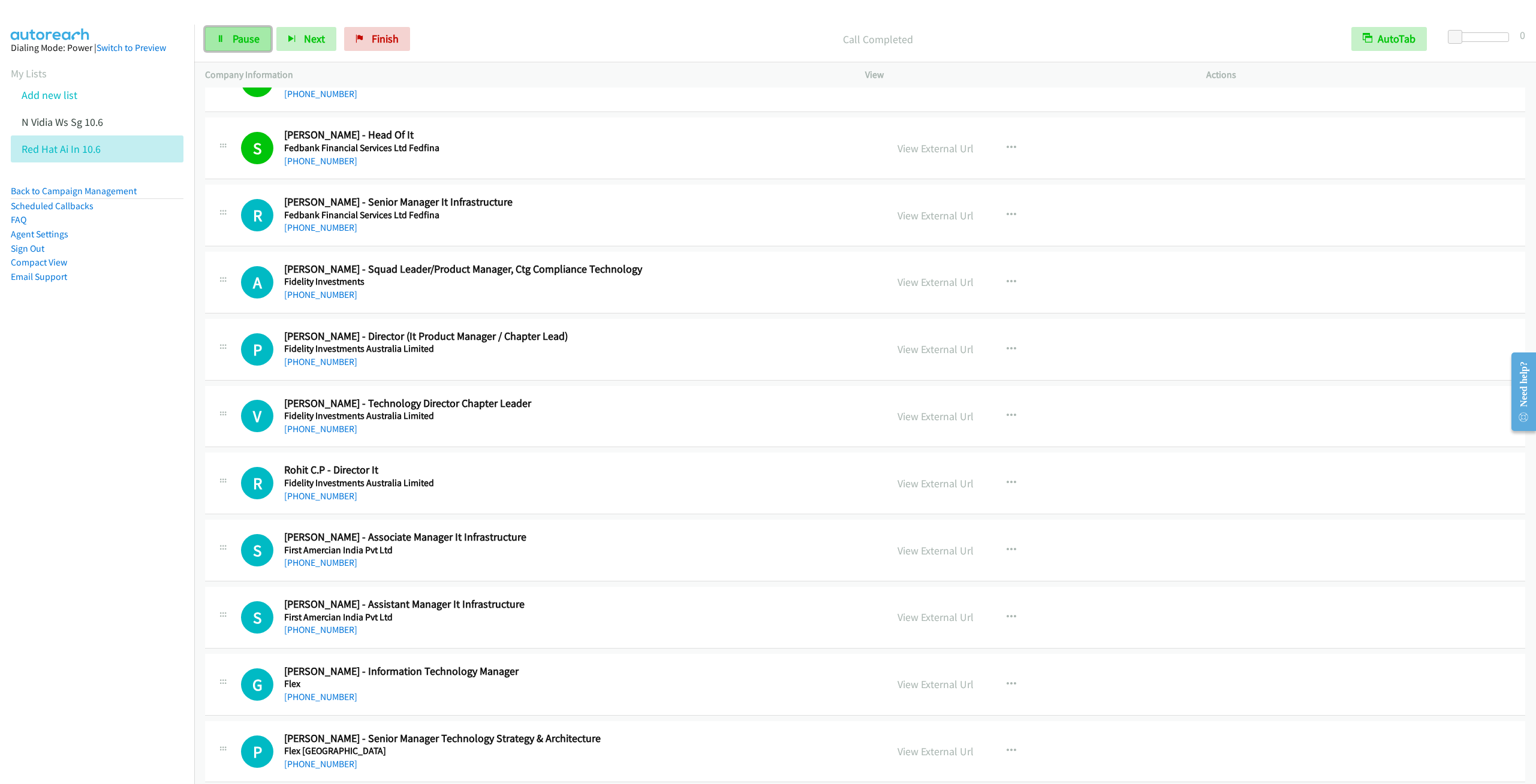
click at [244, 40] on span "Pause" at bounding box center [246, 39] width 27 height 14
click at [1007, 220] on icon "button" at bounding box center [1012, 215] width 10 height 10
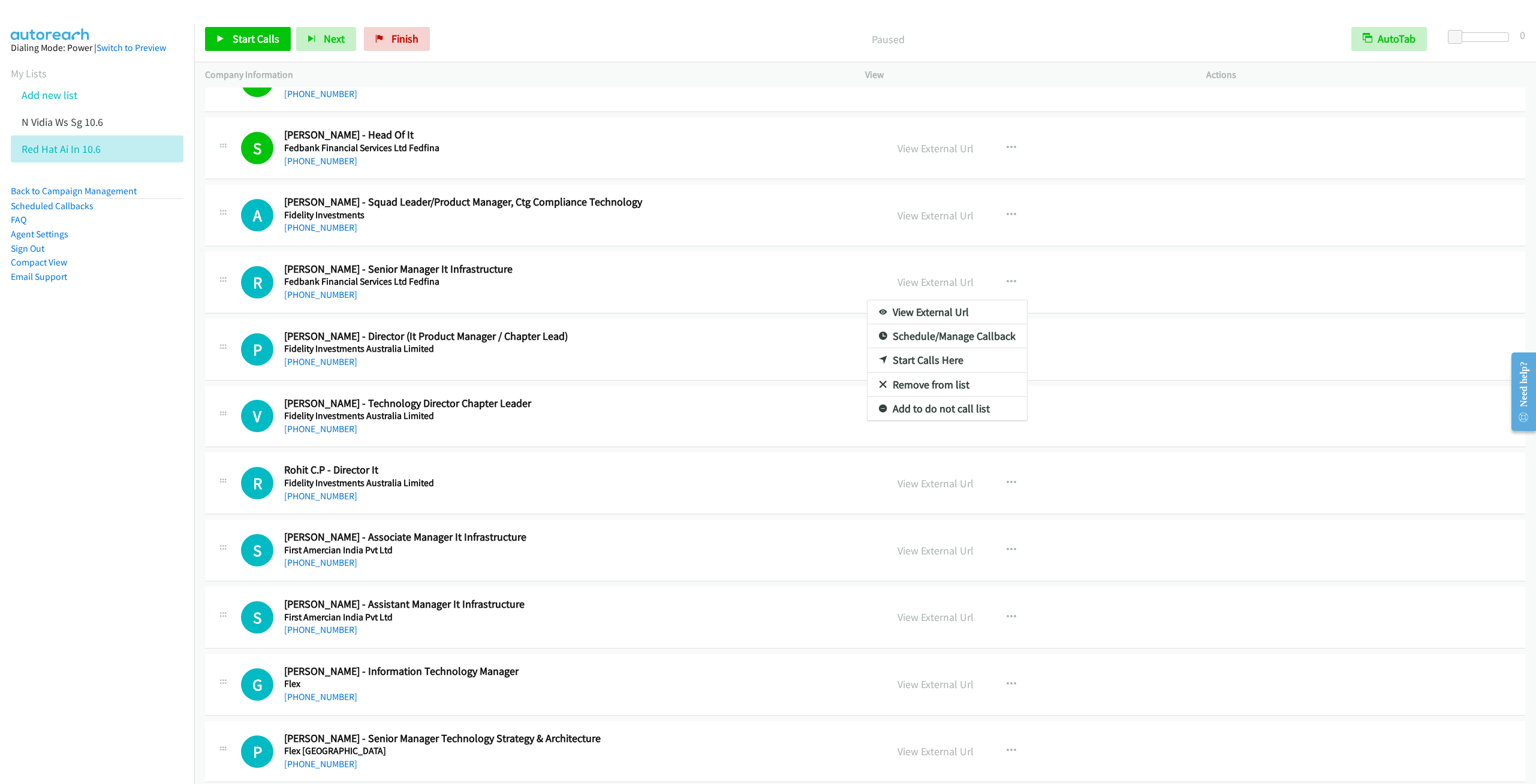
click at [902, 372] on link "Start Calls Here" at bounding box center [947, 360] width 159 height 24
click at [216, 38] on icon at bounding box center [221, 40] width 9 height 9
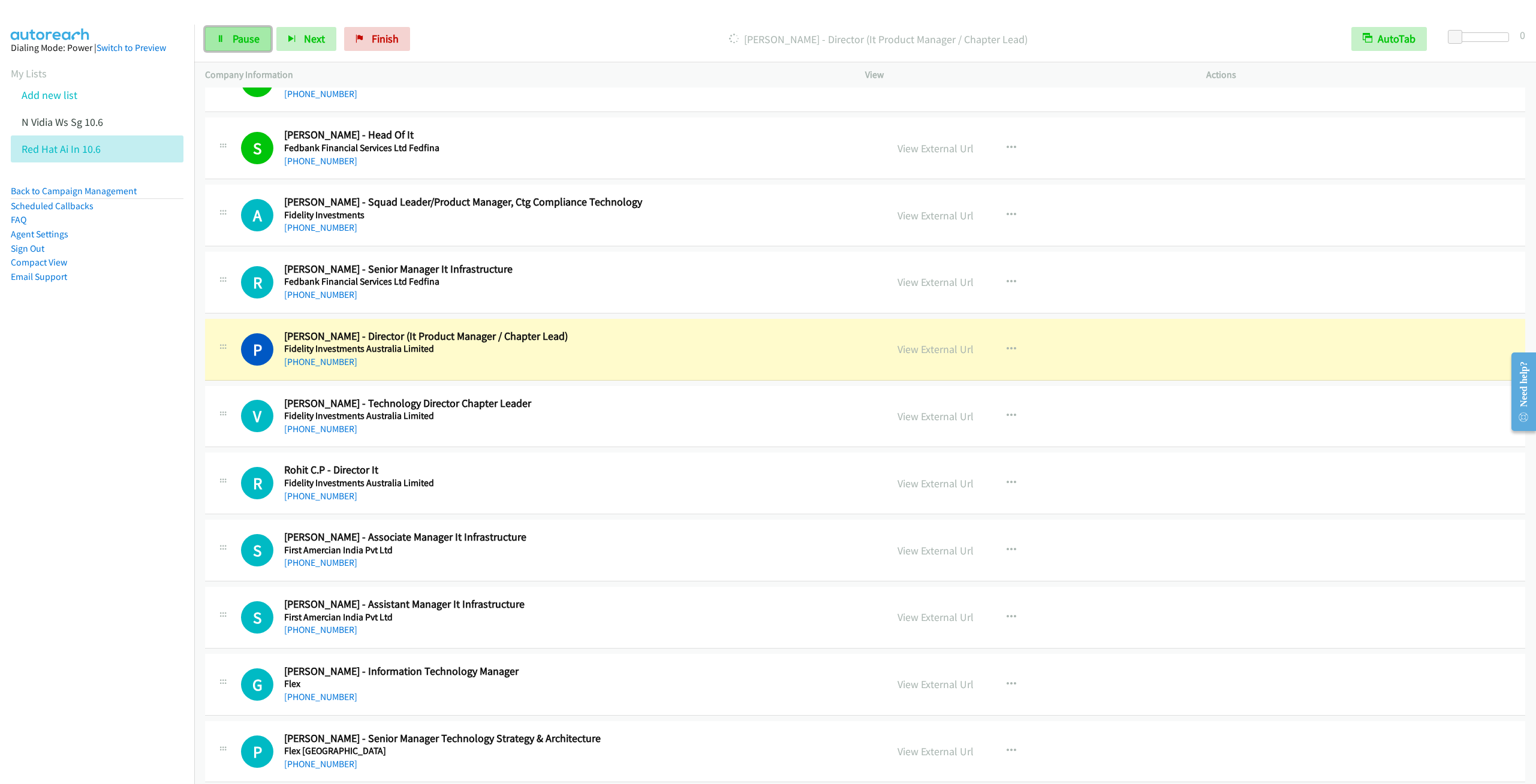
click at [216, 49] on link "Pause" at bounding box center [238, 39] width 66 height 24
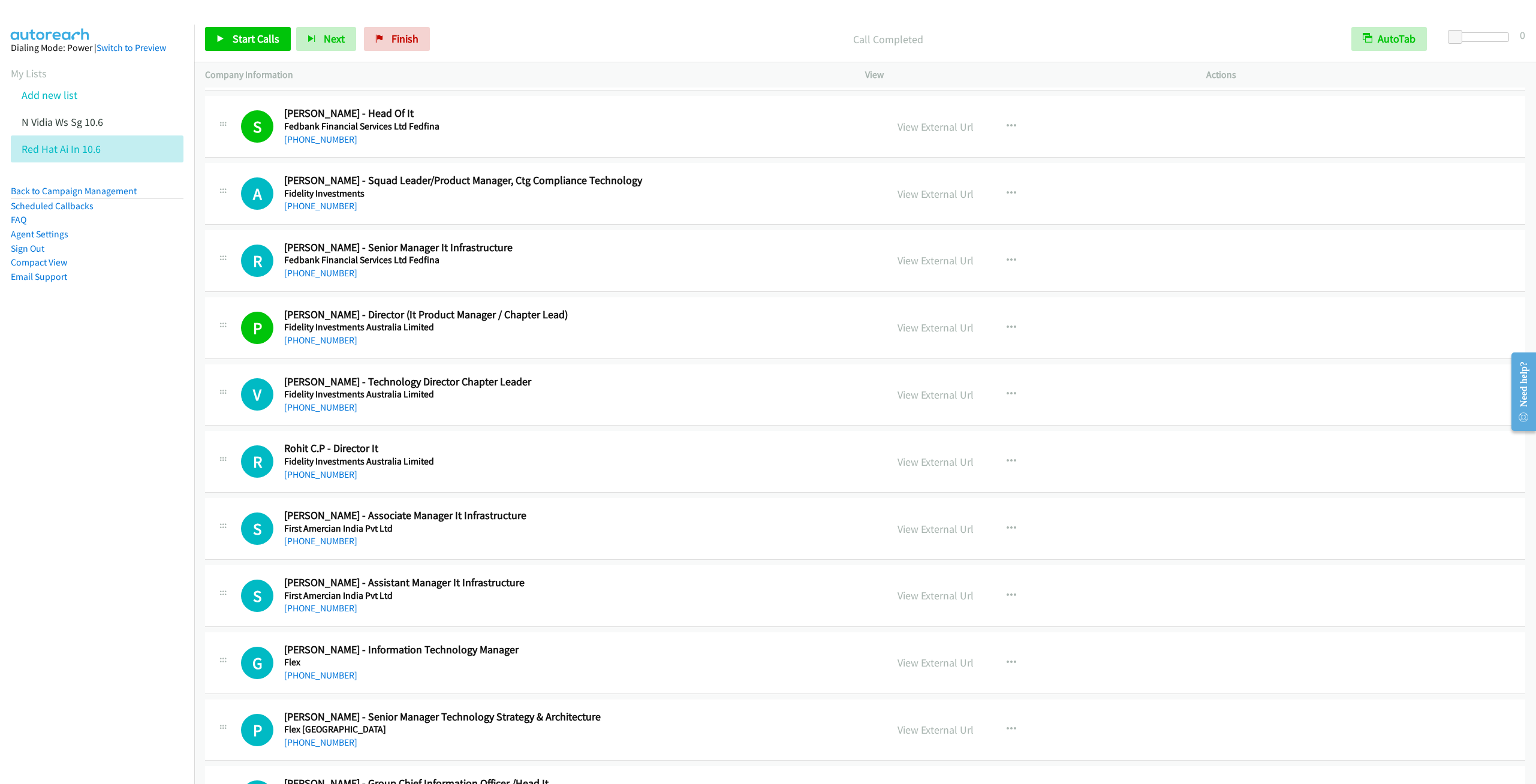
scroll to position [6383, 0]
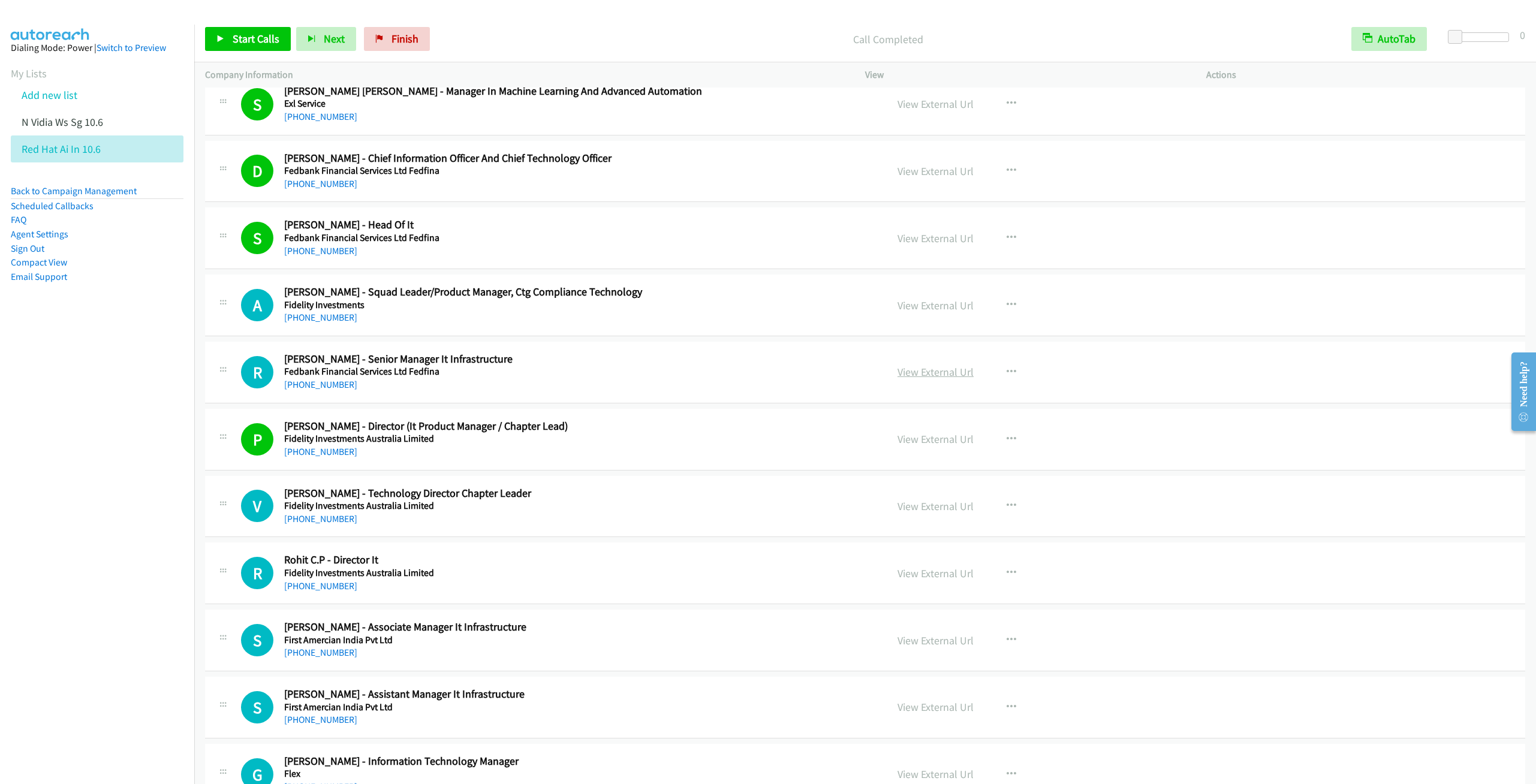
click at [940, 379] on link "View External Url" at bounding box center [936, 372] width 76 height 14
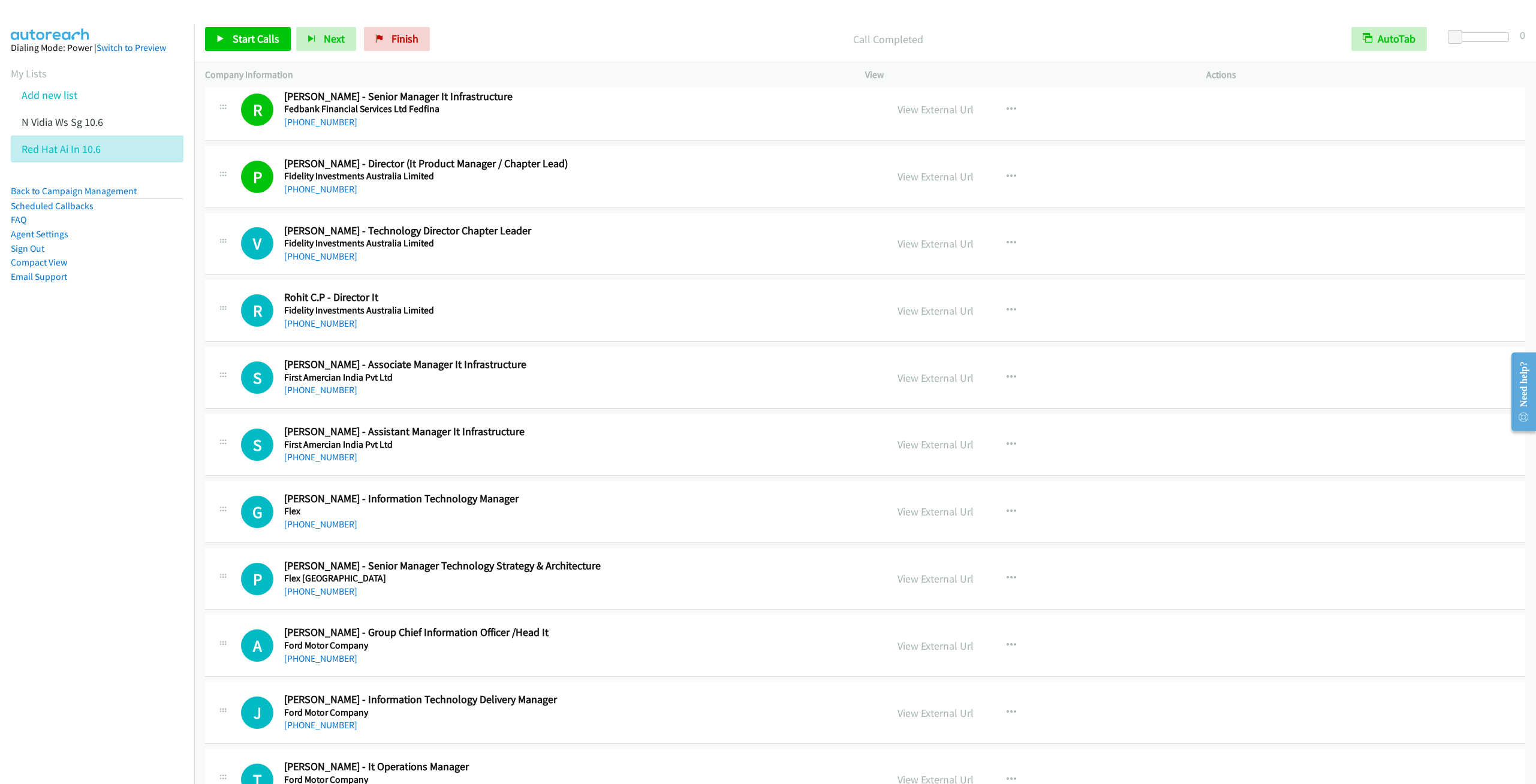
scroll to position [6652, 0]
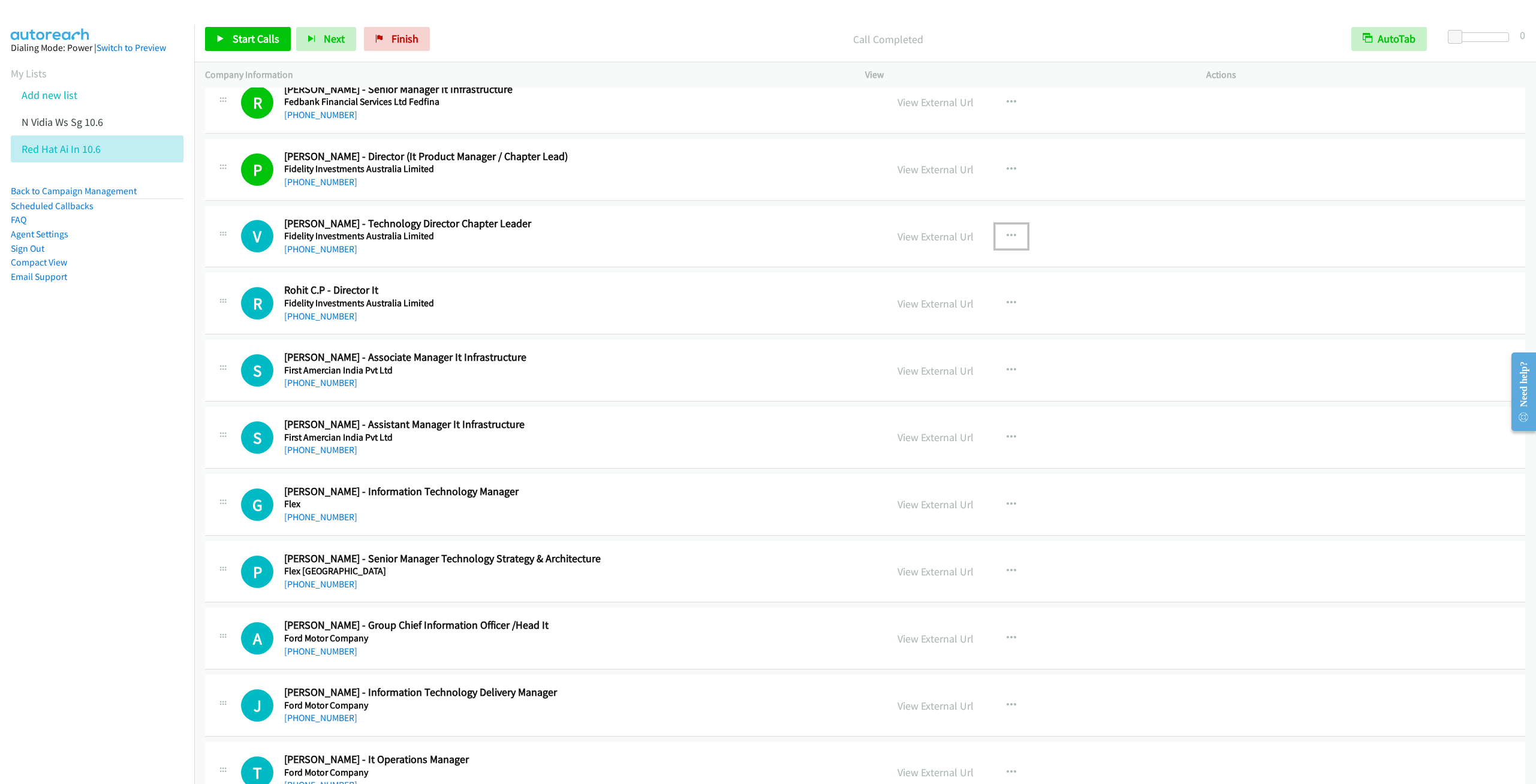
click at [998, 248] on button "button" at bounding box center [1011, 236] width 32 height 24
click at [898, 326] on link "Start Calls Here" at bounding box center [947, 314] width 159 height 24
click at [258, 45] on span "Start Calls" at bounding box center [256, 39] width 47 height 14
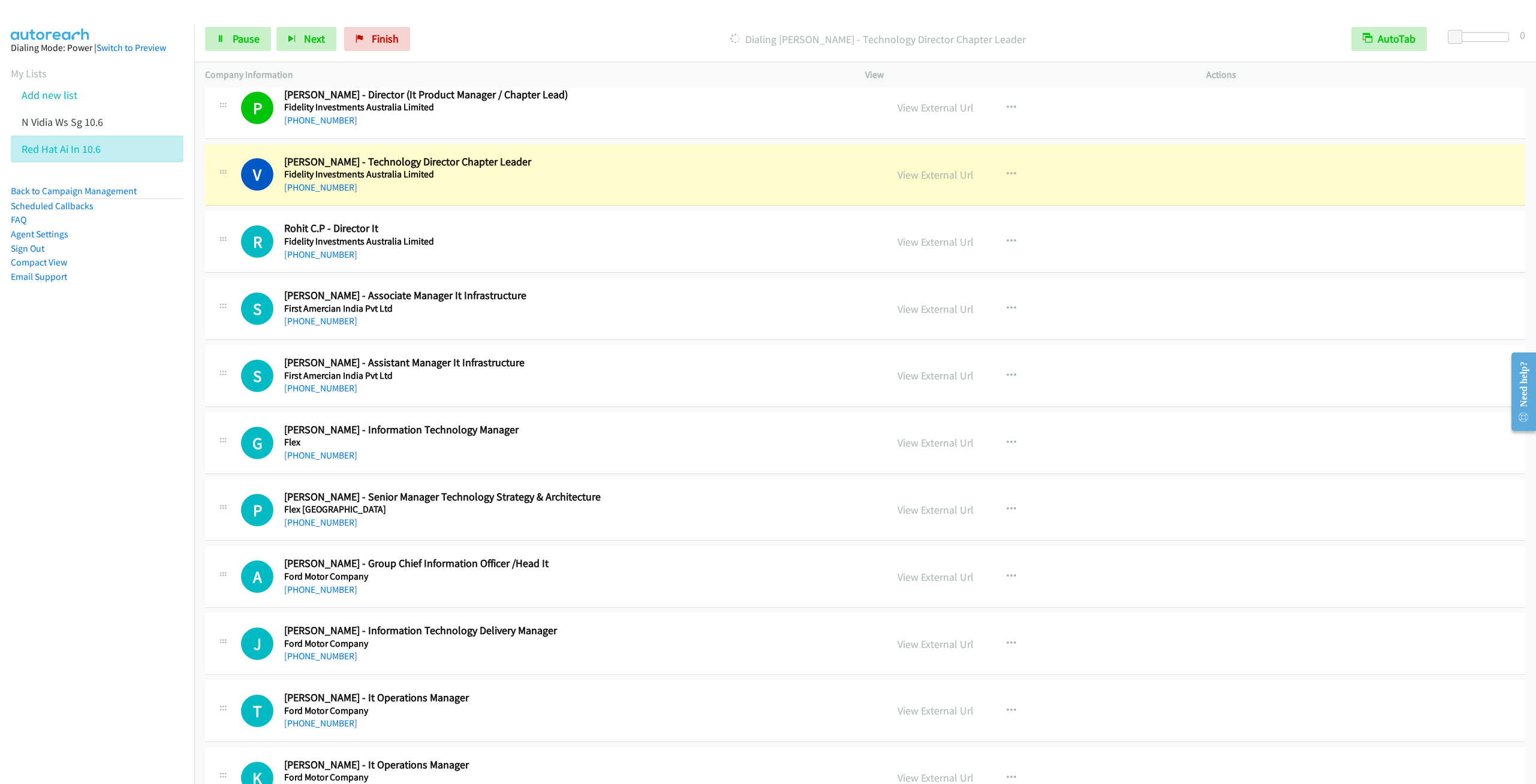
scroll to position [6742, 0]
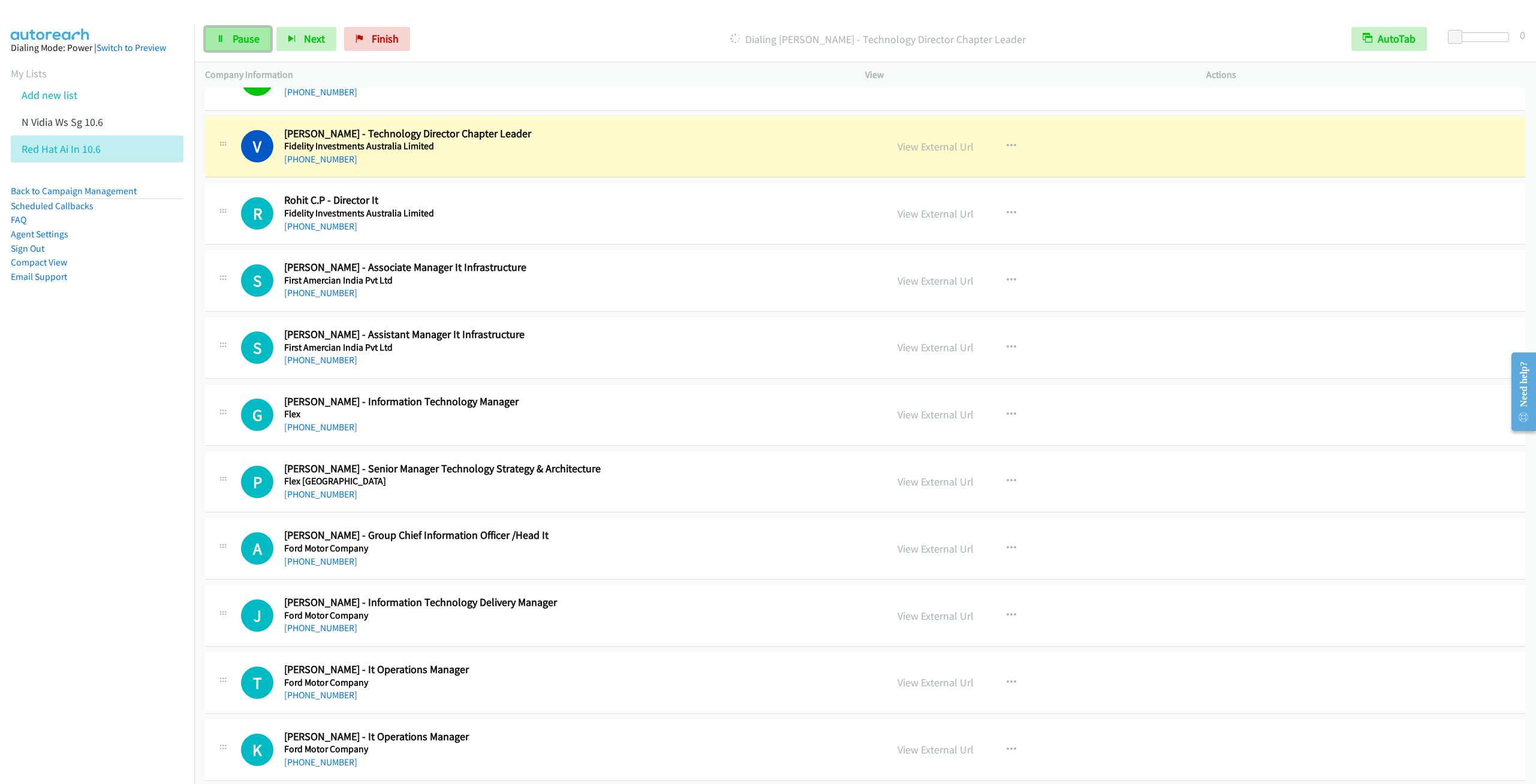
click at [234, 42] on span "Pause" at bounding box center [246, 39] width 27 height 14
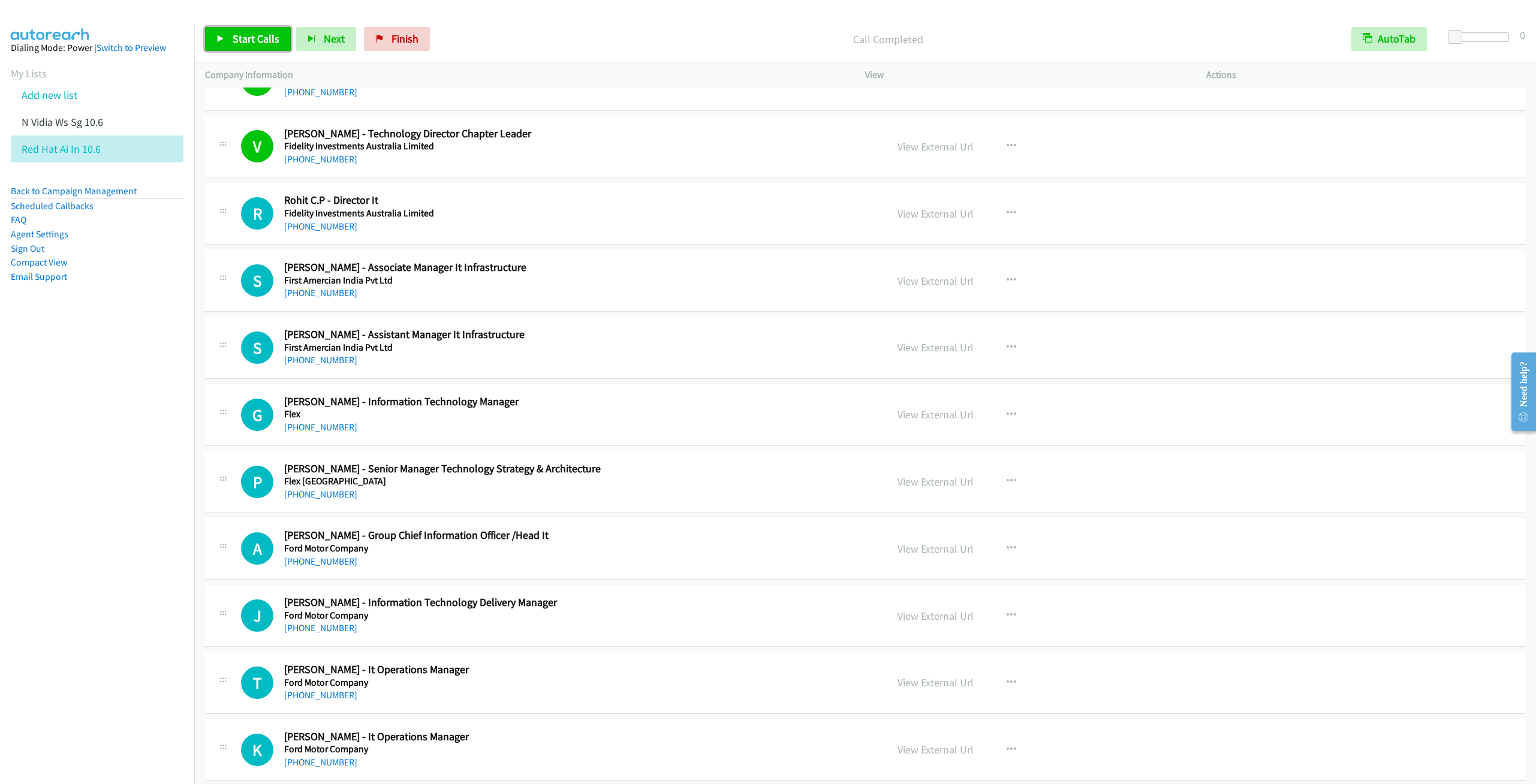
click at [240, 40] on span "Start Calls" at bounding box center [256, 39] width 47 height 14
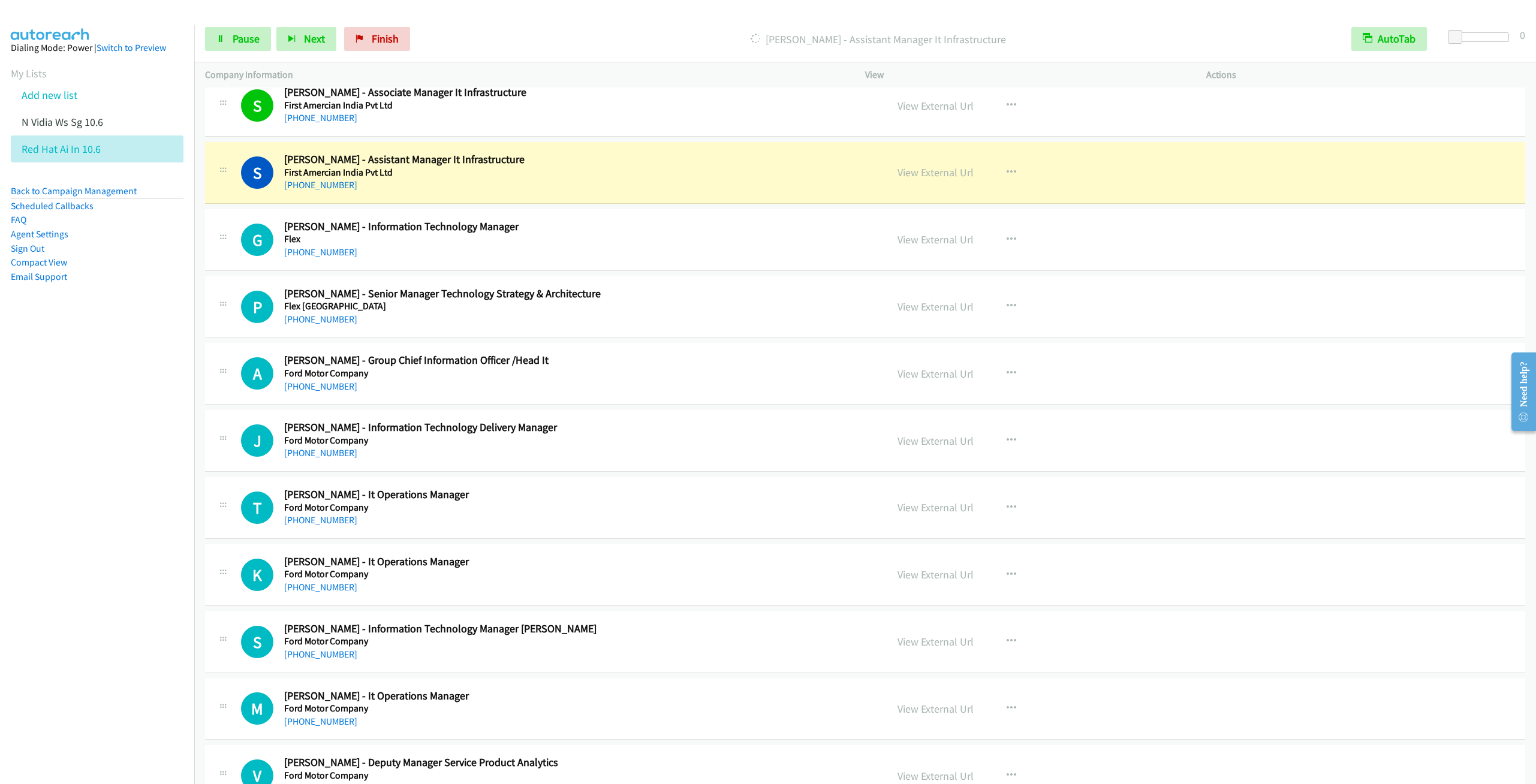
scroll to position [6922, 0]
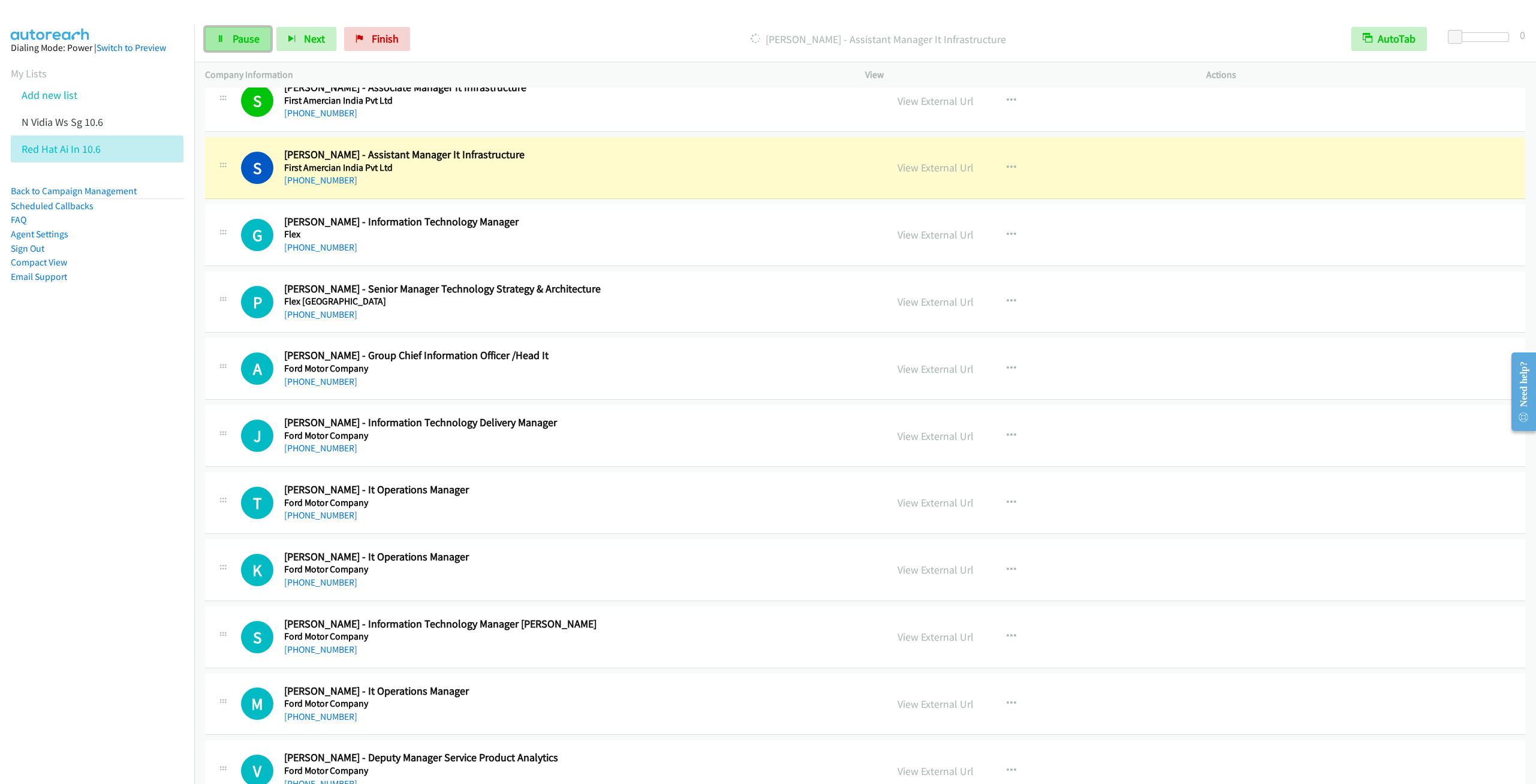
click at [245, 47] on link "Pause" at bounding box center [238, 39] width 66 height 24
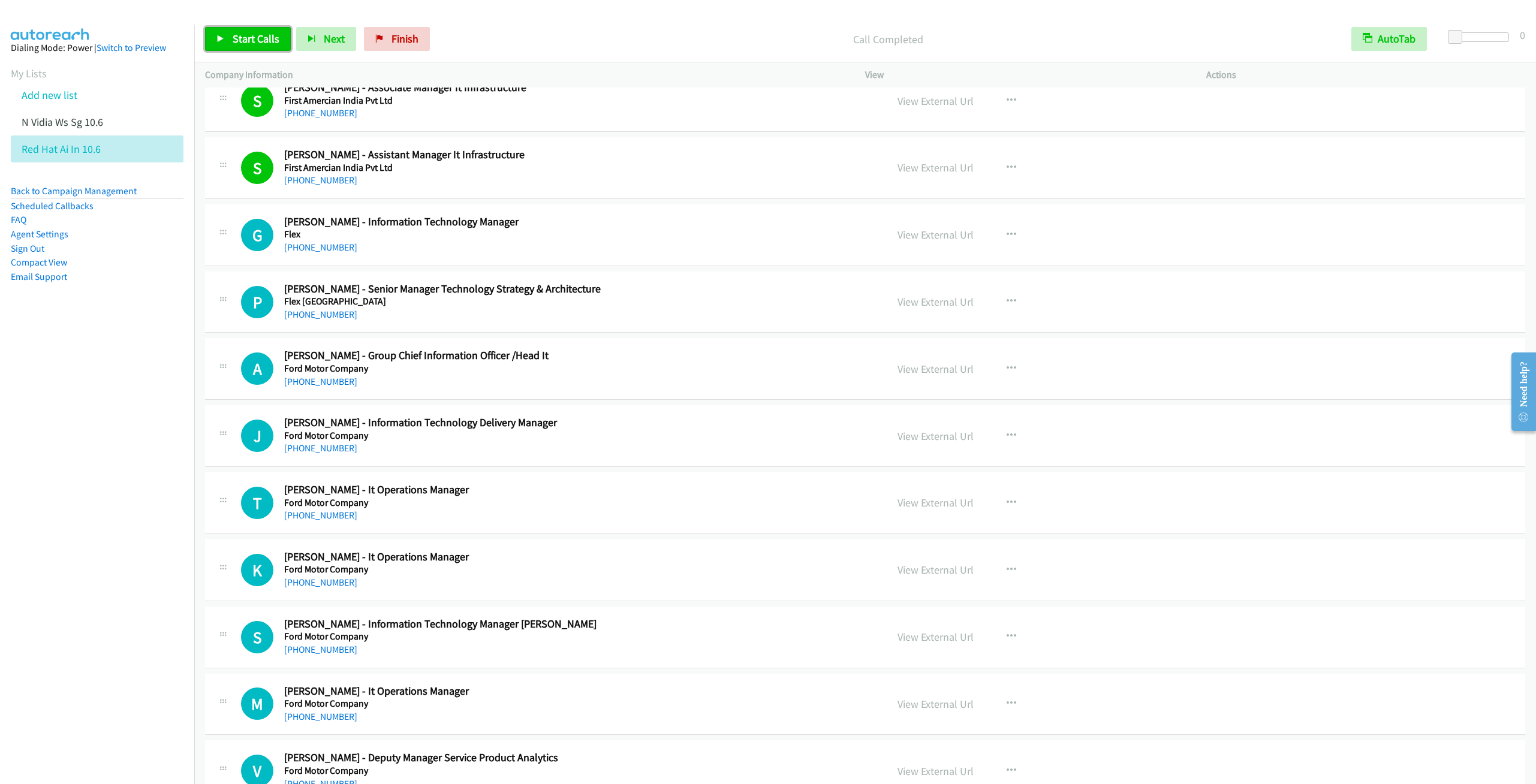
click at [254, 32] on span "Start Calls" at bounding box center [256, 39] width 47 height 14
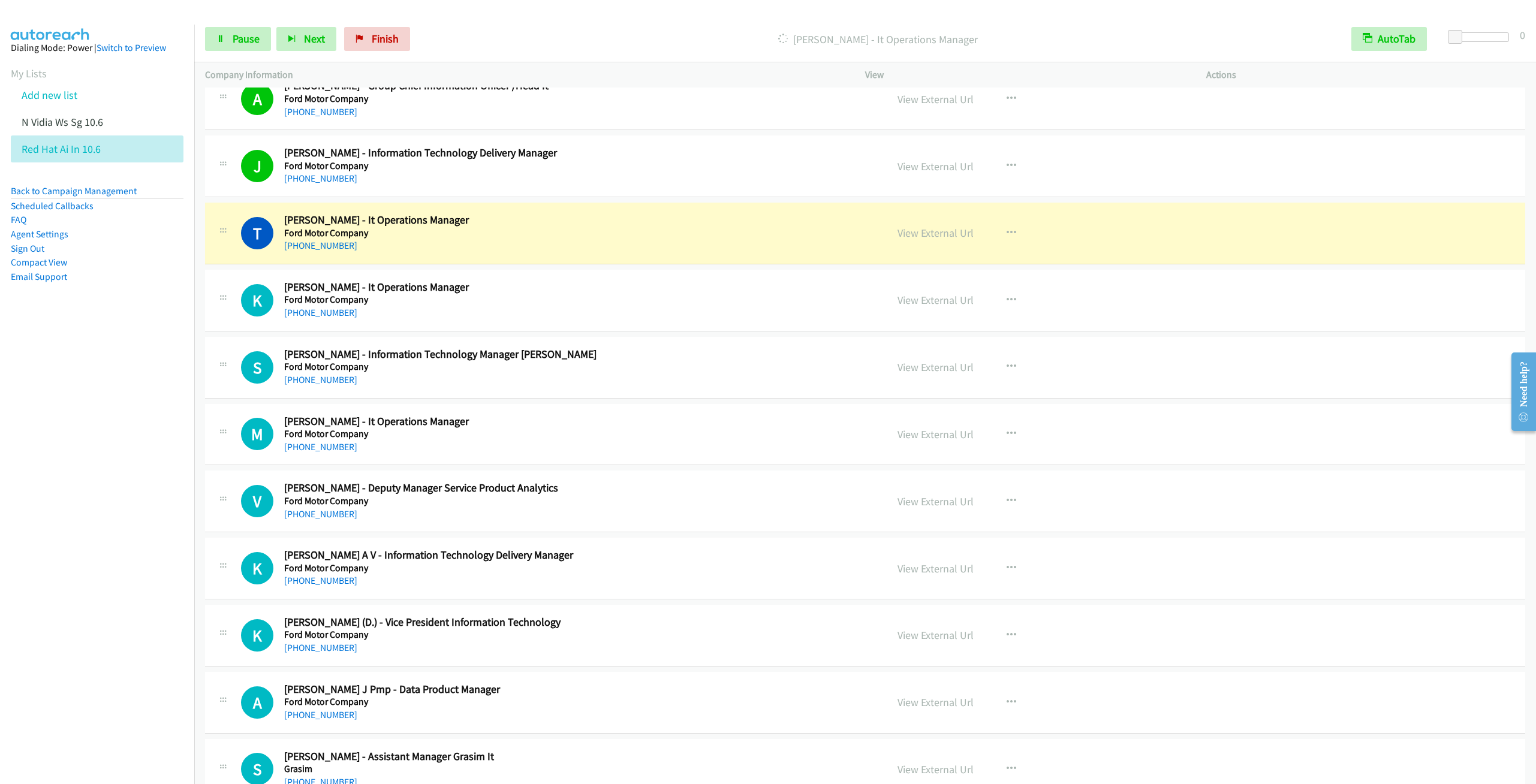
scroll to position [7282, 0]
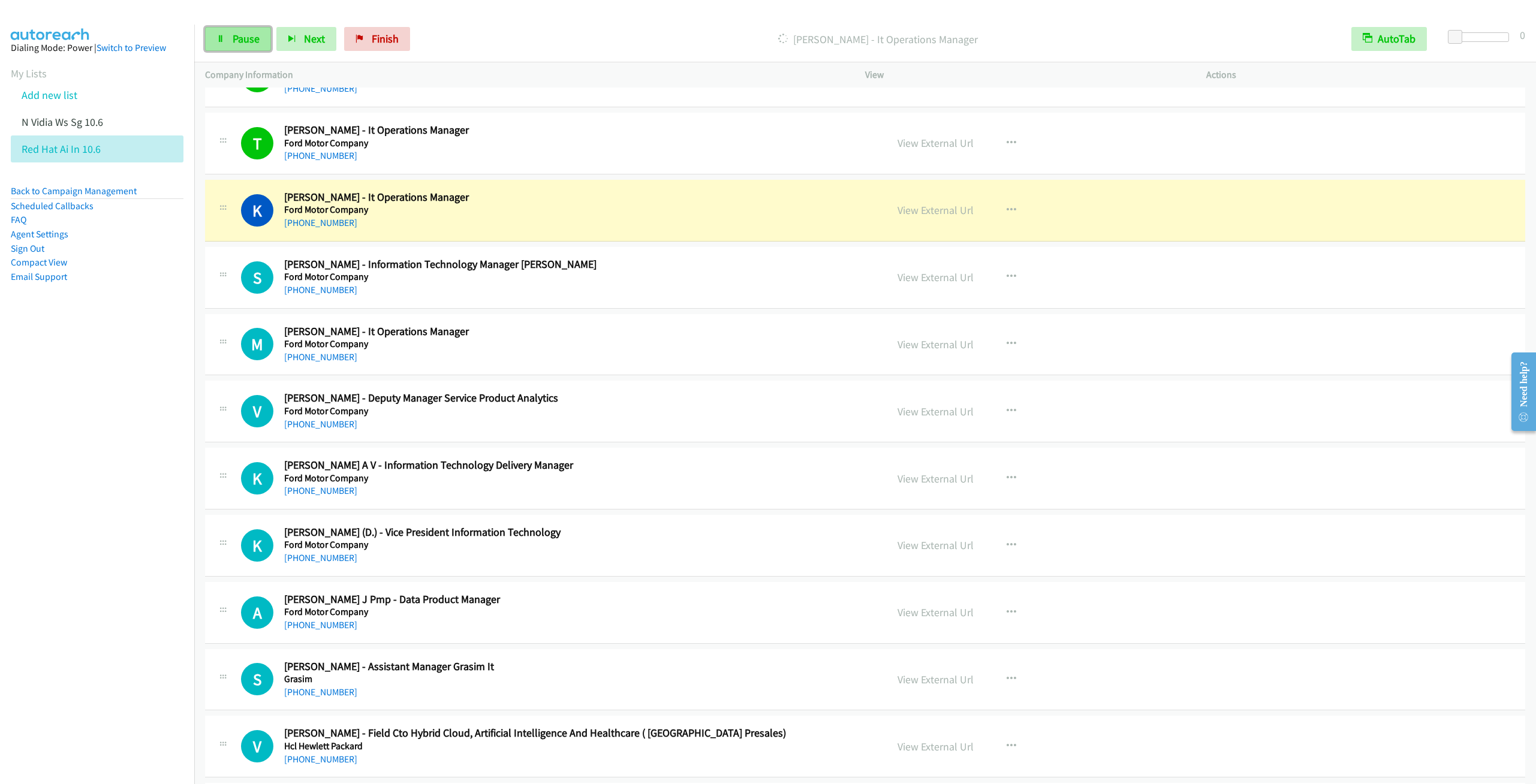
click at [236, 34] on span "Pause" at bounding box center [246, 39] width 27 height 14
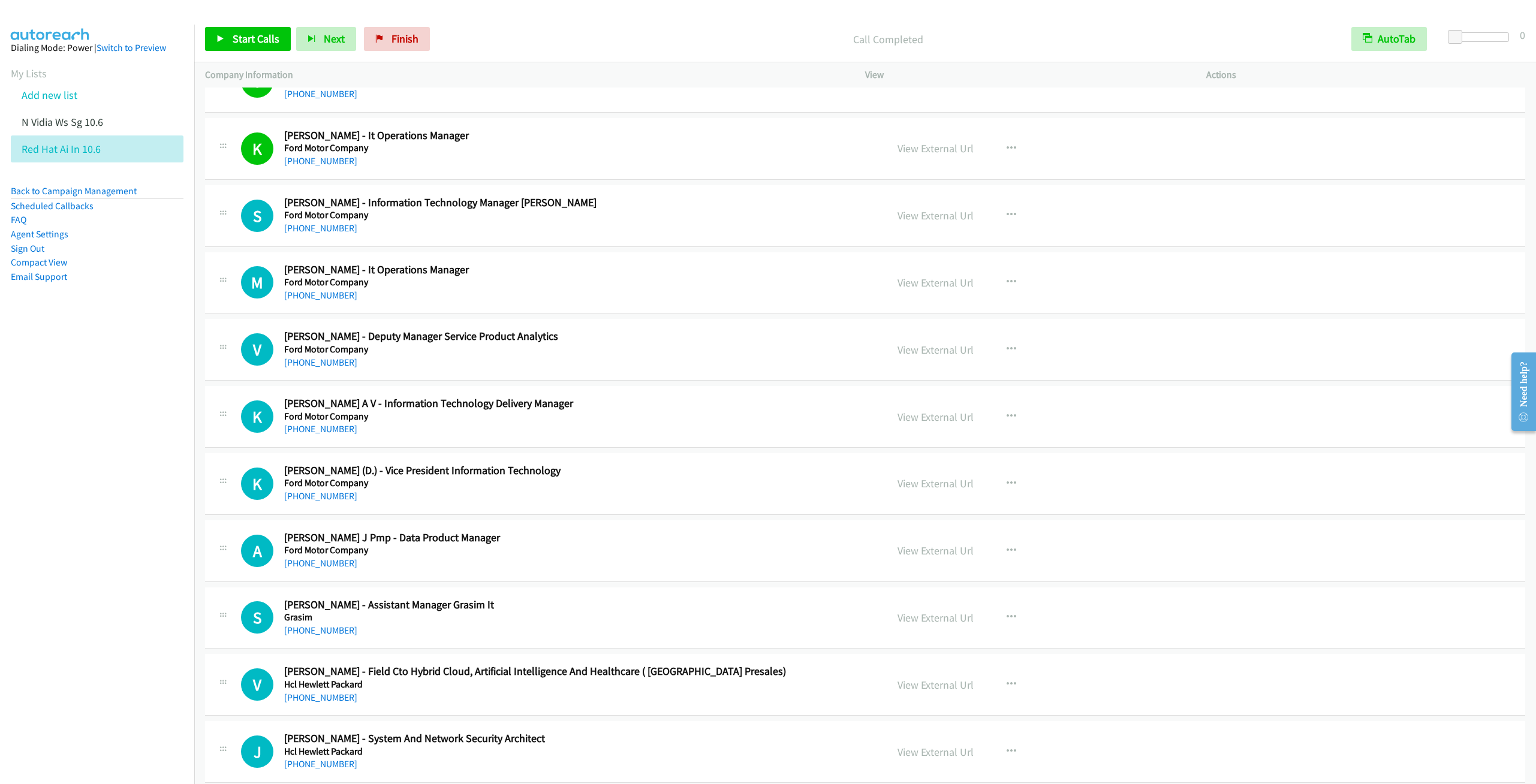
scroll to position [7371, 0]
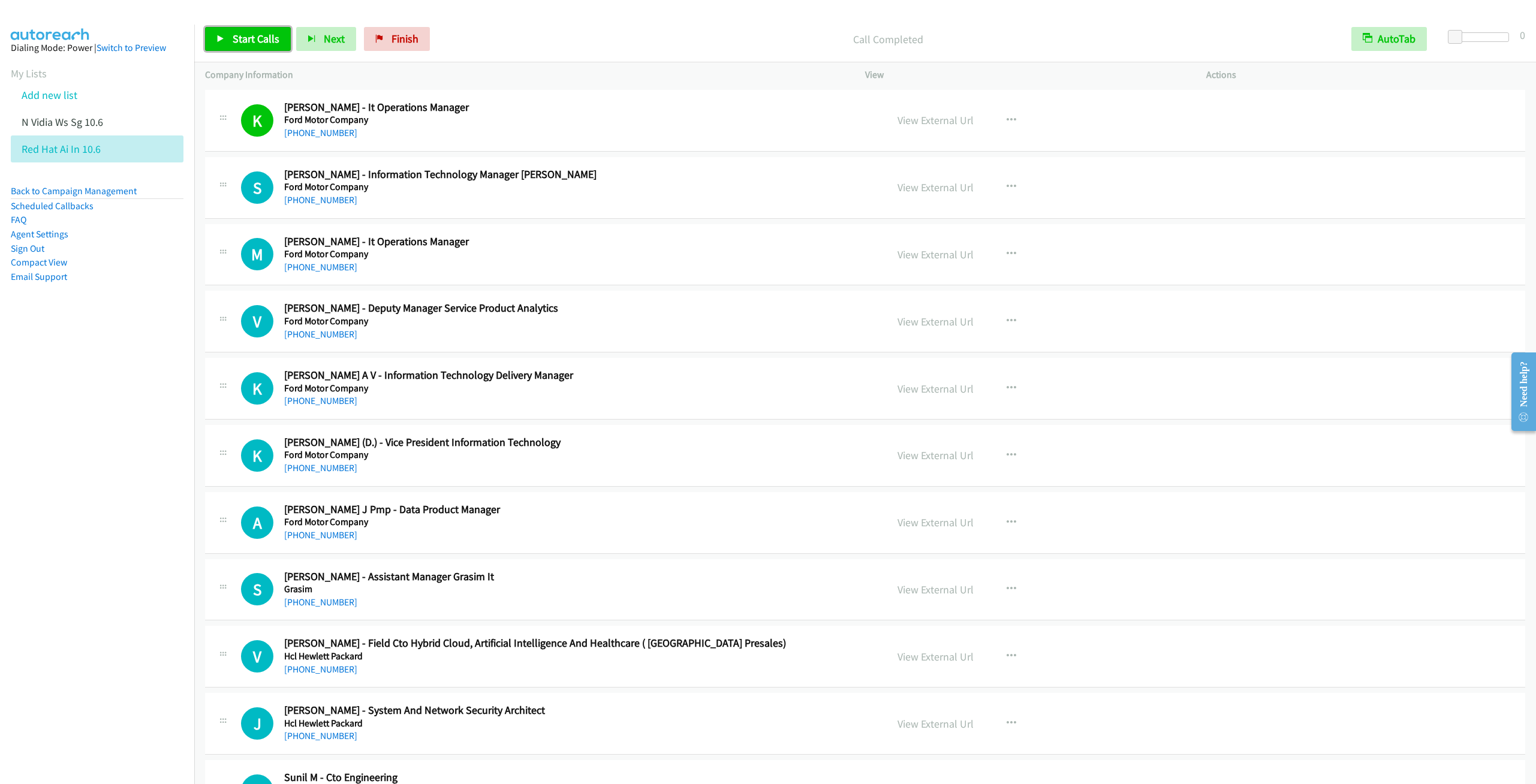
click at [227, 43] on link "Start Calls" at bounding box center [248, 39] width 86 height 24
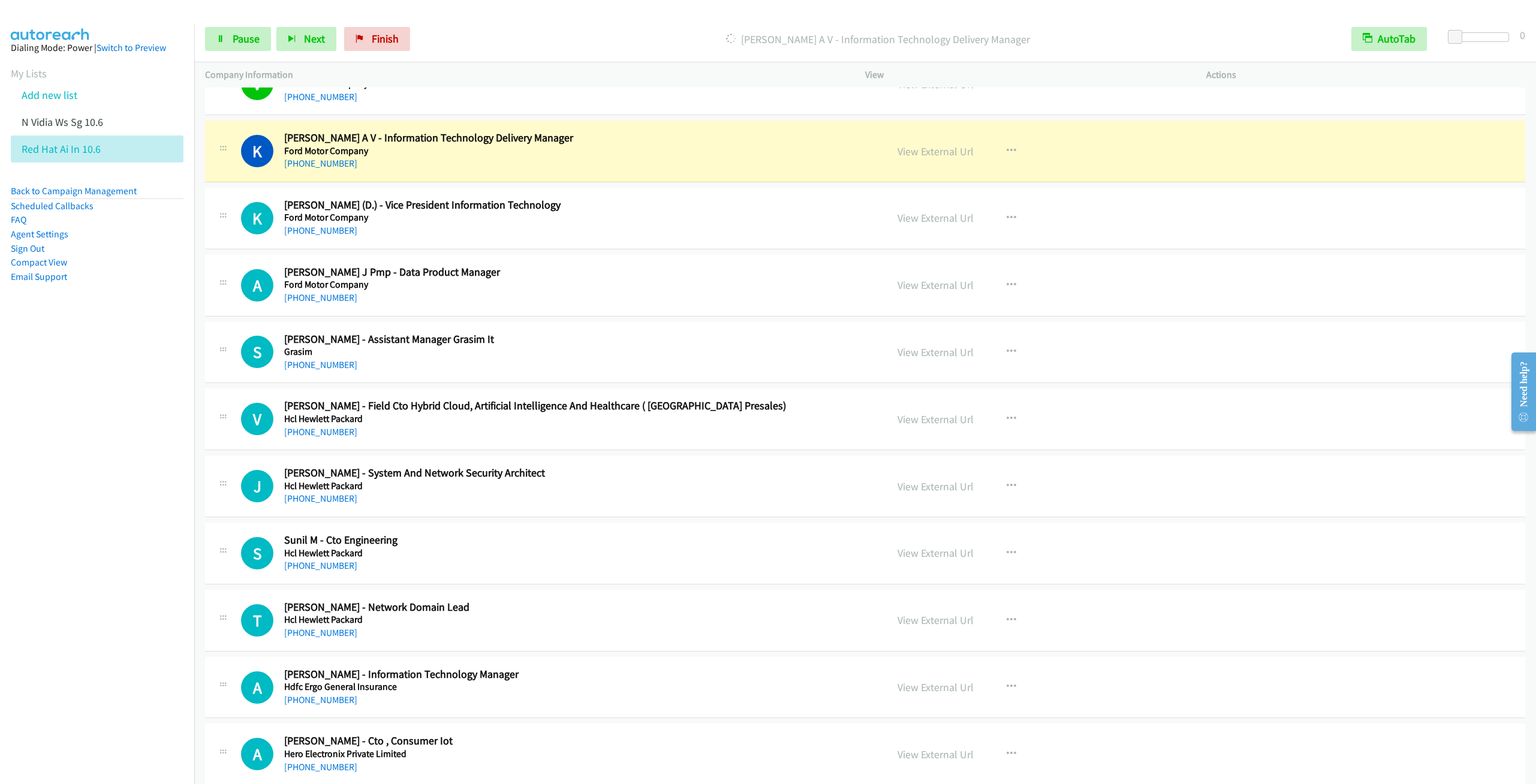
scroll to position [7642, 0]
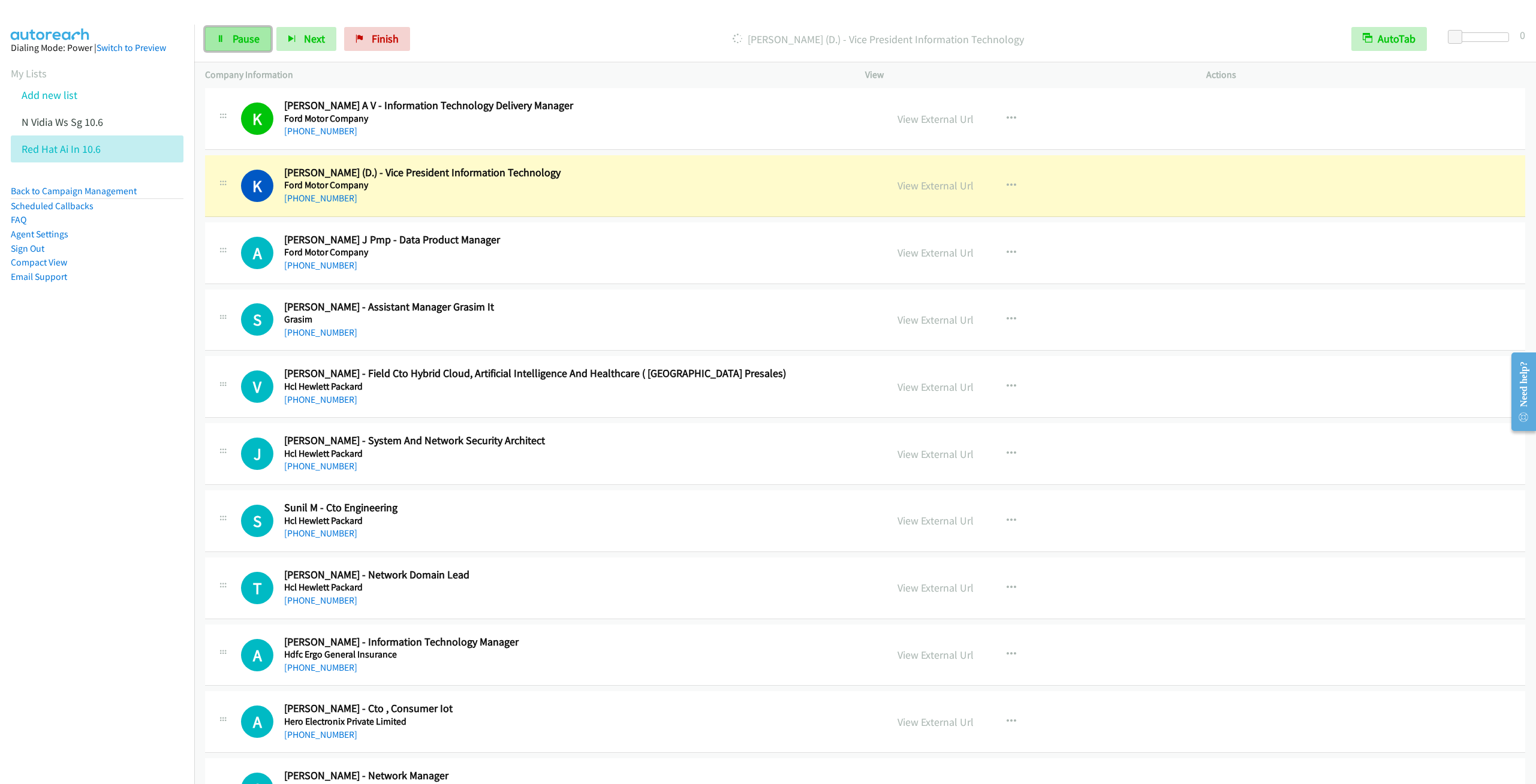
click at [239, 40] on span "Pause" at bounding box center [246, 39] width 27 height 14
click at [946, 126] on link "View External Url" at bounding box center [936, 119] width 76 height 14
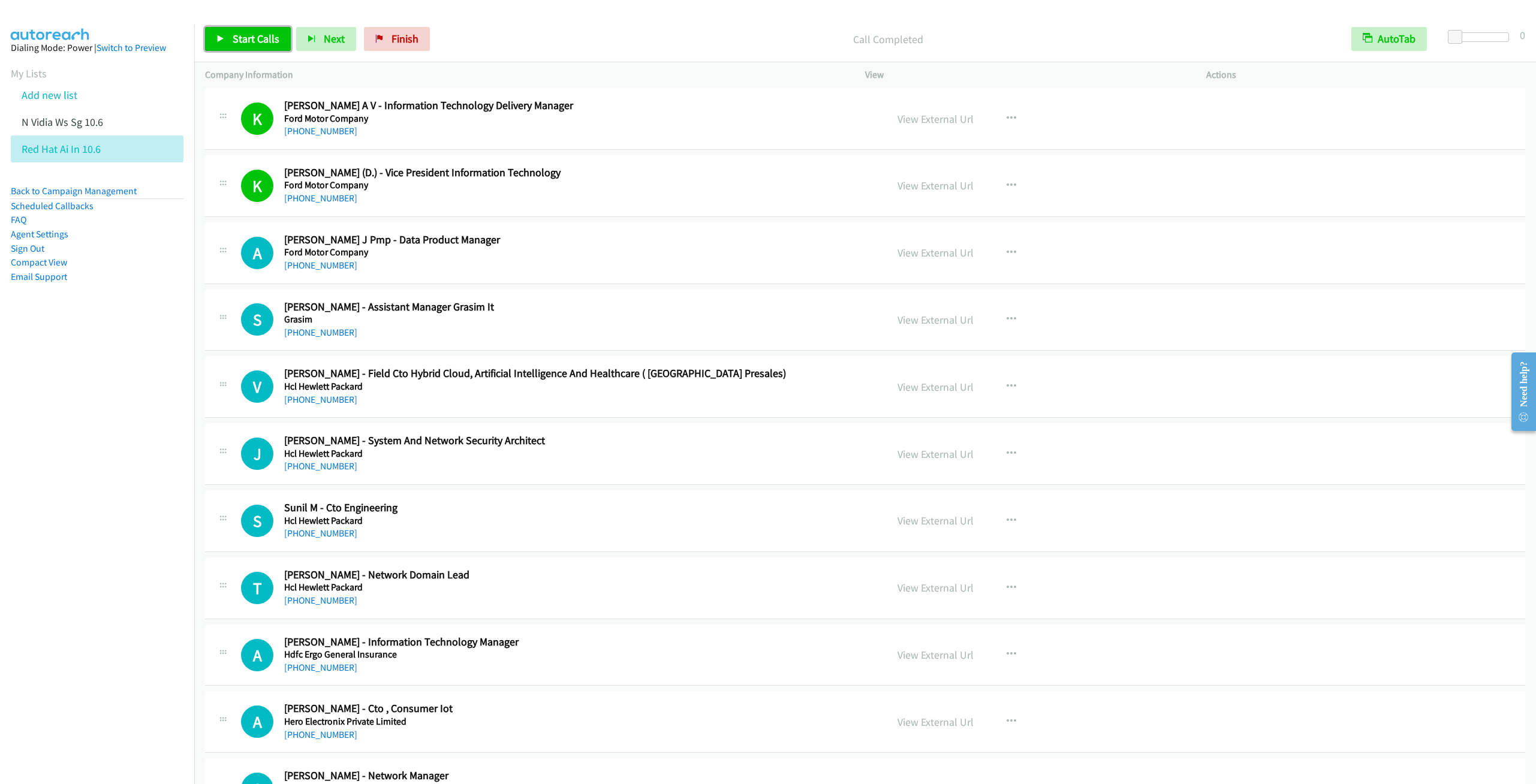
click at [244, 51] on link "Start Calls" at bounding box center [248, 39] width 86 height 24
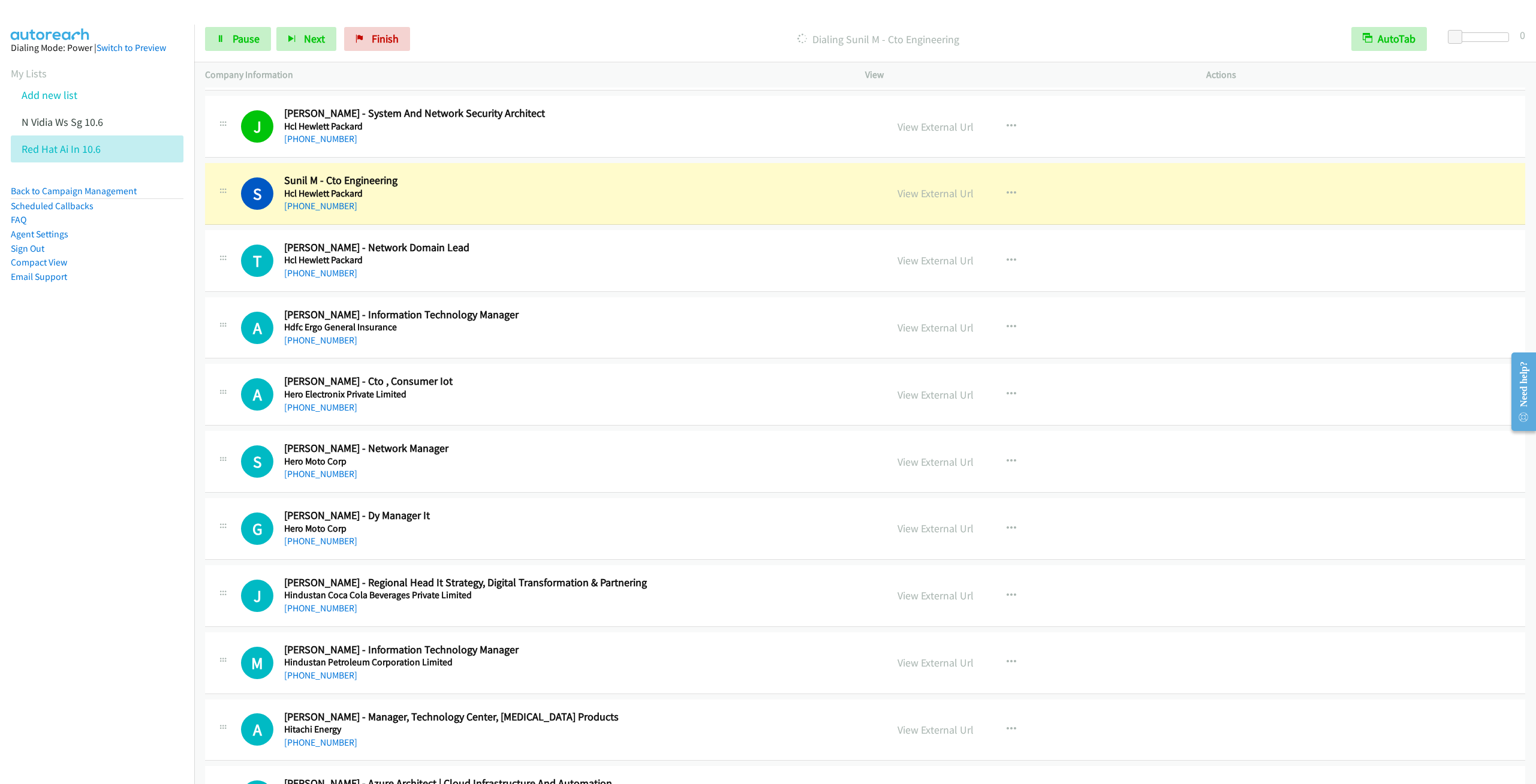
scroll to position [8001, 0]
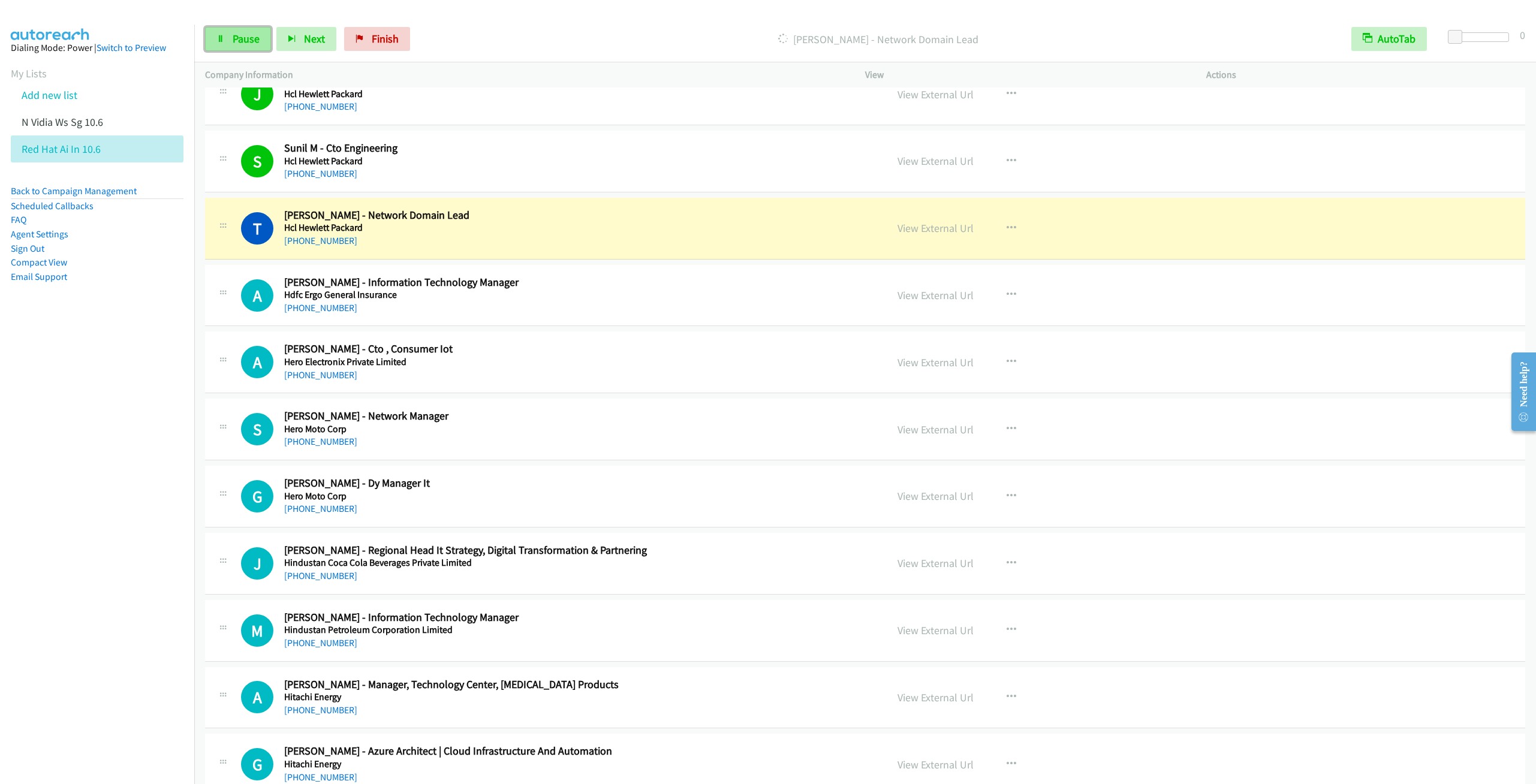
click at [240, 43] on span "Pause" at bounding box center [246, 39] width 27 height 14
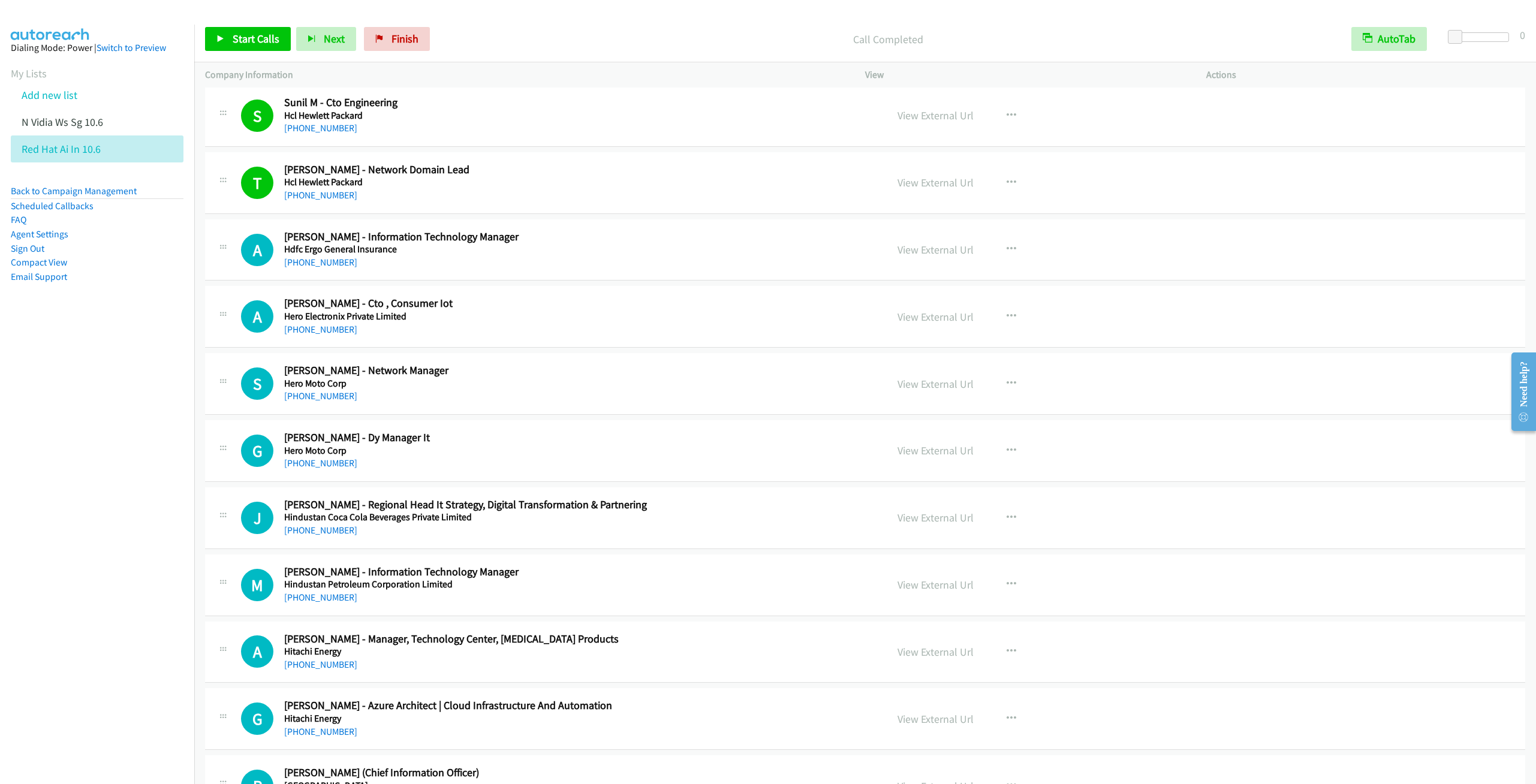
scroll to position [8091, 0]
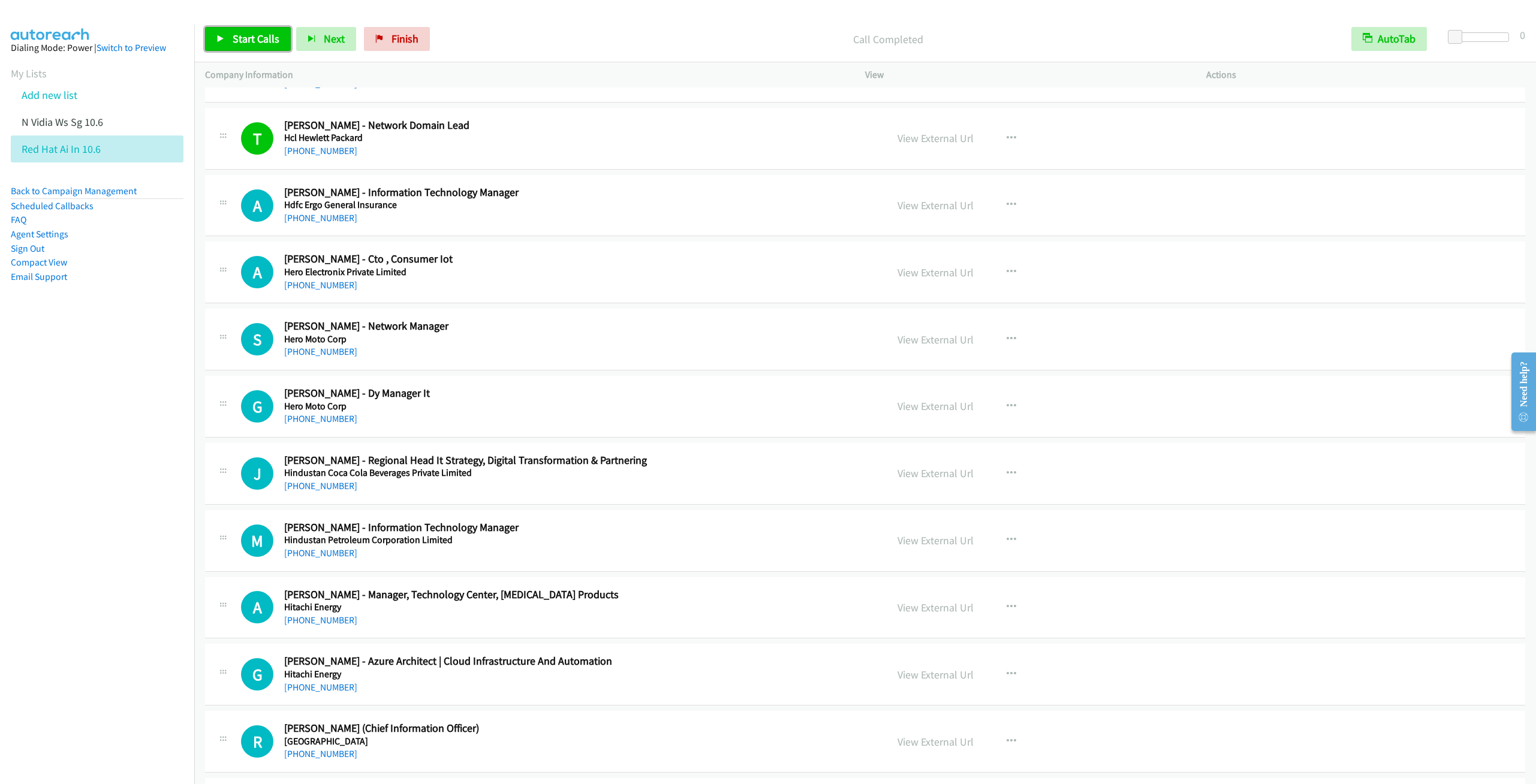
click at [254, 40] on span "Start Calls" at bounding box center [256, 39] width 47 height 14
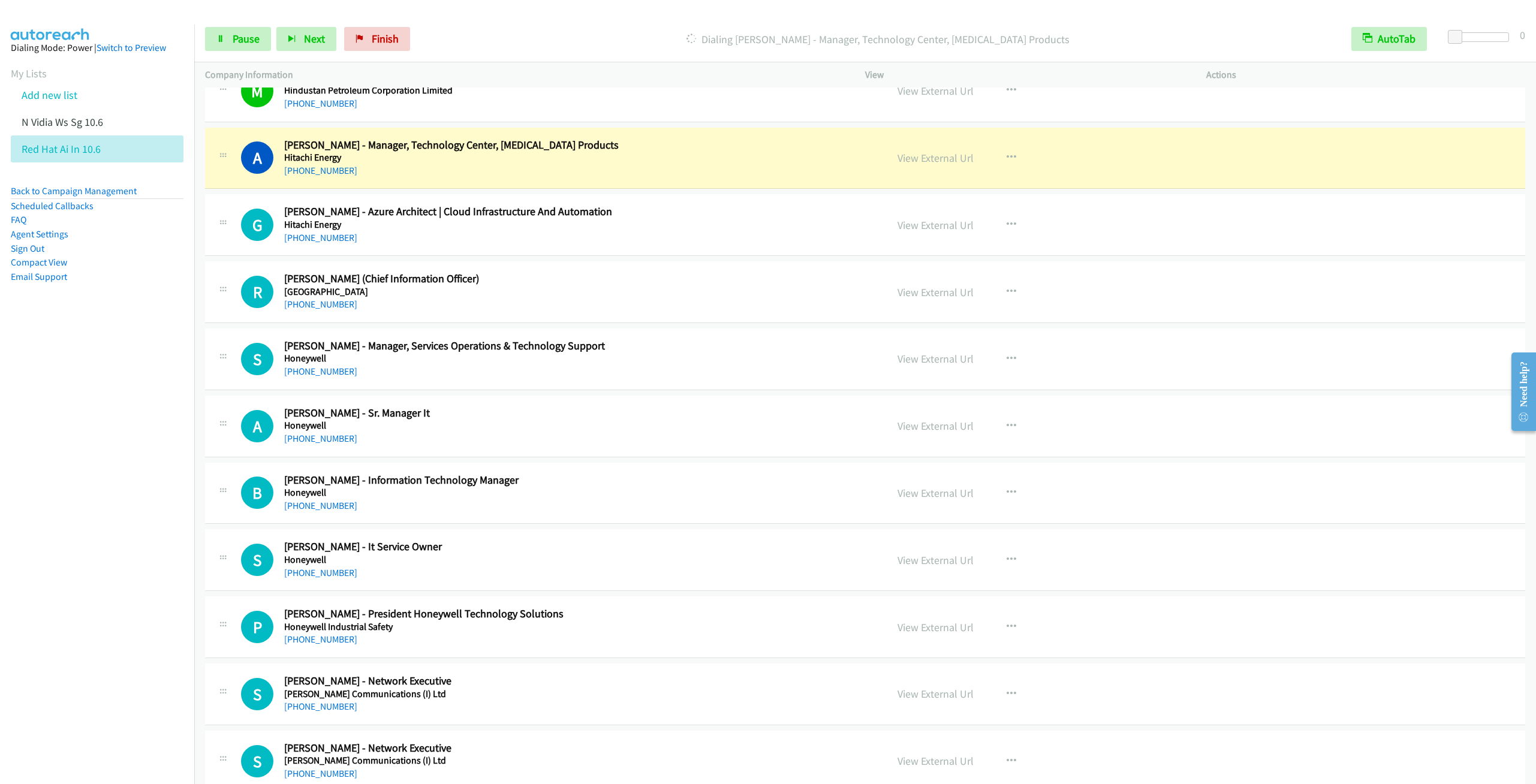
scroll to position [8630, 0]
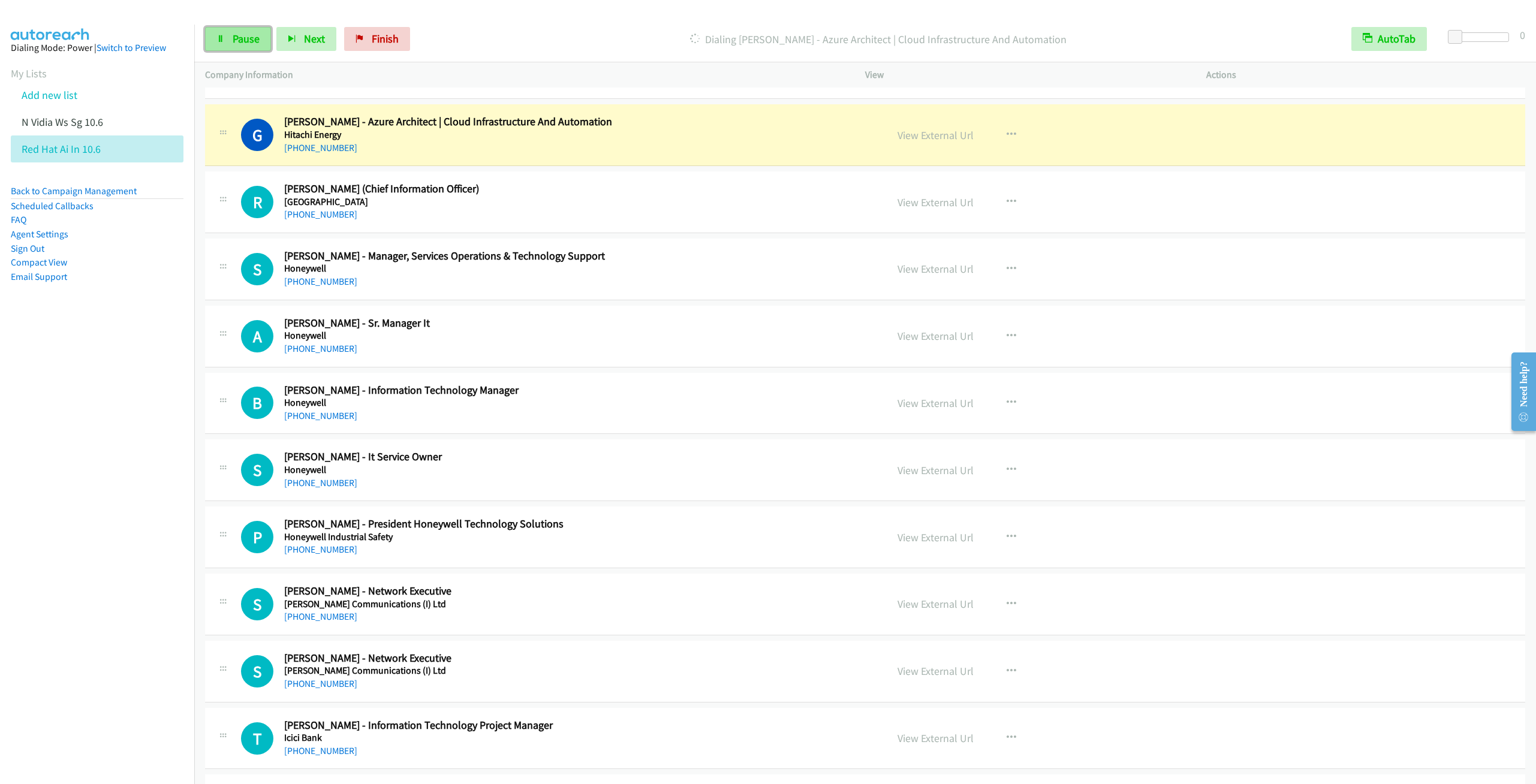
click at [225, 45] on link "Pause" at bounding box center [238, 39] width 66 height 24
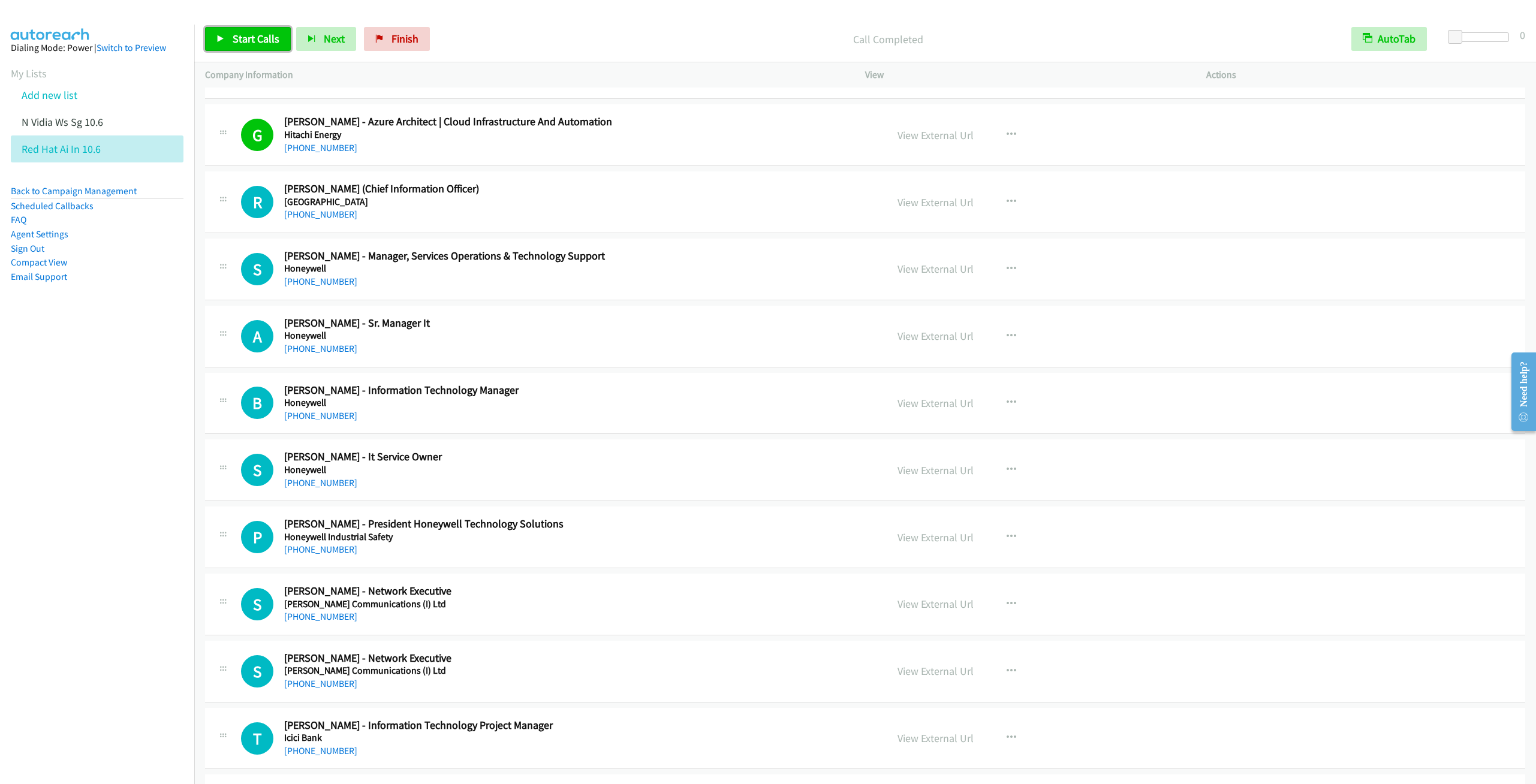
click at [252, 34] on span "Start Calls" at bounding box center [256, 39] width 47 height 14
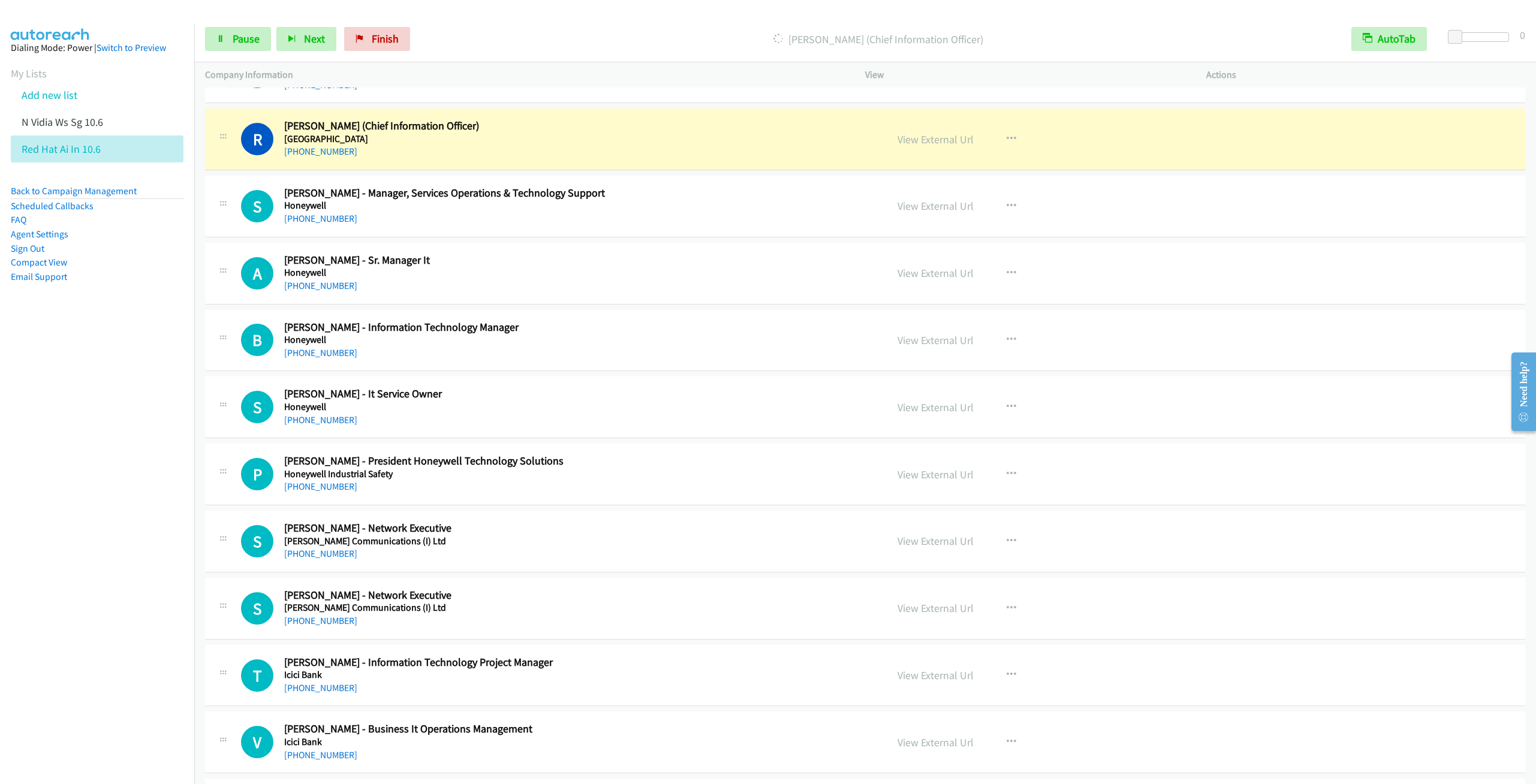
scroll to position [8720, 0]
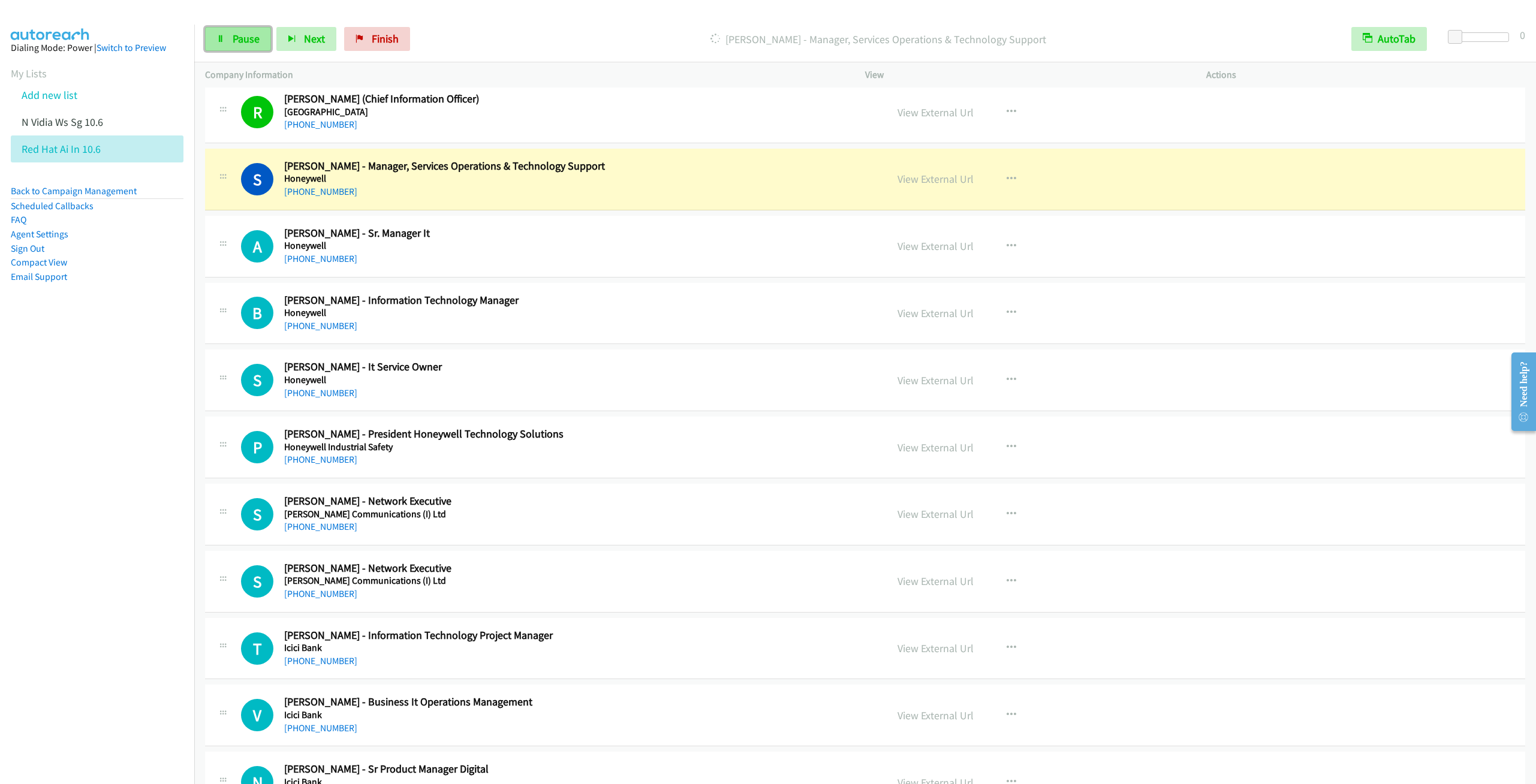
click at [254, 43] on span "Pause" at bounding box center [246, 39] width 27 height 14
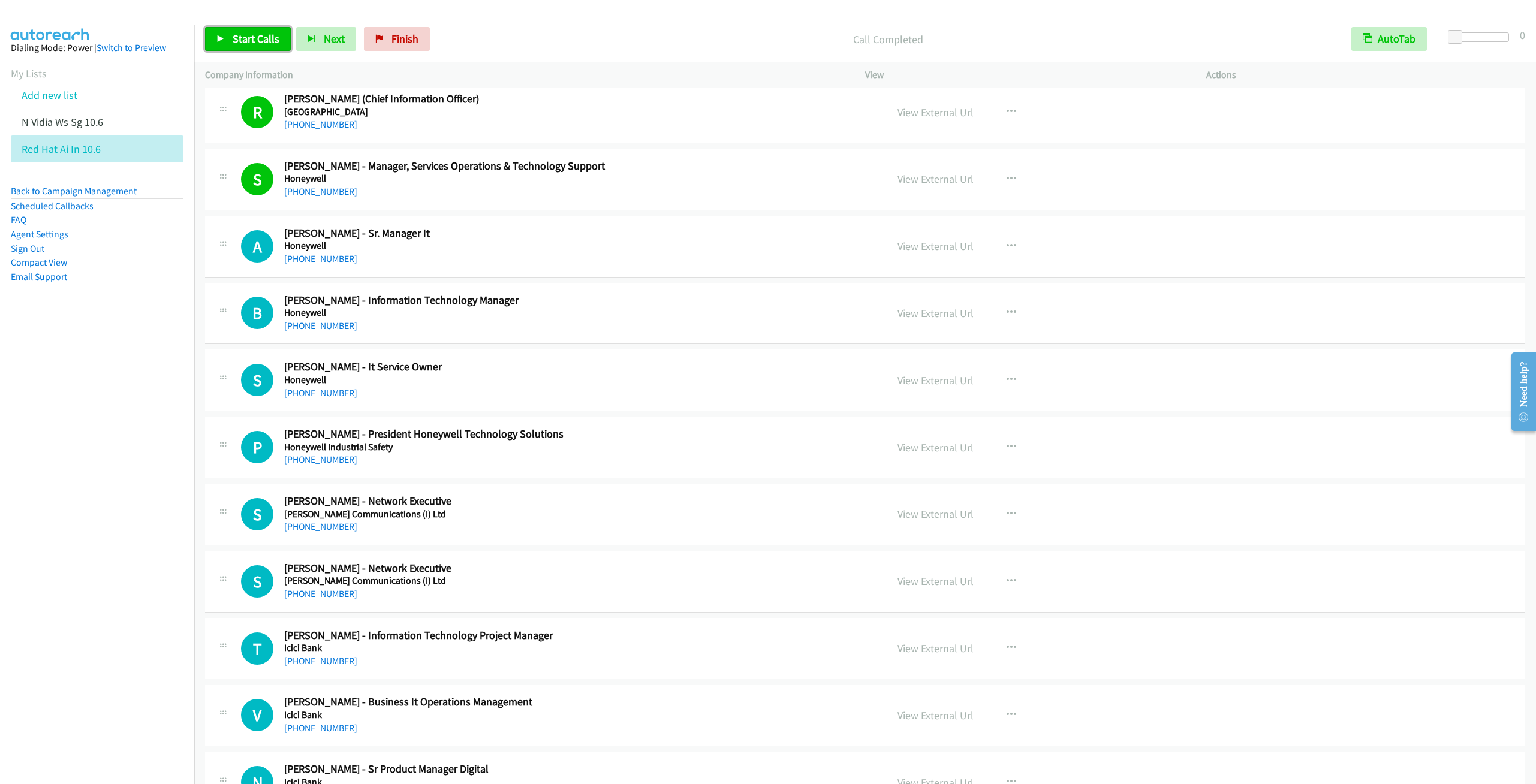
click at [246, 39] on span "Start Calls" at bounding box center [256, 39] width 47 height 14
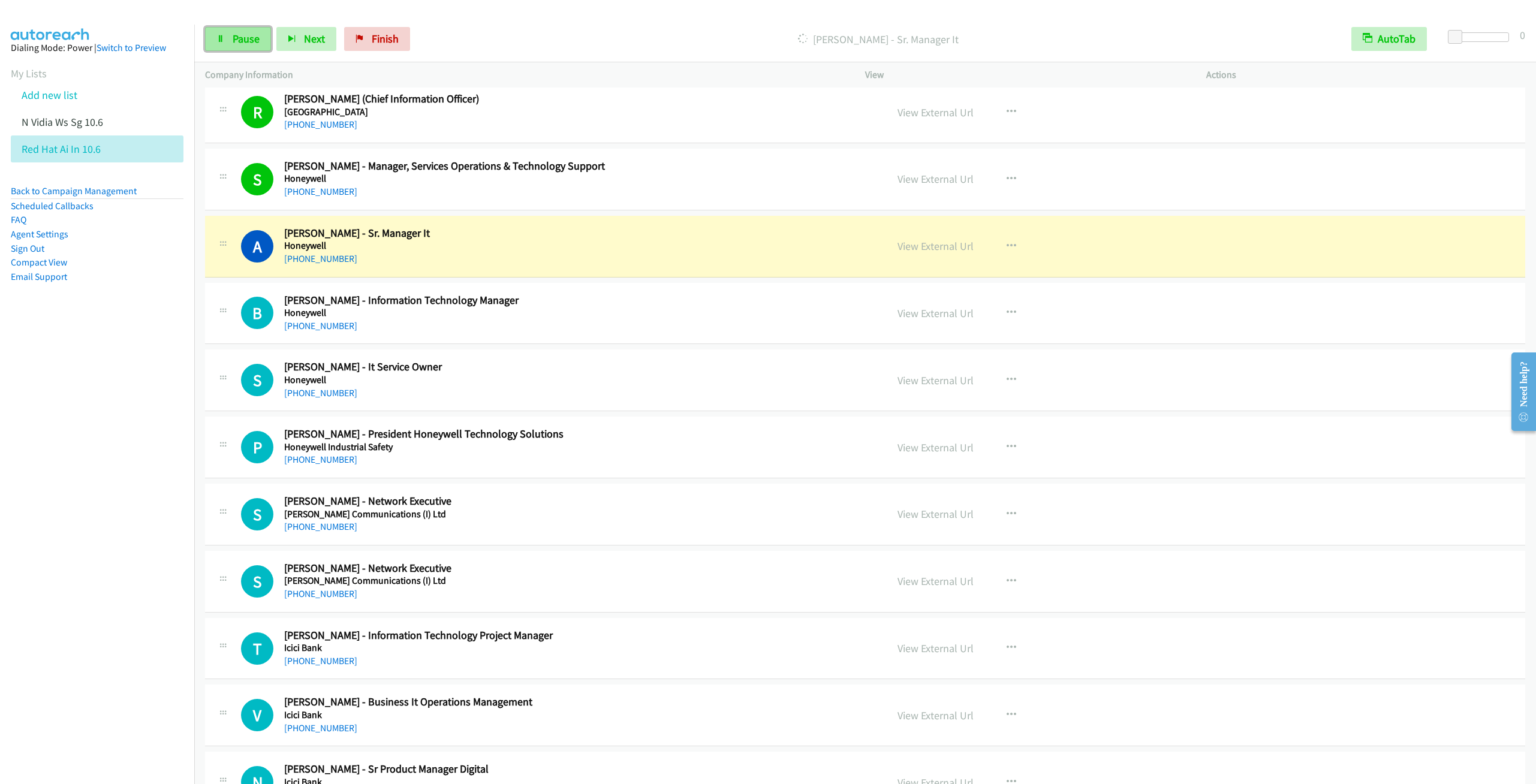
click at [243, 45] on link "Pause" at bounding box center [238, 39] width 66 height 24
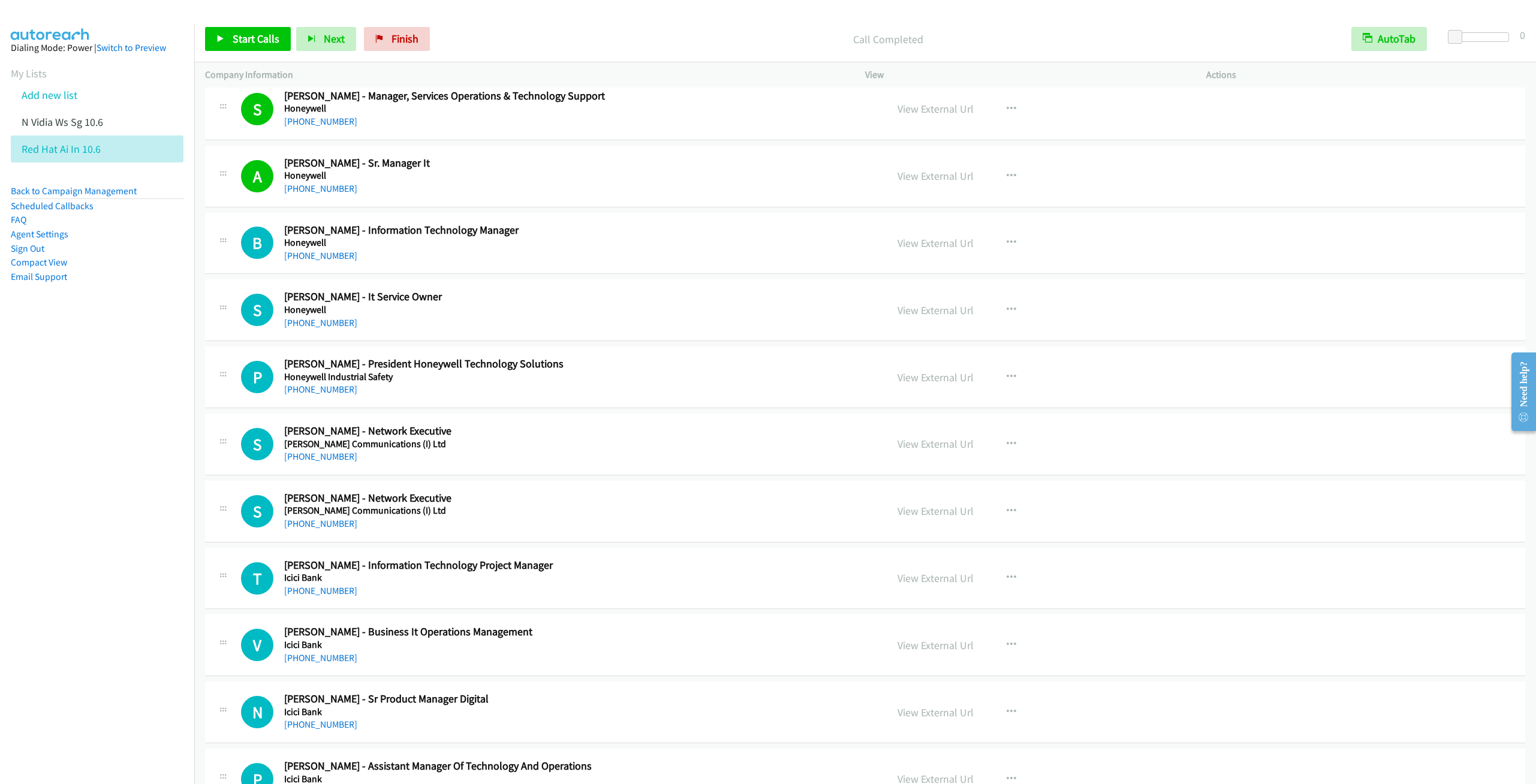
scroll to position [8810, 0]
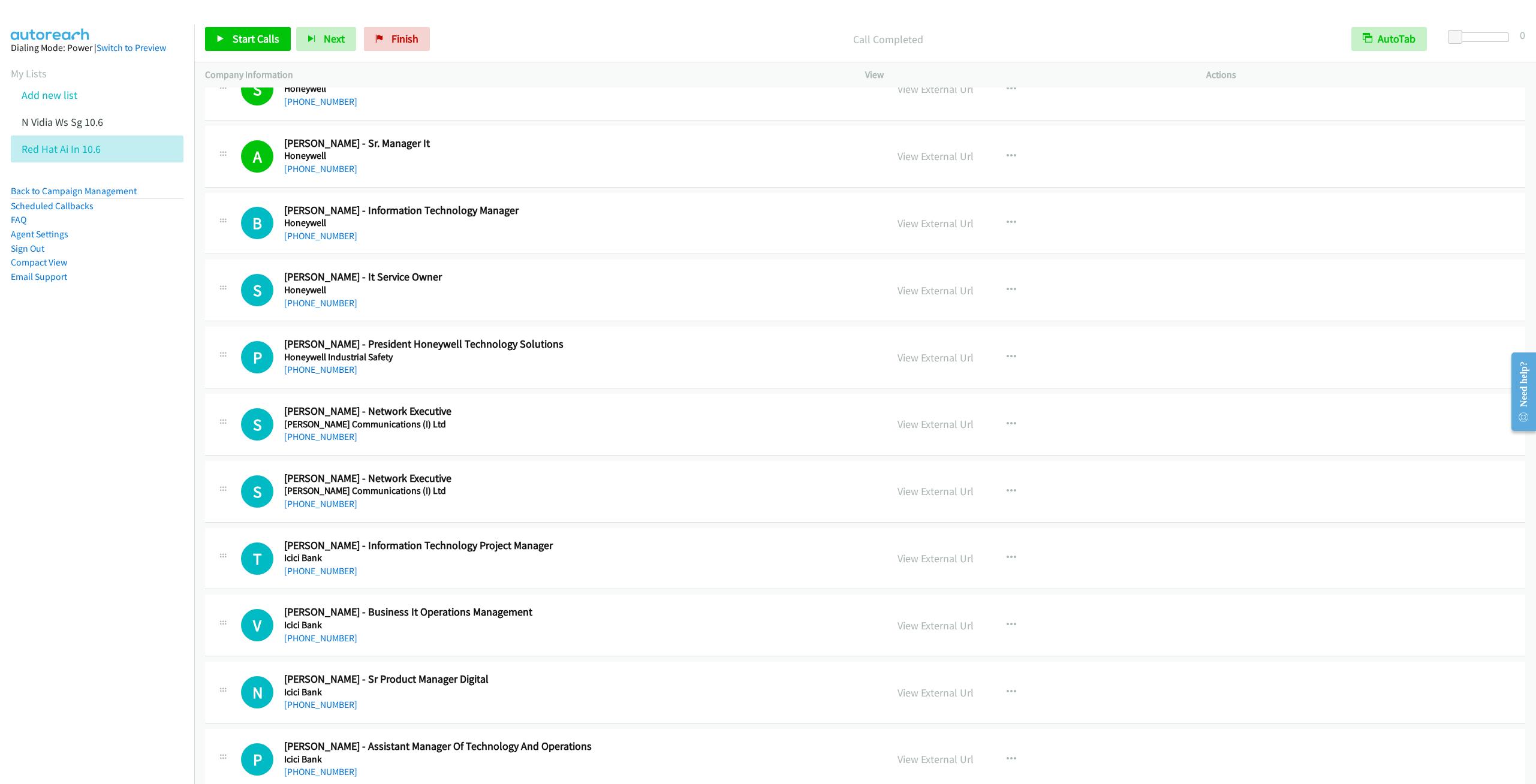
click at [231, 25] on div "Start Calls Pause Next Finish Call Completed AutoTab AutoTab 0" at bounding box center [865, 39] width 1342 height 46
click at [244, 34] on span "Start Calls" at bounding box center [256, 39] width 47 height 14
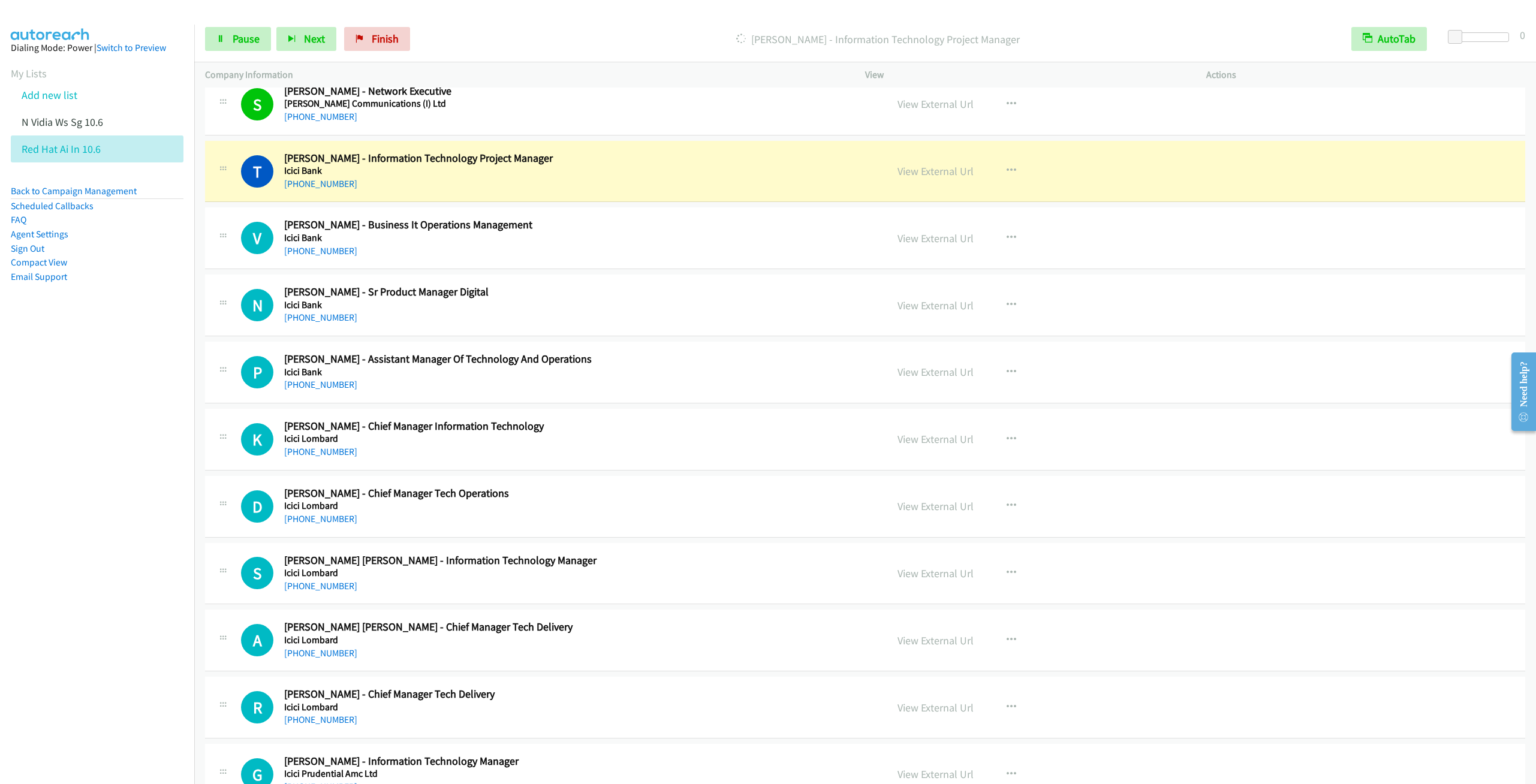
scroll to position [9170, 0]
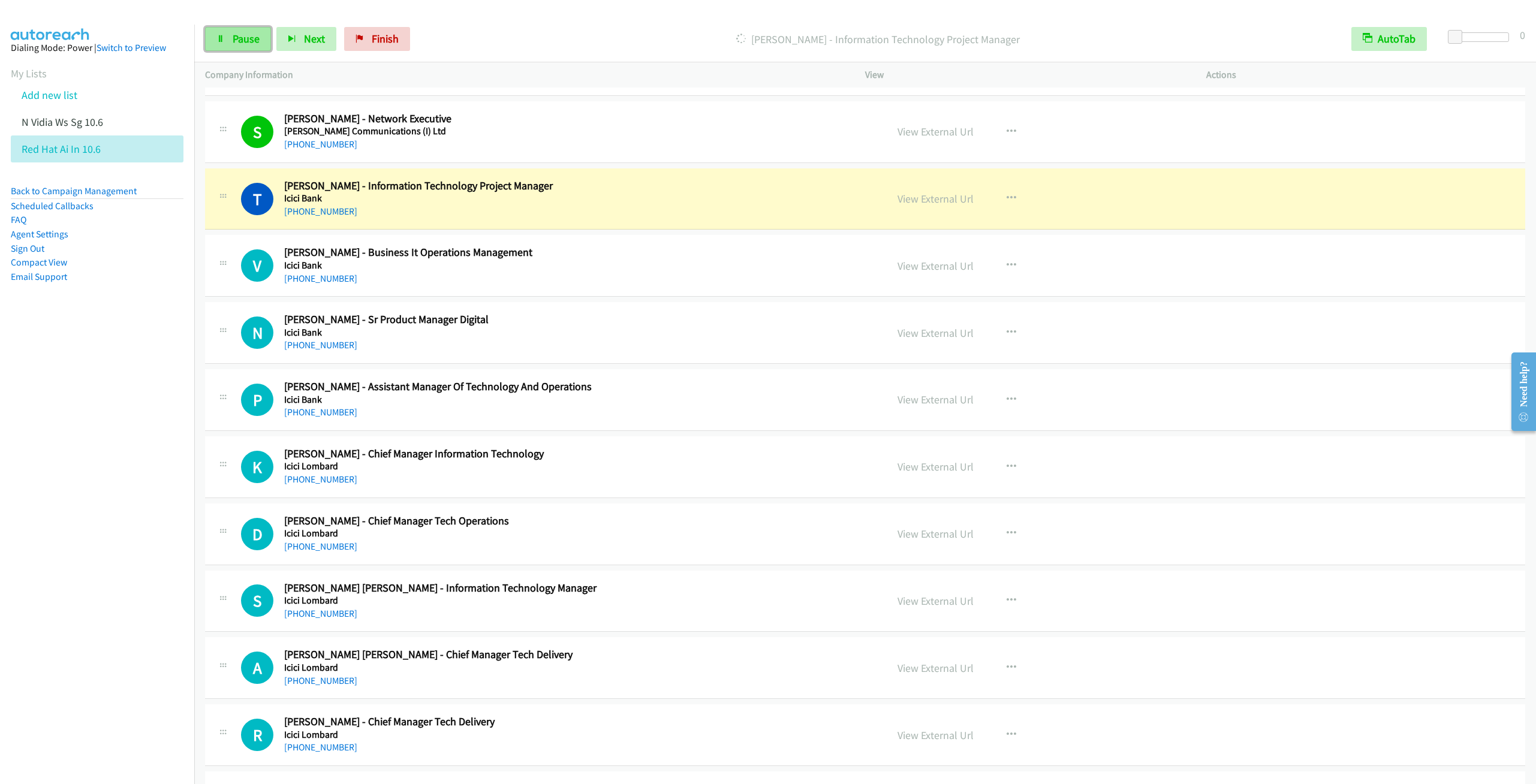
click at [243, 39] on span "Pause" at bounding box center [246, 39] width 27 height 14
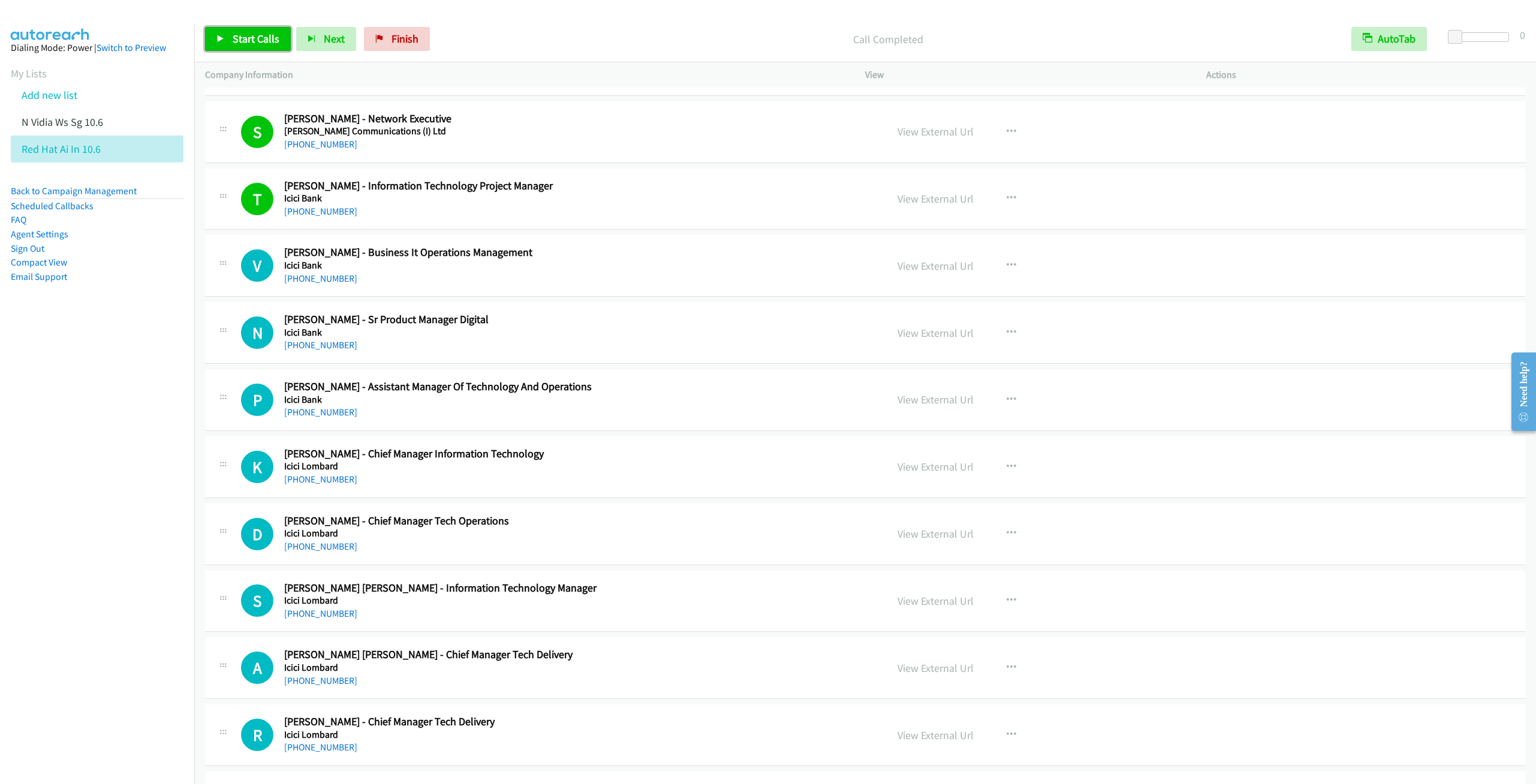
click at [254, 34] on span "Start Calls" at bounding box center [256, 39] width 47 height 14
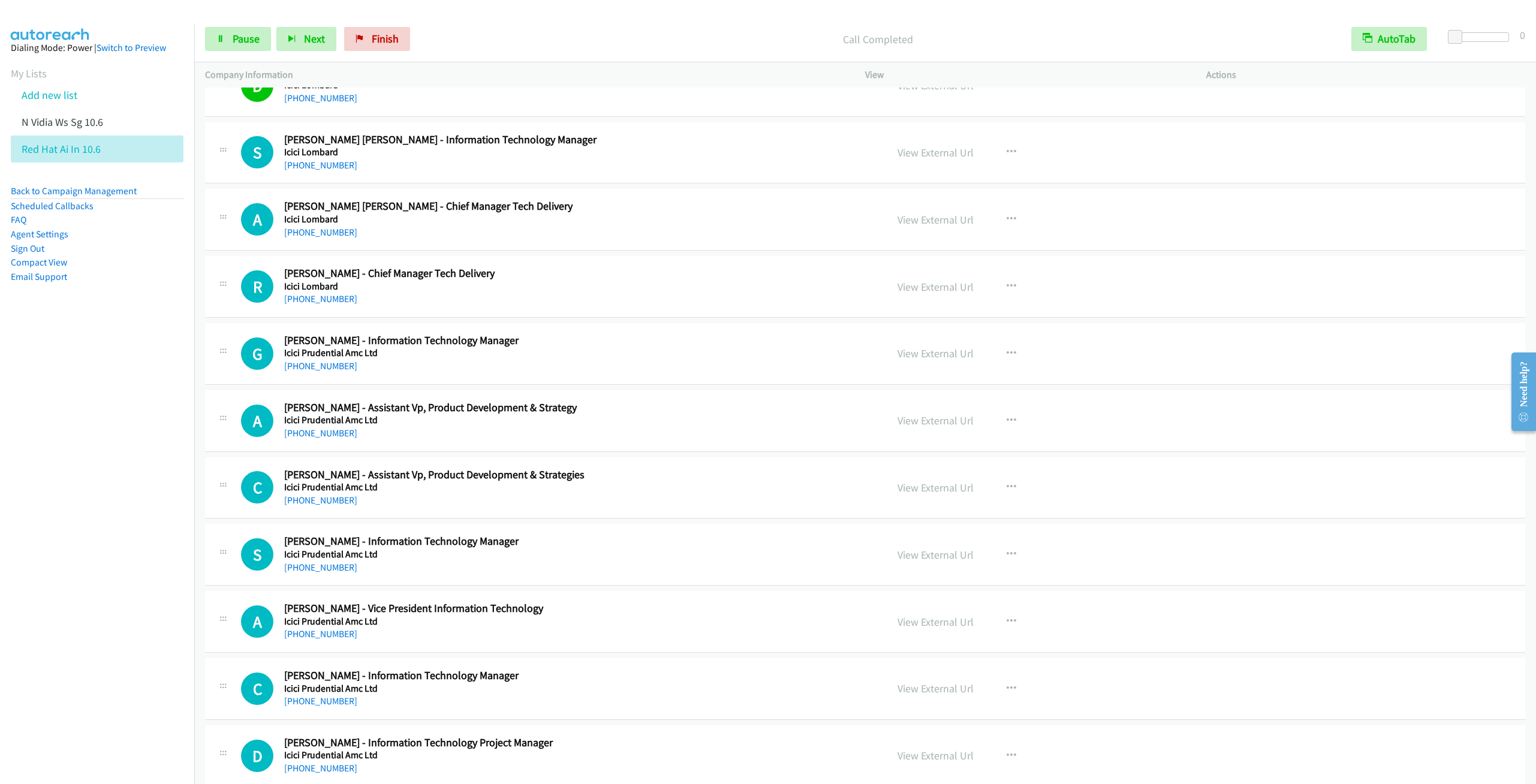
scroll to position [9619, 0]
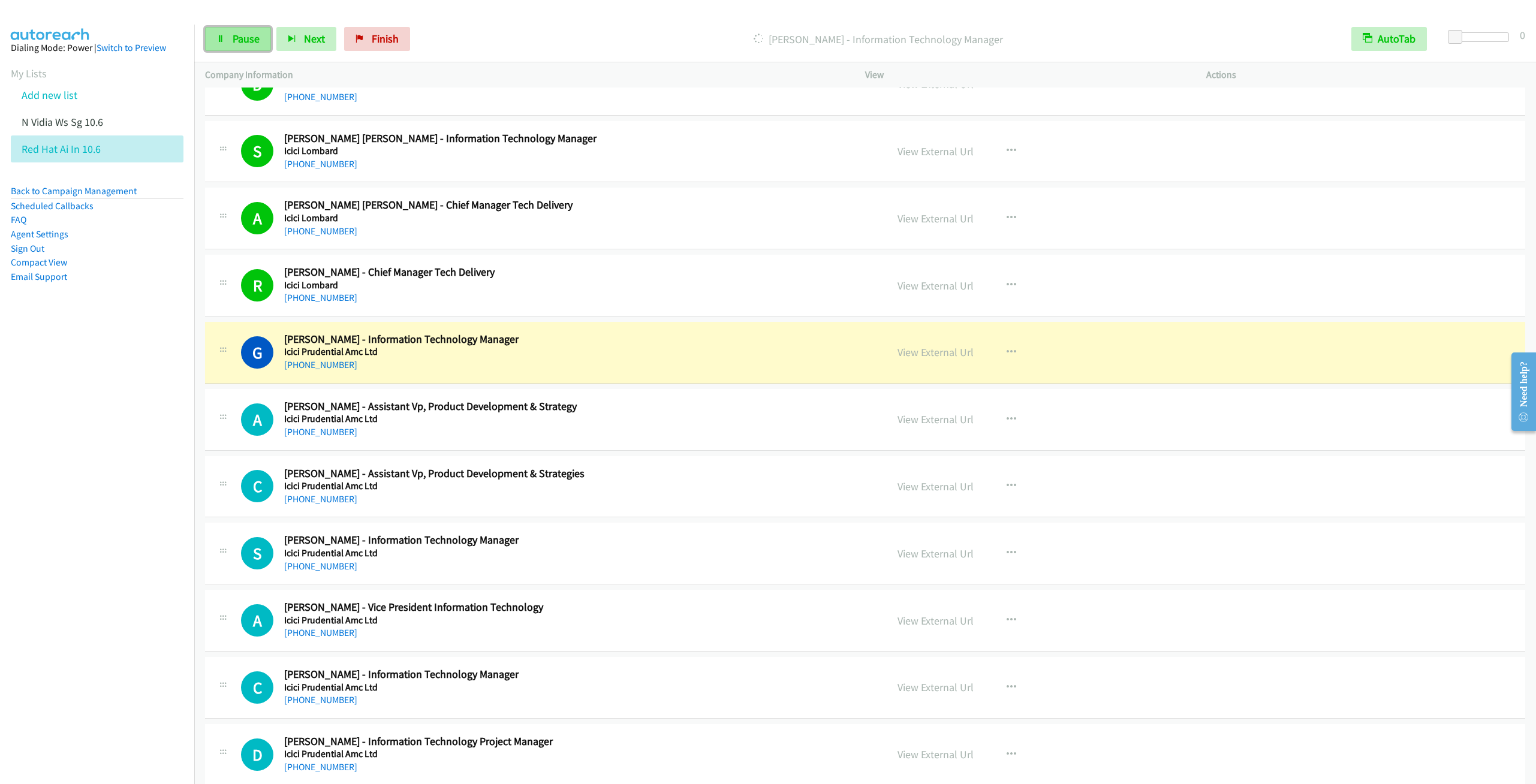
click at [227, 40] on link "Pause" at bounding box center [238, 39] width 66 height 24
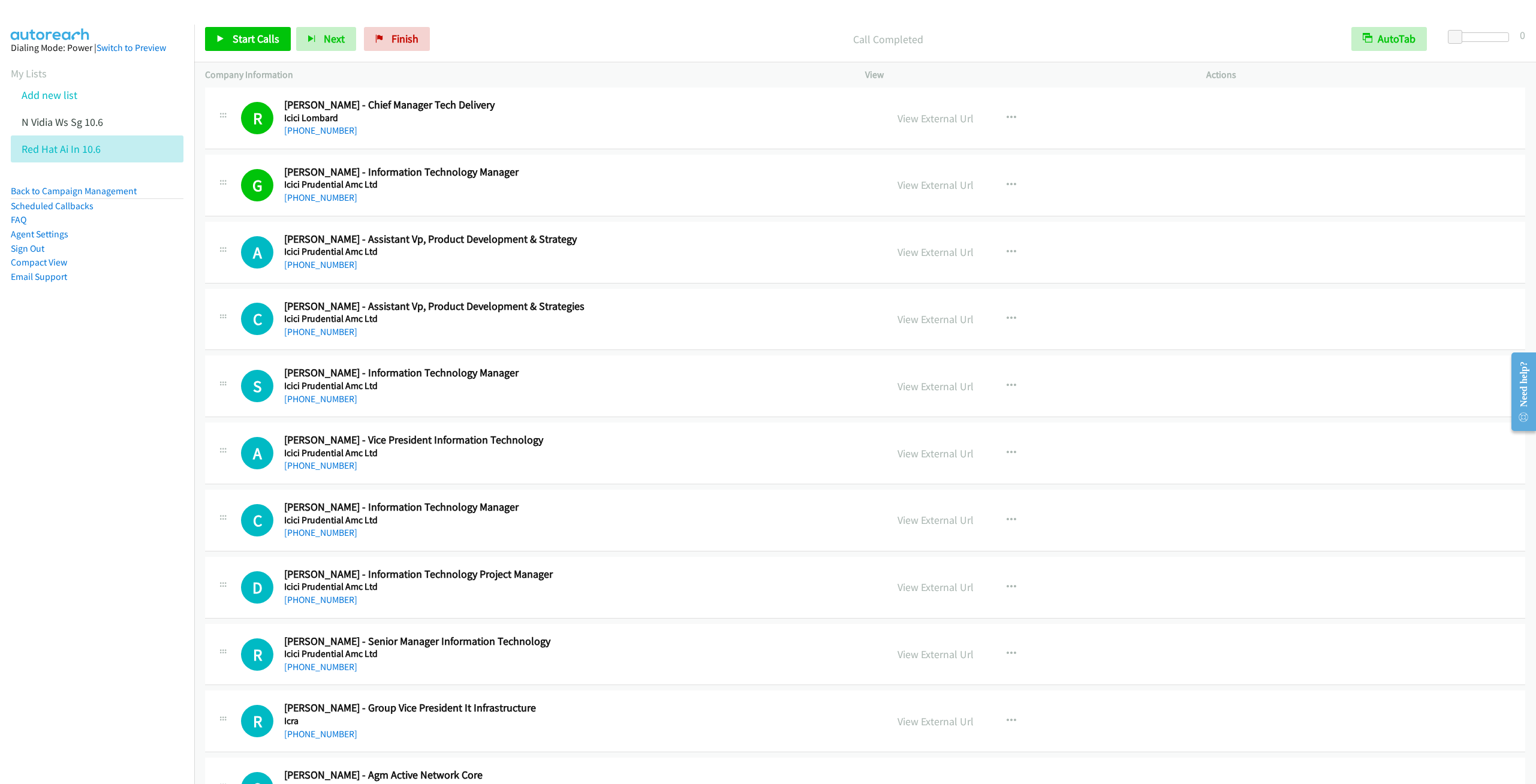
scroll to position [9799, 0]
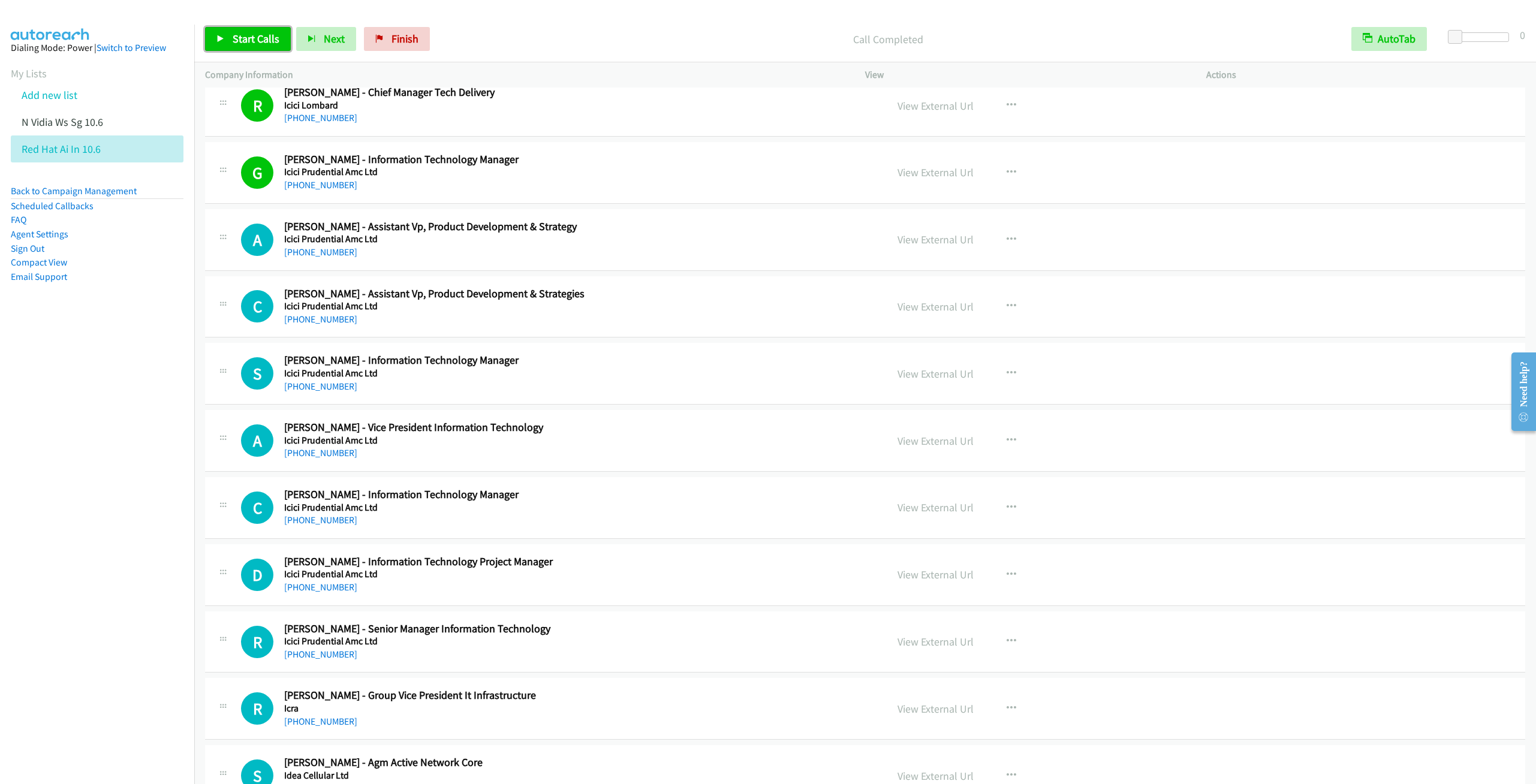
click at [255, 34] on span "Start Calls" at bounding box center [256, 39] width 47 height 14
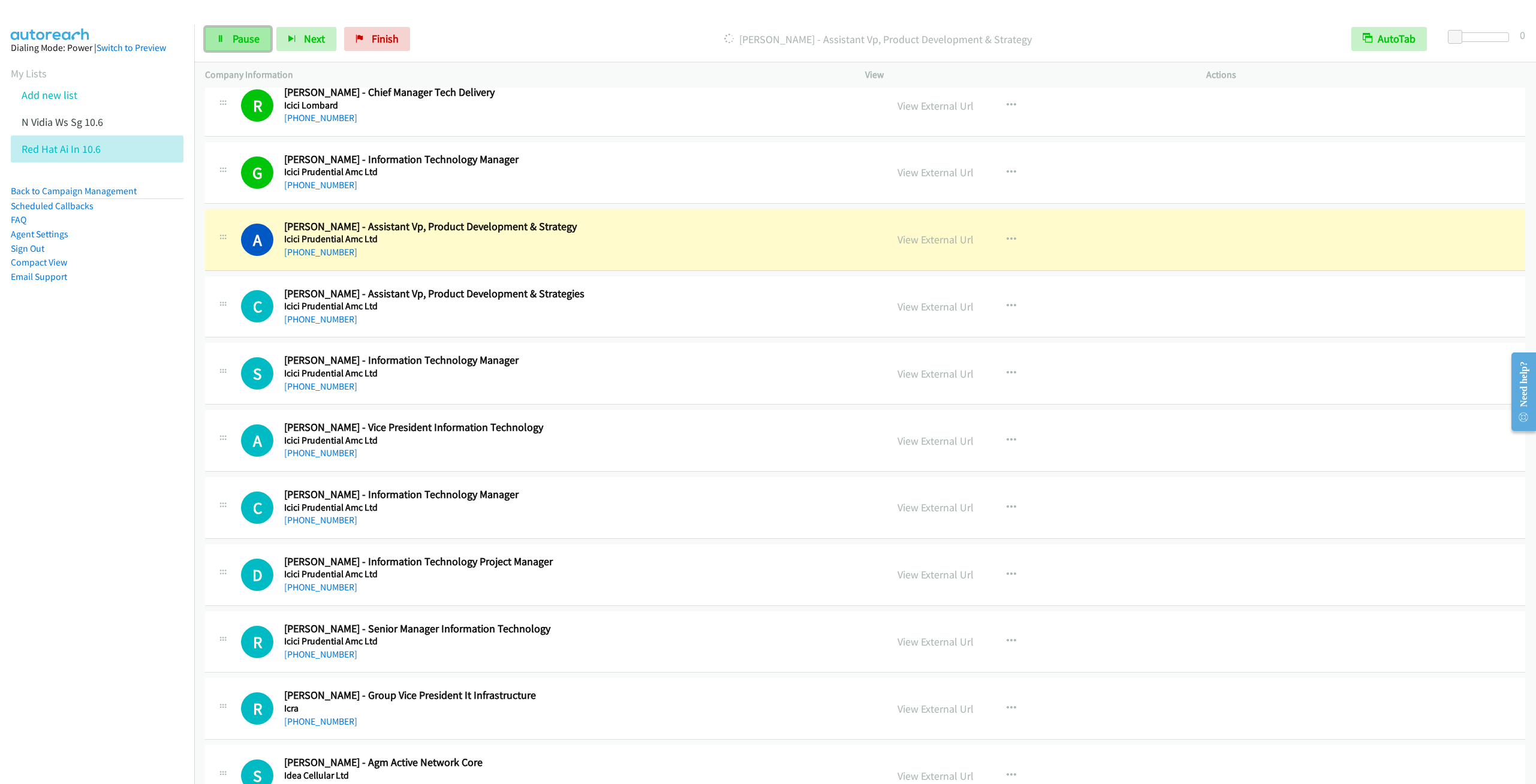
click at [235, 47] on link "Pause" at bounding box center [238, 39] width 66 height 24
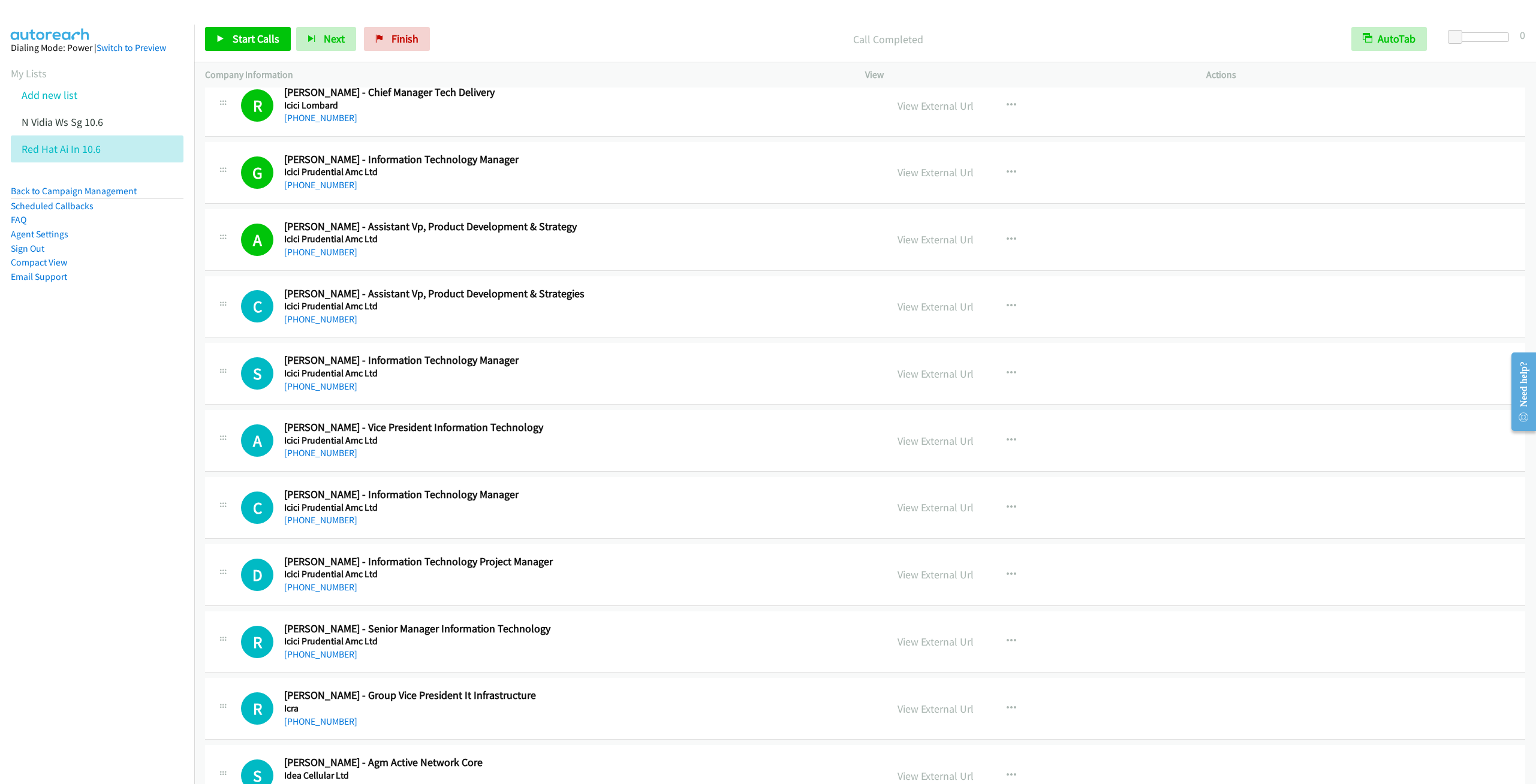
click at [231, 52] on div "Start Calls Pause Next Finish Call Completed AutoTab AutoTab 0" at bounding box center [865, 39] width 1342 height 46
click at [255, 42] on span "Start Calls" at bounding box center [256, 39] width 47 height 14
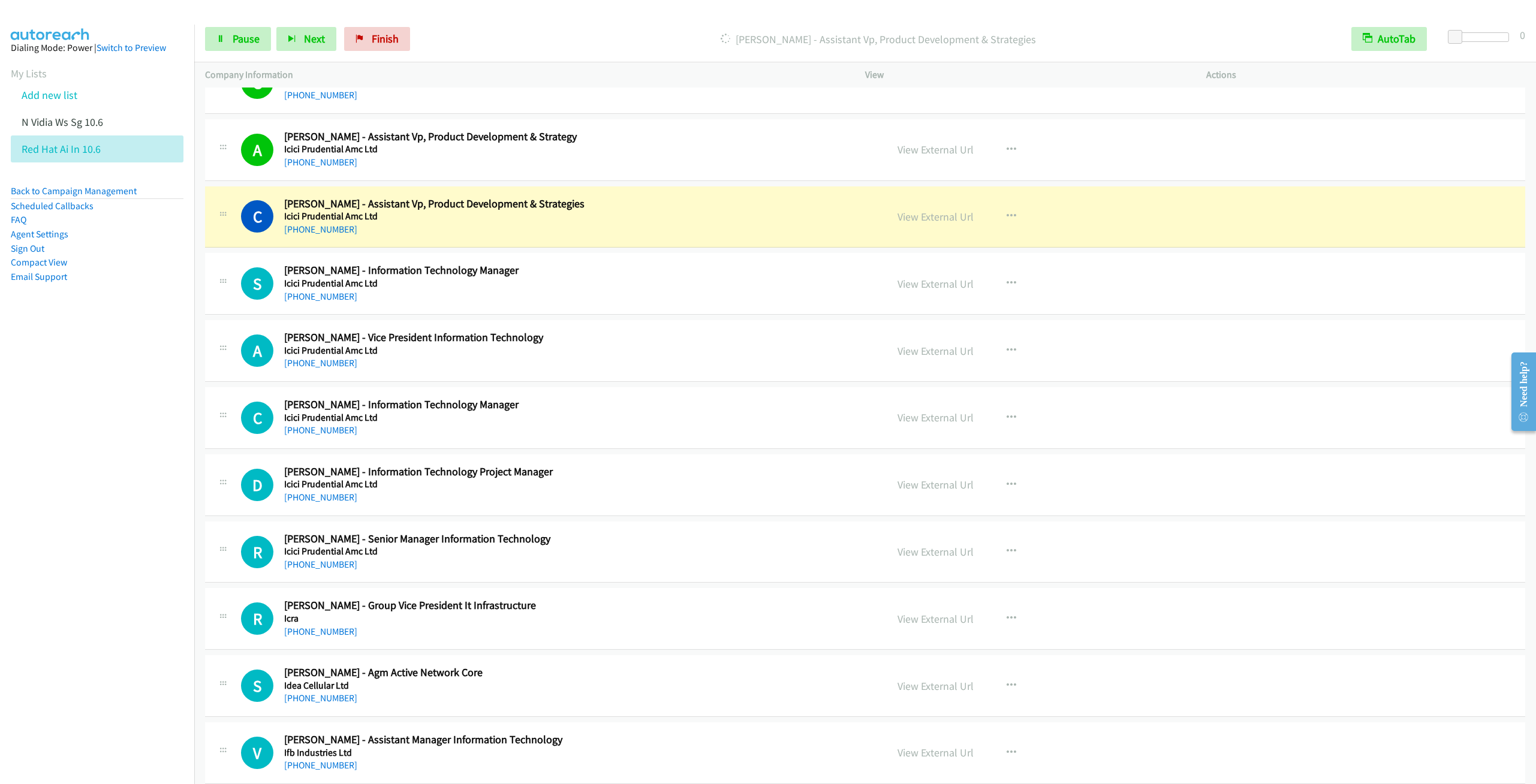
scroll to position [9979, 0]
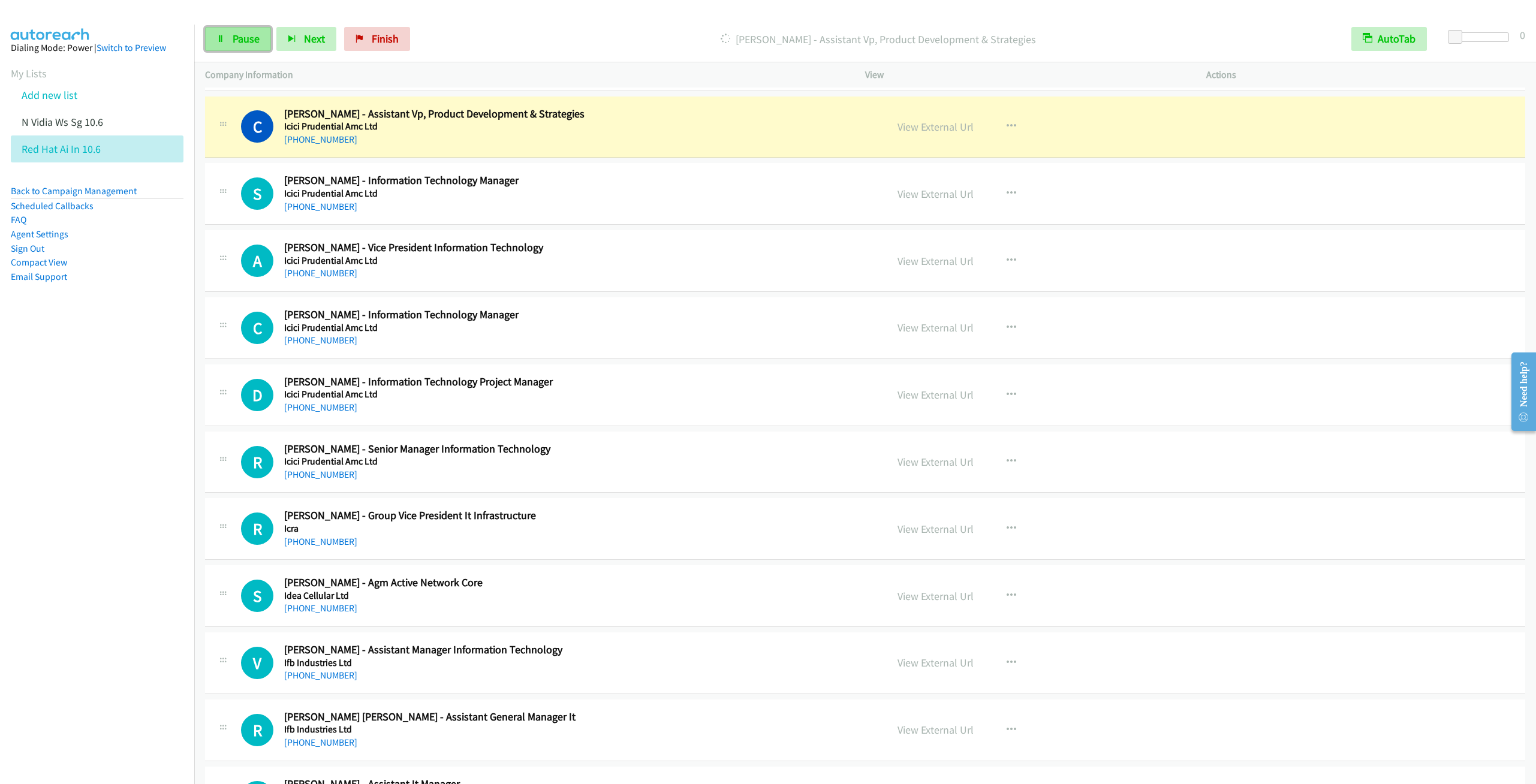
click at [231, 38] on link "Pause" at bounding box center [238, 39] width 66 height 24
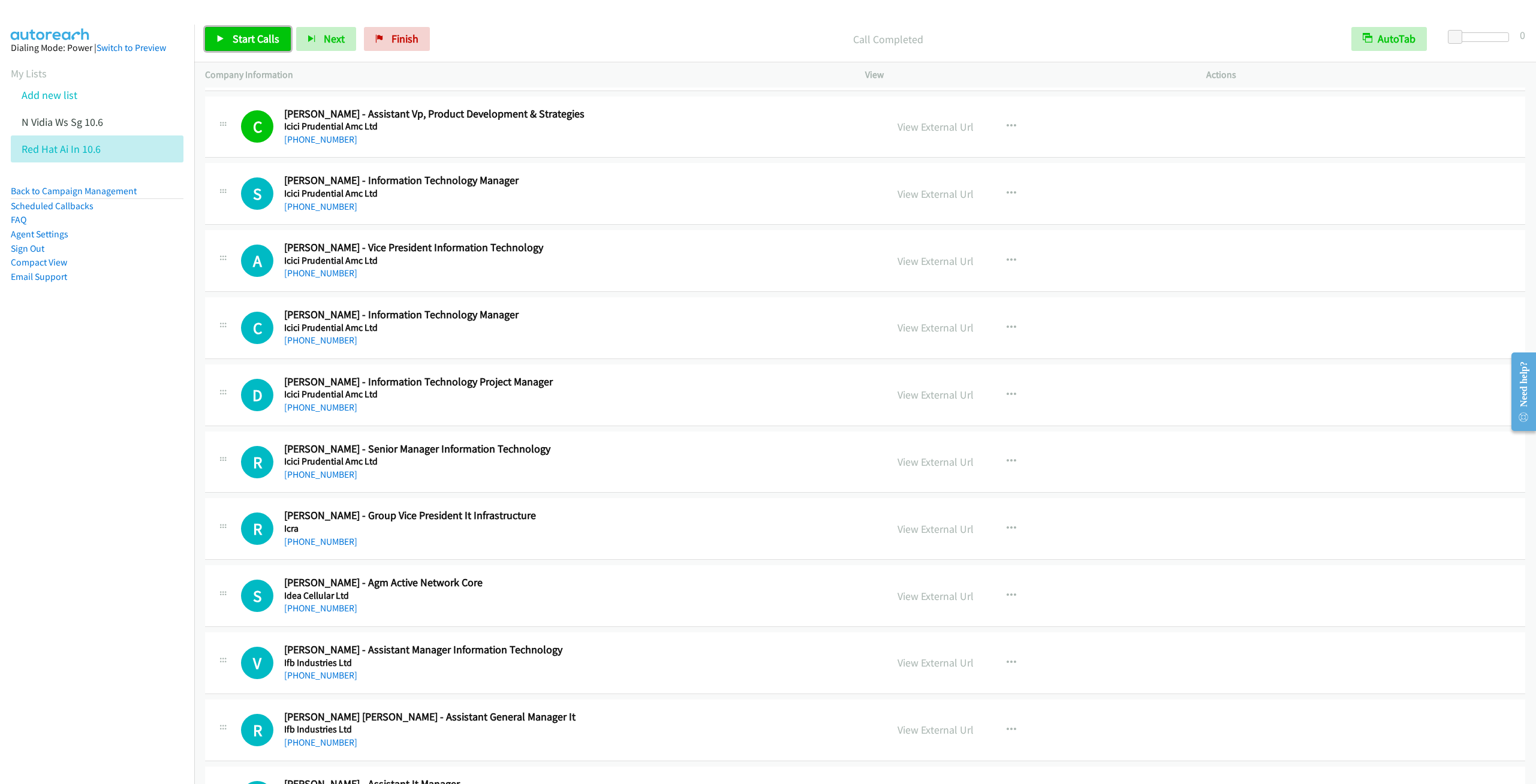
click at [256, 29] on link "Start Calls" at bounding box center [248, 39] width 86 height 24
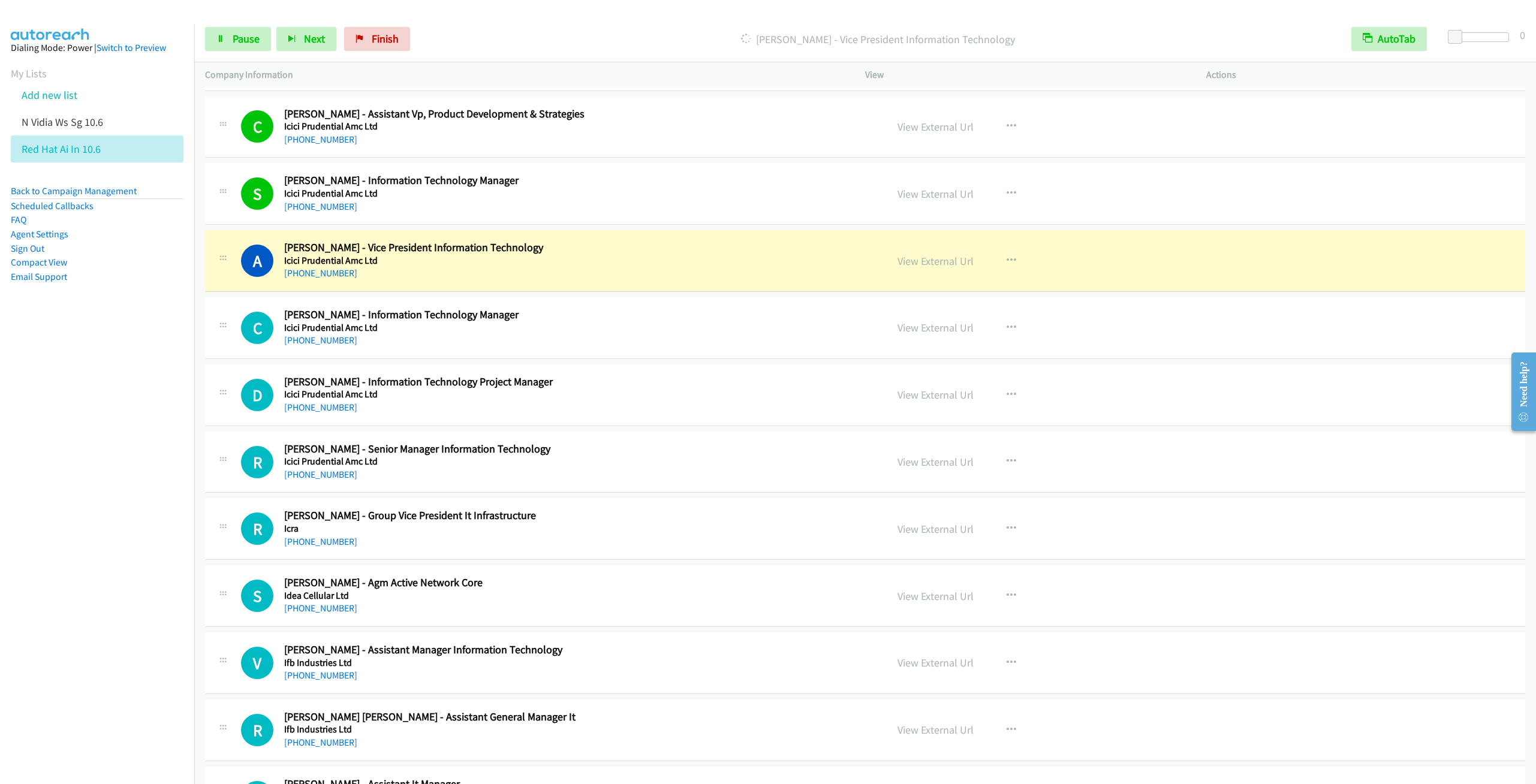
scroll to position [10069, 0]
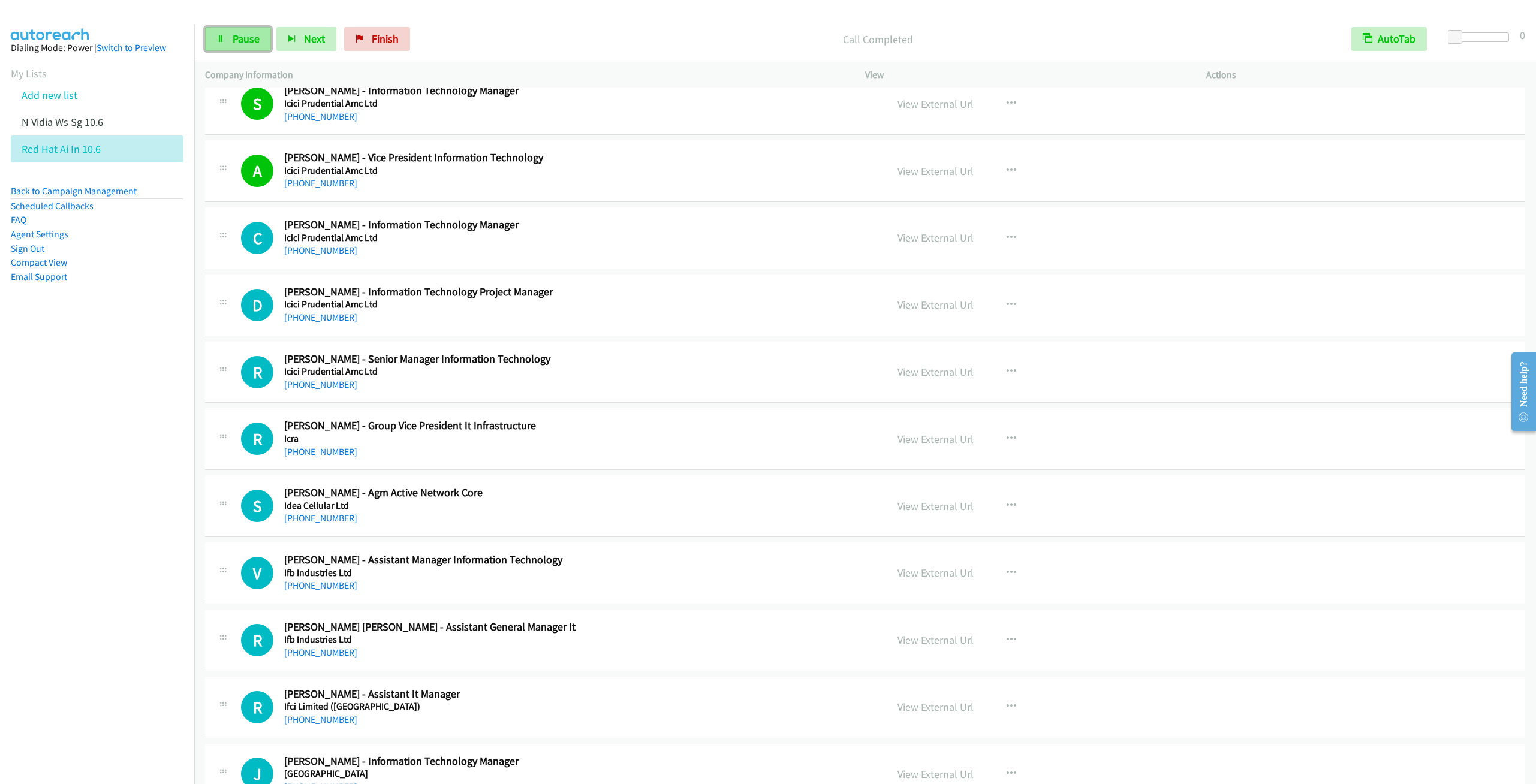
click at [238, 42] on span "Pause" at bounding box center [246, 39] width 27 height 14
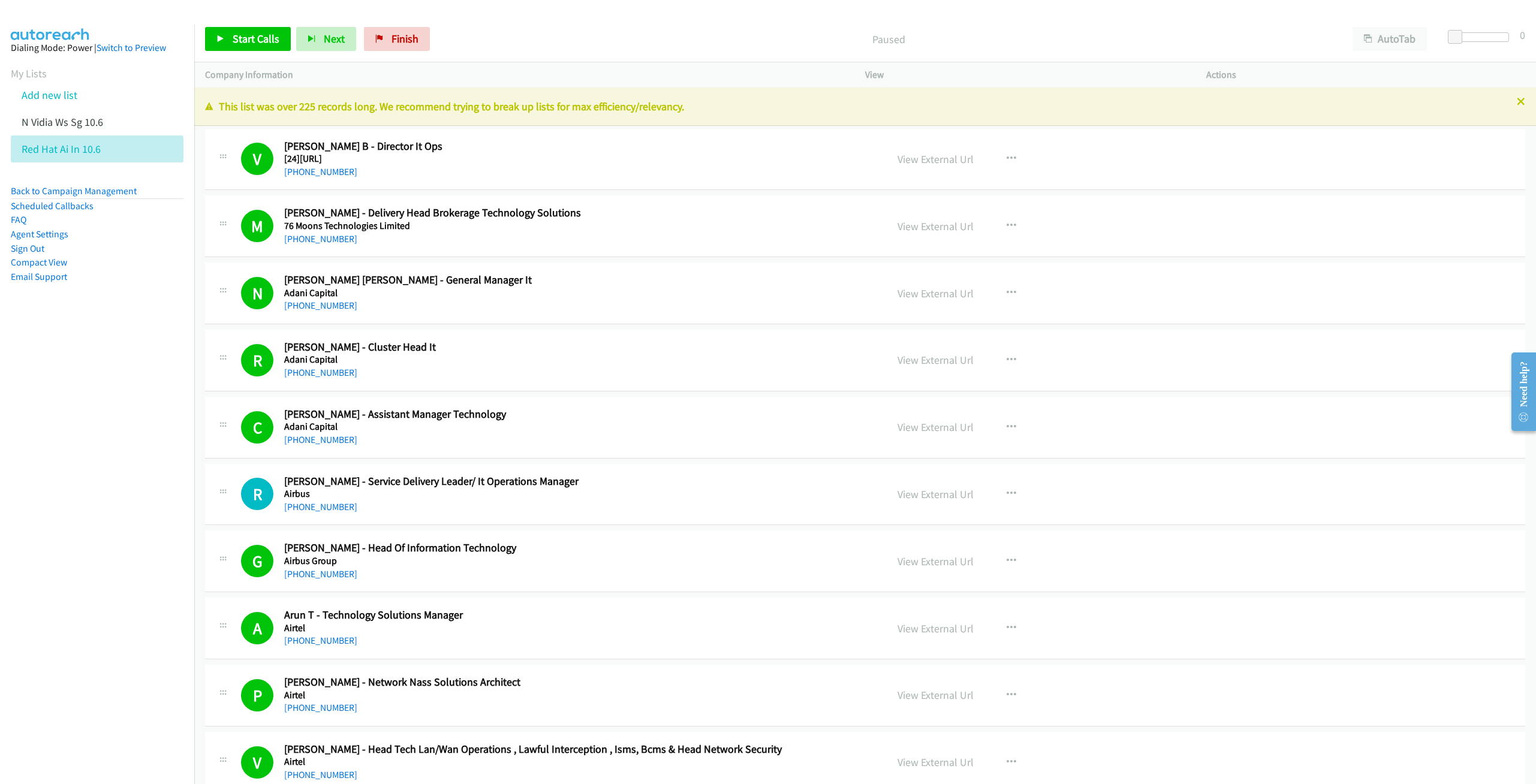
click at [1511, 97] on div "This list was over 225 records long. We recommend trying to break up lists for …" at bounding box center [865, 107] width 1342 height 39
click at [1398, 42] on button "AutoTab" at bounding box center [1389, 39] width 74 height 24
click at [1517, 104] on icon at bounding box center [1521, 102] width 9 height 9
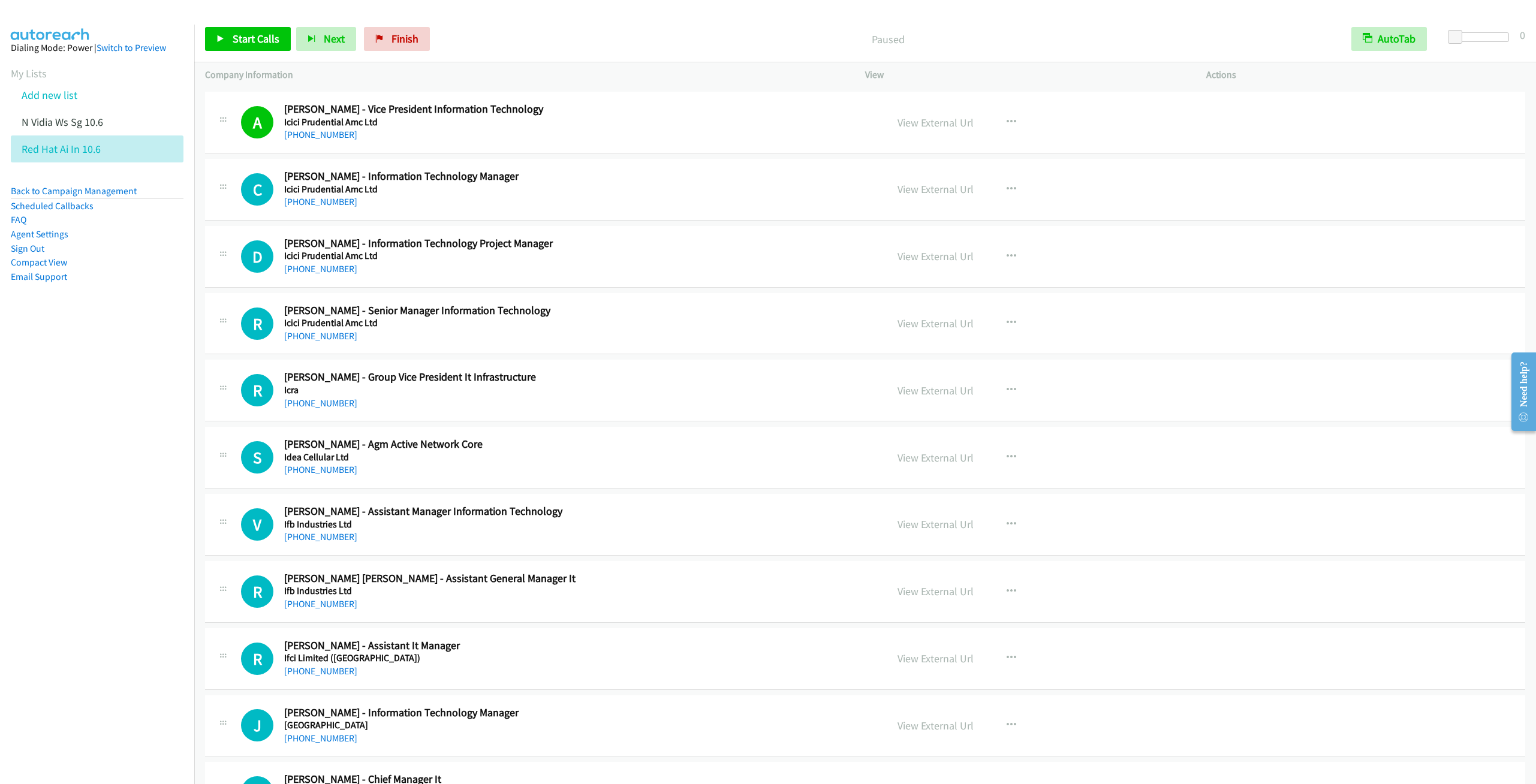
scroll to position [10157, 0]
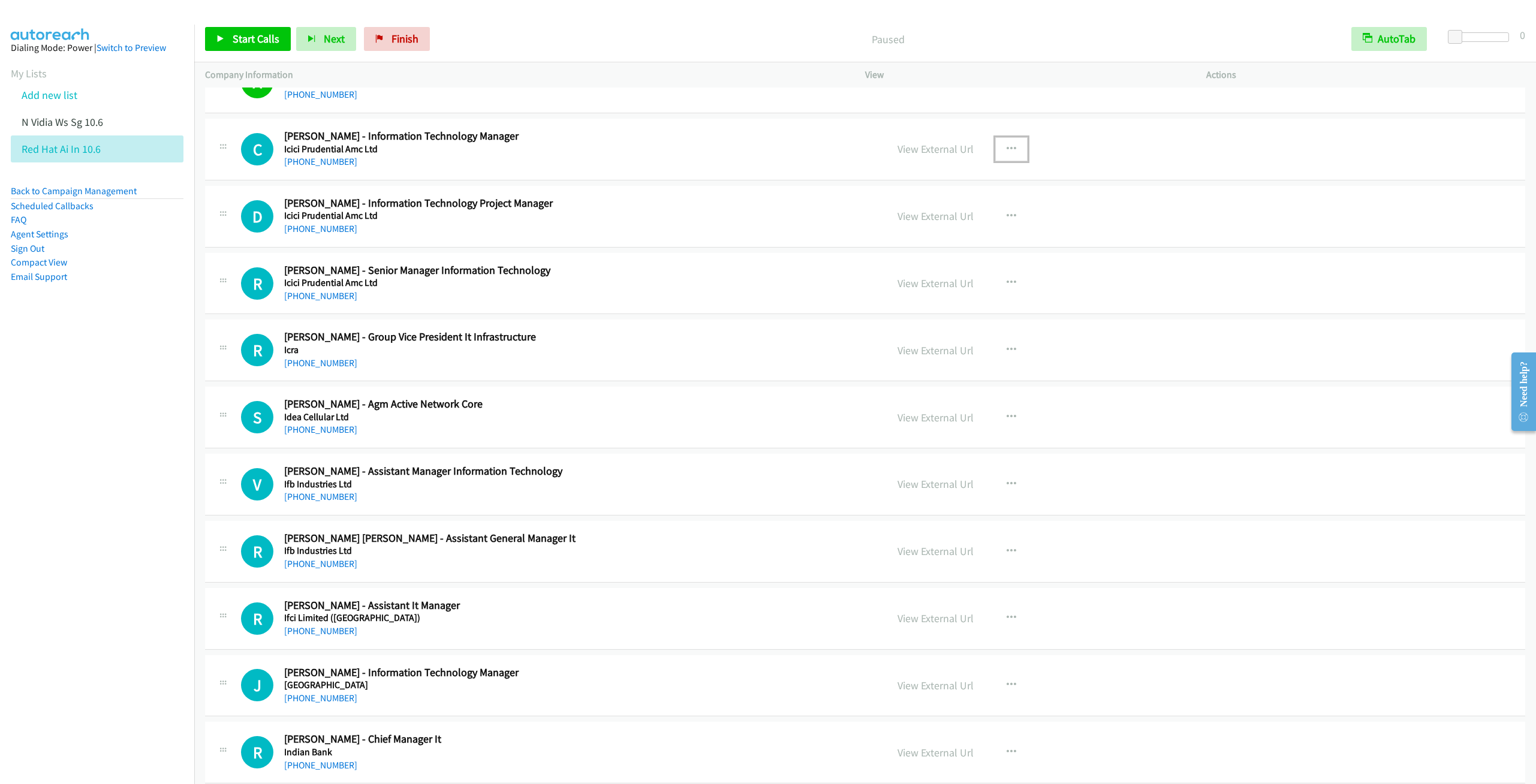
click at [1007, 154] on icon "button" at bounding box center [1012, 149] width 10 height 10
click at [905, 239] on link "Start Calls Here" at bounding box center [947, 227] width 159 height 24
click at [252, 42] on span "Start Calls" at bounding box center [256, 39] width 47 height 14
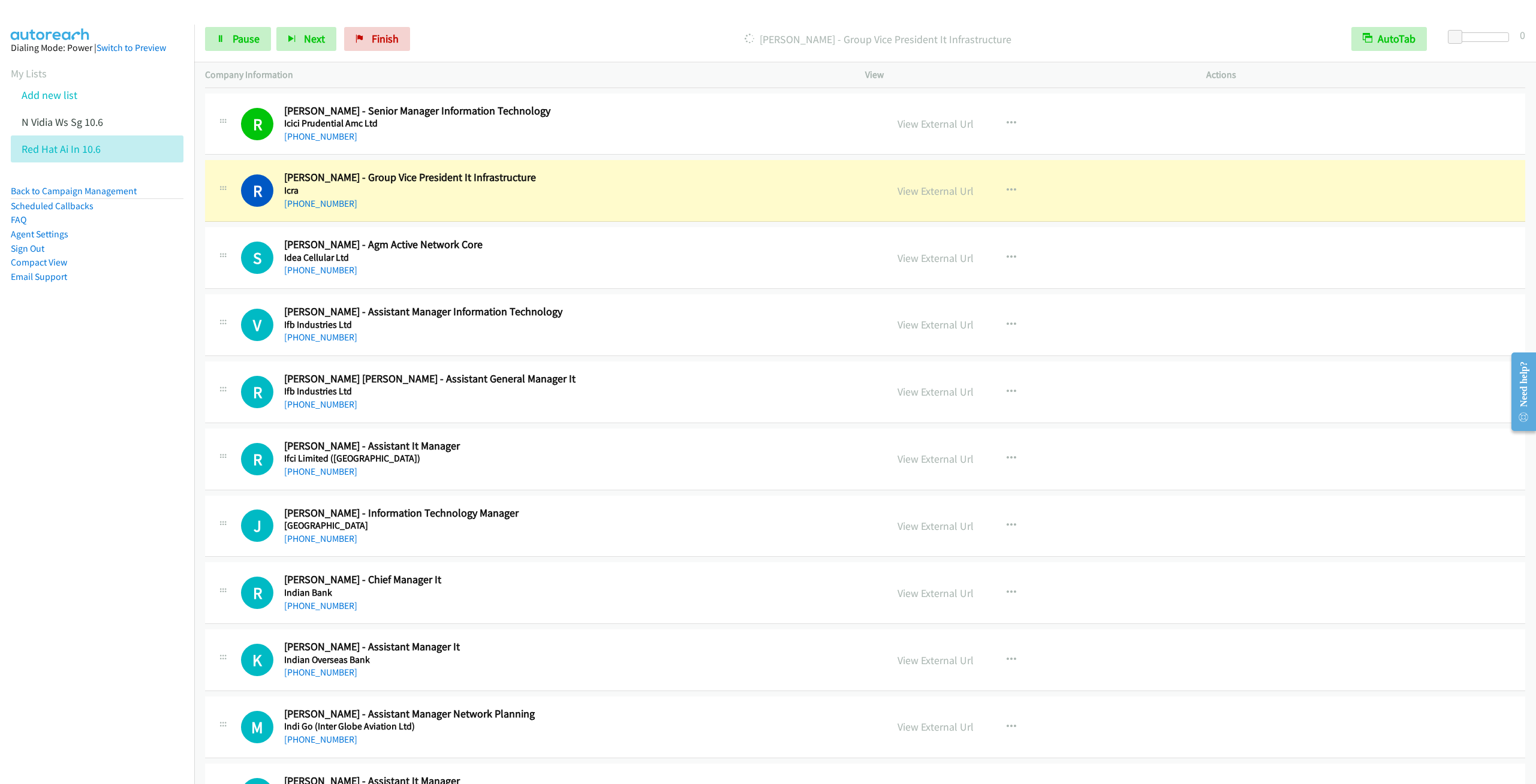
scroll to position [10337, 0]
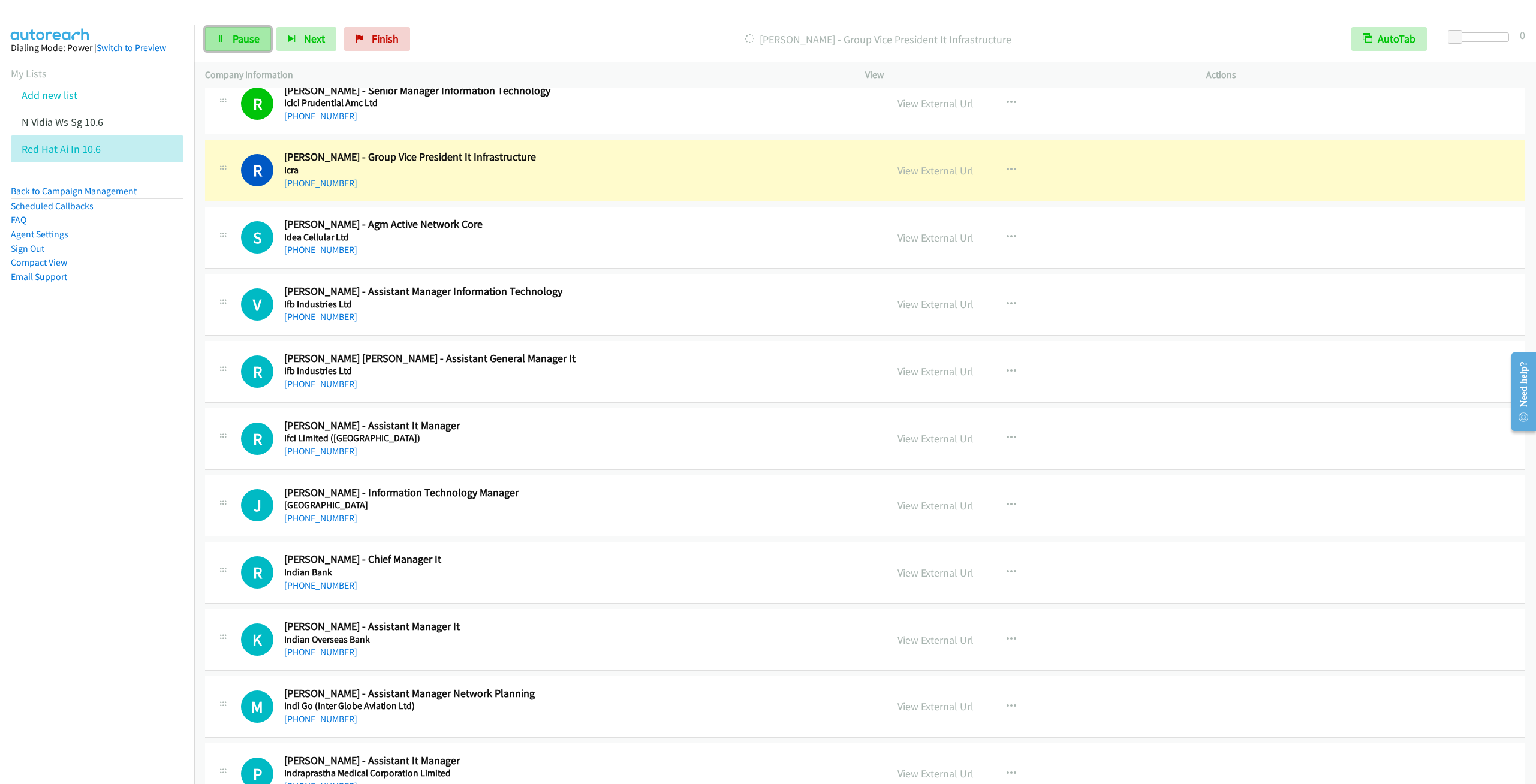
click at [216, 37] on link "Pause" at bounding box center [238, 39] width 66 height 24
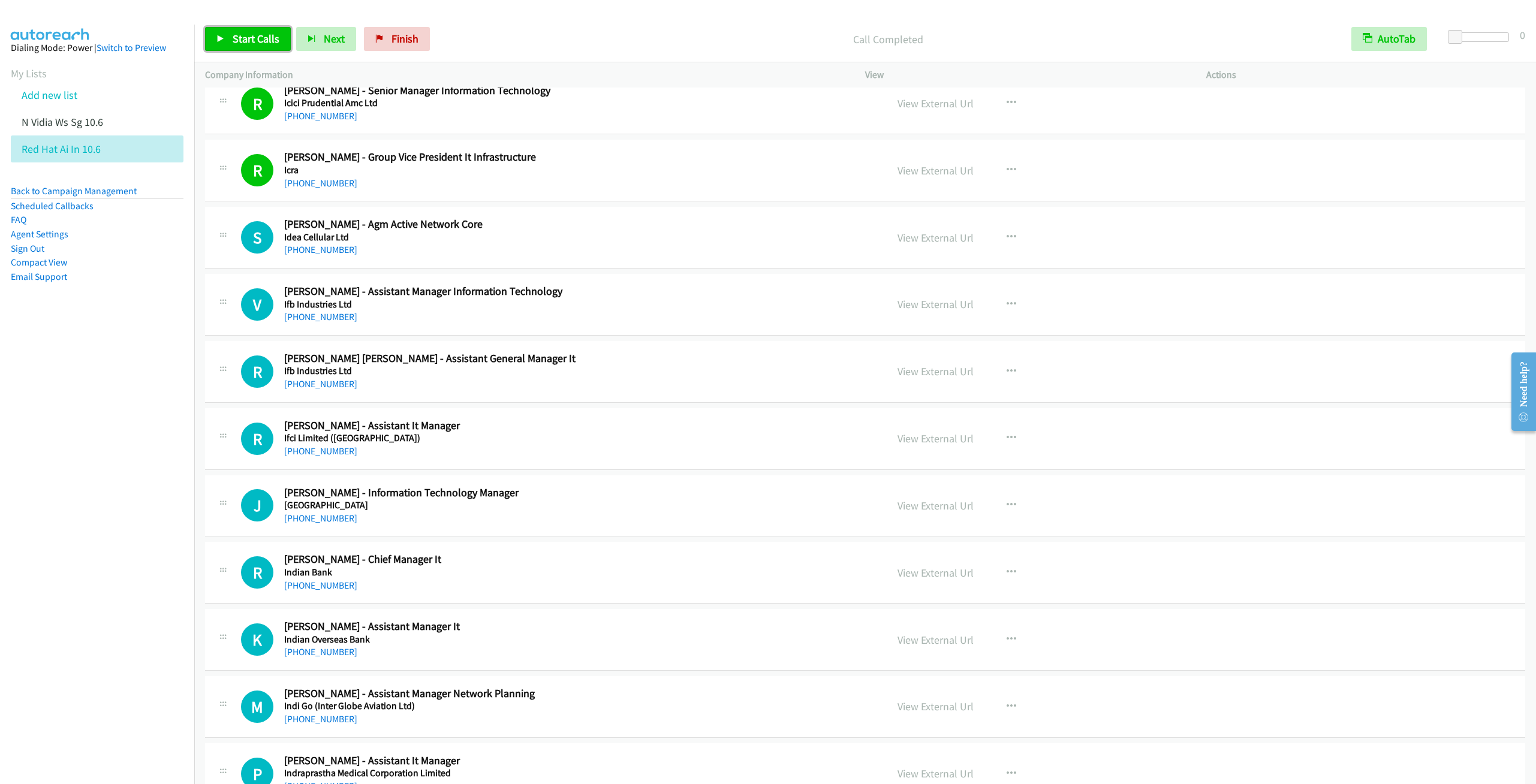
click at [241, 38] on span "Start Calls" at bounding box center [256, 39] width 47 height 14
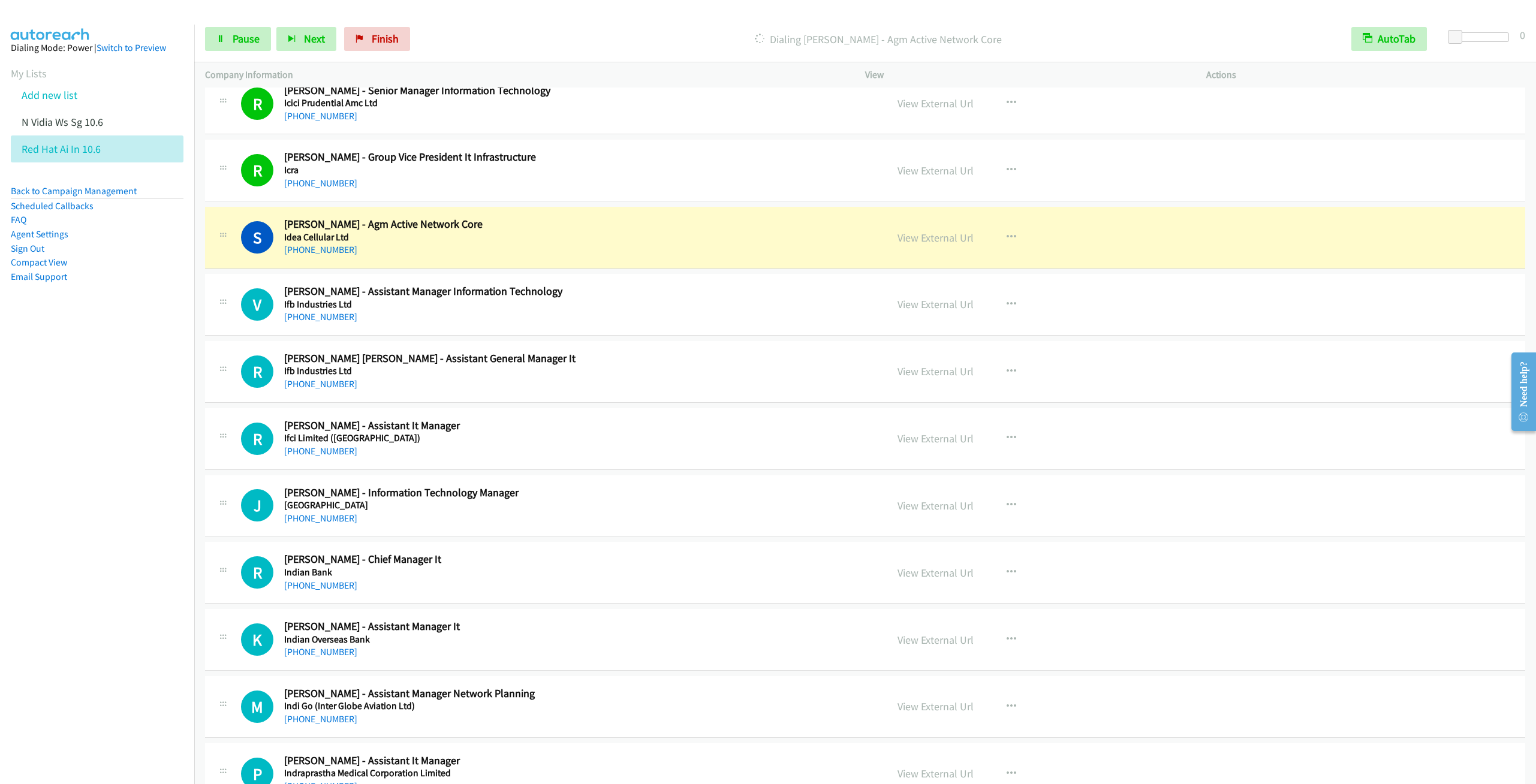
scroll to position [10427, 0]
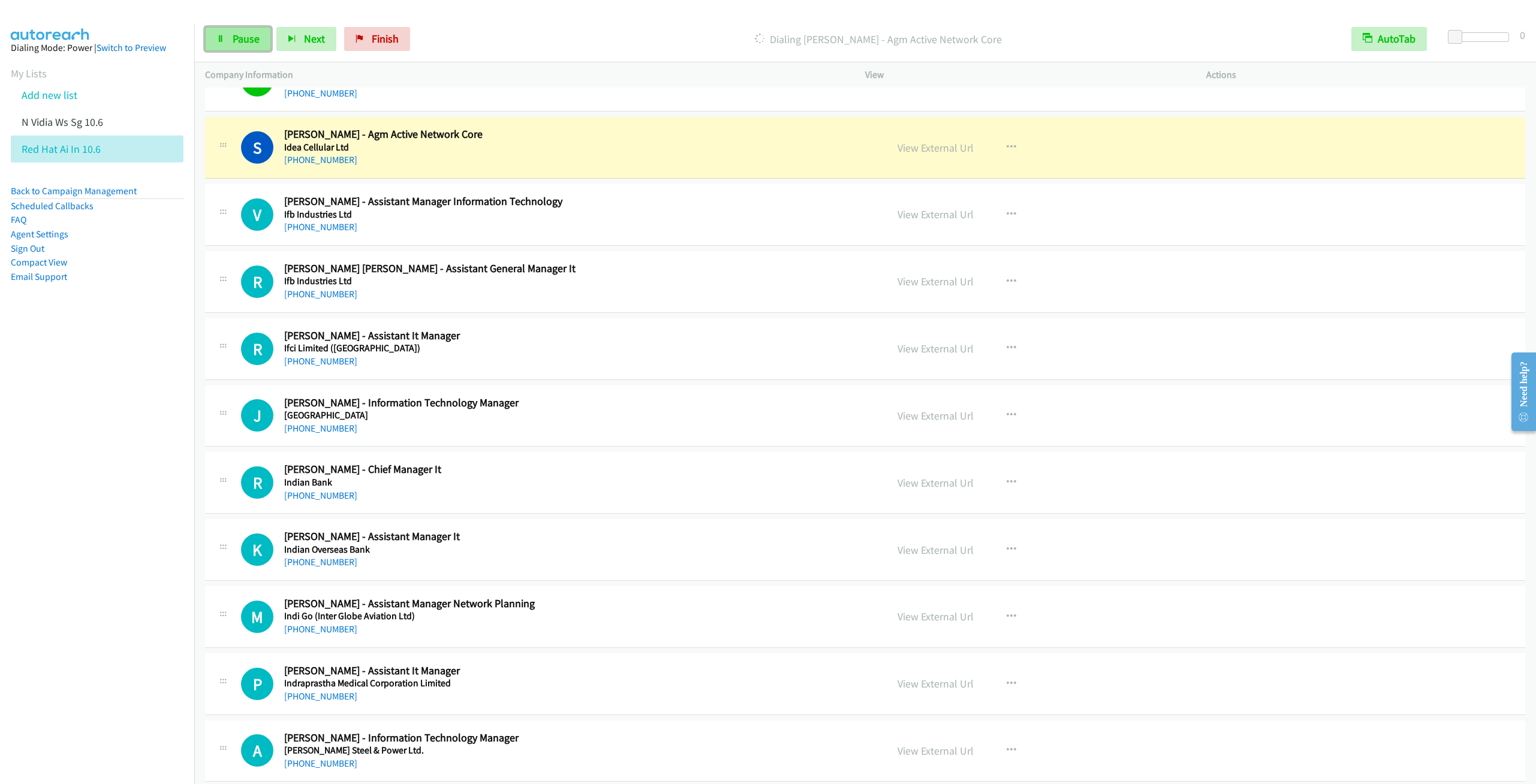
click at [235, 34] on span "Pause" at bounding box center [246, 39] width 27 height 14
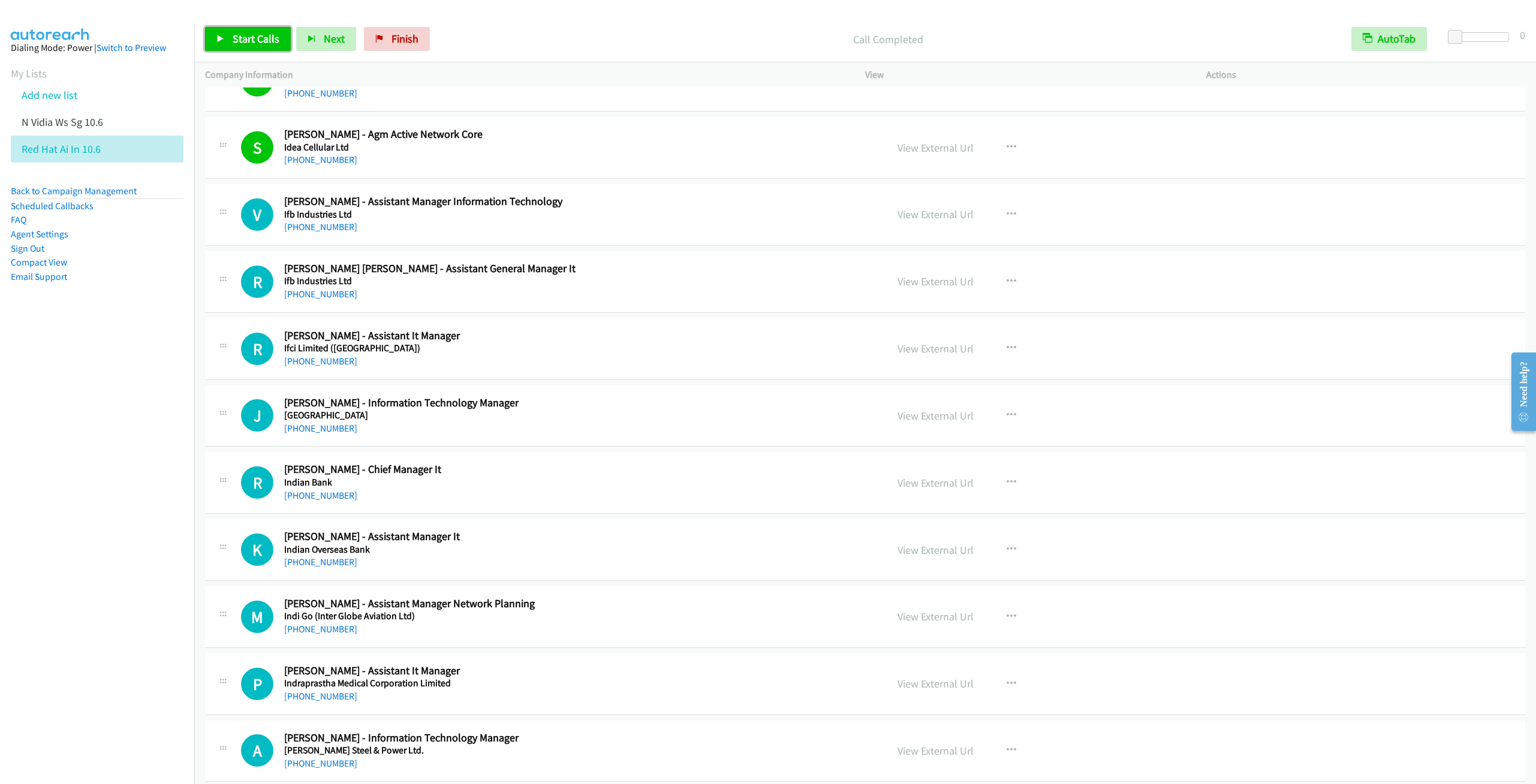
click at [239, 43] on span "Start Calls" at bounding box center [256, 39] width 47 height 14
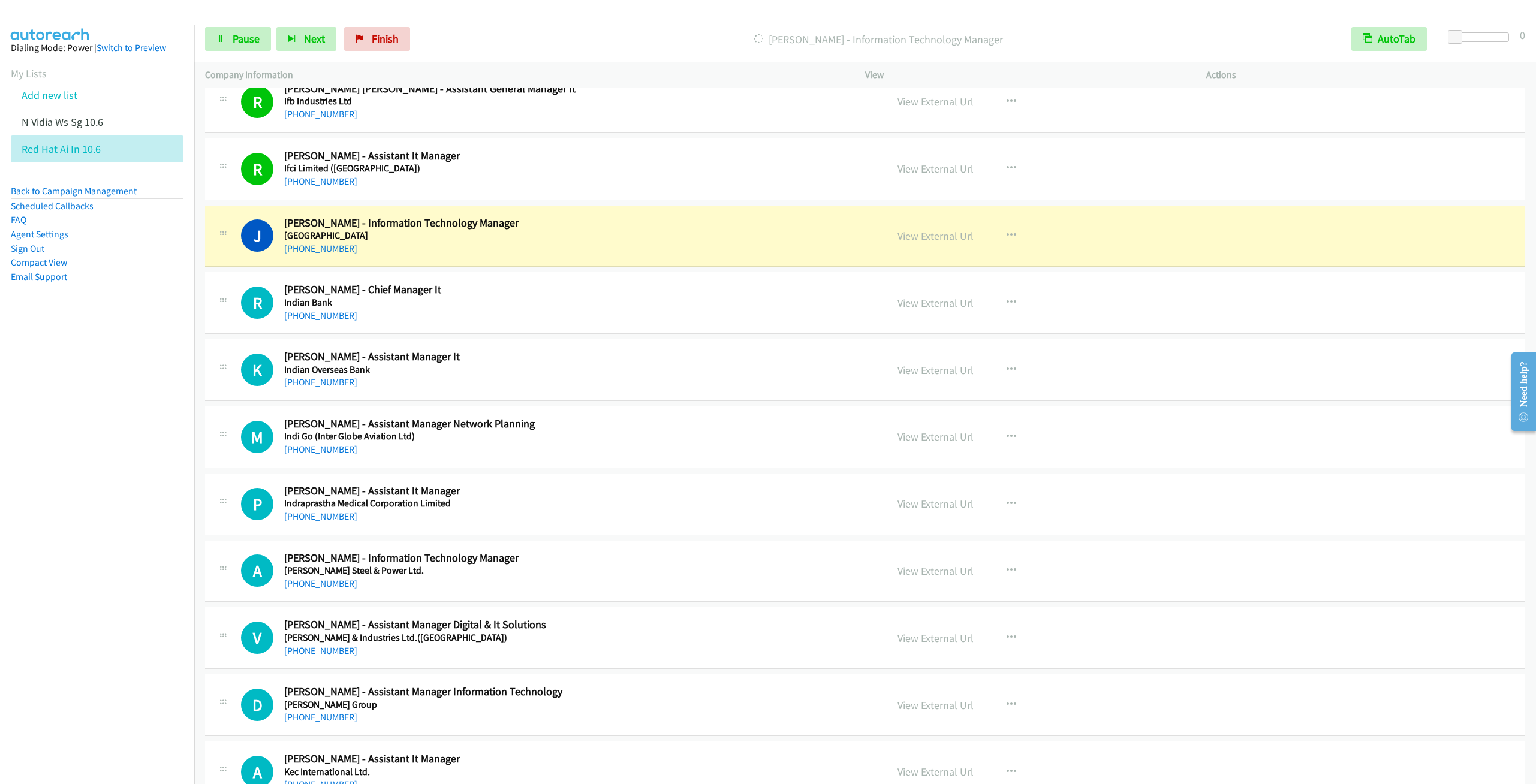
scroll to position [10697, 0]
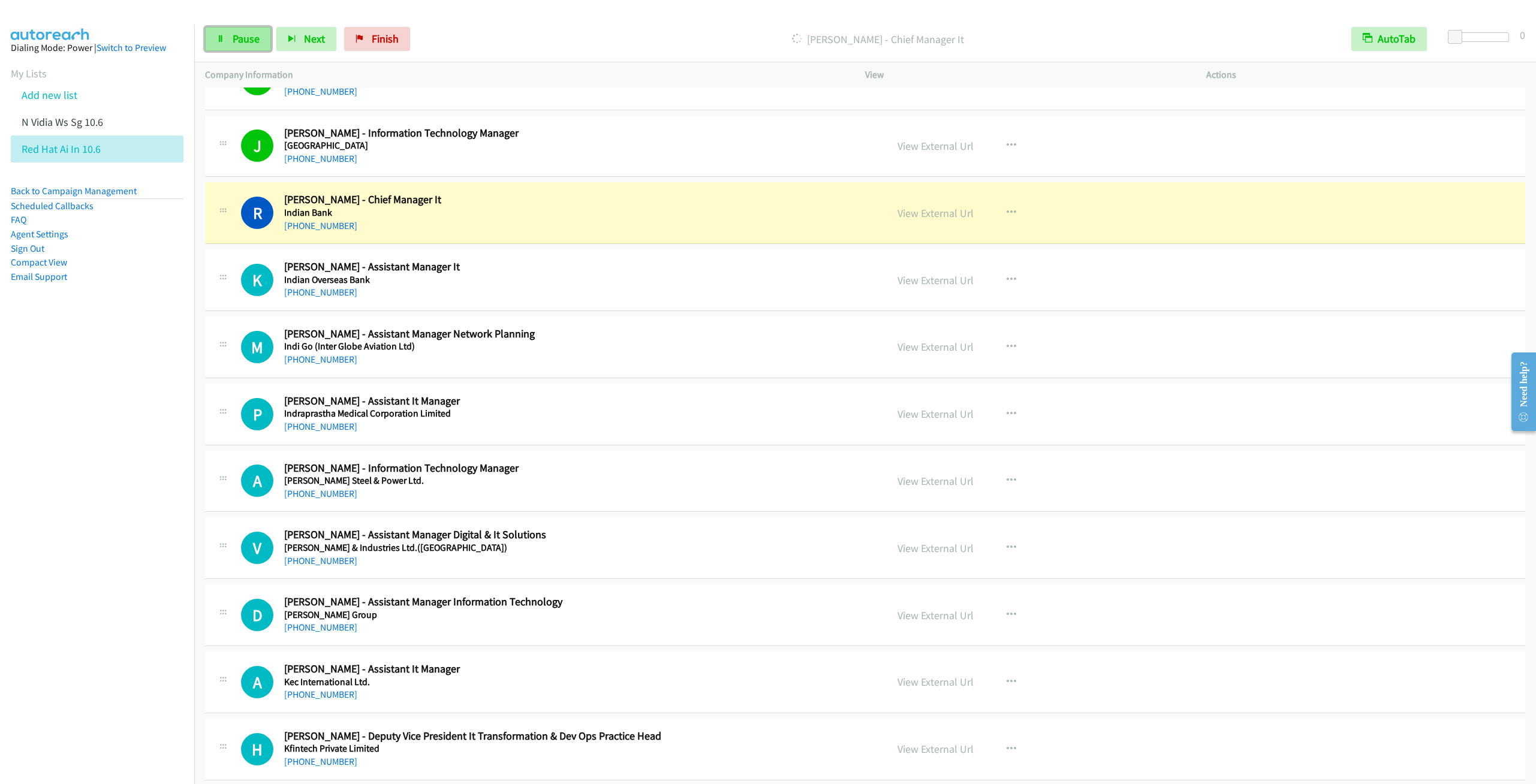
click at [249, 37] on span "Pause" at bounding box center [246, 39] width 27 height 14
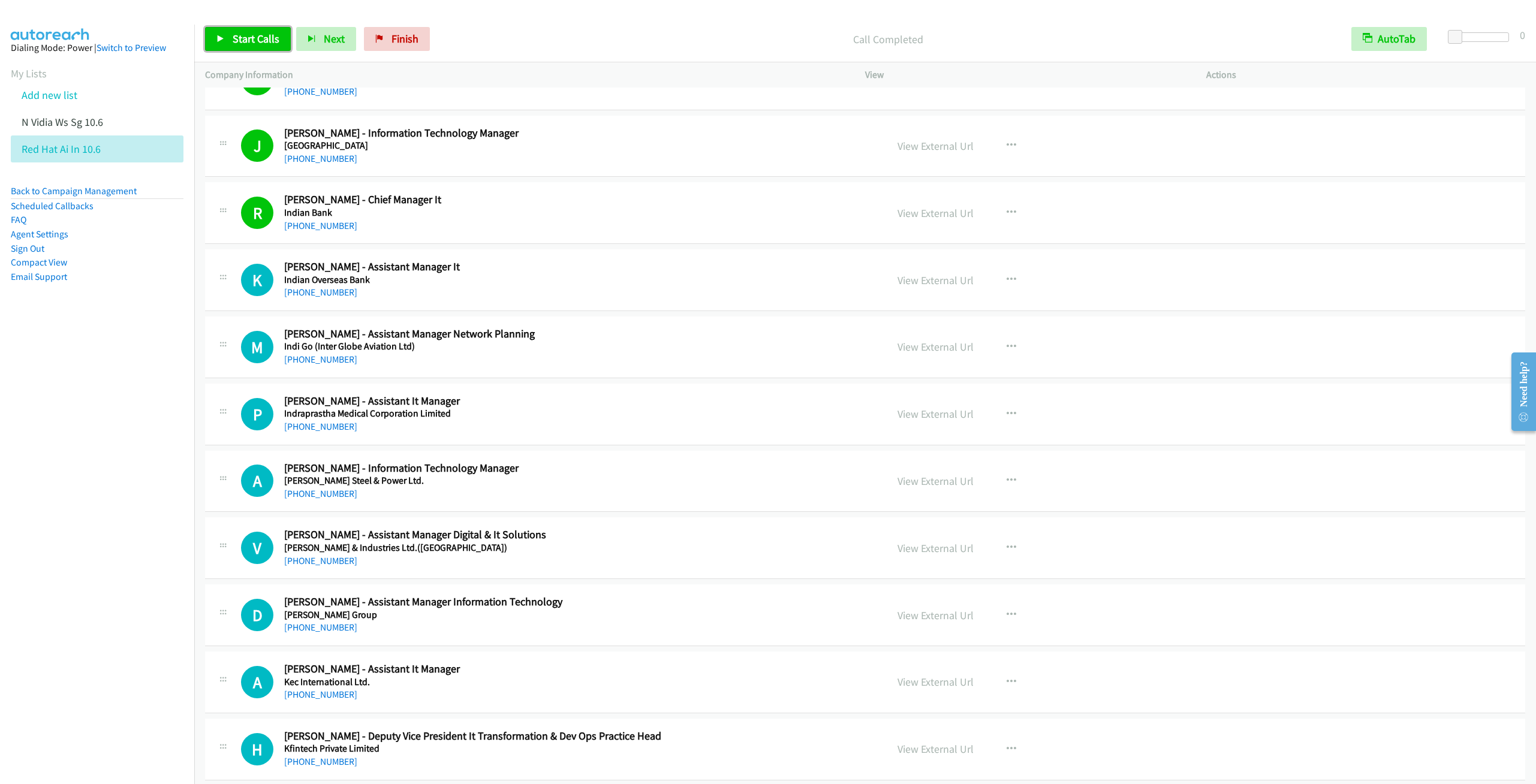
click at [255, 42] on span "Start Calls" at bounding box center [256, 39] width 47 height 14
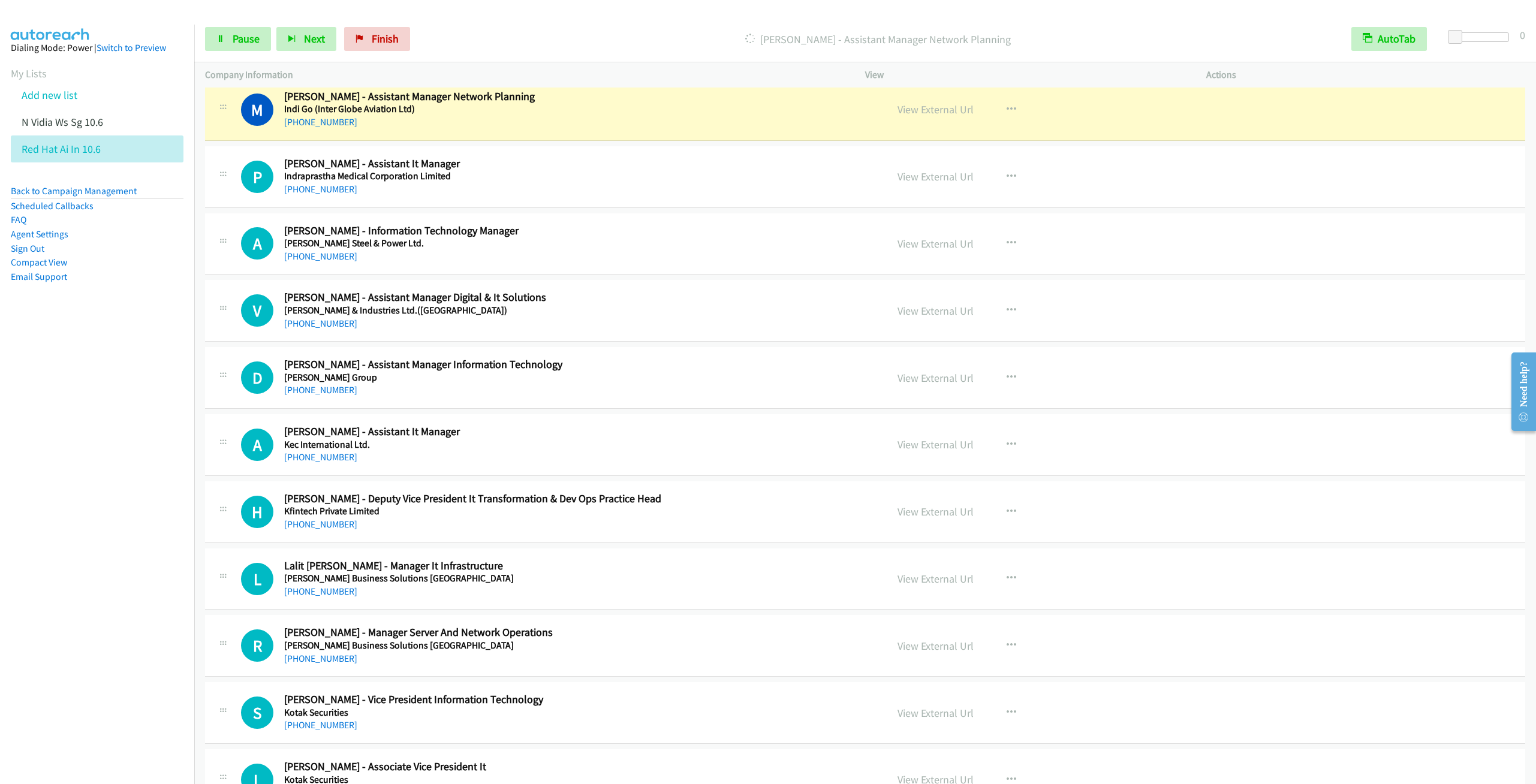
scroll to position [10966, 0]
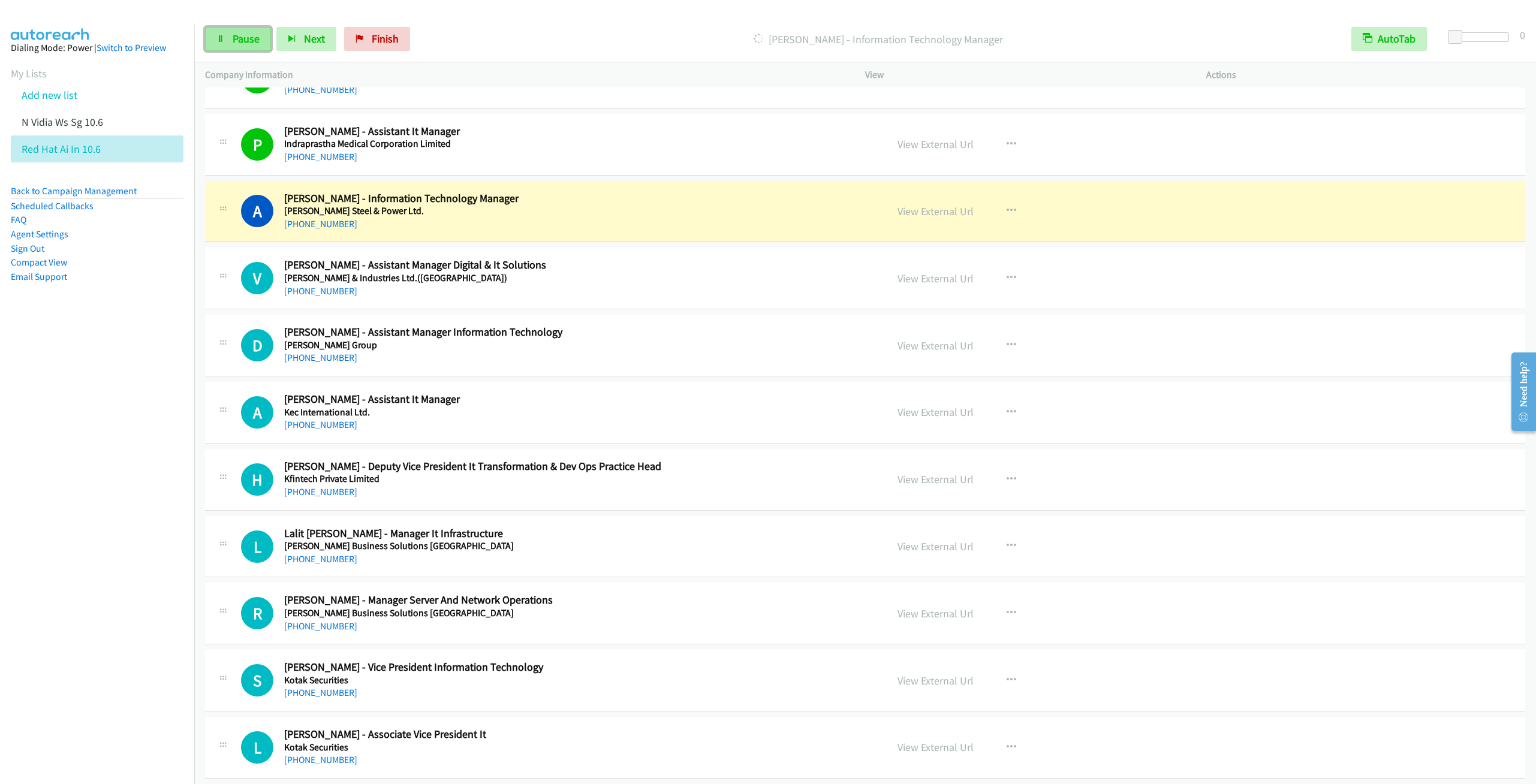
click at [236, 47] on link "Pause" at bounding box center [238, 39] width 66 height 24
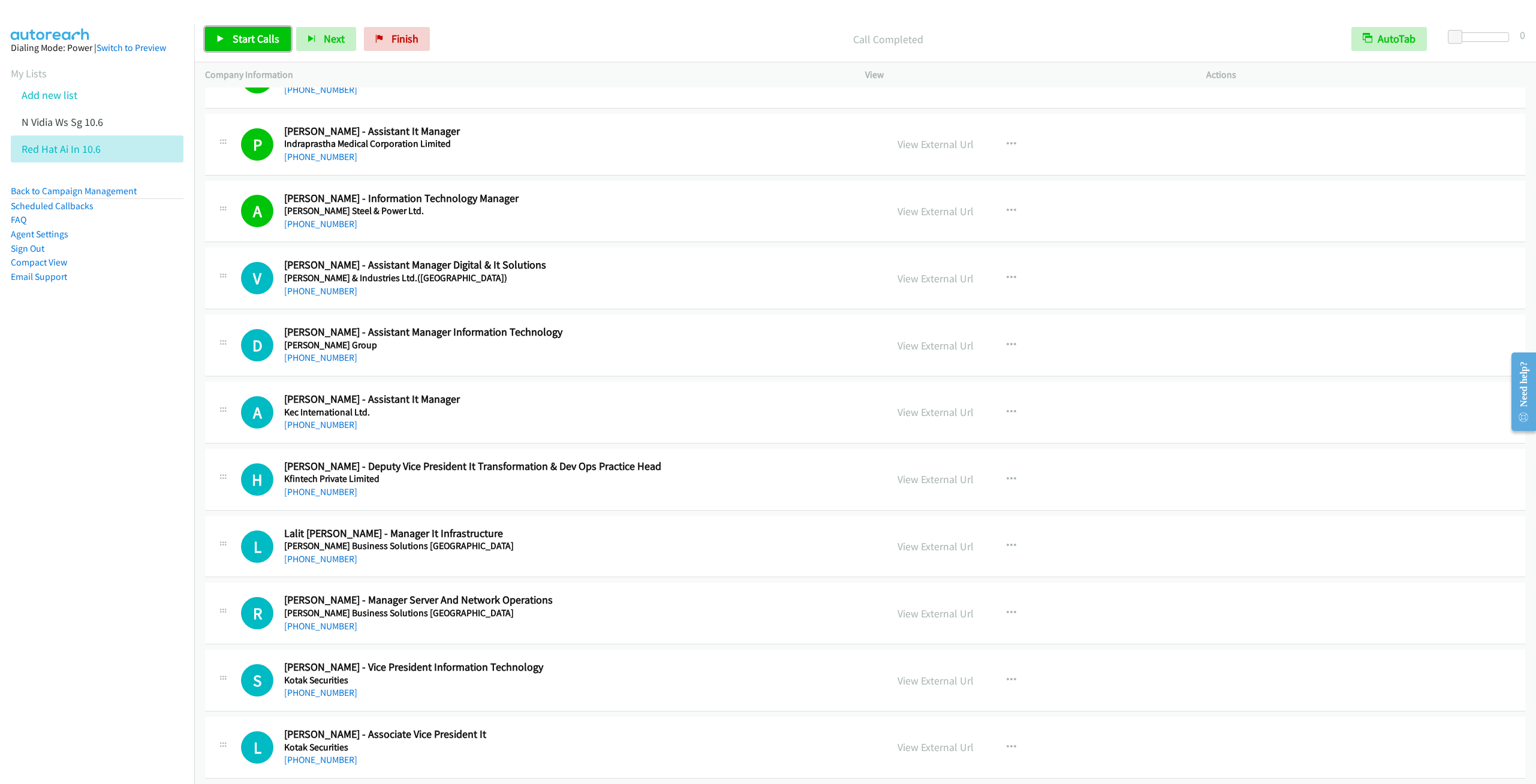
click at [279, 45] on link "Start Calls" at bounding box center [248, 39] width 86 height 24
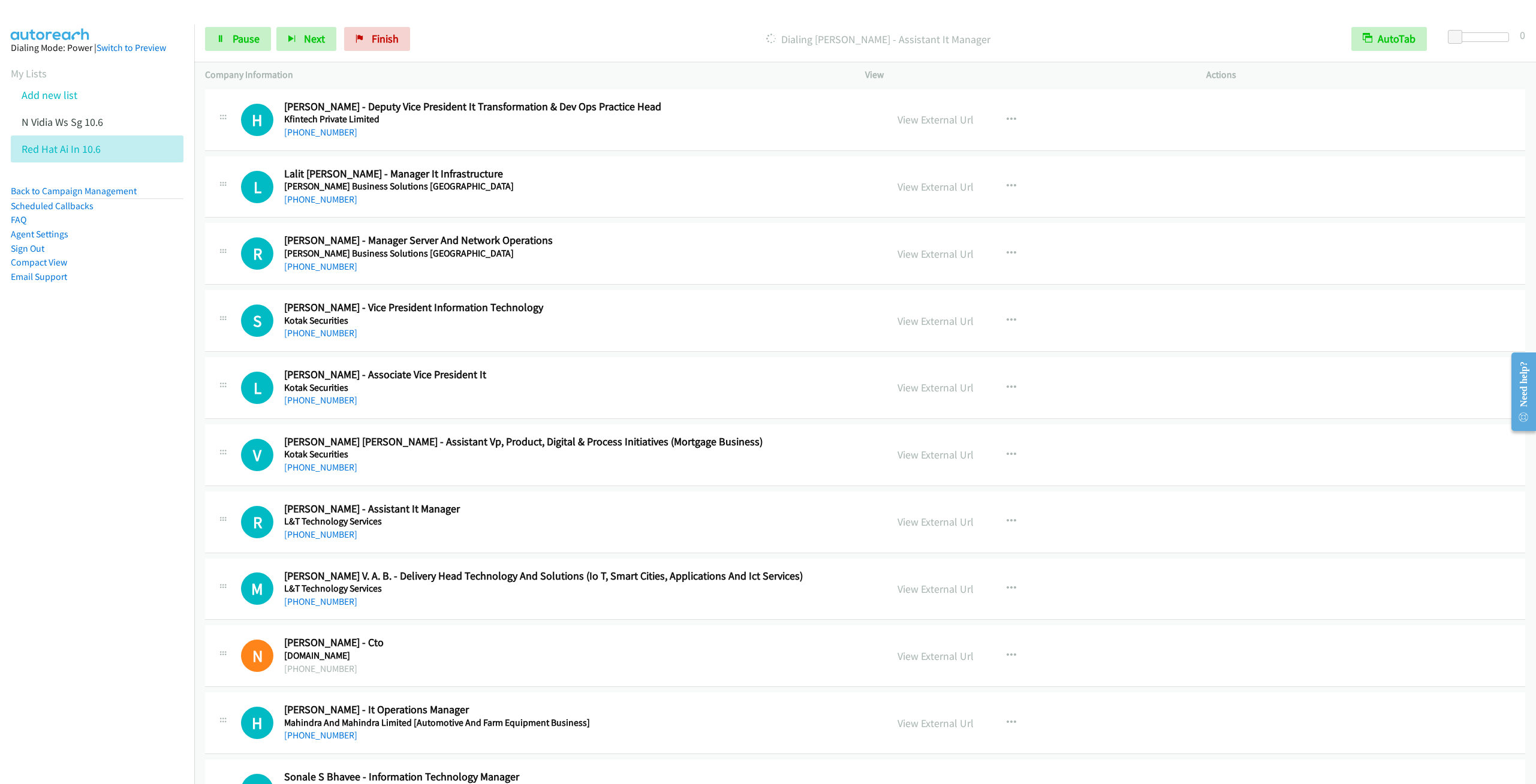
scroll to position [11236, 0]
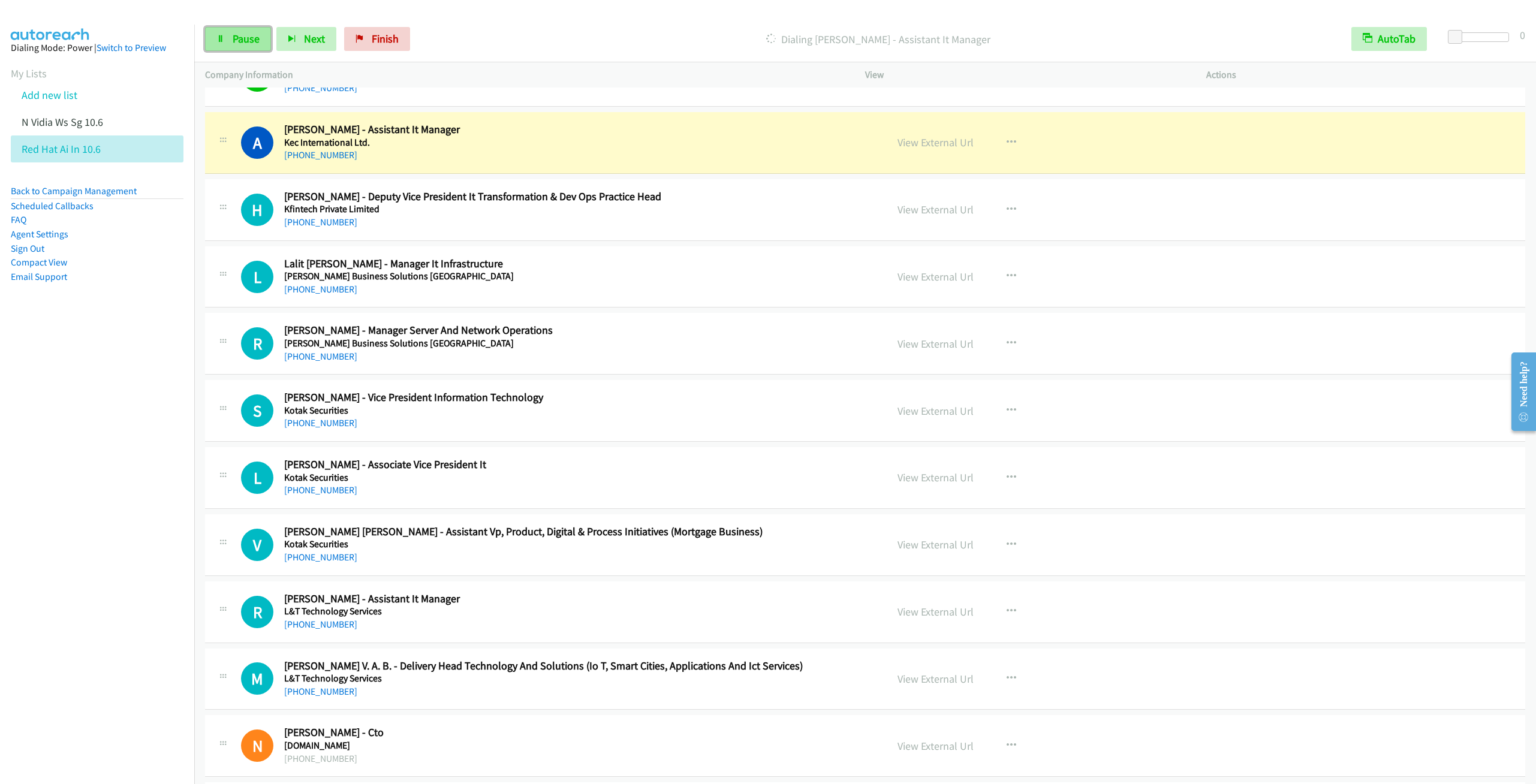
click at [237, 40] on span "Pause" at bounding box center [246, 39] width 27 height 14
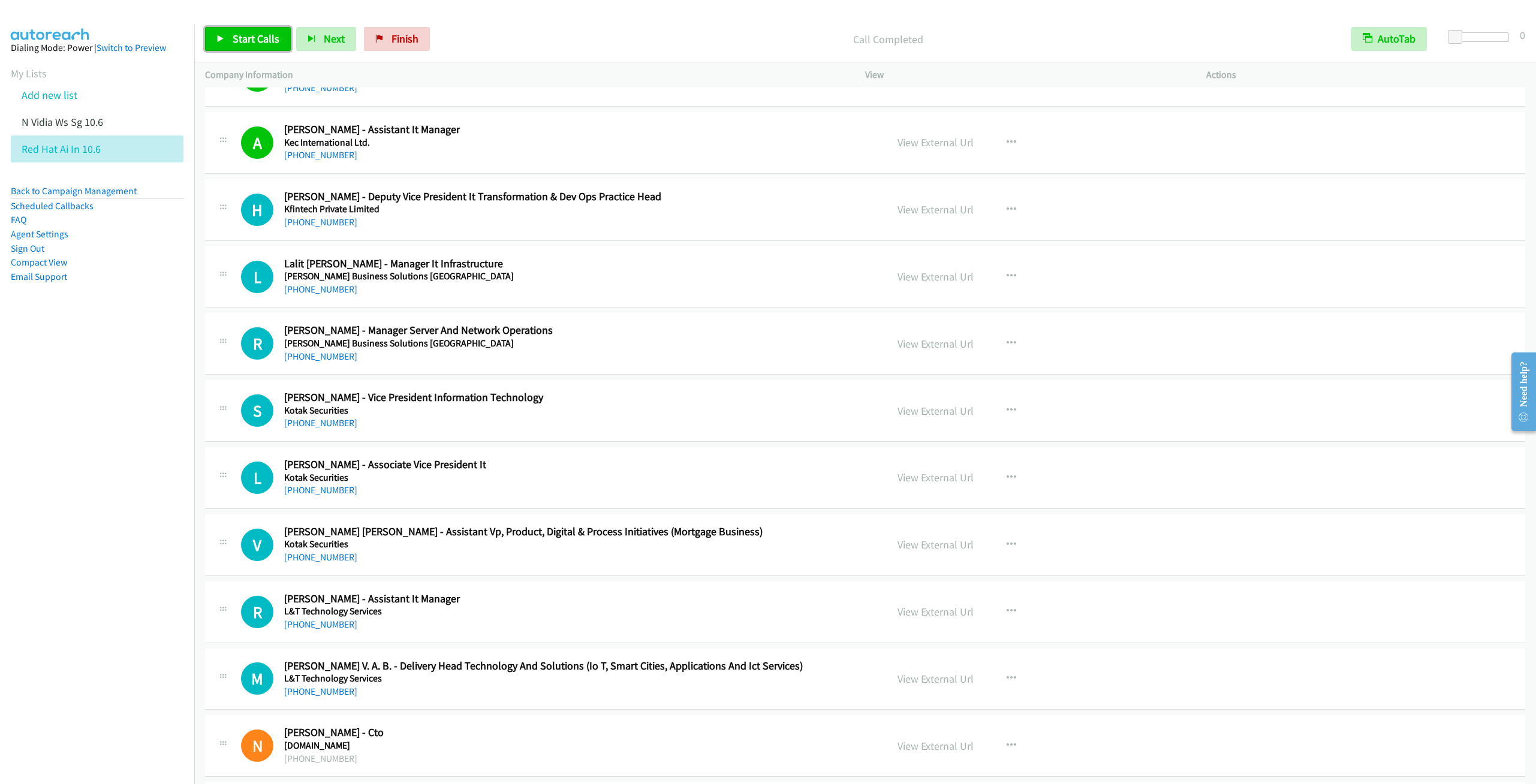
click at [244, 42] on span "Start Calls" at bounding box center [256, 39] width 47 height 14
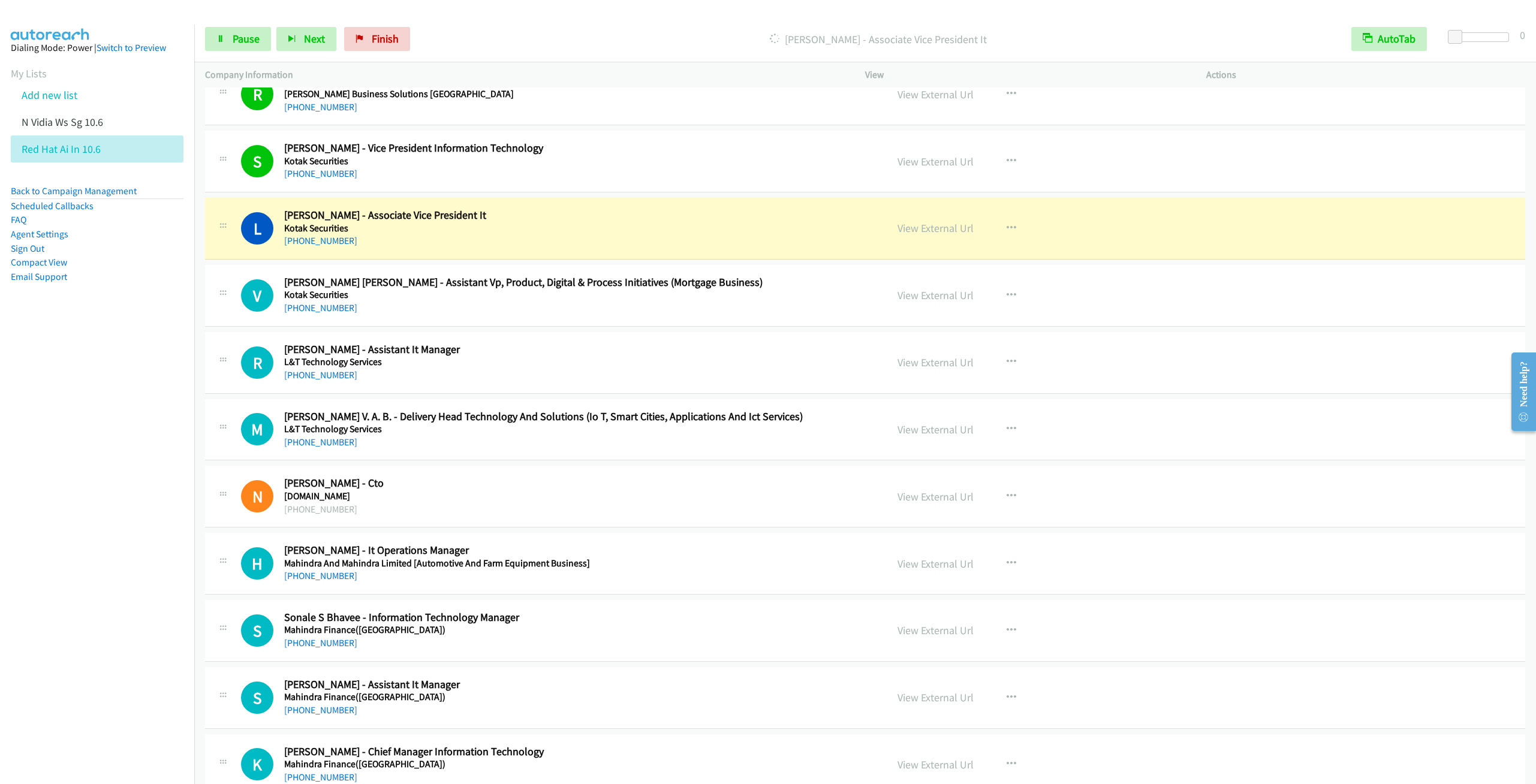
scroll to position [11506, 0]
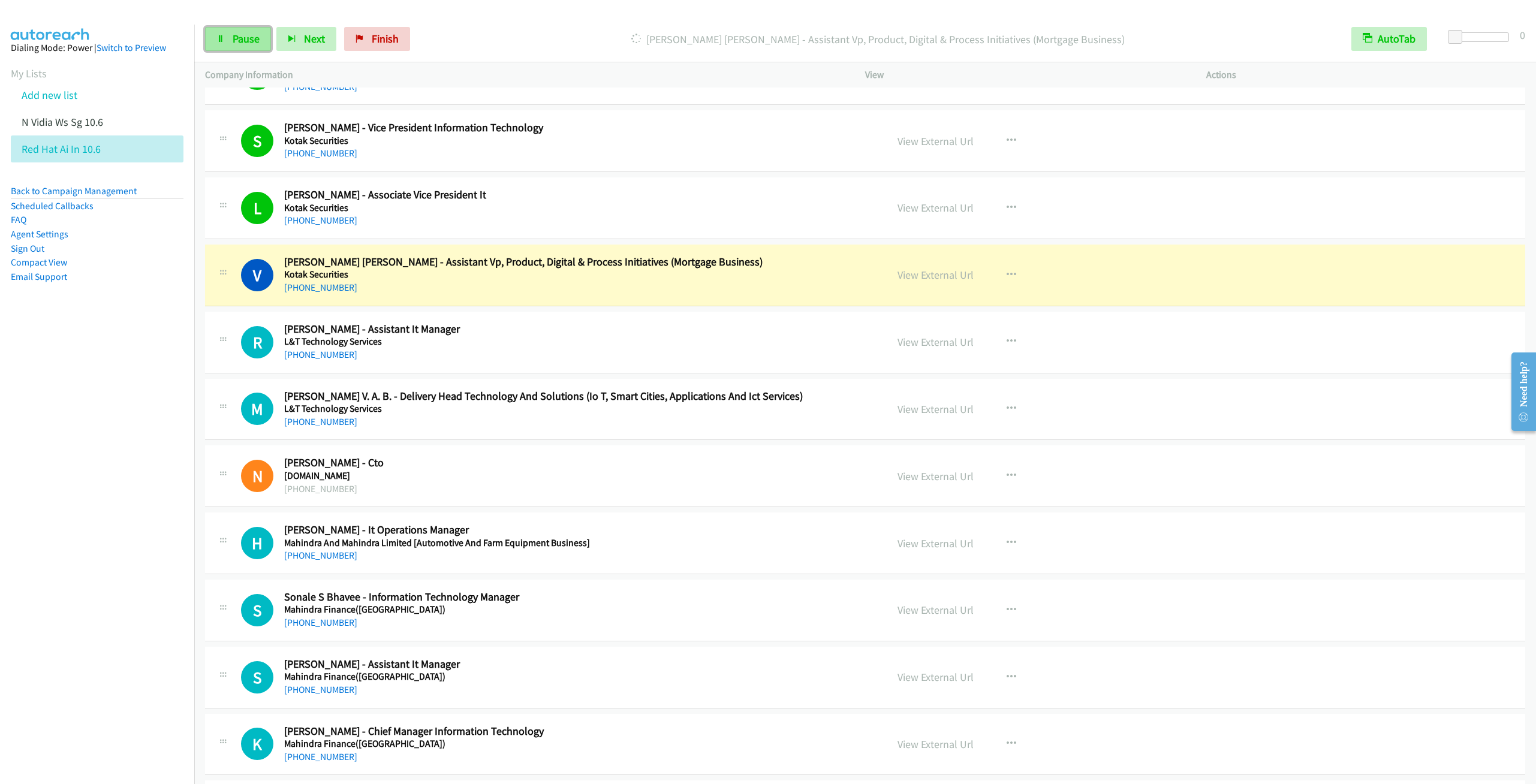
click at [247, 42] on span "Pause" at bounding box center [246, 39] width 27 height 14
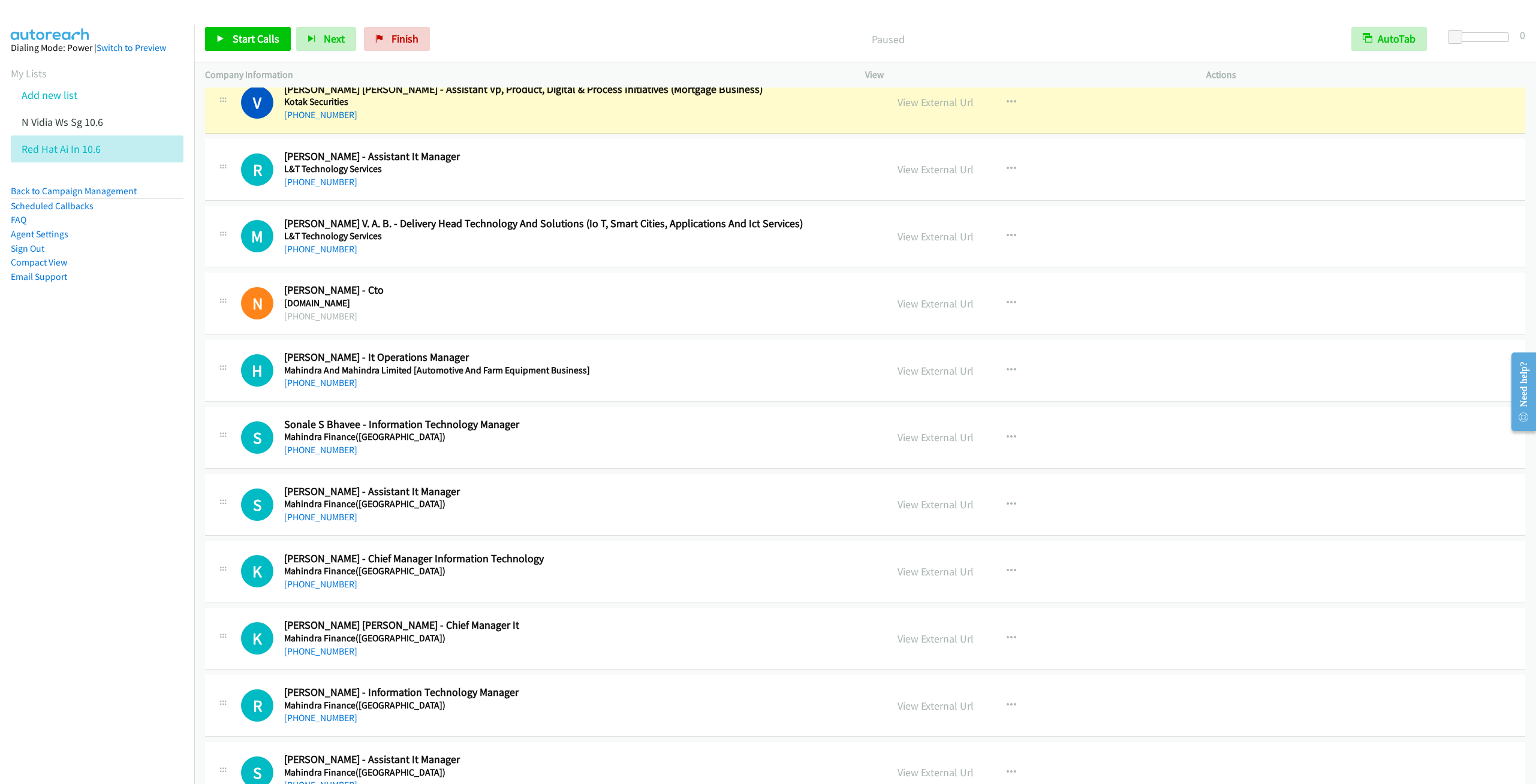
scroll to position [11686, 0]
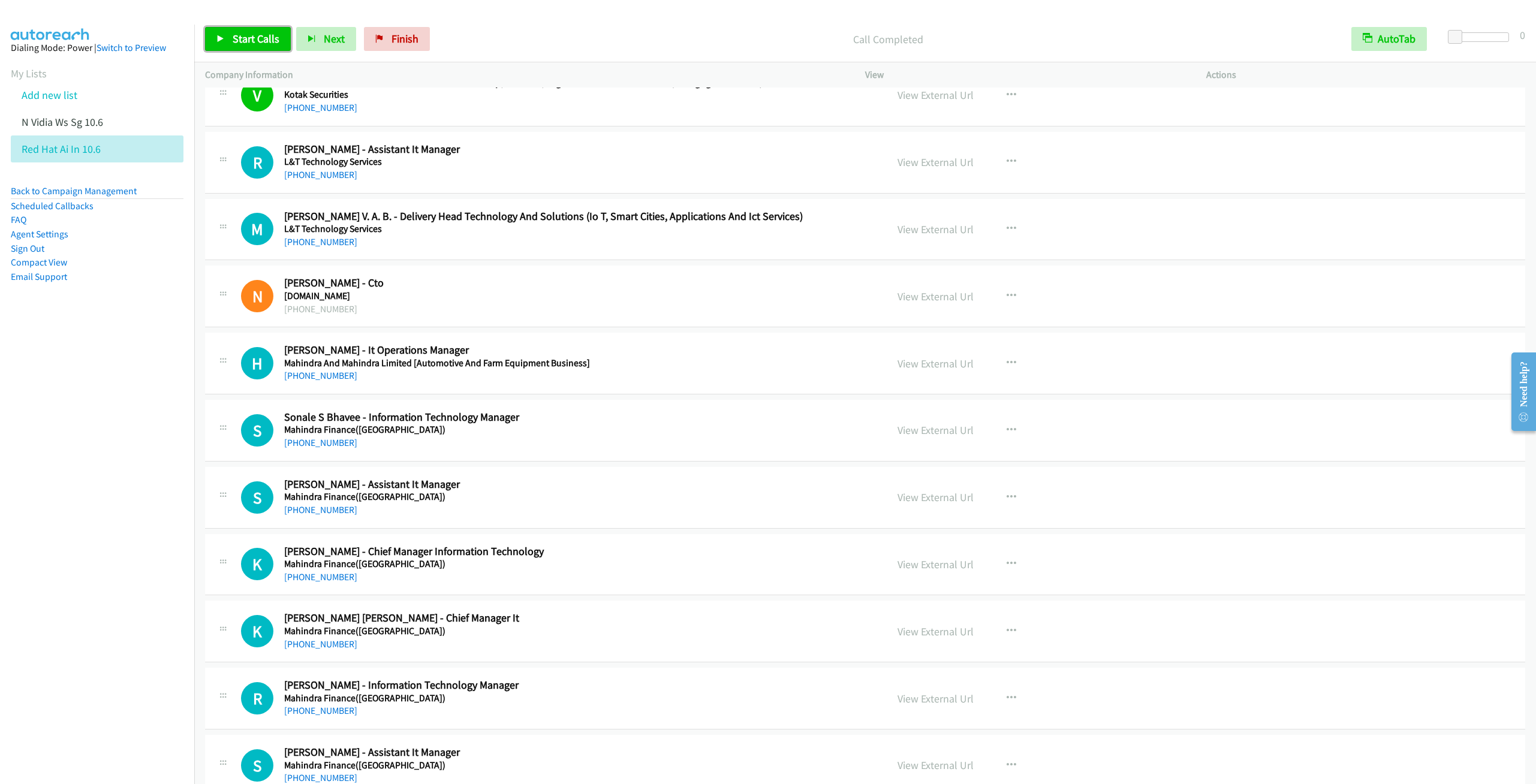
click at [256, 42] on span "Start Calls" at bounding box center [256, 39] width 47 height 14
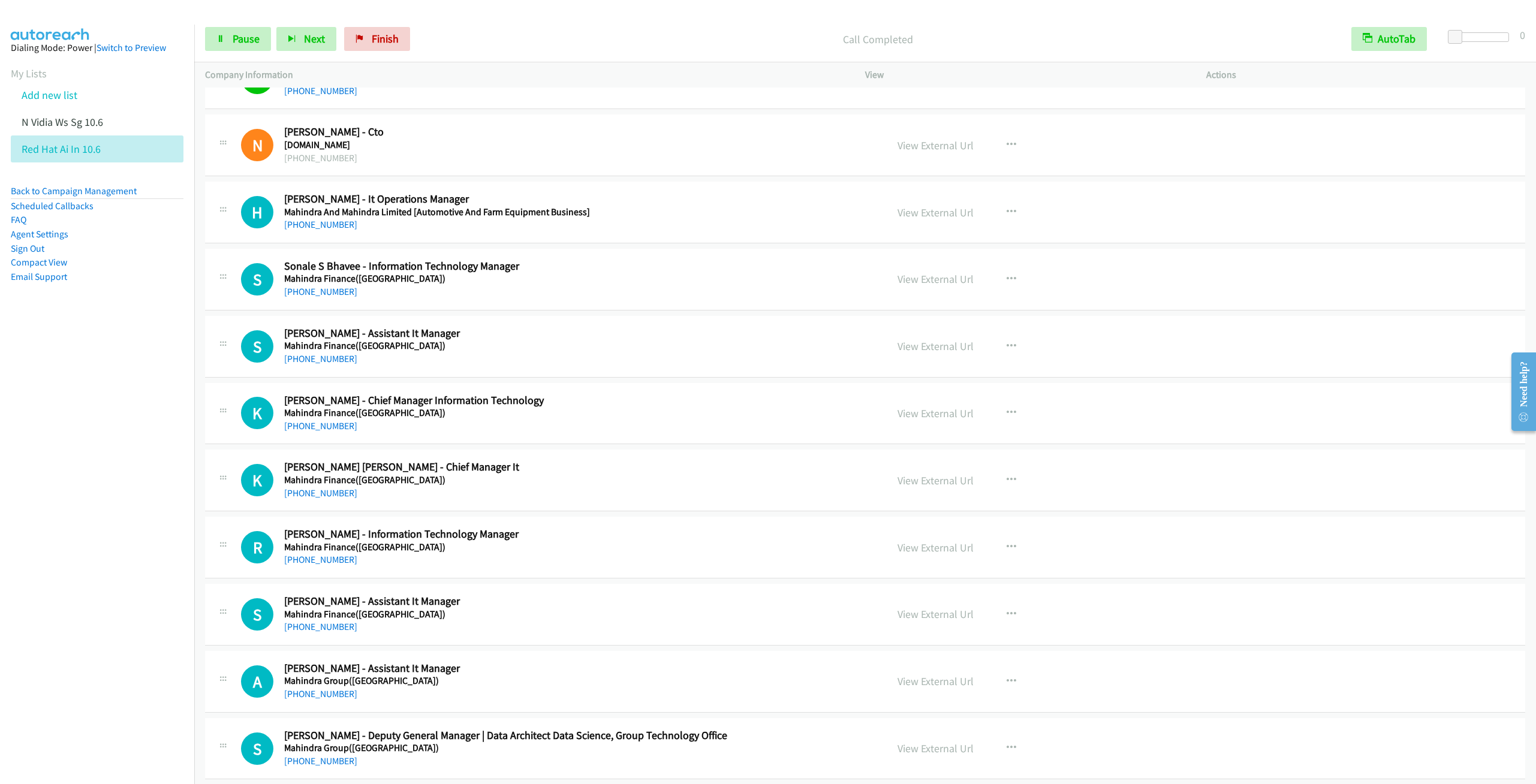
scroll to position [11865, 0]
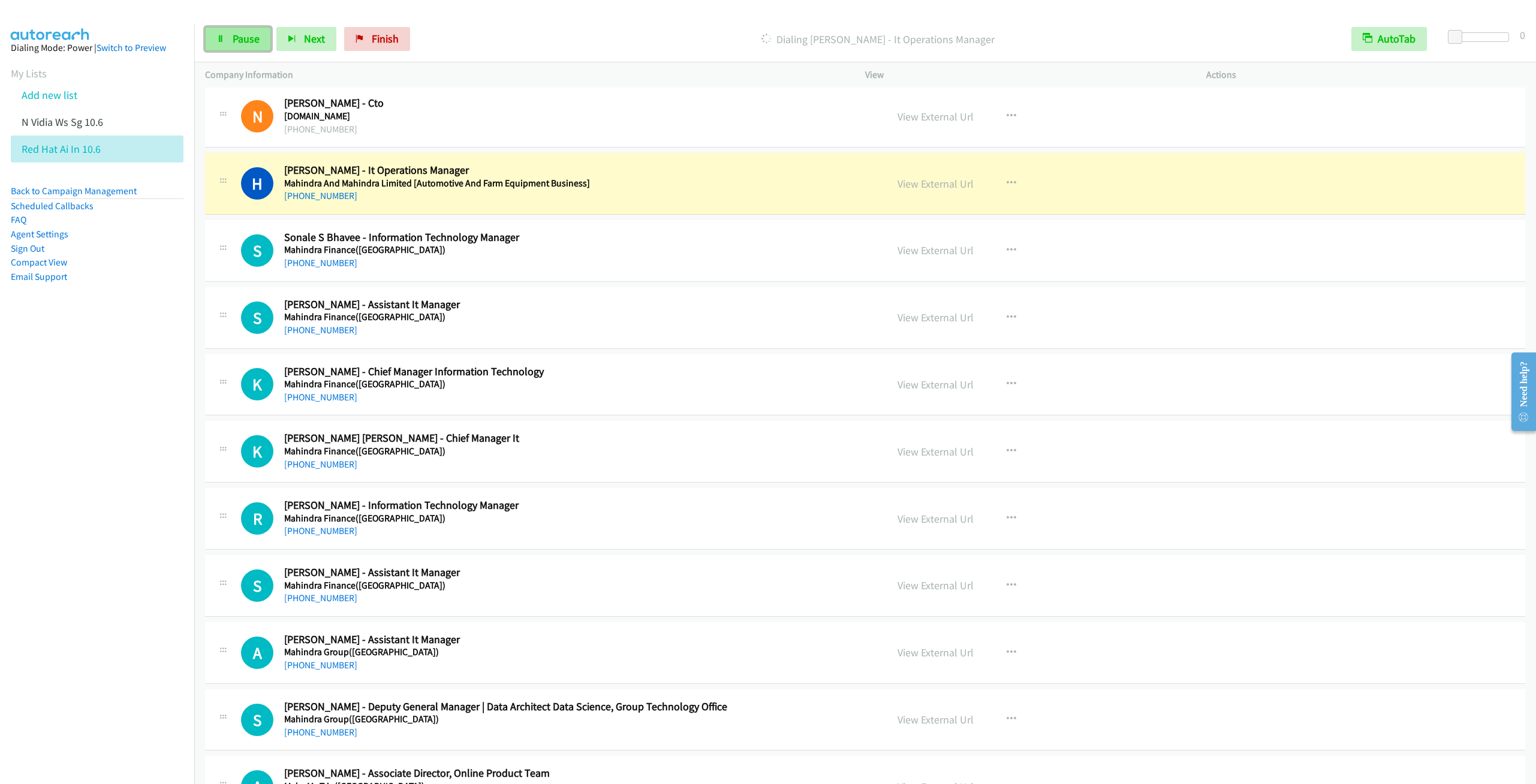
click at [241, 40] on span "Pause" at bounding box center [246, 39] width 27 height 14
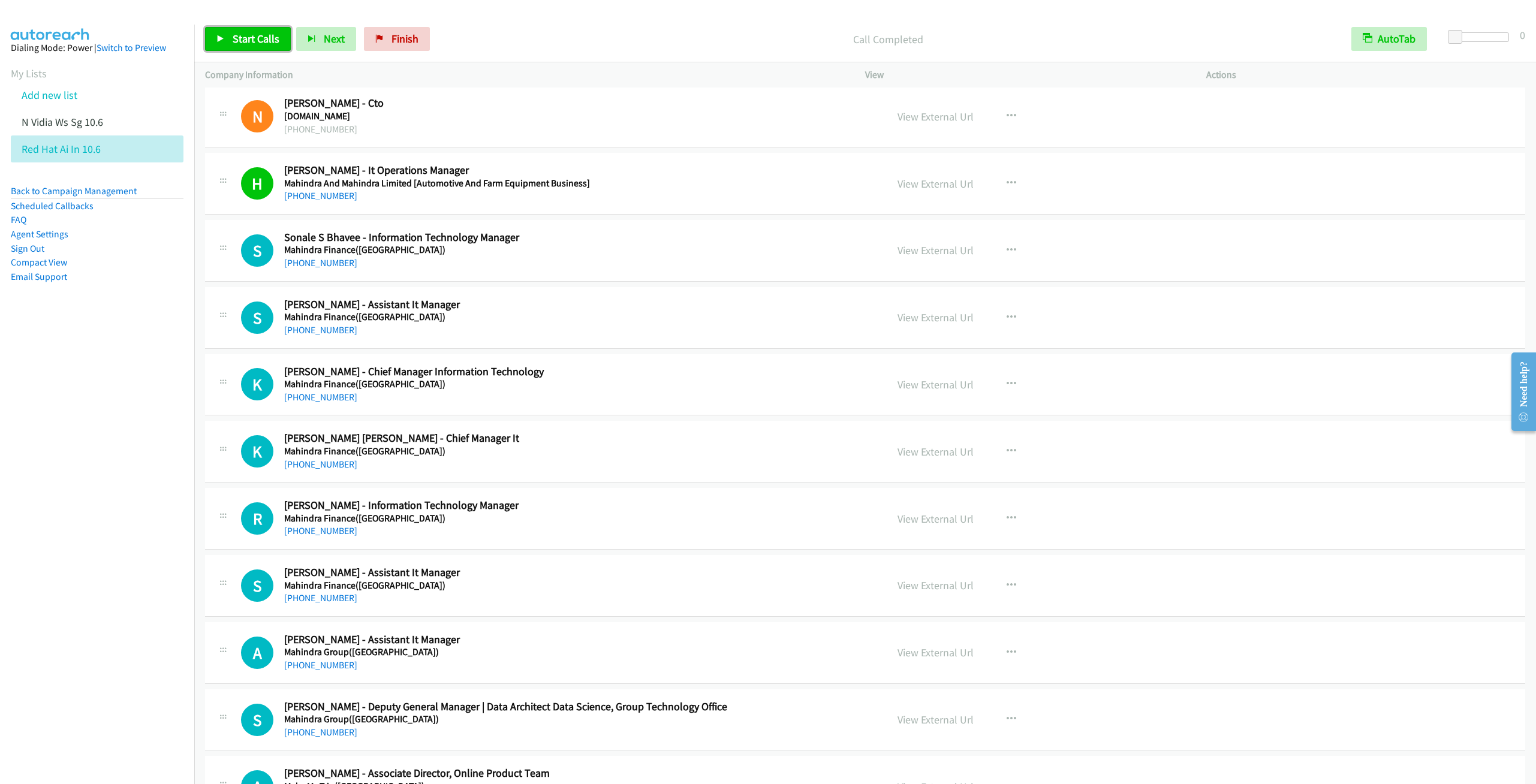
click at [237, 31] on link "Start Calls" at bounding box center [248, 39] width 86 height 24
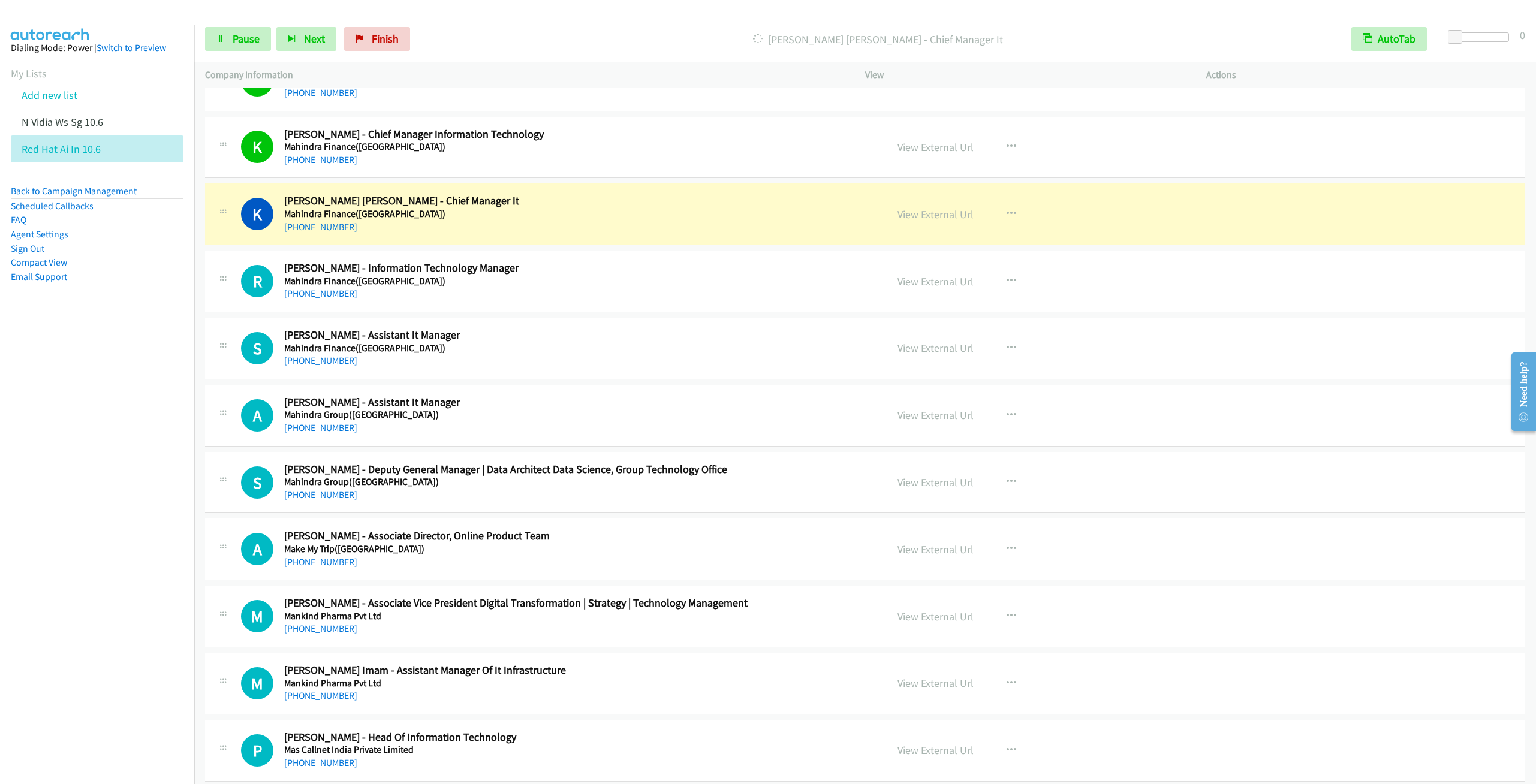
scroll to position [12135, 0]
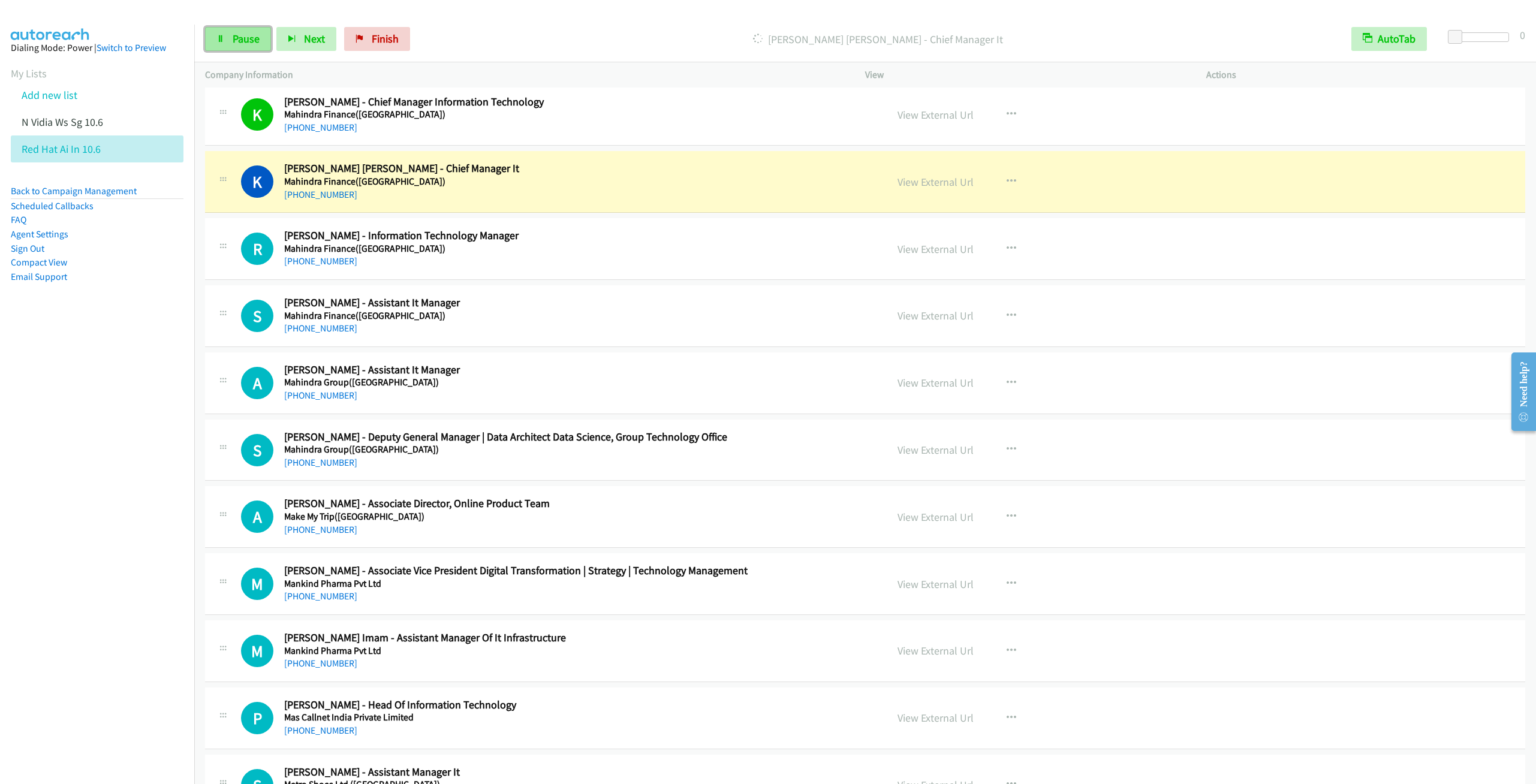
click at [237, 40] on span "Pause" at bounding box center [246, 39] width 27 height 14
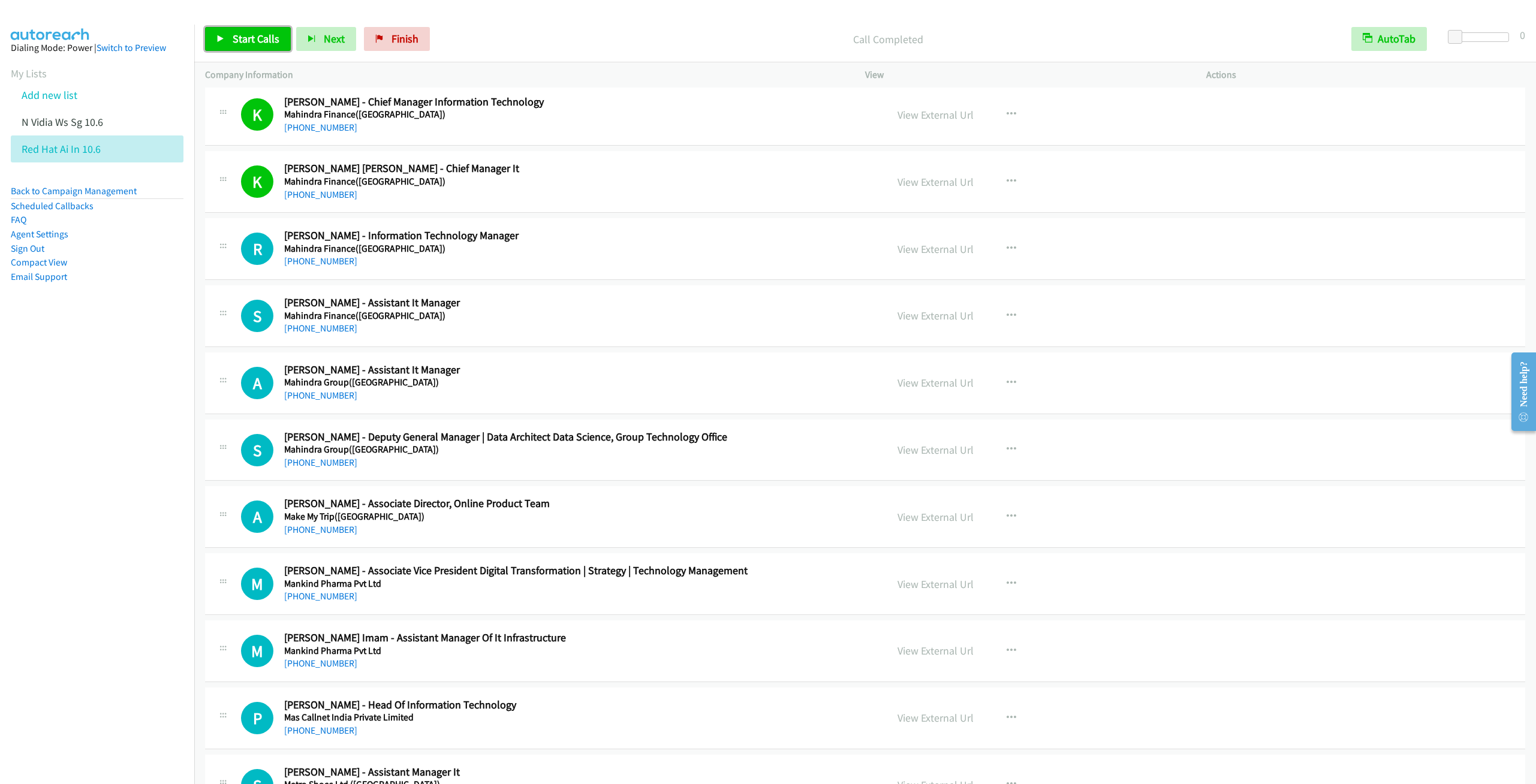
click at [266, 33] on span "Start Calls" at bounding box center [256, 39] width 47 height 14
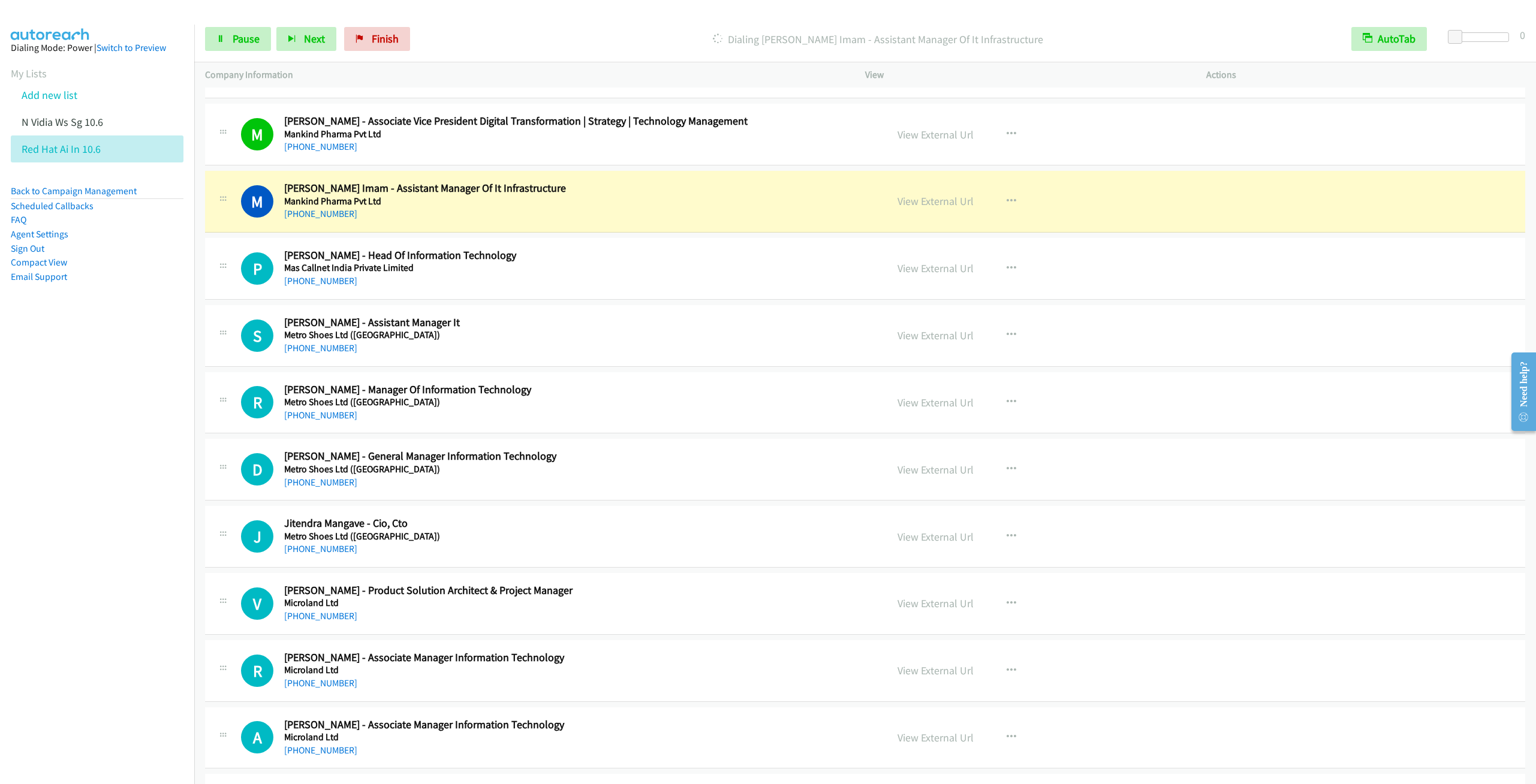
scroll to position [12674, 0]
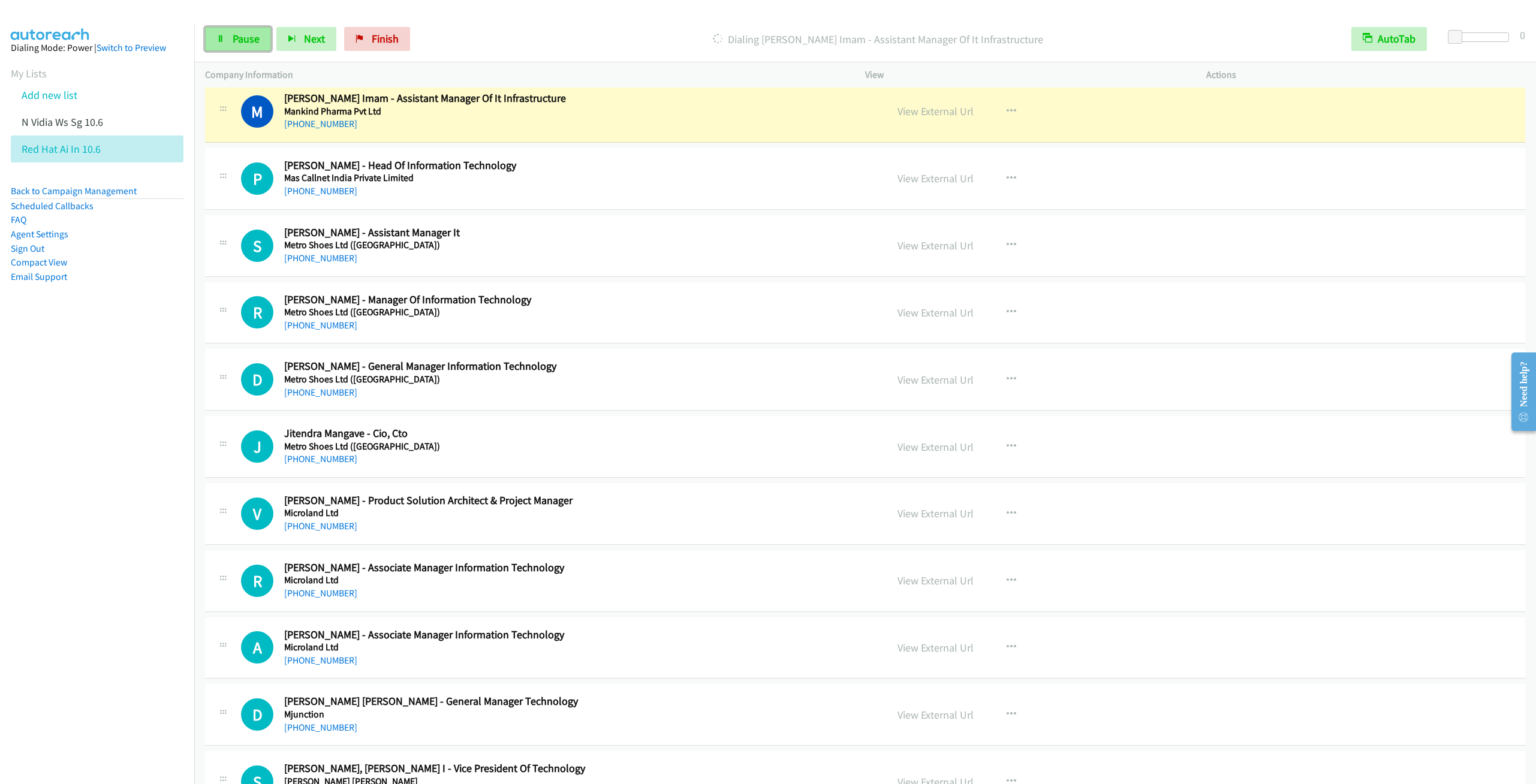
click at [237, 32] on span "Pause" at bounding box center [246, 39] width 27 height 14
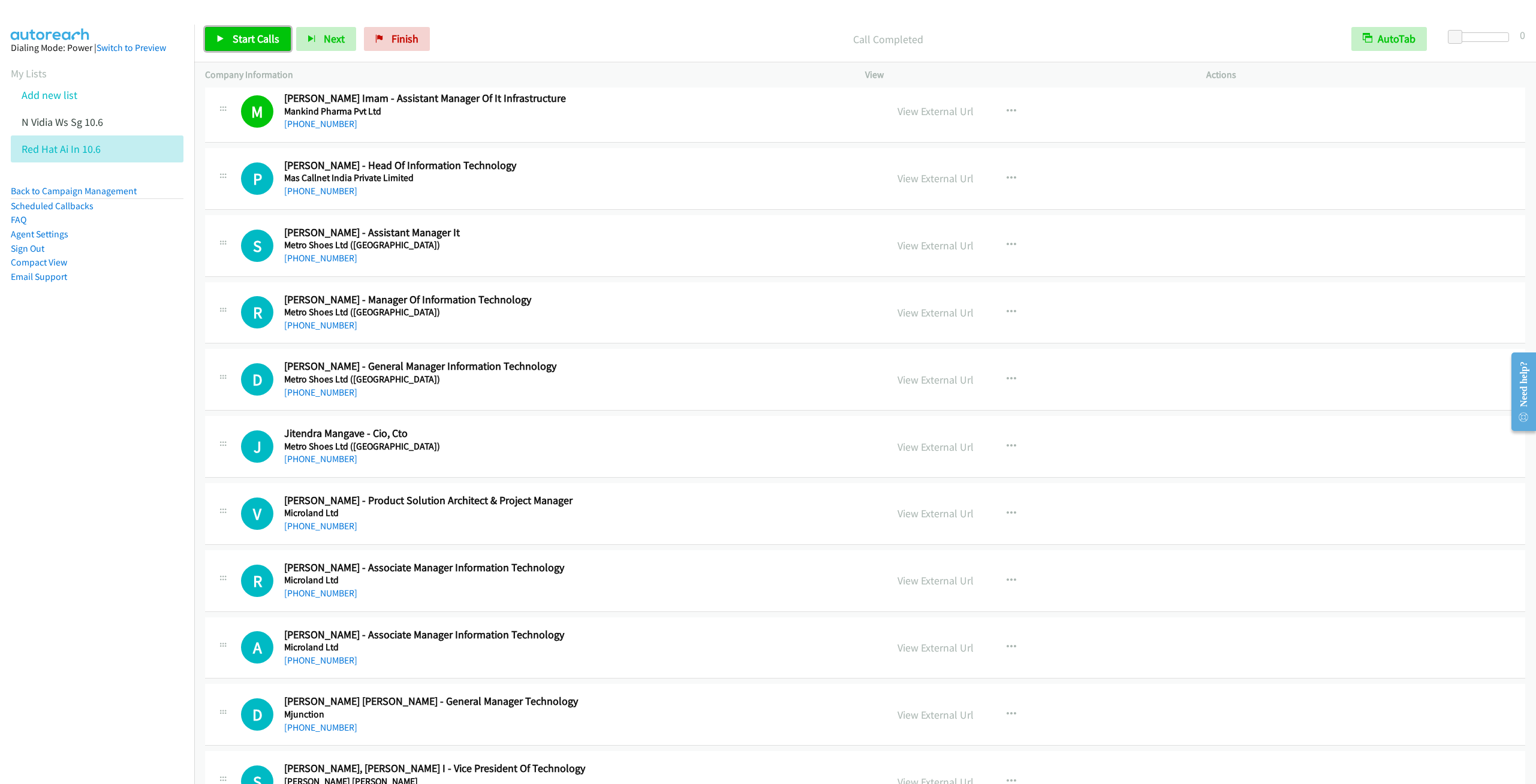
click at [240, 28] on link "Start Calls" at bounding box center [248, 39] width 86 height 24
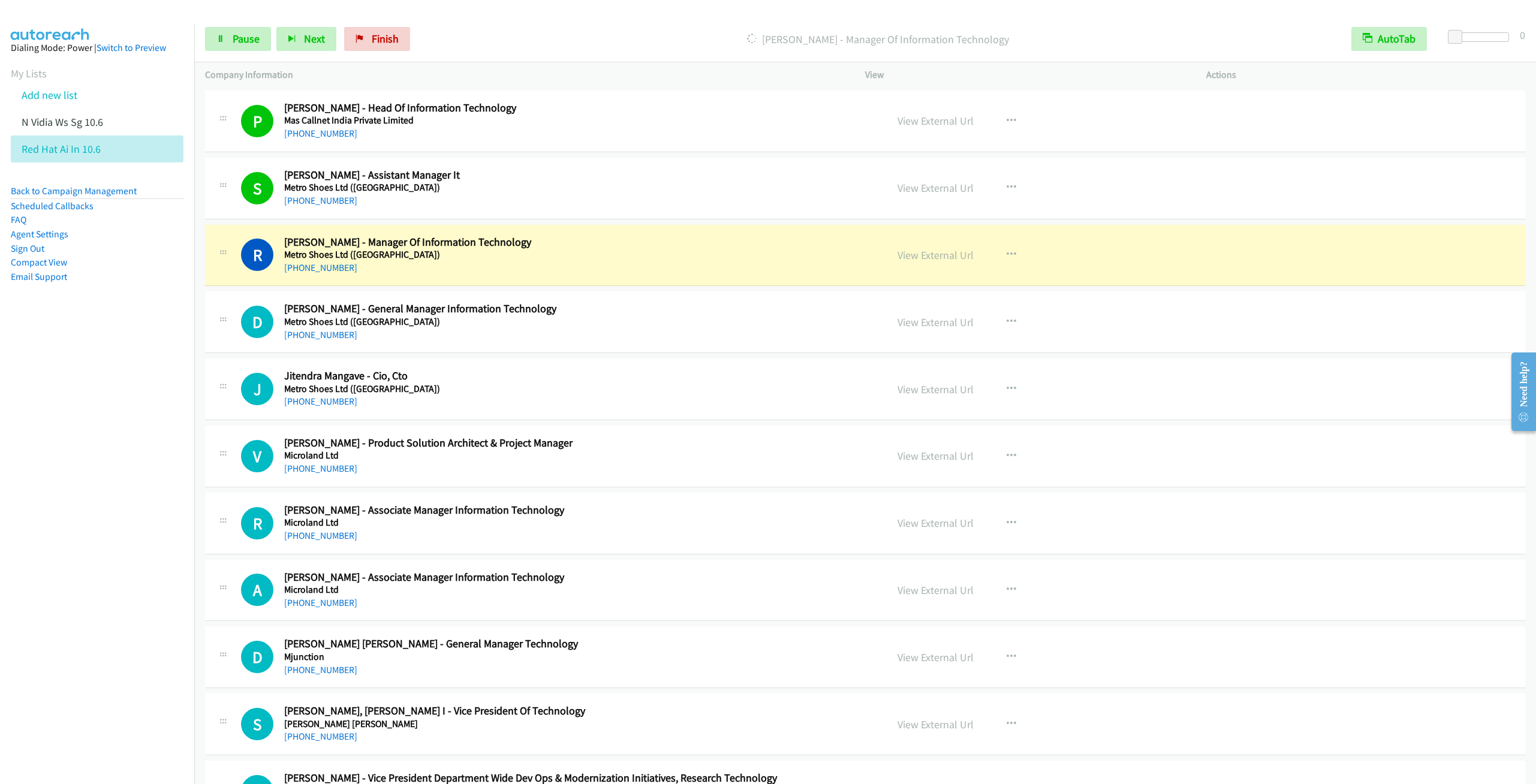
scroll to position [12765, 0]
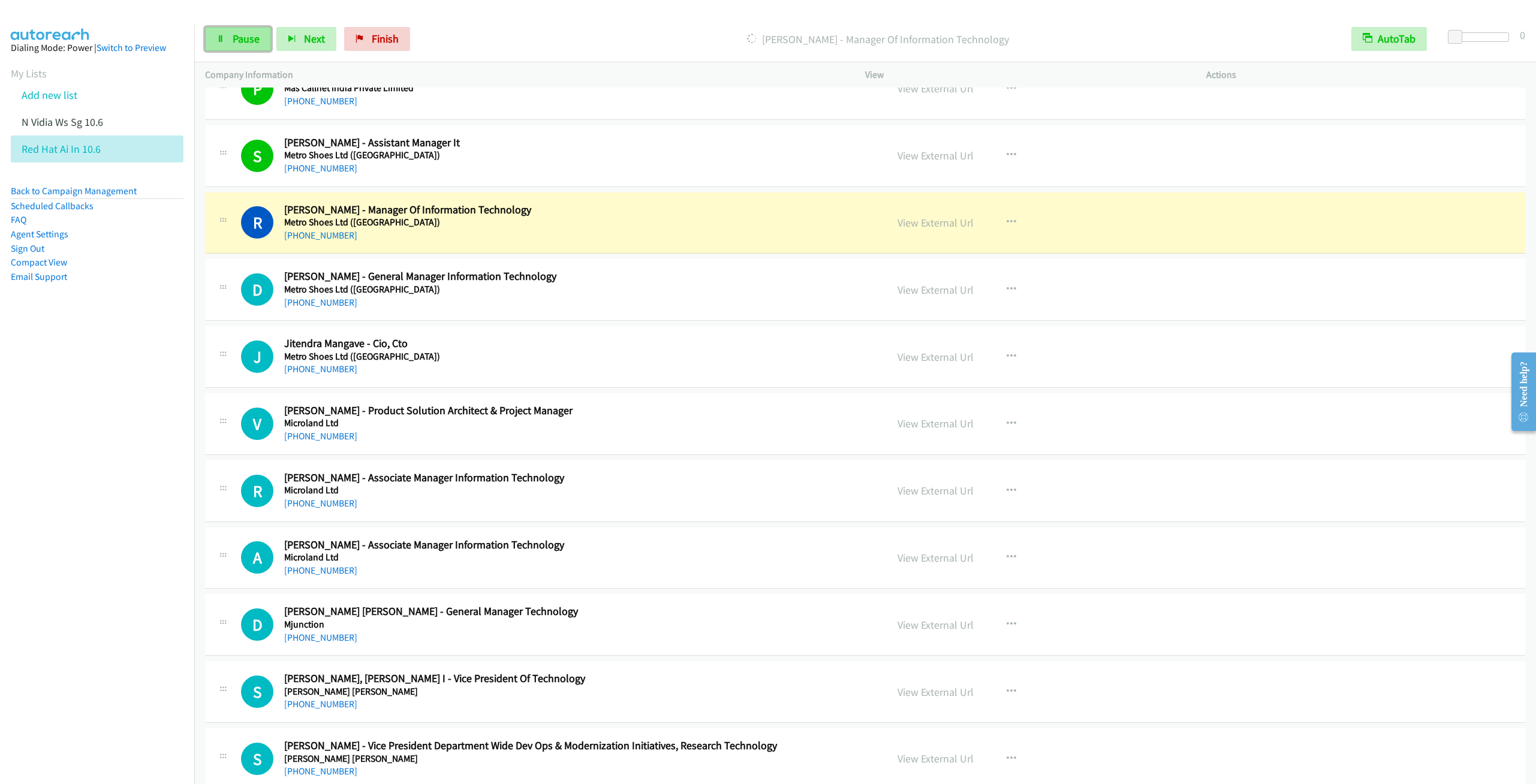
click at [236, 35] on span "Pause" at bounding box center [246, 39] width 27 height 14
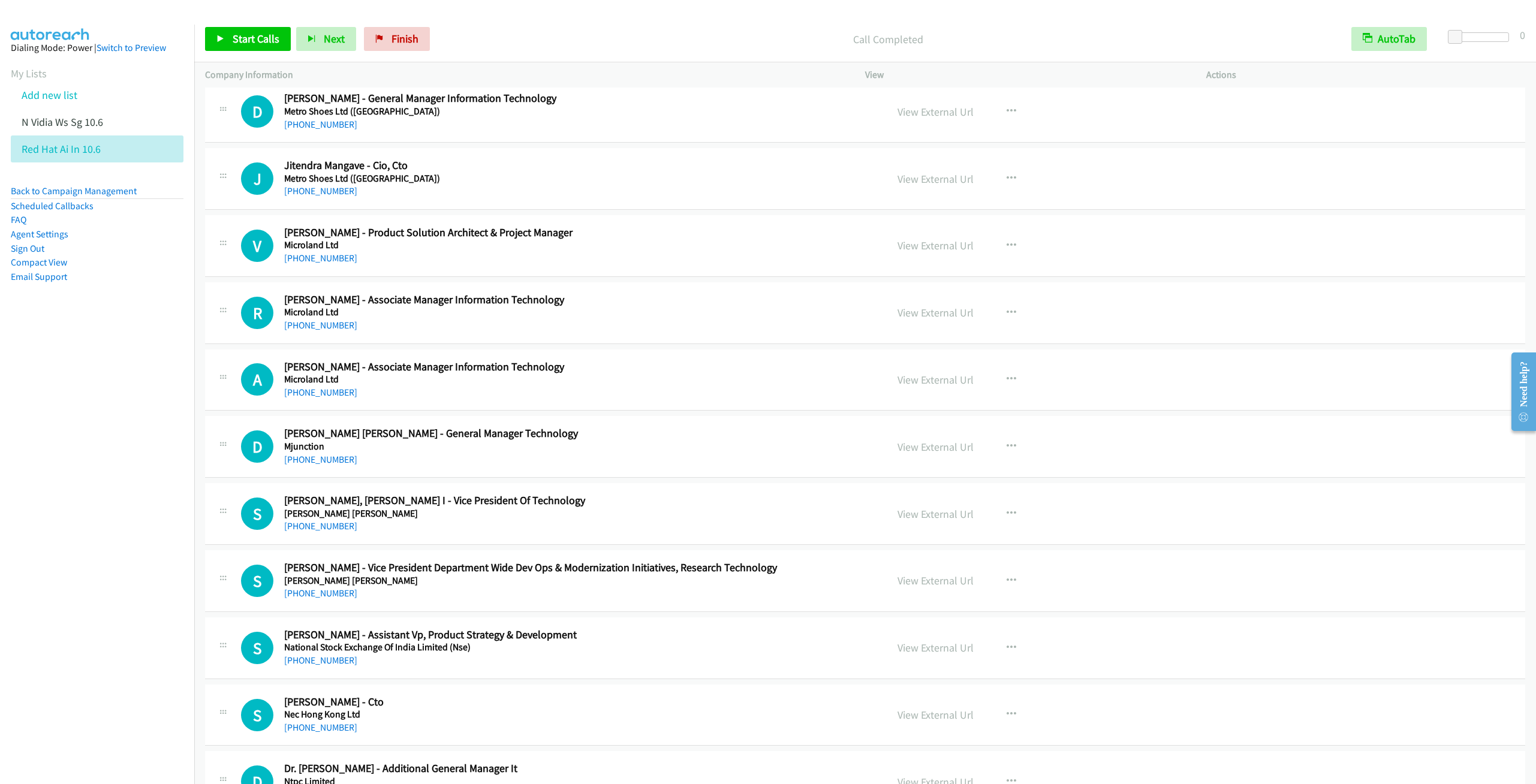
scroll to position [12944, 0]
click at [250, 26] on div "Start Calls Pause Next Finish Call Completed AutoTab AutoTab 0" at bounding box center [865, 39] width 1342 height 46
click at [241, 43] on span "Start Calls" at bounding box center [256, 39] width 47 height 14
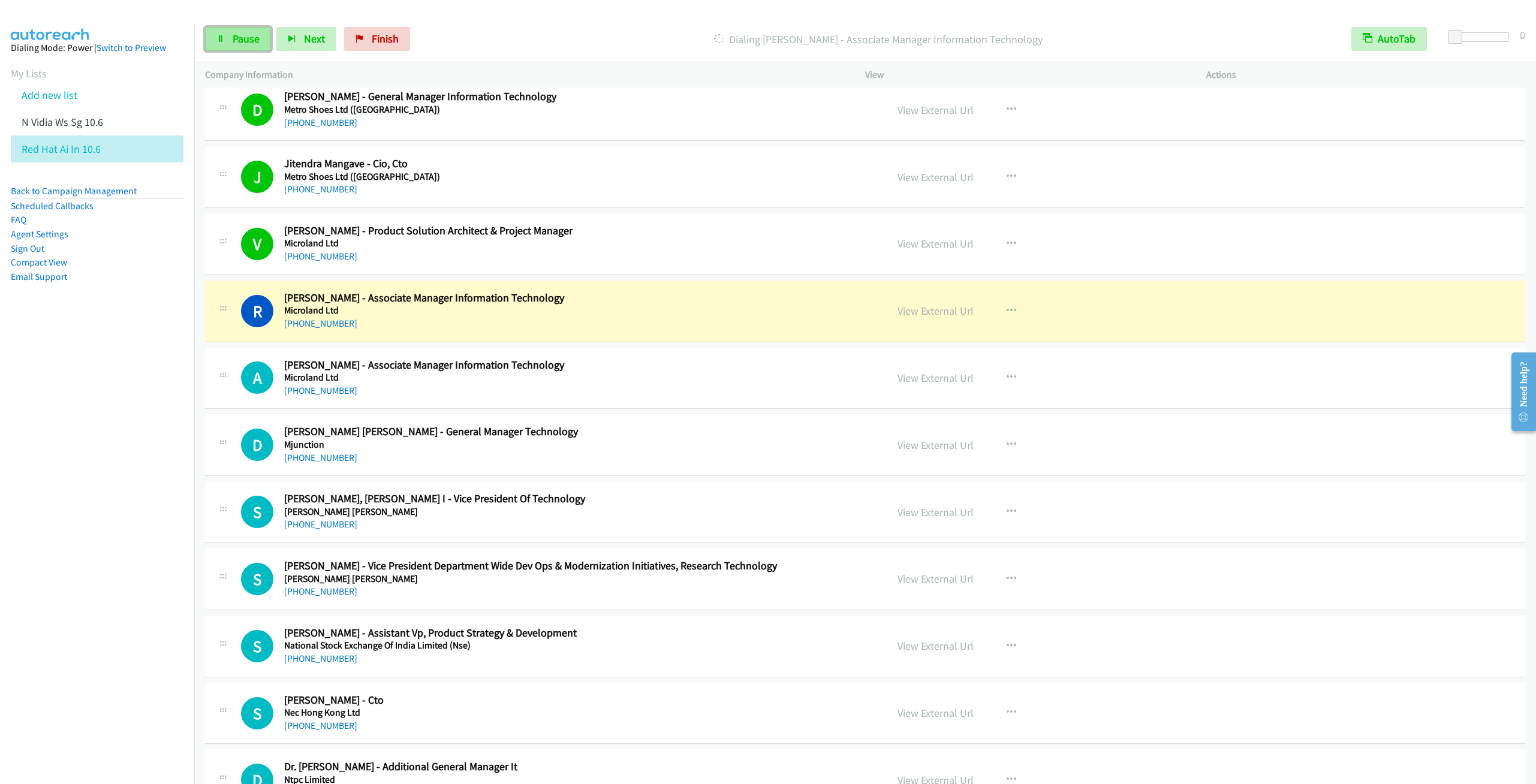
click at [244, 32] on span "Pause" at bounding box center [246, 39] width 27 height 14
